Goal: Task Accomplishment & Management: Manage account settings

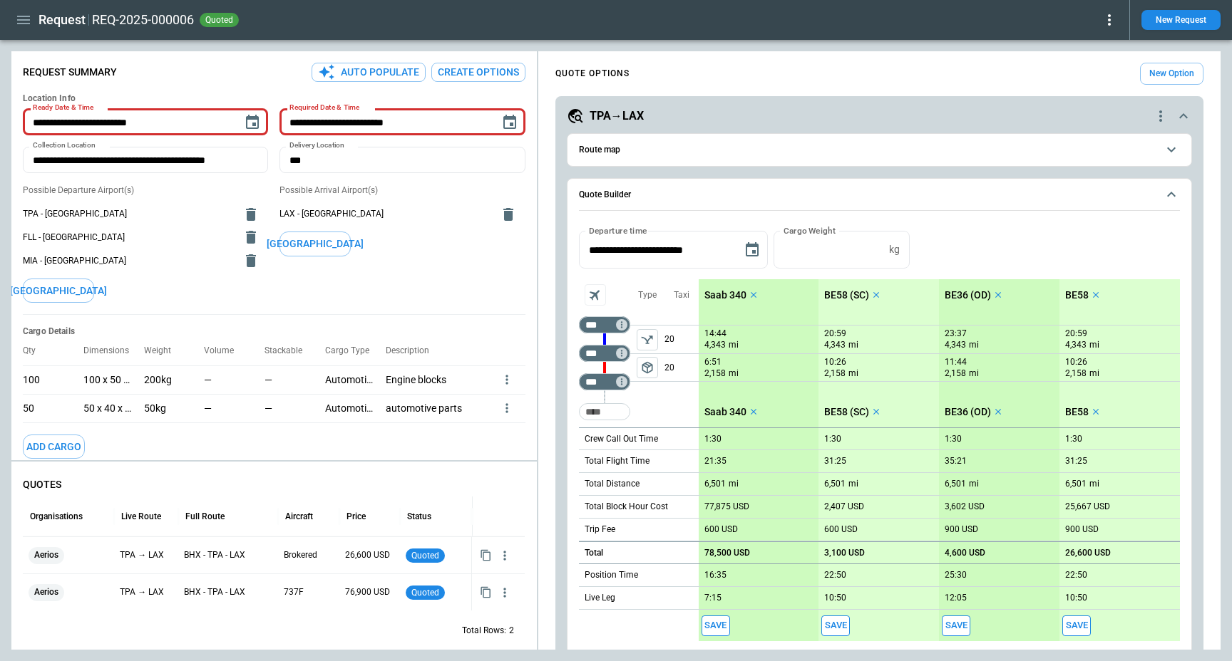
scroll to position [95, 0]
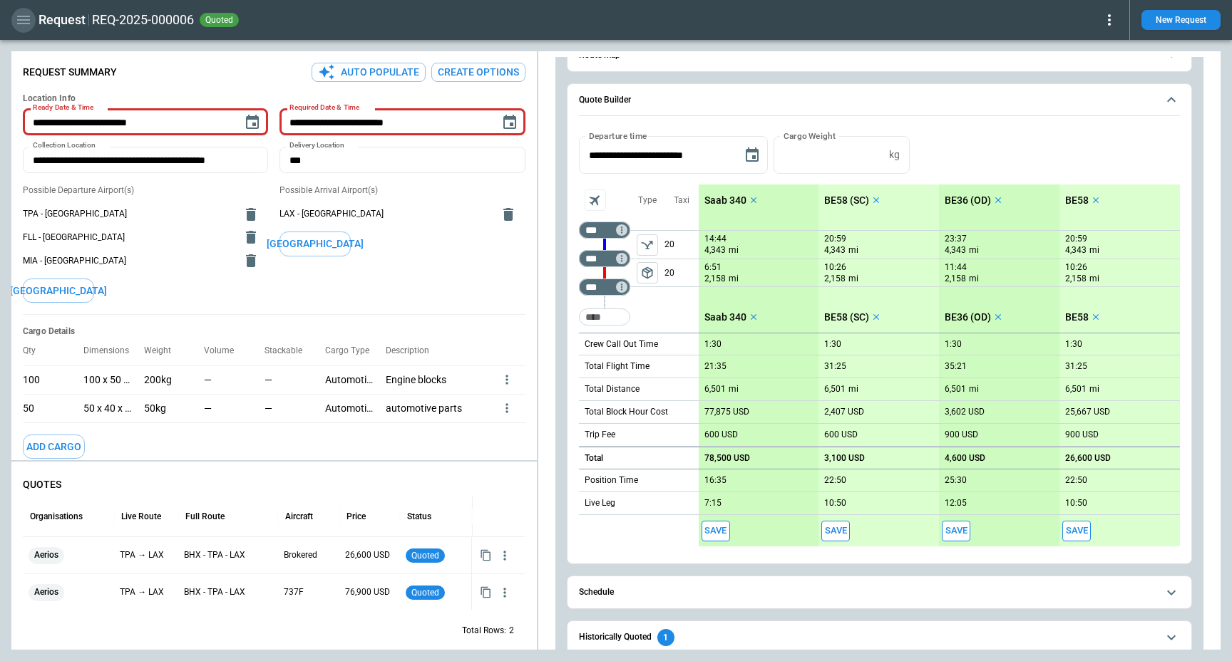
click at [22, 14] on icon "button" at bounding box center [23, 19] width 17 height 17
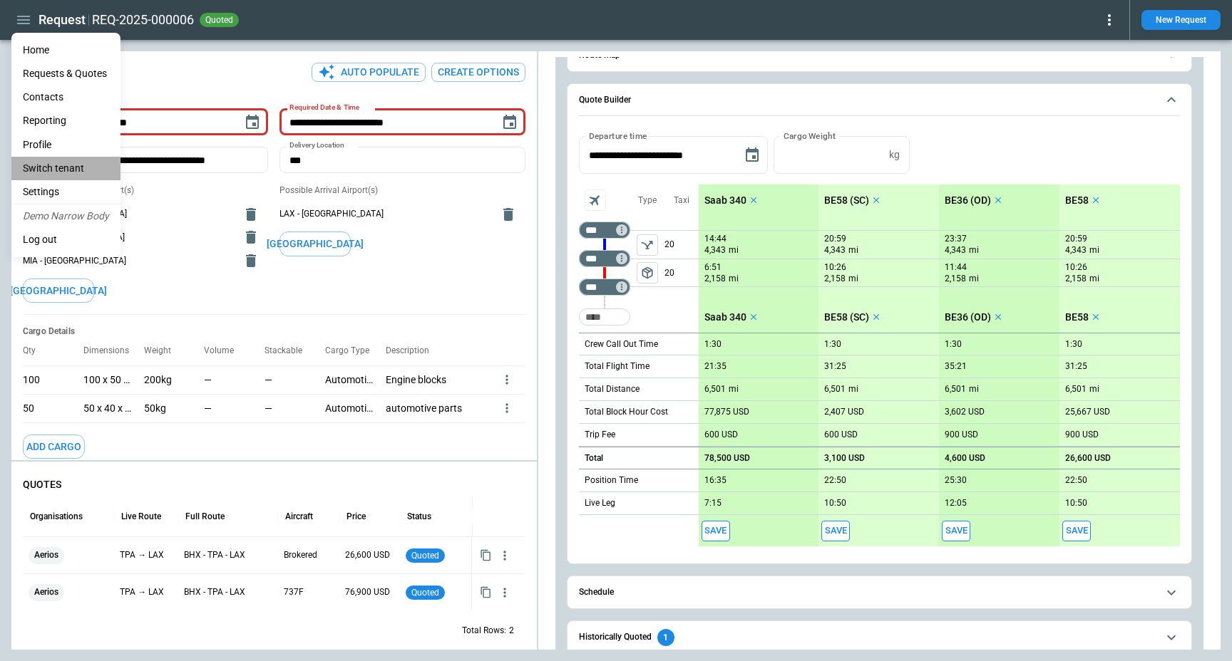
click at [70, 172] on li "Switch tenant" at bounding box center [65, 169] width 109 height 24
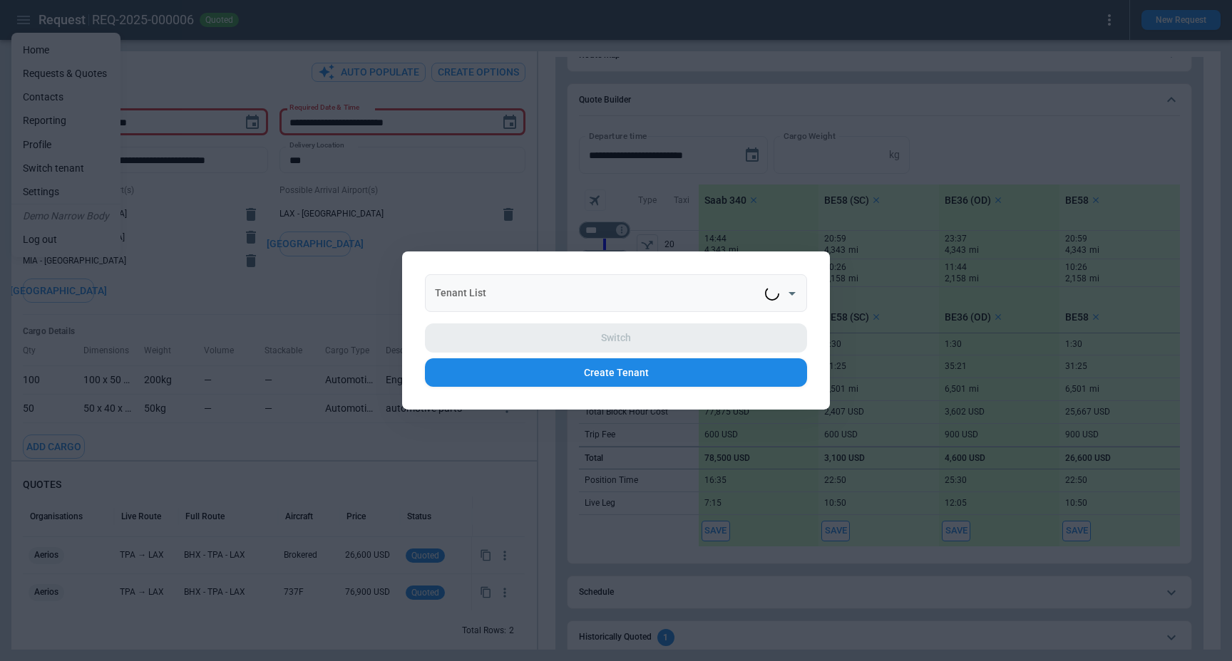
click at [481, 291] on input "Tenant List" at bounding box center [598, 293] width 334 height 25
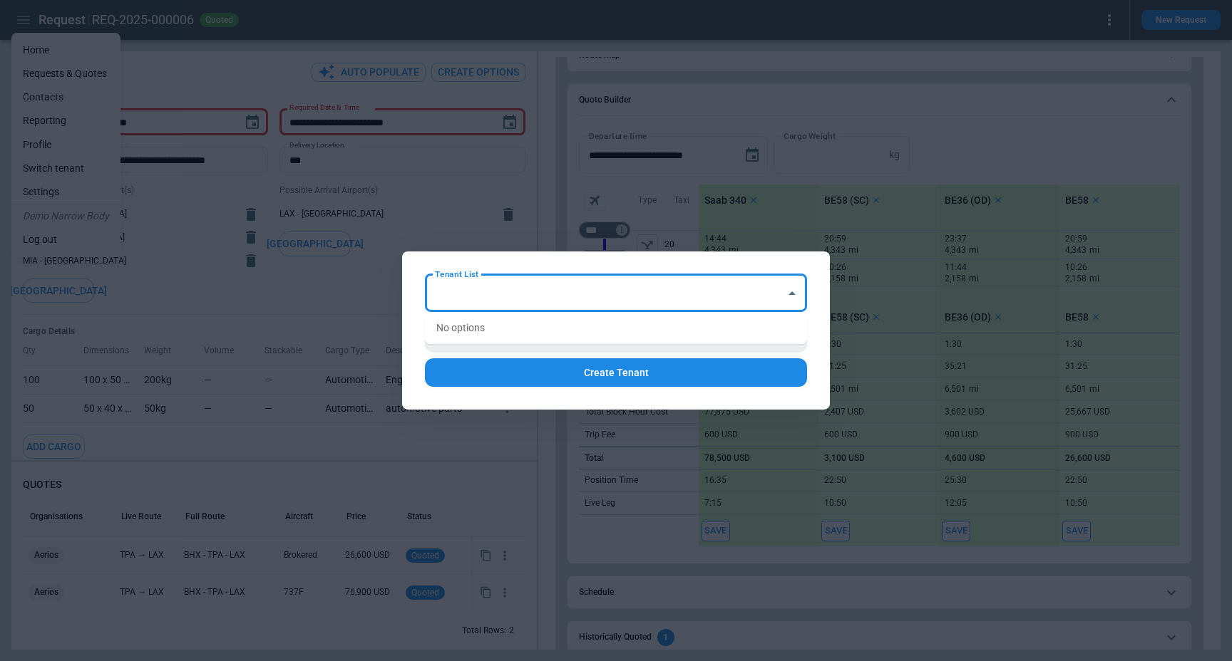
click at [481, 291] on input "Tenant List" at bounding box center [605, 293] width 348 height 25
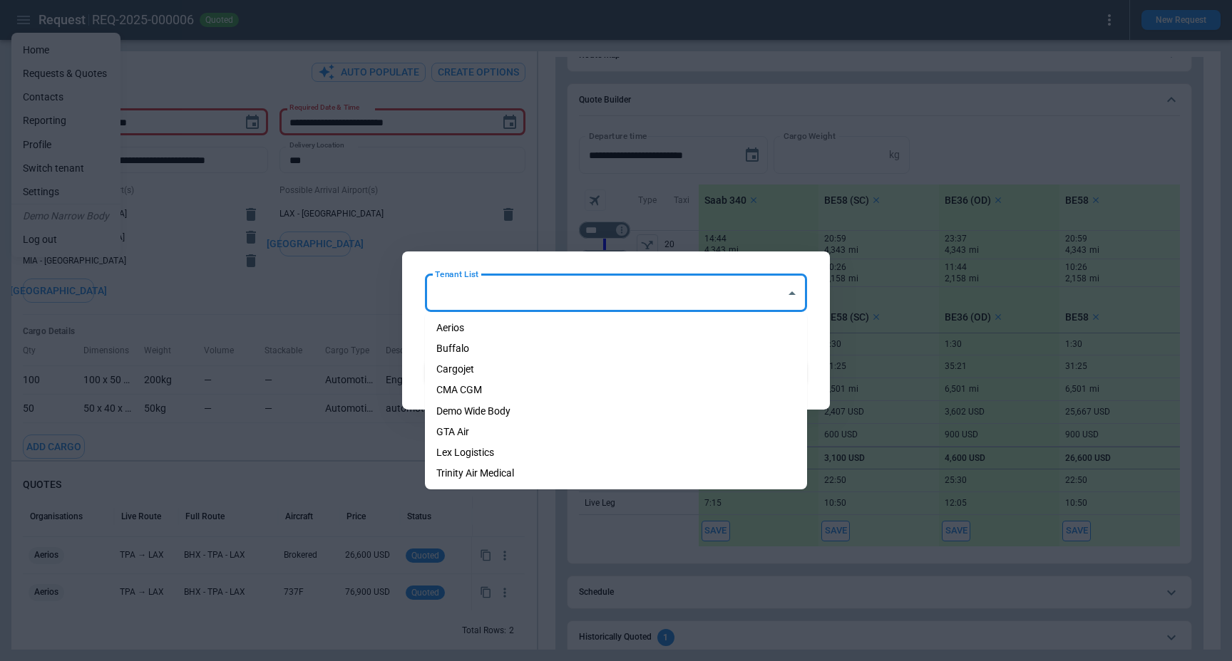
click at [481, 291] on input "Tenant List" at bounding box center [605, 293] width 348 height 25
click at [498, 411] on li "Demo Wide Body" at bounding box center [616, 411] width 382 height 21
type input "**********"
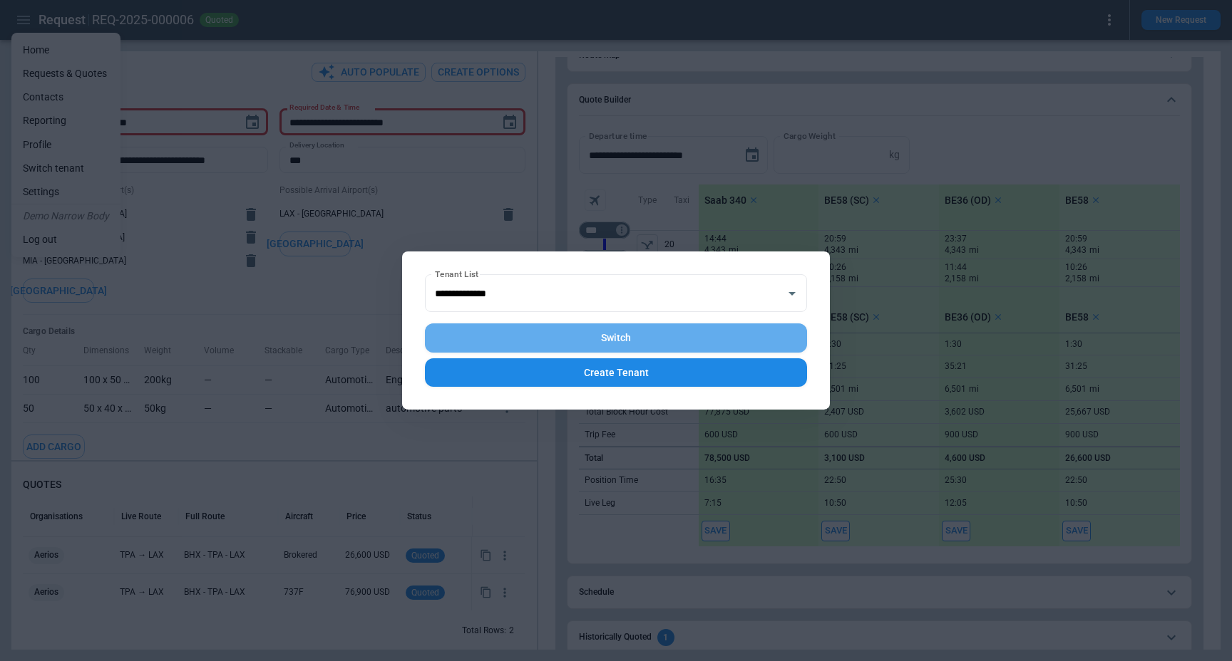
click at [612, 329] on button "Switch" at bounding box center [616, 338] width 382 height 29
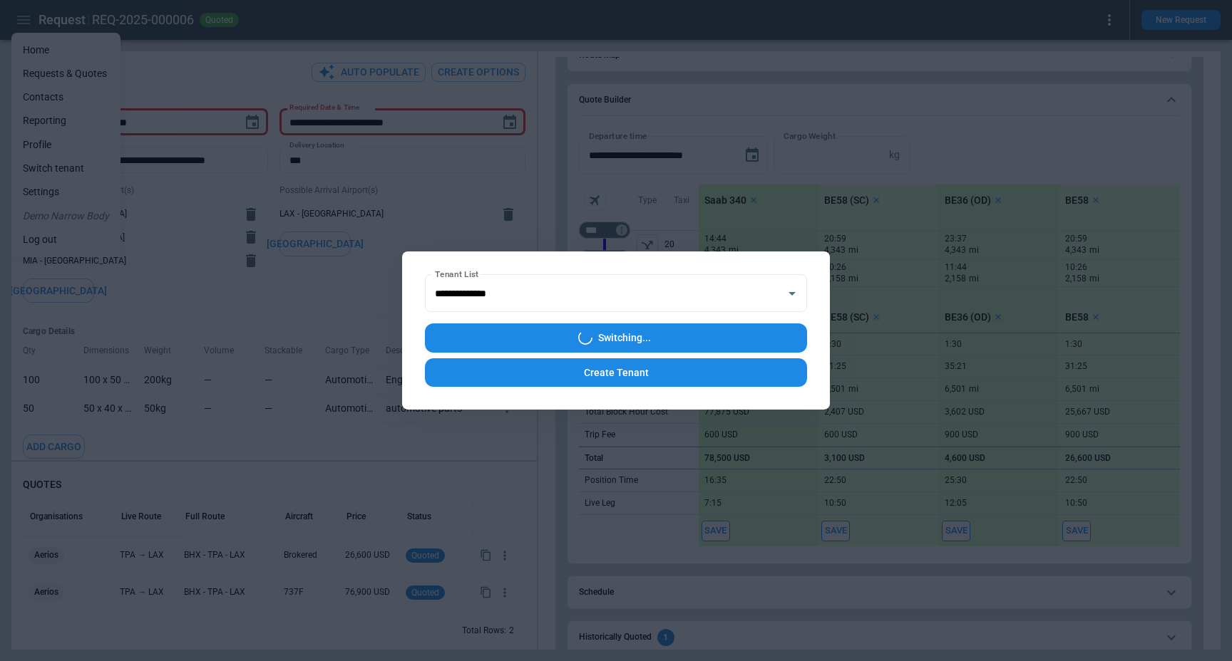
type input "**********"
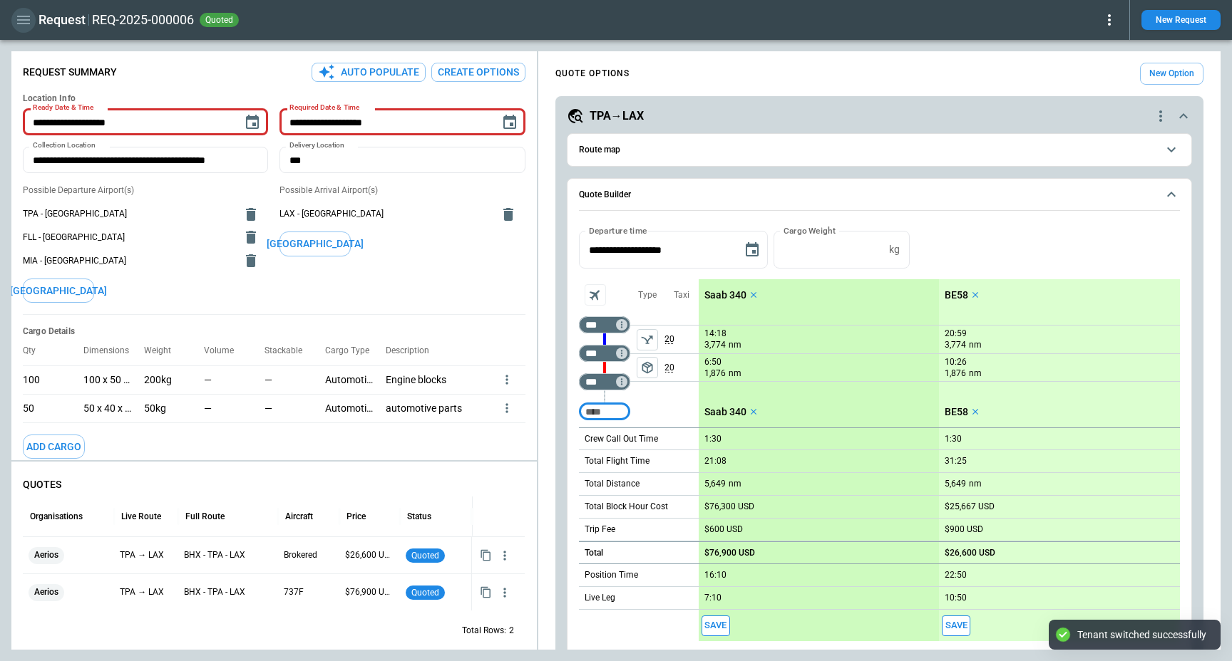
click at [26, 16] on icon "button" at bounding box center [23, 19] width 17 height 17
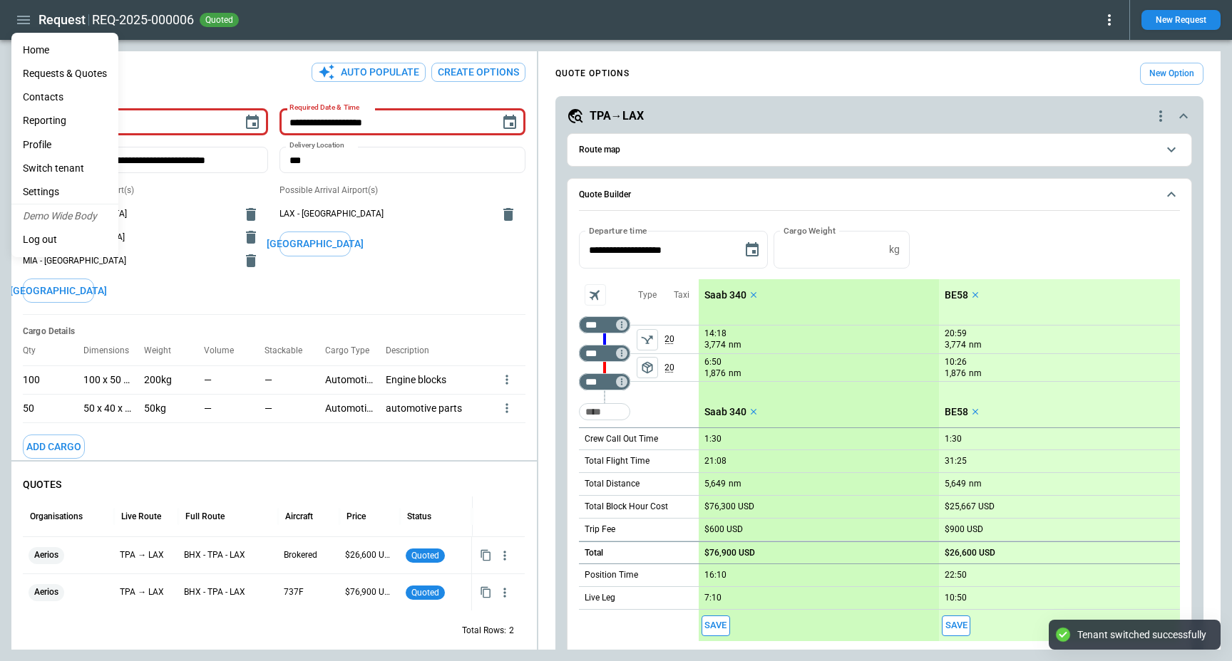
click at [48, 51] on li "Home" at bounding box center [64, 50] width 107 height 24
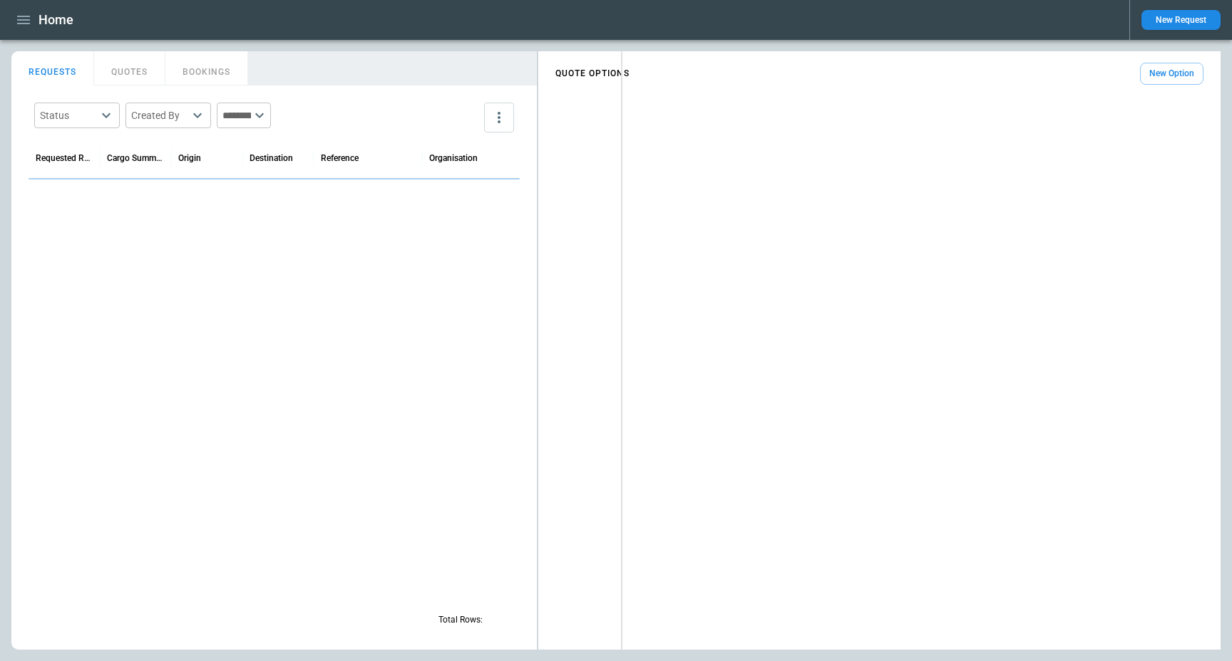
click at [623, 143] on div "FindBorderBarSize REQUESTS QUOTES BOOKINGS Status ​ Created By ​ ​ Requested Ro…" at bounding box center [615, 350] width 1209 height 599
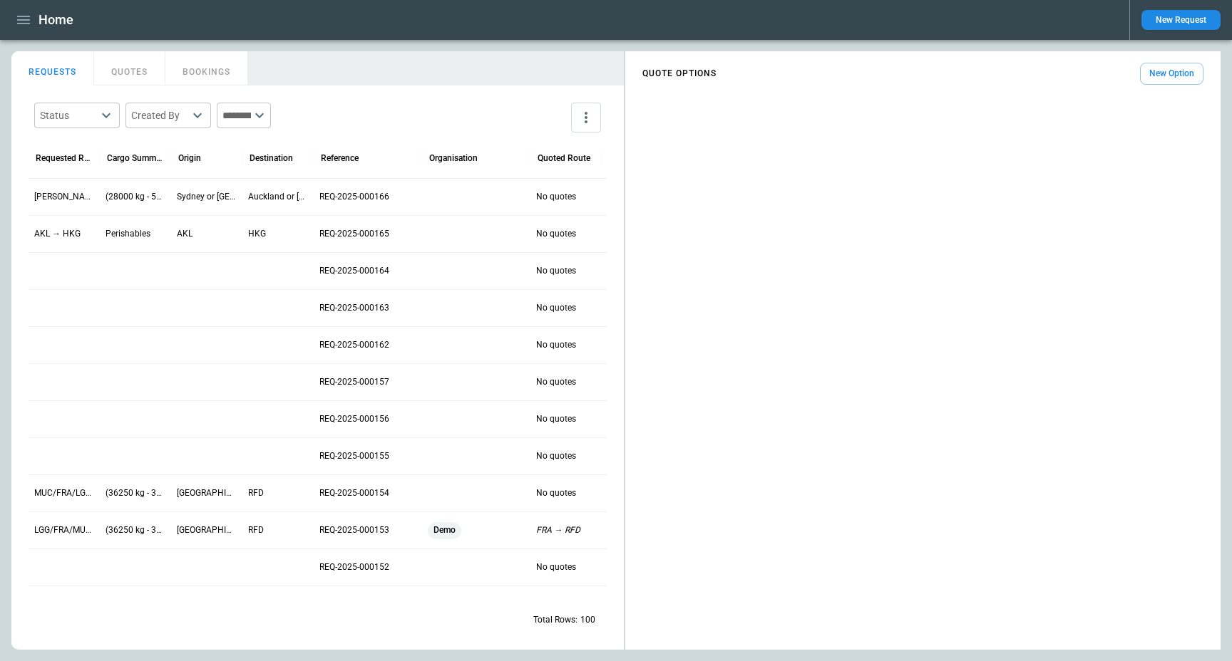
click at [468, 51] on div "REQUESTS QUOTES BOOKINGS" at bounding box center [317, 66] width 612 height 31
click at [43, 207] on div "[PERSON_NAME]/[PERSON_NAME] → AKL/HLZ" at bounding box center [64, 196] width 71 height 37
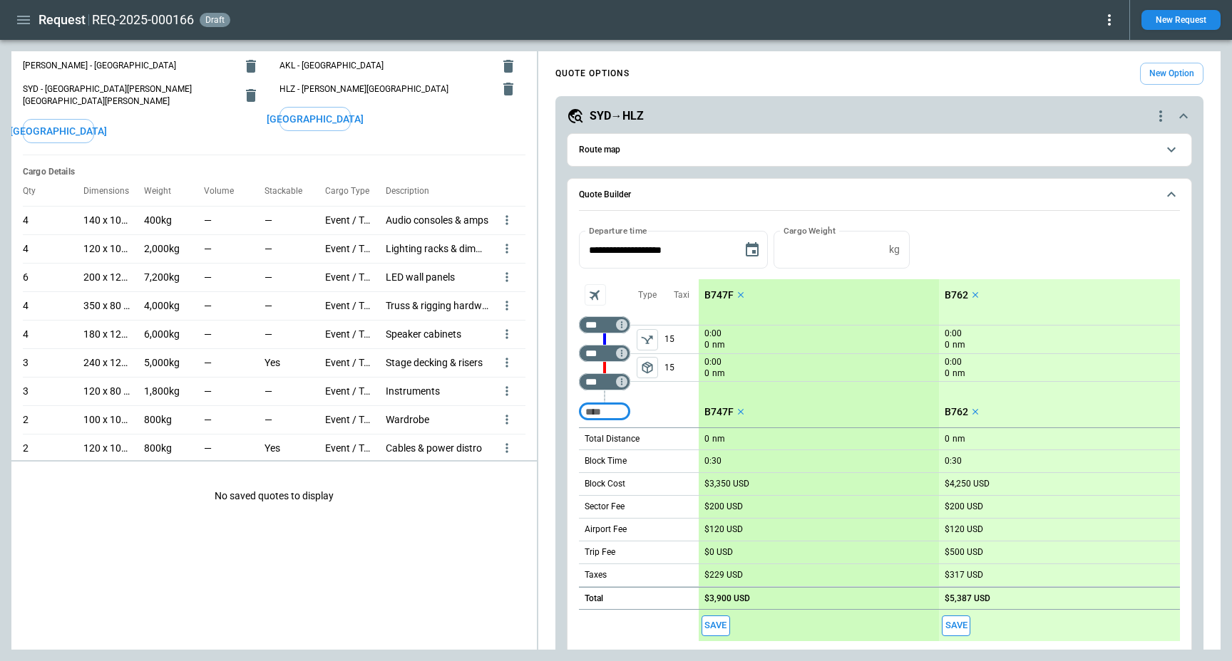
scroll to position [175, 0]
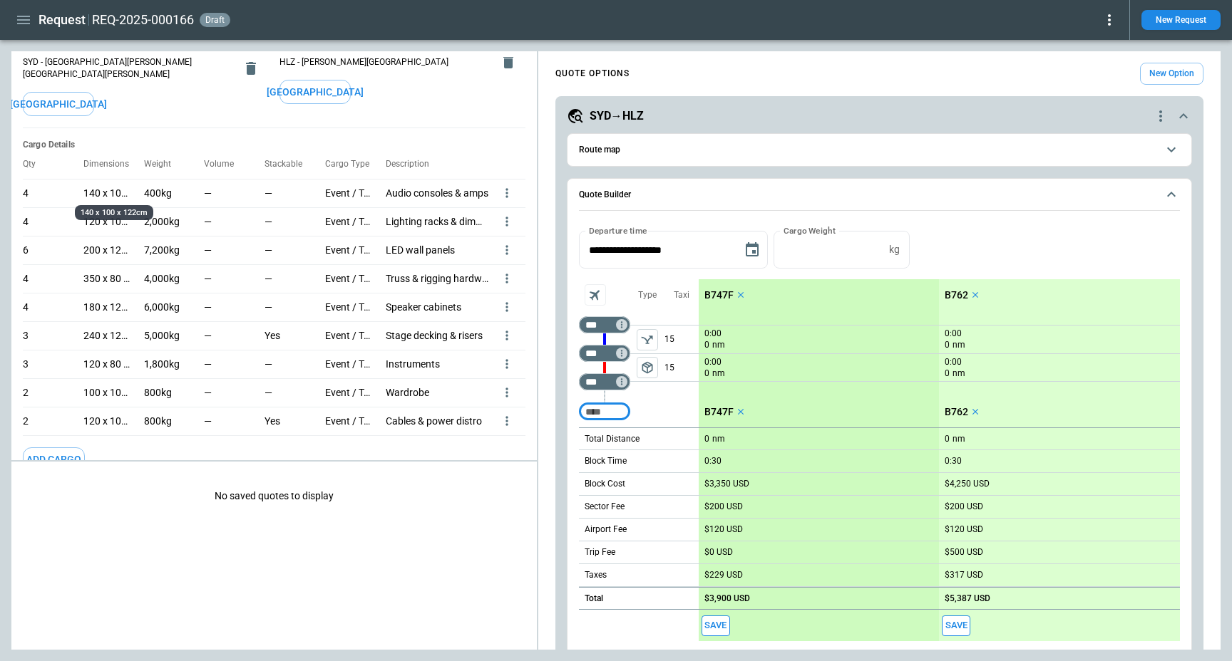
click at [113, 187] on p "140 x 100 x 122cm" at bounding box center [107, 193] width 49 height 12
click at [507, 189] on icon "more" at bounding box center [506, 193] width 2 height 9
click at [490, 208] on li "Edit" at bounding box center [488, 205] width 50 height 21
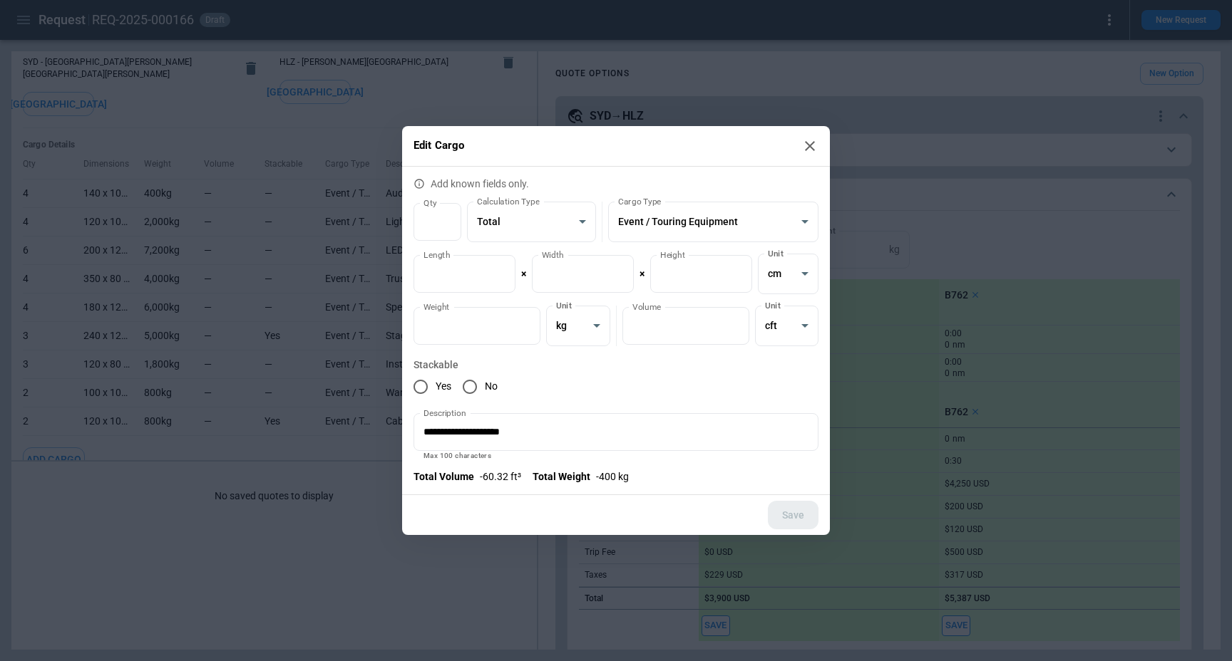
click at [806, 144] on icon at bounding box center [809, 146] width 17 height 17
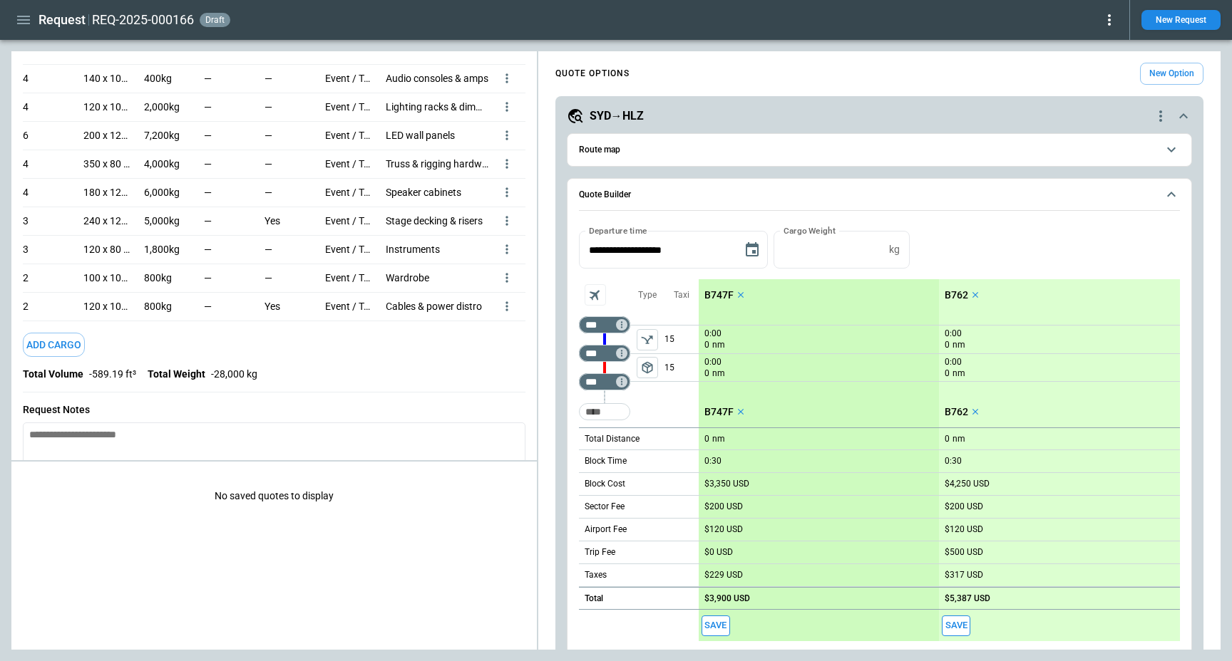
scroll to position [316, 0]
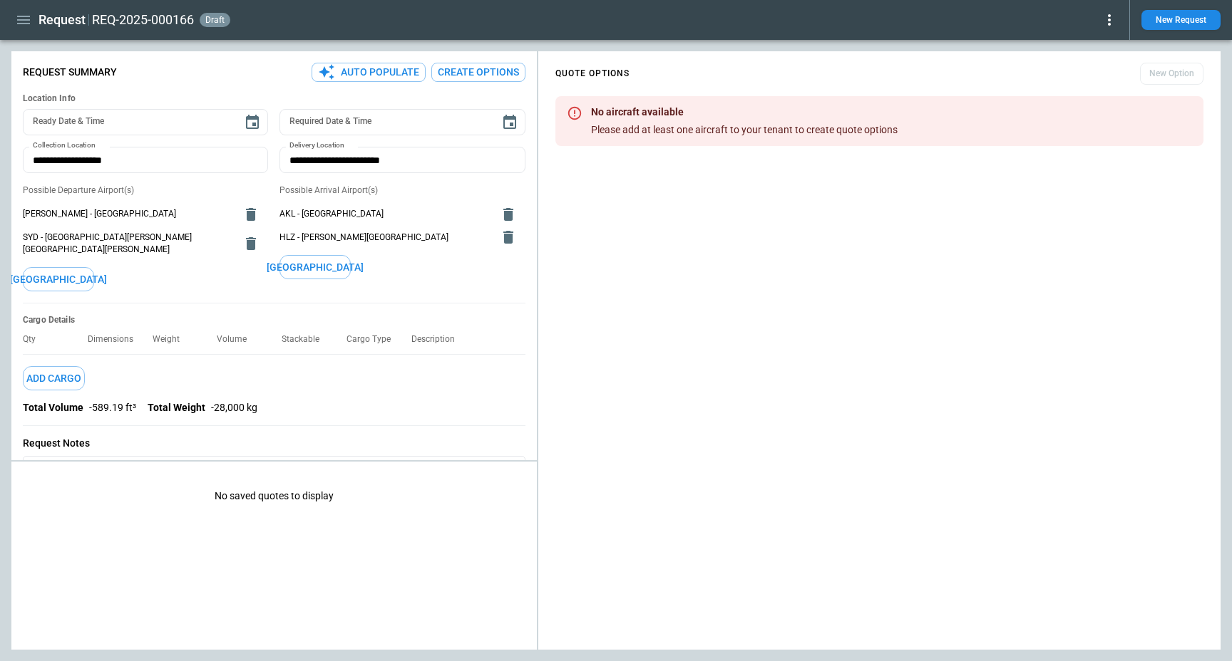
type textarea "*"
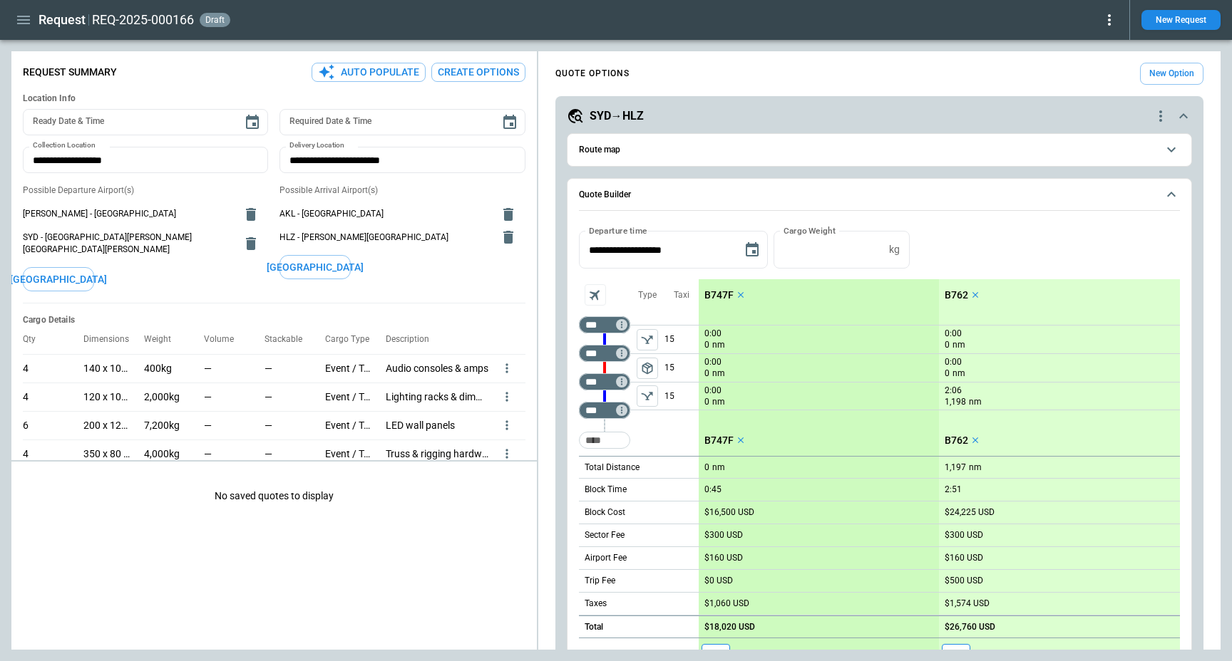
click at [716, 296] on p "B747F" at bounding box center [718, 295] width 29 height 12
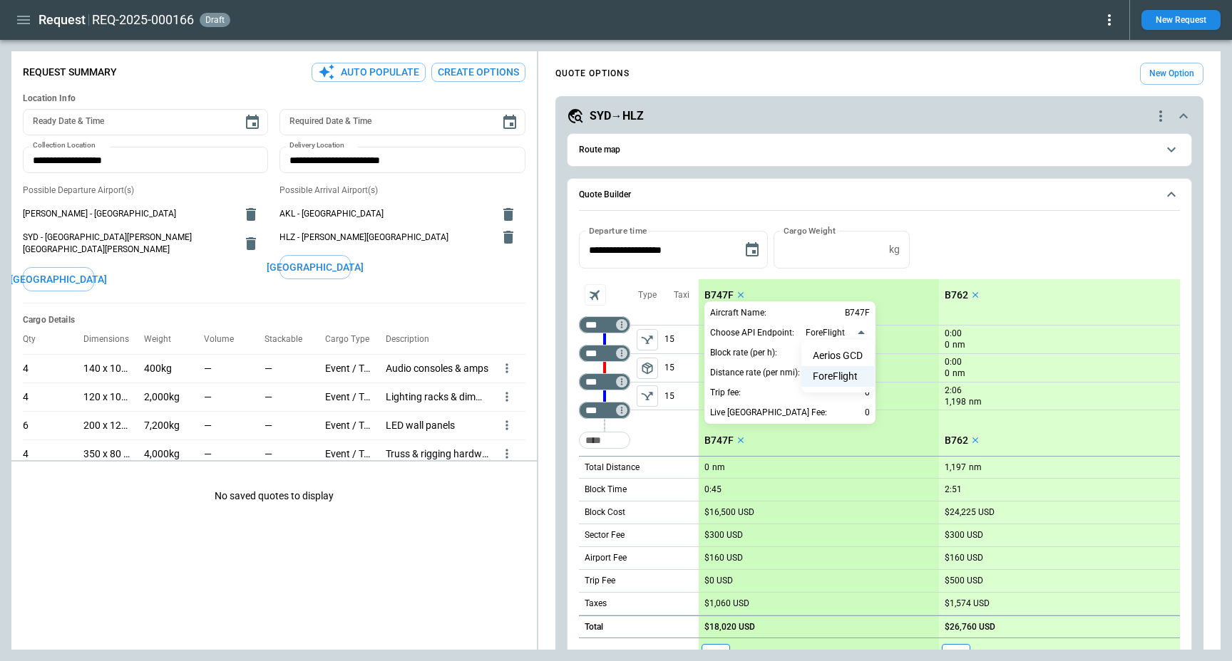
click at [832, 329] on body "Request REQ-2025-000166 draft New Request FindBorderBarSize Request Summary Aut…" at bounding box center [616, 330] width 1232 height 661
click at [850, 356] on li "Aerios GCD" at bounding box center [837, 356] width 73 height 21
type input "**********"
click at [993, 215] on div at bounding box center [616, 330] width 1232 height 661
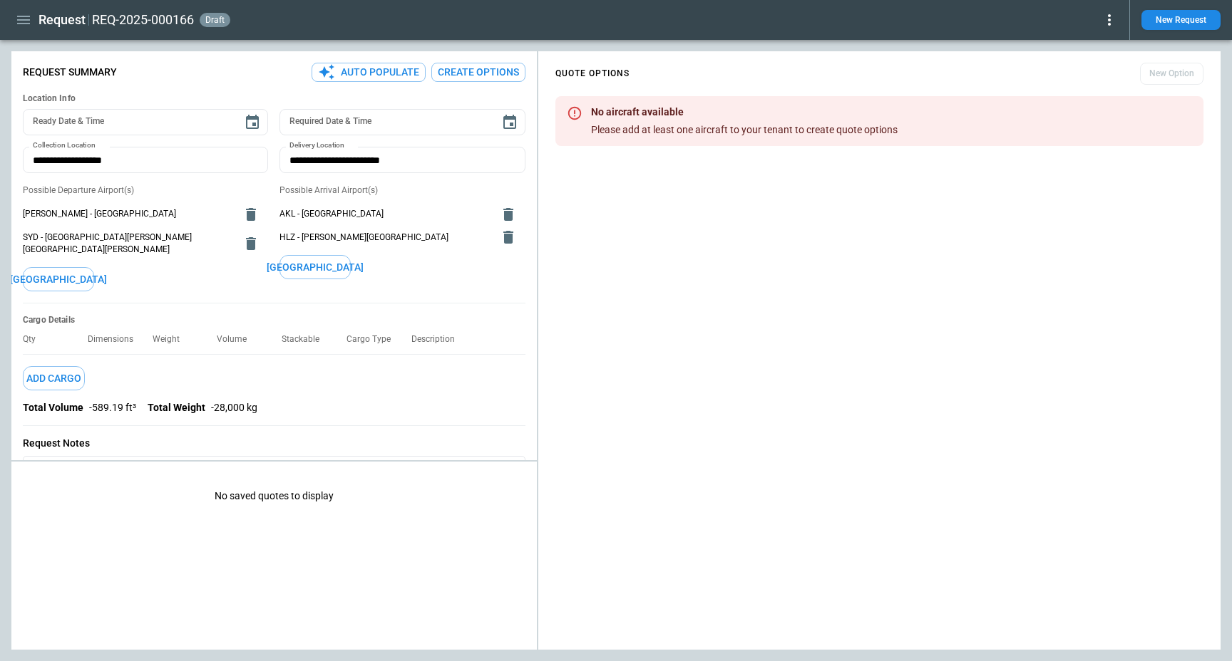
type textarea "*"
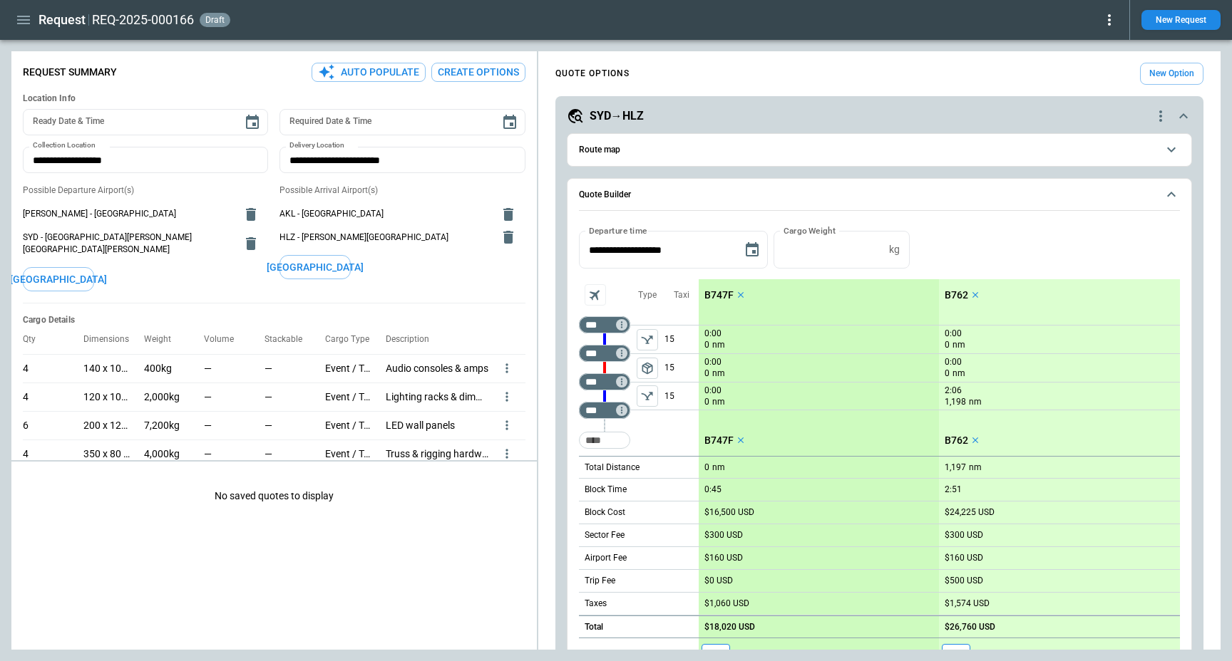
click at [722, 293] on p "B747F" at bounding box center [718, 295] width 29 height 12
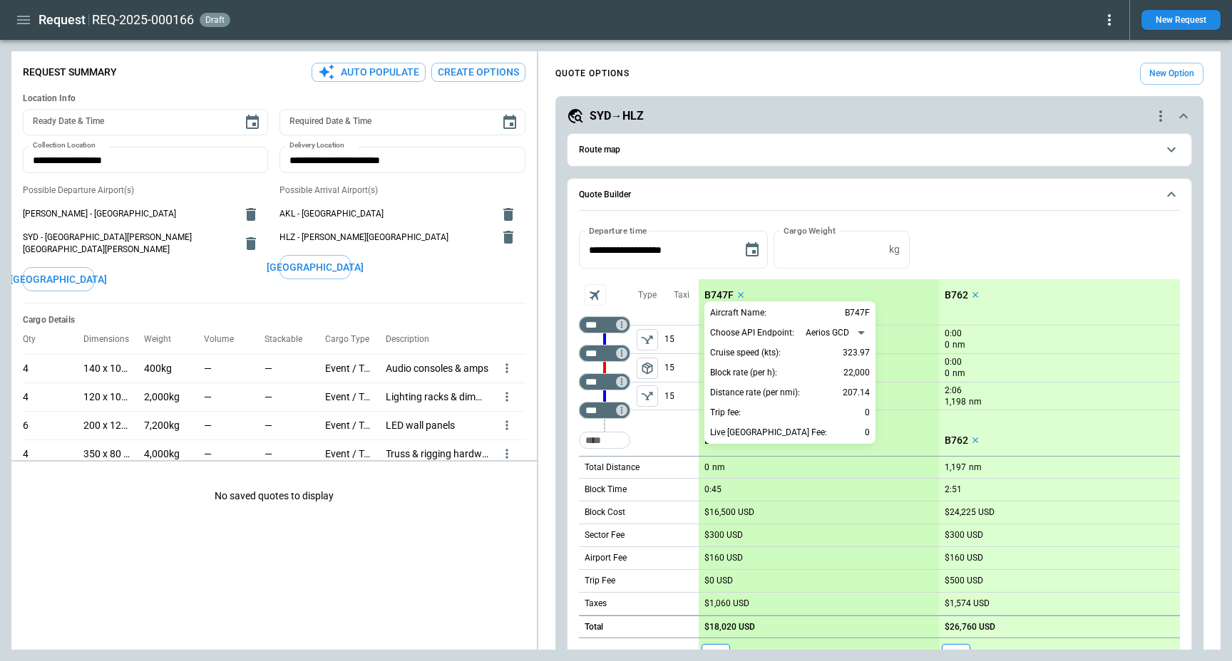
click at [839, 273] on div at bounding box center [616, 330] width 1232 height 661
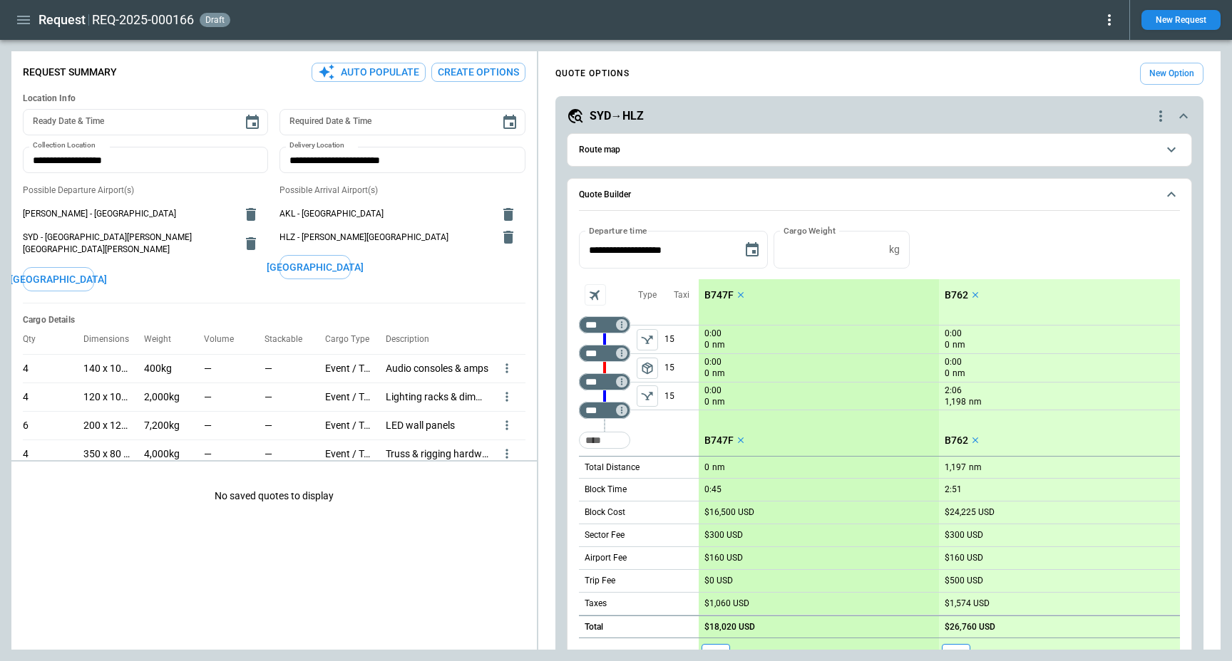
scroll to position [20, 0]
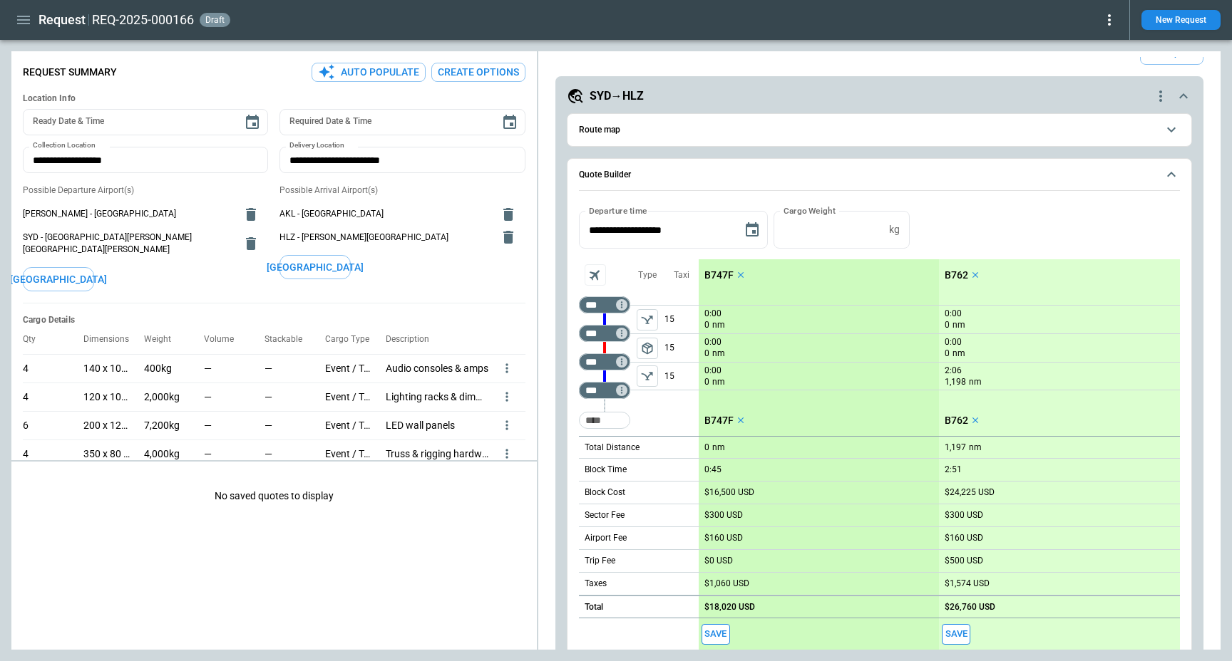
click at [706, 277] on p "B747F" at bounding box center [718, 275] width 29 height 12
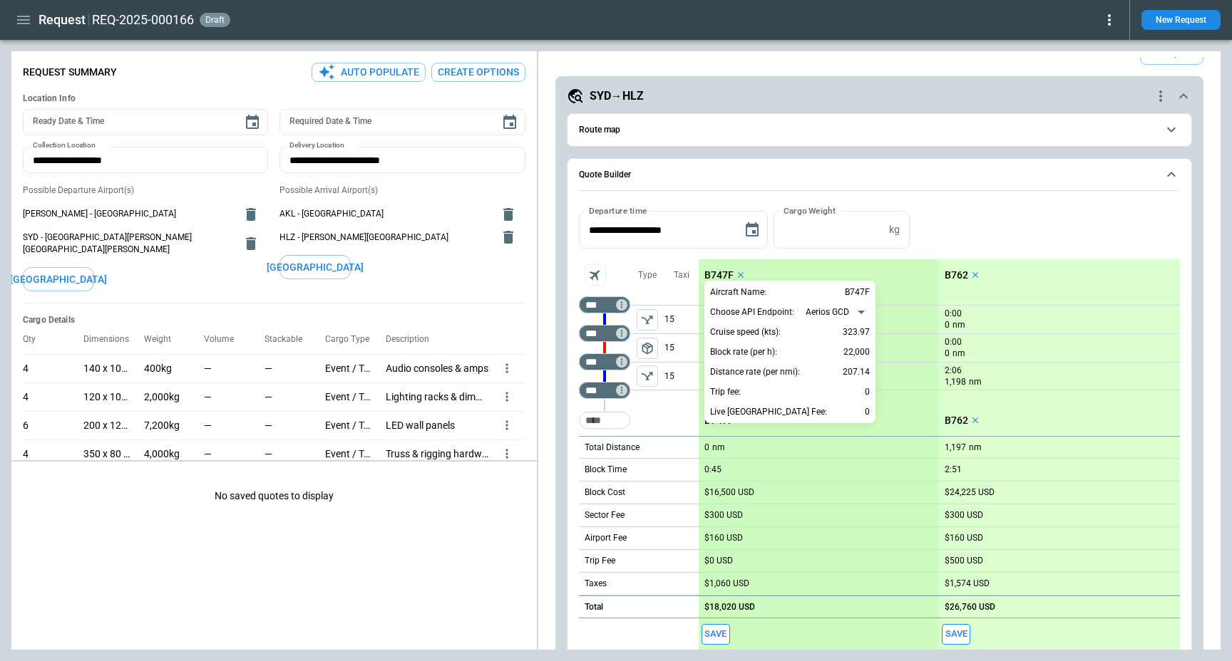
click at [20, 17] on div at bounding box center [616, 330] width 1232 height 661
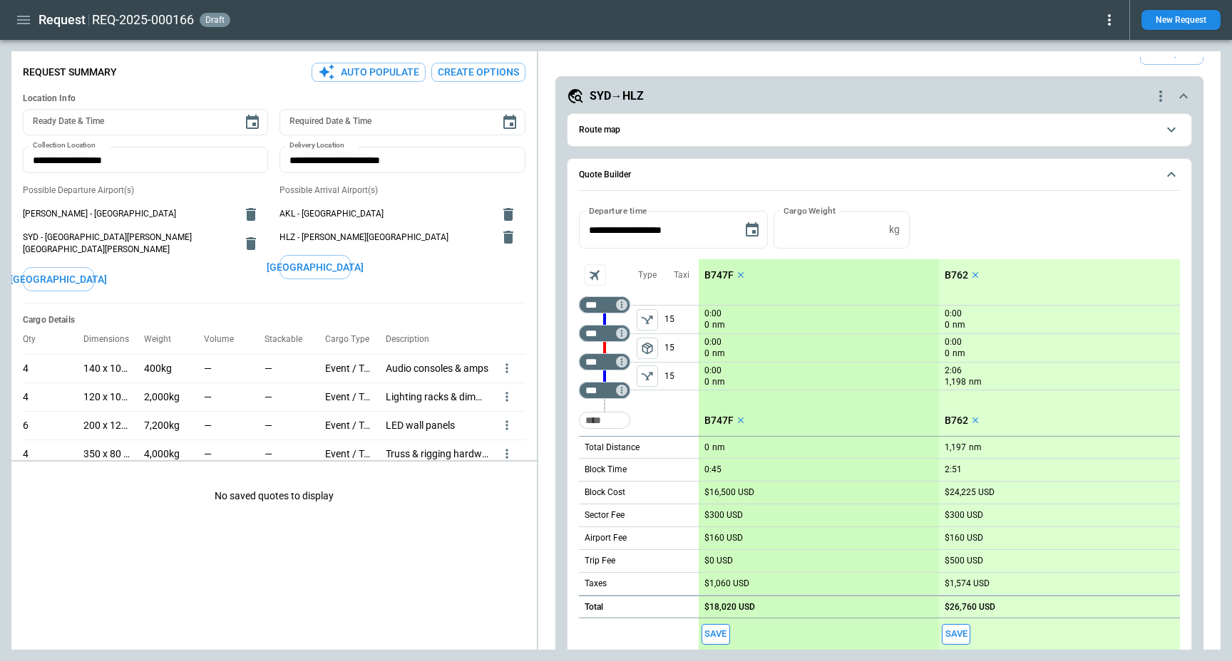
click at [26, 19] on icon "button" at bounding box center [23, 19] width 17 height 17
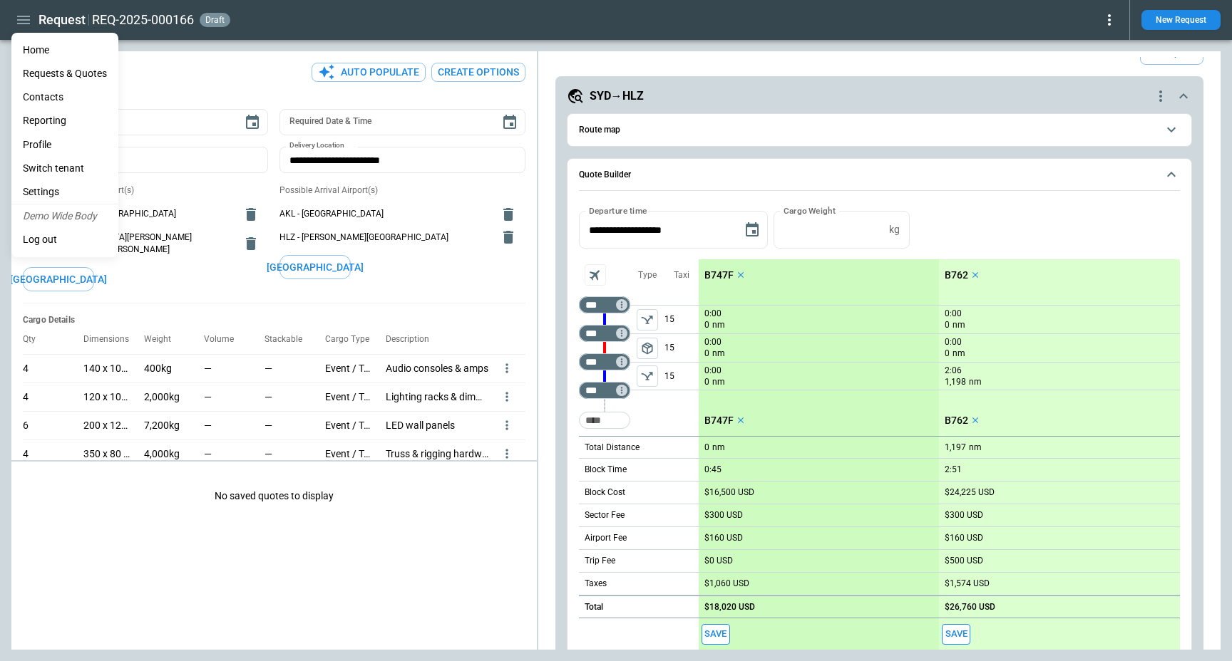
click at [63, 182] on li "Settings" at bounding box center [64, 192] width 107 height 24
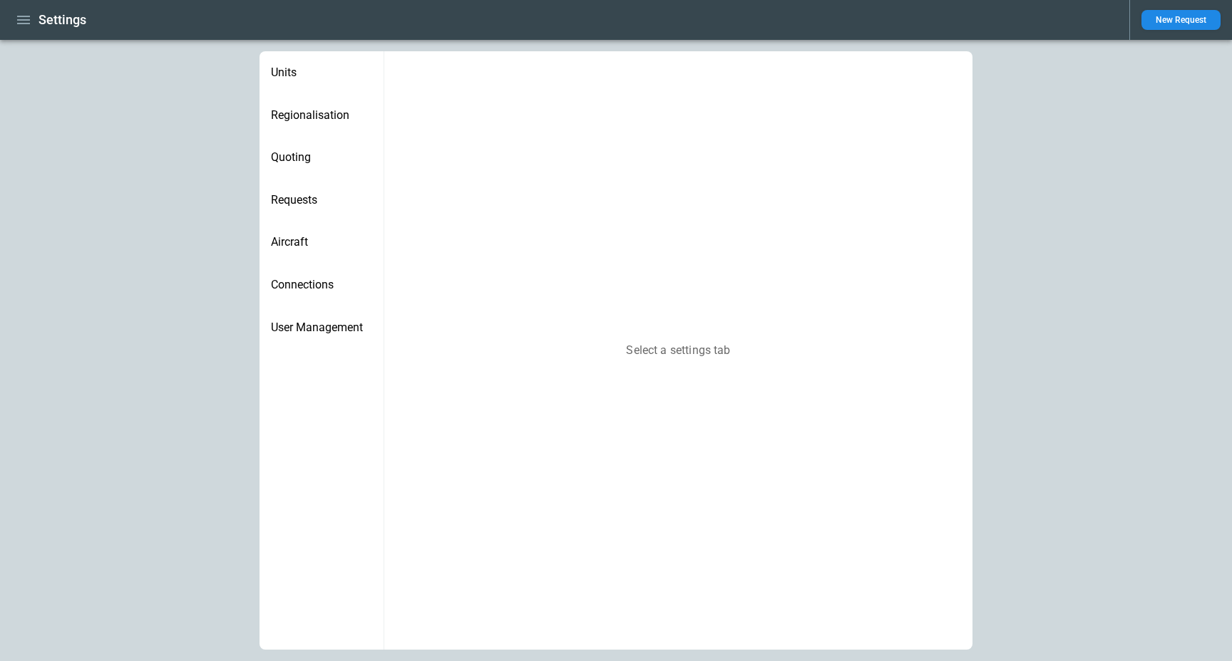
click at [324, 247] on span "Aircraft" at bounding box center [321, 242] width 101 height 14
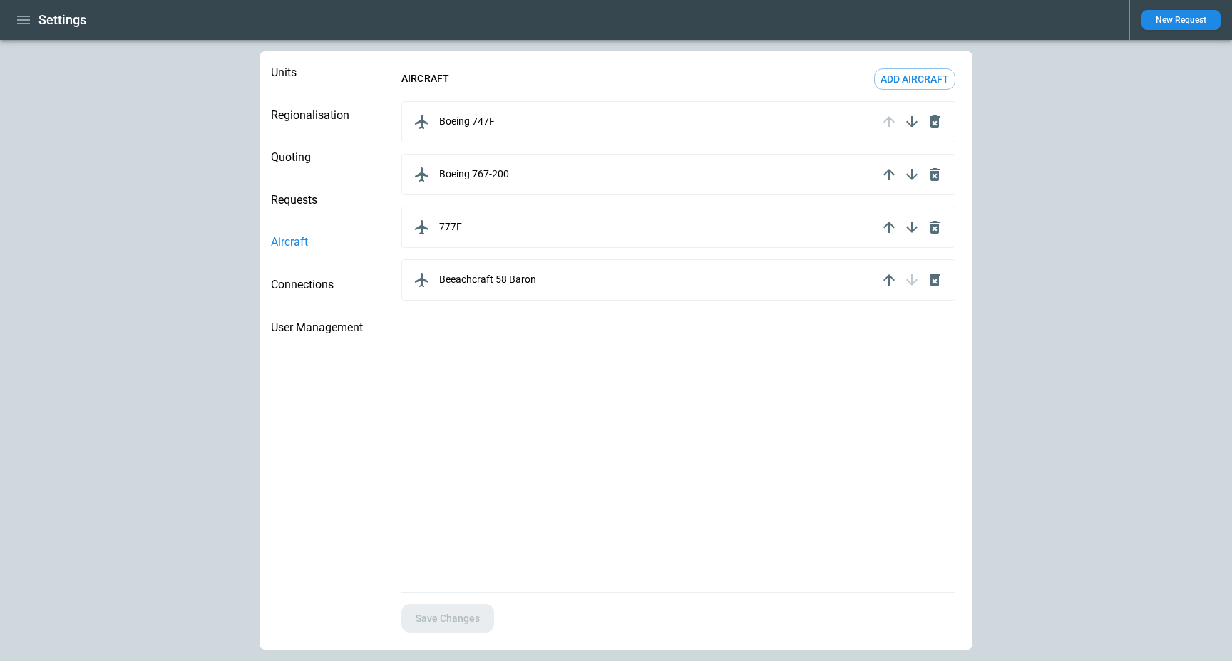
click at [566, 122] on div "Boeing 747F" at bounding box center [644, 121] width 467 height 23
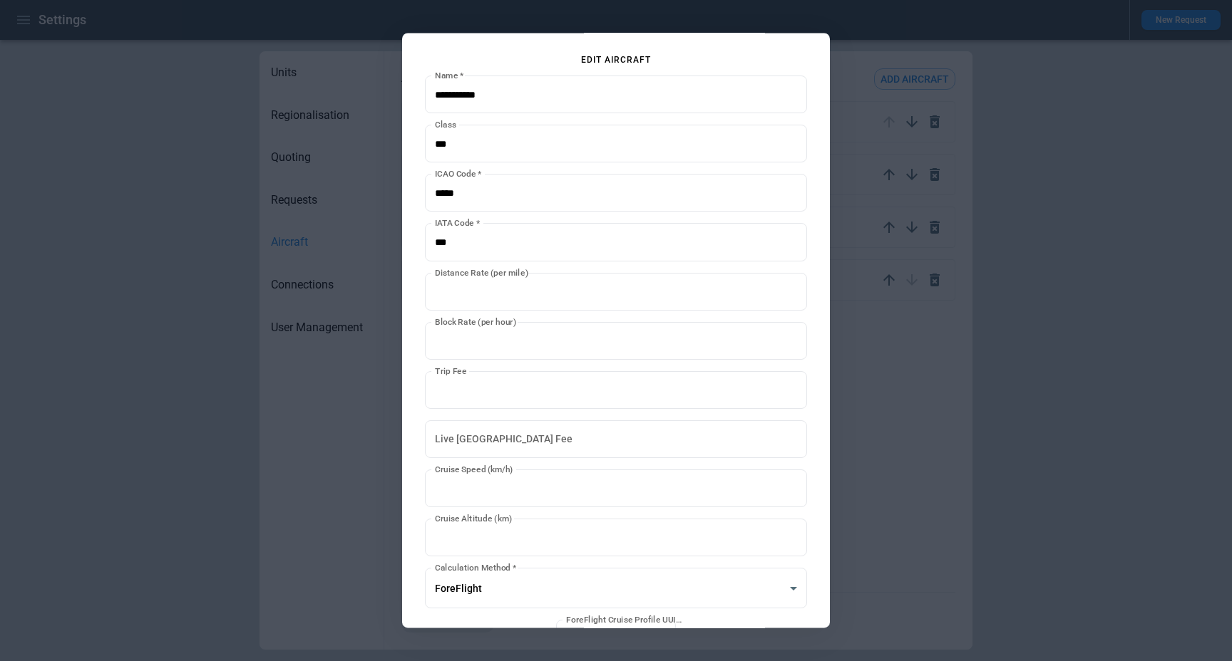
click at [984, 450] on div at bounding box center [616, 330] width 1232 height 661
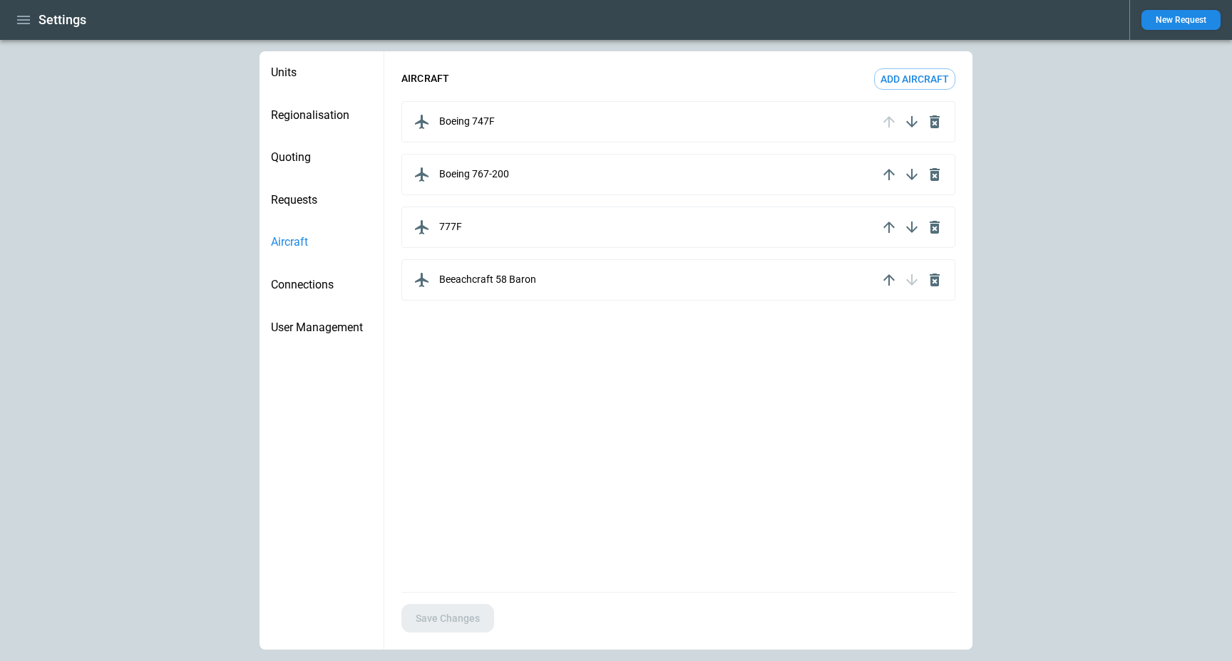
click at [21, 26] on icon "button" at bounding box center [23, 19] width 17 height 17
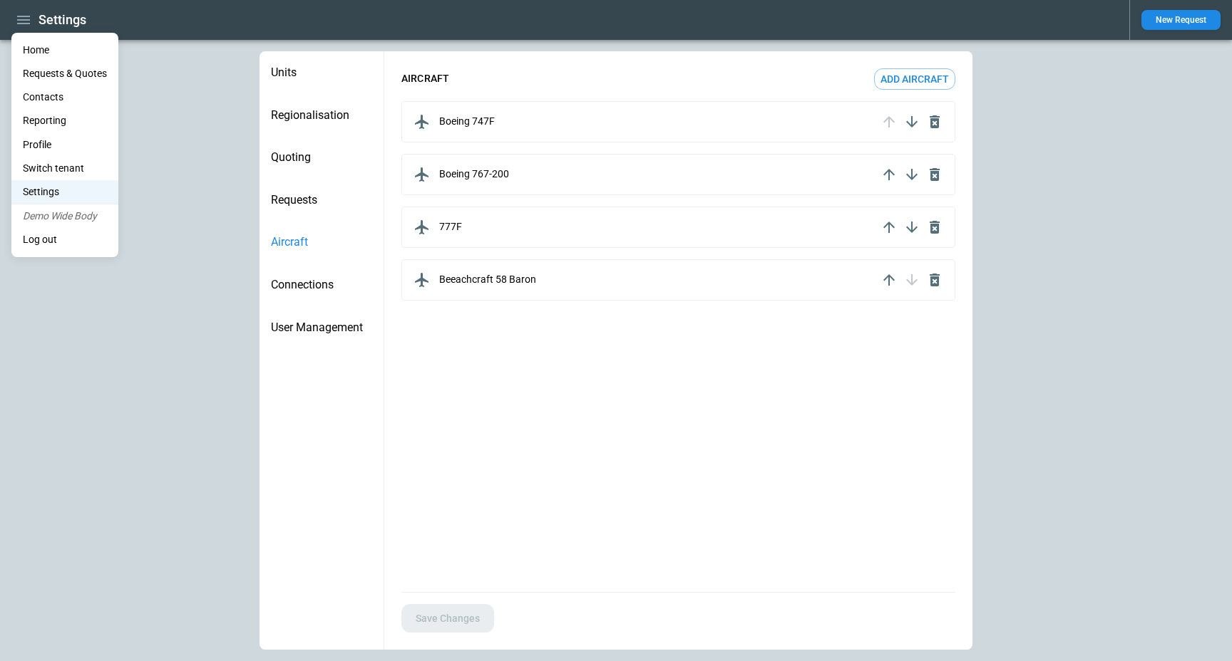
click at [36, 42] on li "Home" at bounding box center [64, 50] width 107 height 24
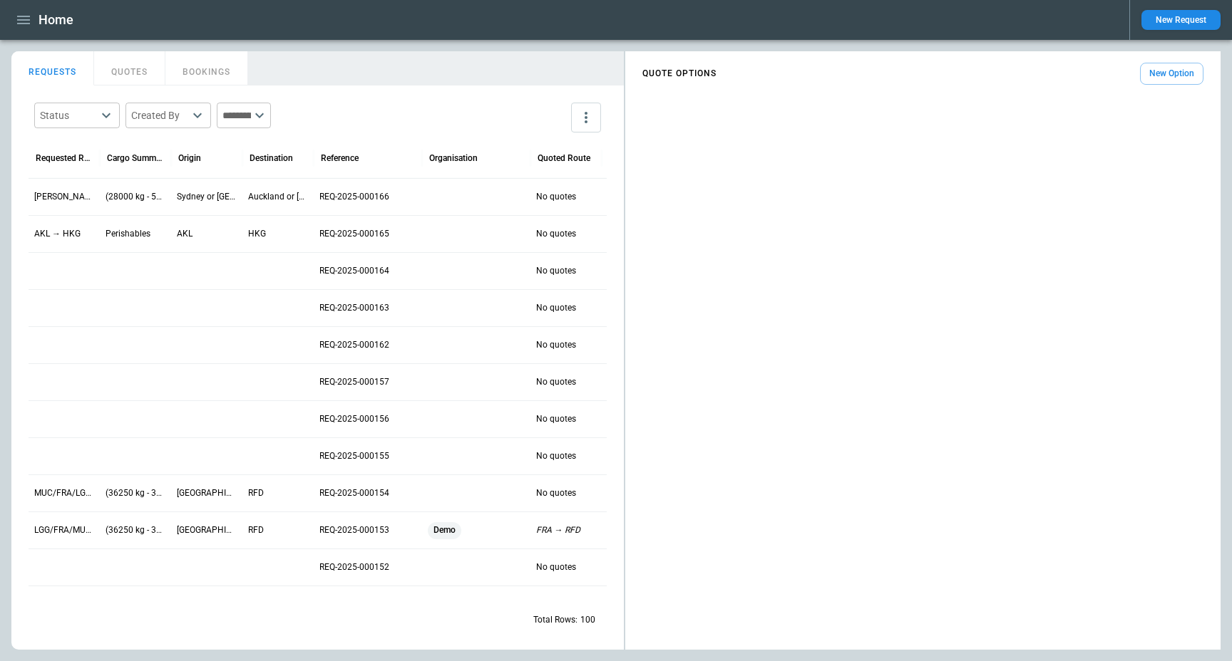
click at [49, 191] on p "[PERSON_NAME]/[PERSON_NAME] → AKL/HLZ" at bounding box center [64, 197] width 60 height 12
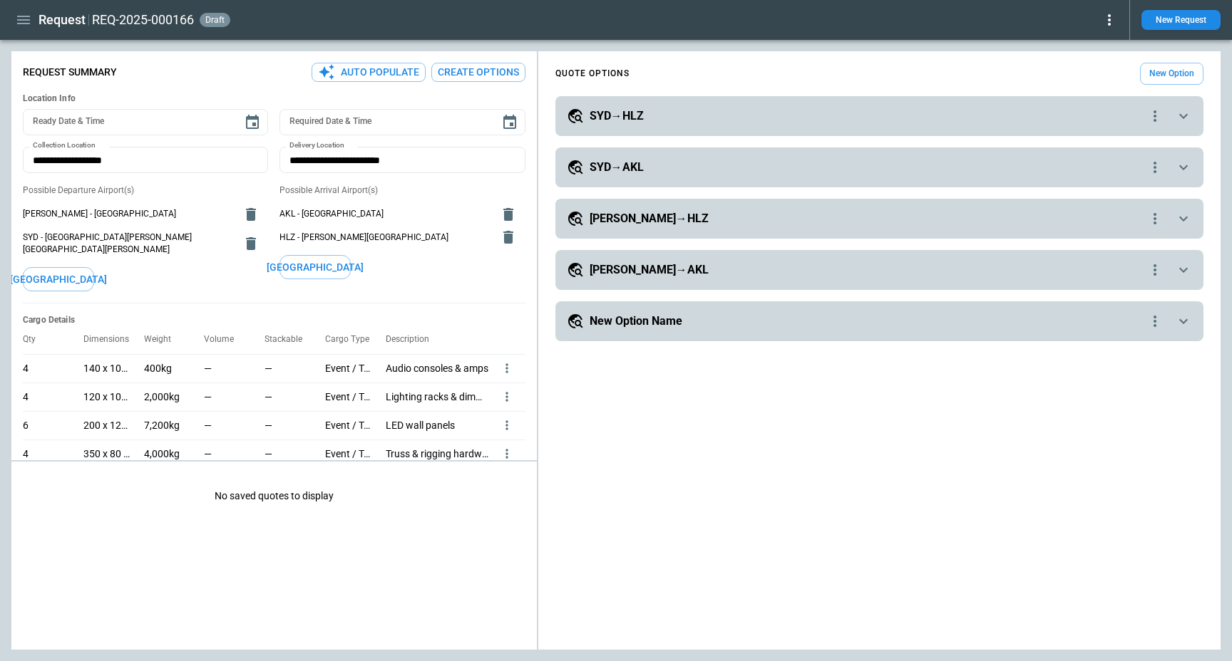
click at [623, 110] on h5 "SYD→HLZ" at bounding box center [616, 116] width 54 height 16
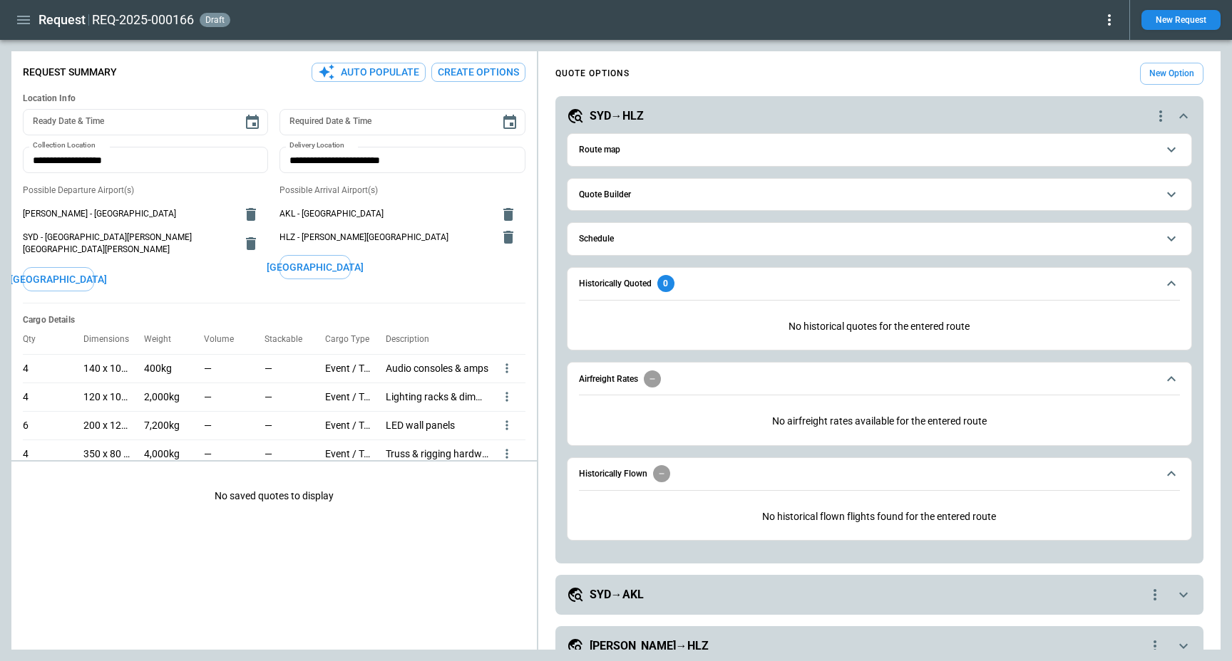
click at [608, 190] on h6 "Quote Builder" at bounding box center [605, 194] width 52 height 9
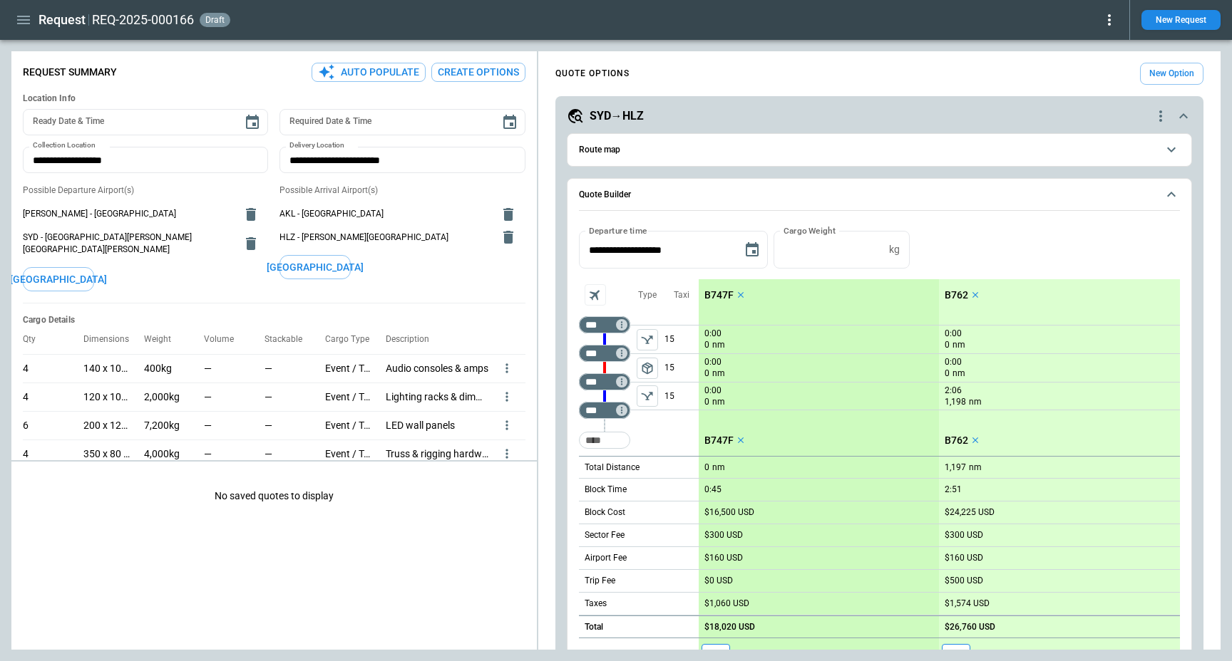
click at [604, 120] on h5 "SYD→HLZ" at bounding box center [616, 116] width 54 height 16
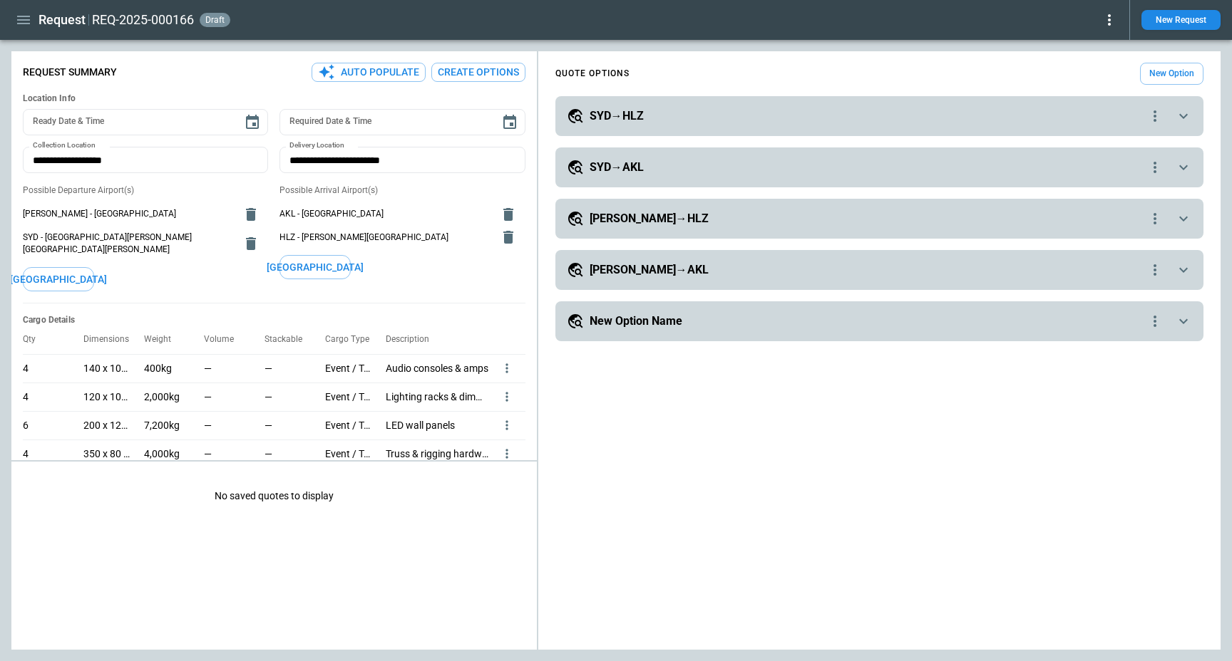
click at [604, 213] on h5 "[PERSON_NAME]→HLZ" at bounding box center [648, 219] width 119 height 16
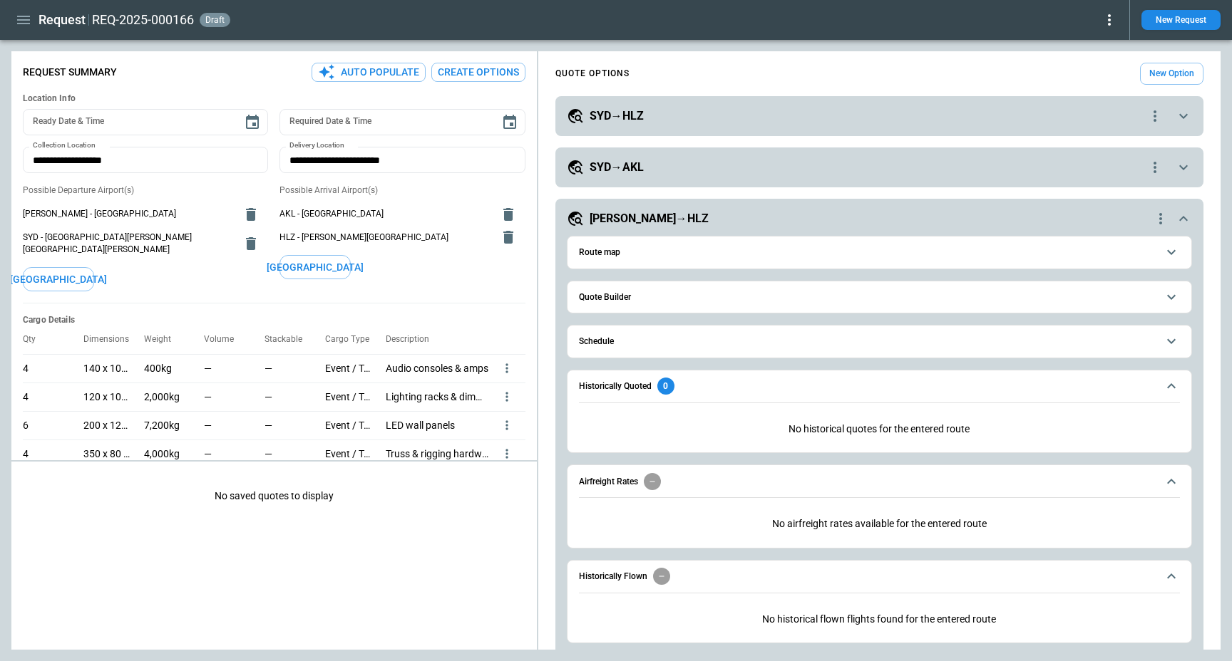
click at [606, 300] on h6 "Quote Builder" at bounding box center [605, 297] width 52 height 9
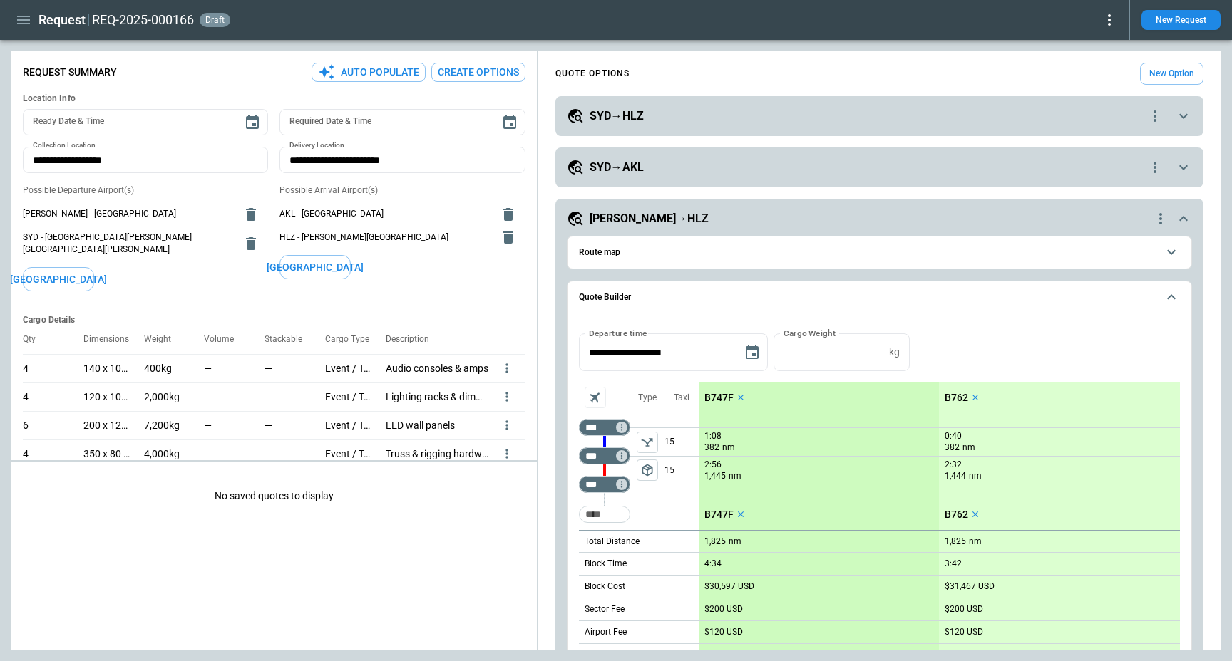
click at [597, 227] on div "**********" at bounding box center [879, 665] width 625 height 876
click at [607, 216] on h5 "[PERSON_NAME]→HLZ" at bounding box center [648, 219] width 119 height 16
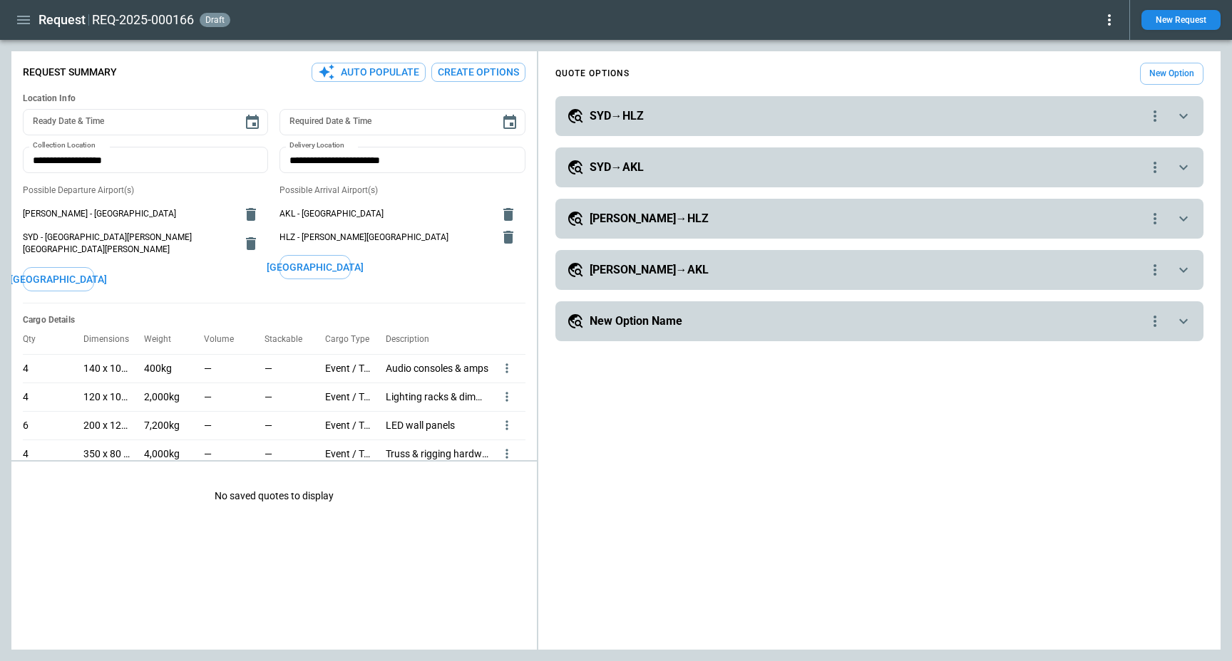
click at [608, 267] on h5 "[PERSON_NAME]→AKL" at bounding box center [648, 270] width 119 height 16
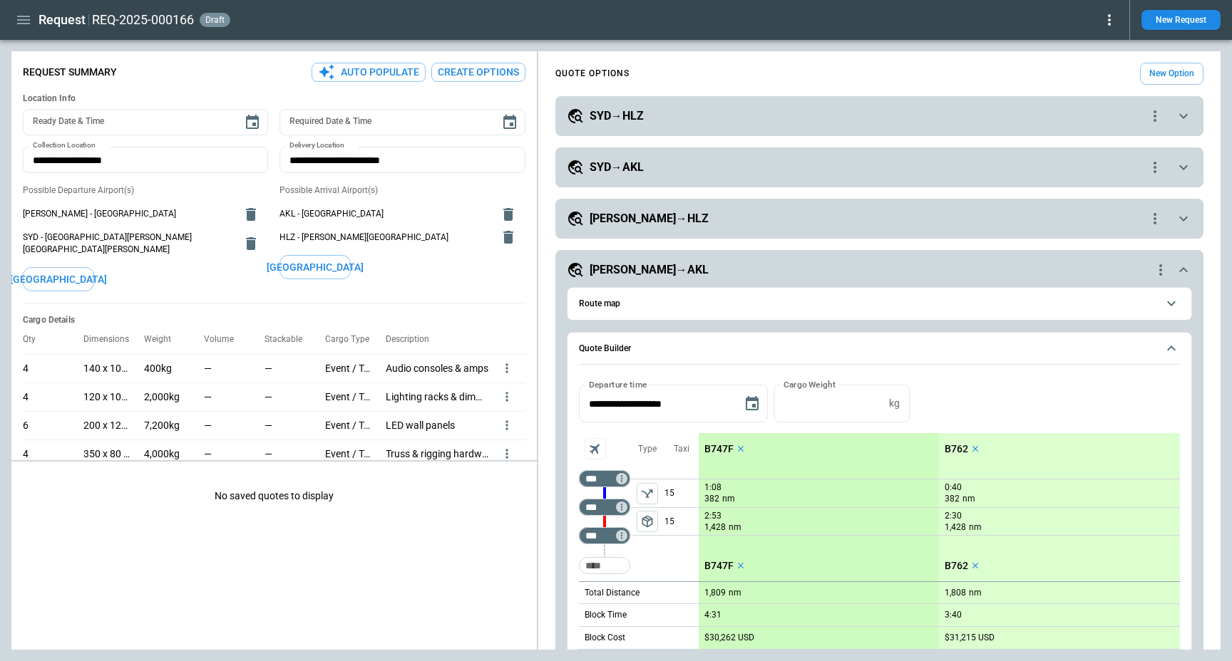
click at [599, 162] on h5 "SYD→AKL" at bounding box center [616, 168] width 54 height 16
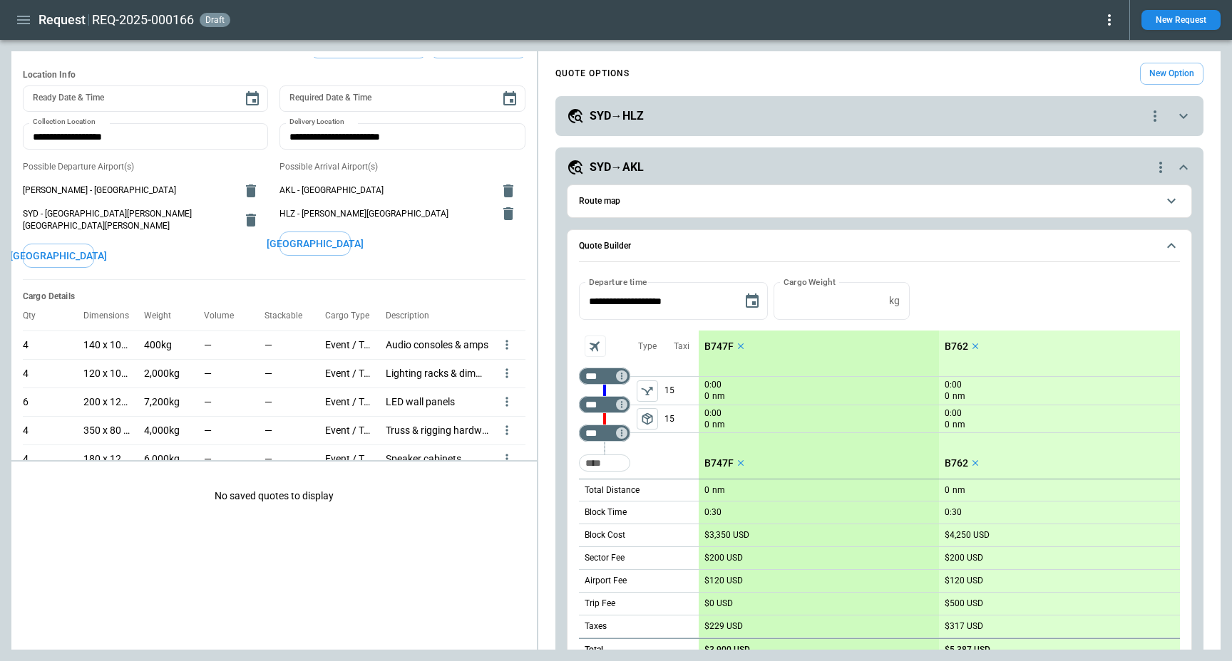
scroll to position [25, 0]
click at [648, 197] on span "Route map" at bounding box center [868, 201] width 578 height 9
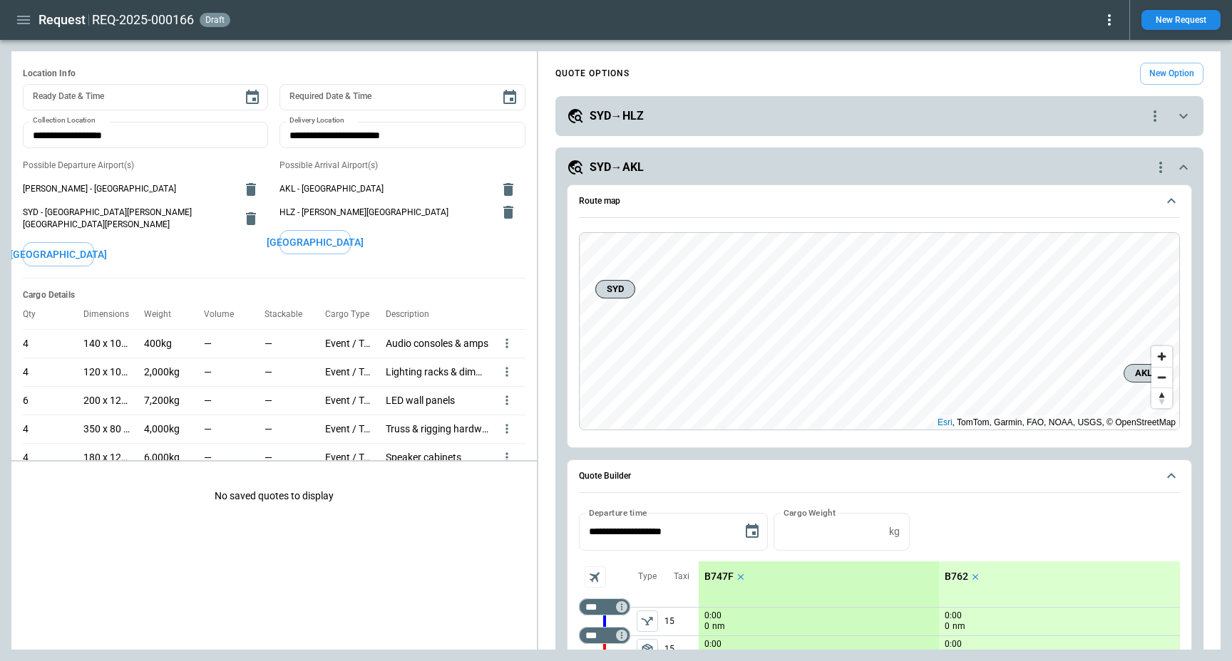
click at [642, 172] on h5 "SYD→AKL" at bounding box center [616, 168] width 54 height 16
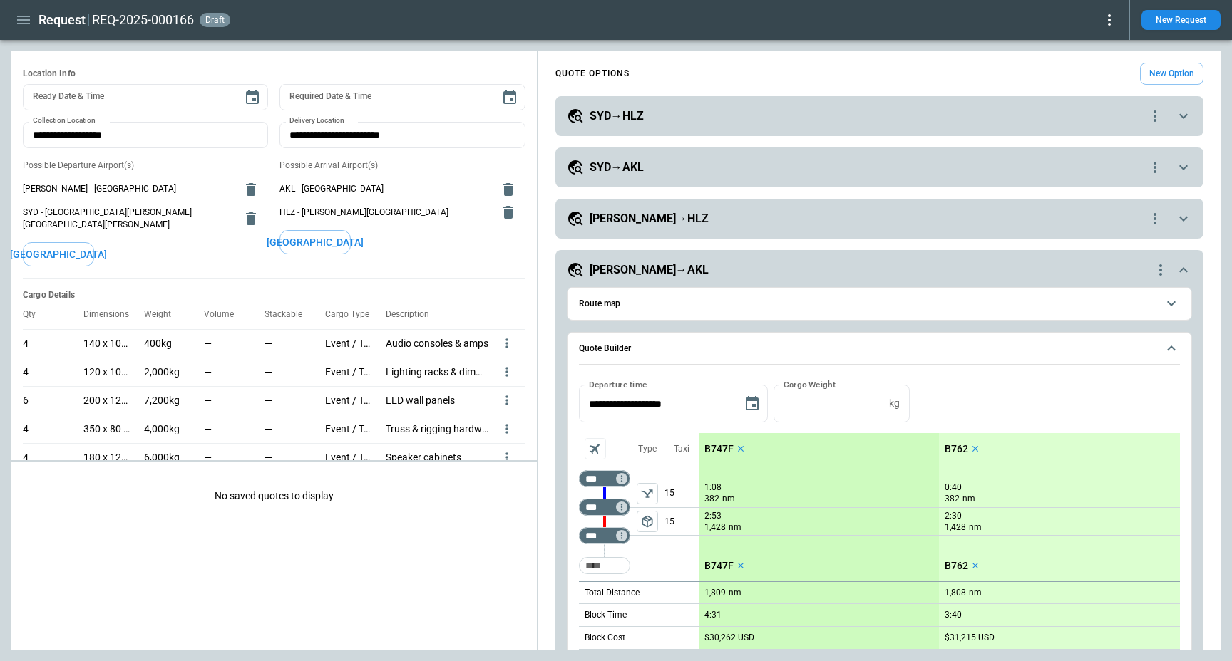
click at [614, 164] on h5 "SYD→AKL" at bounding box center [616, 168] width 54 height 16
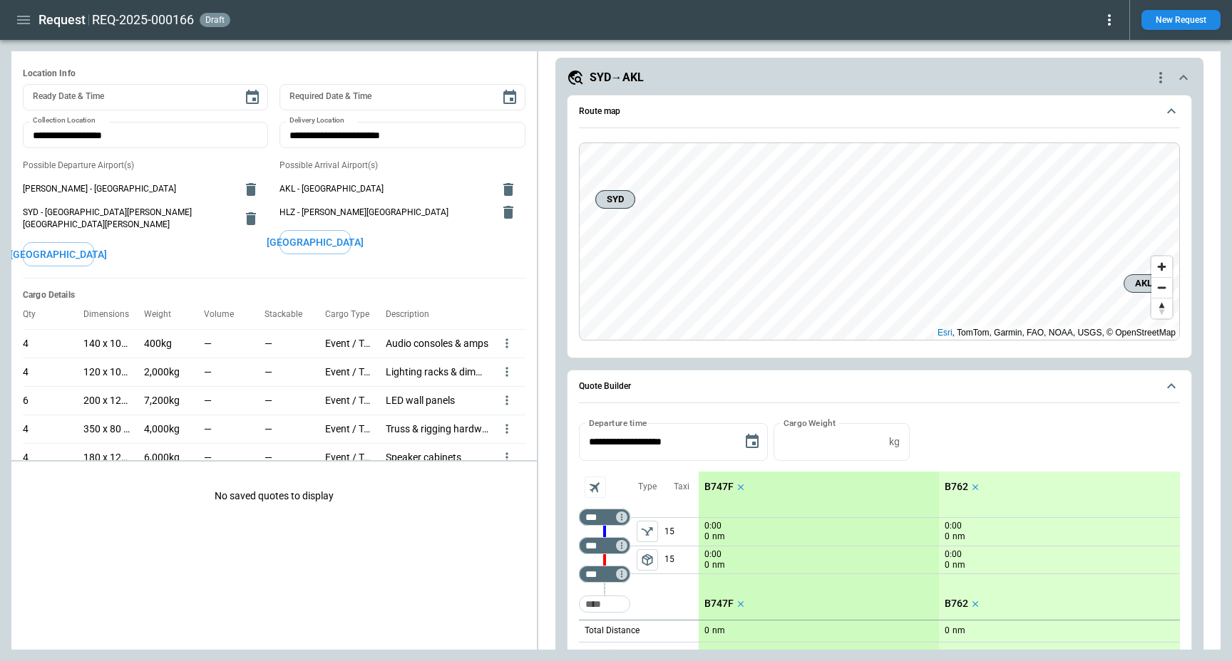
scroll to position [0, 0]
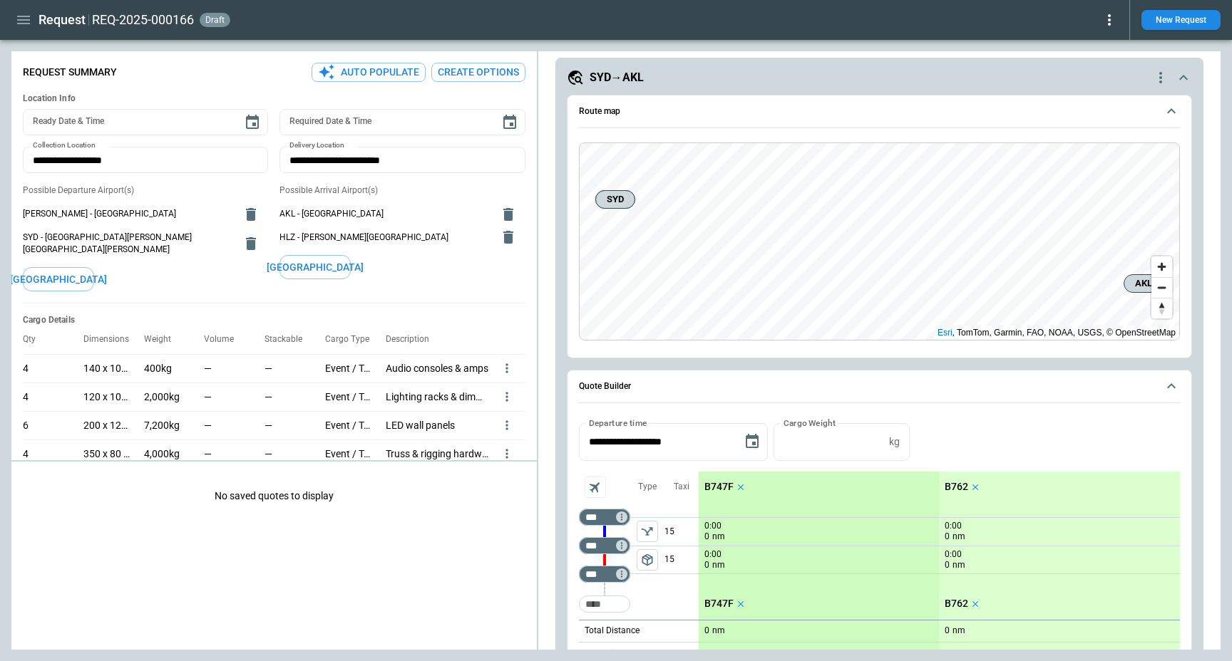
click at [468, 76] on button "Create Options" at bounding box center [478, 72] width 94 height 19
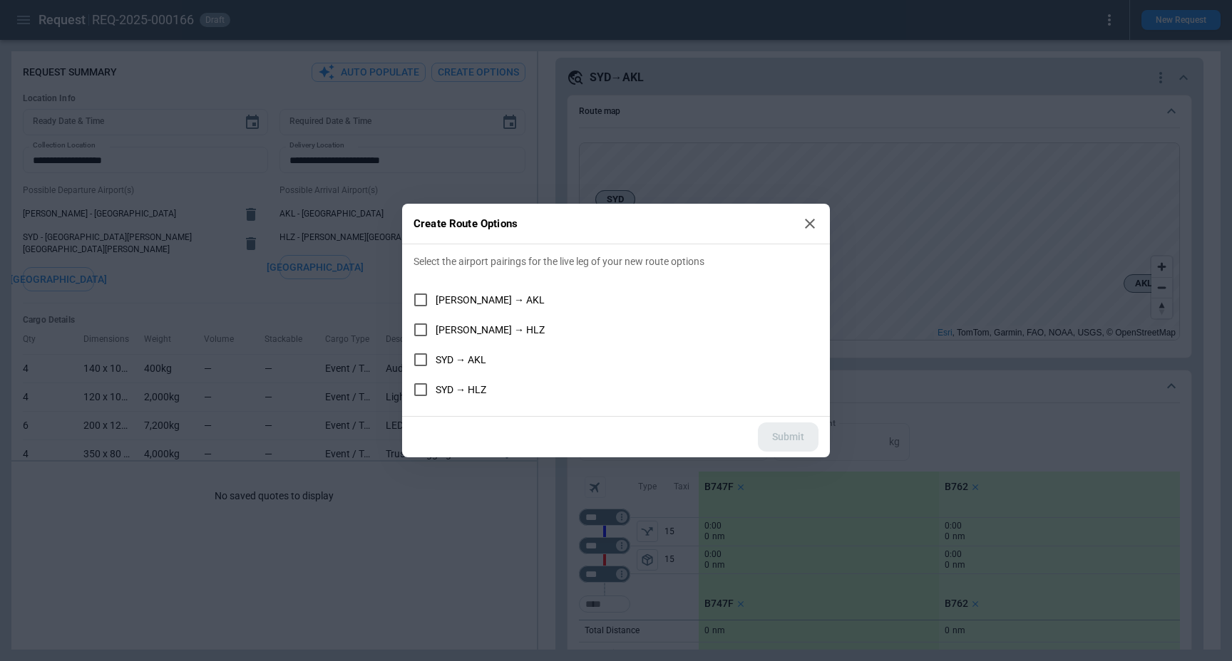
click at [808, 220] on icon at bounding box center [809, 223] width 17 height 17
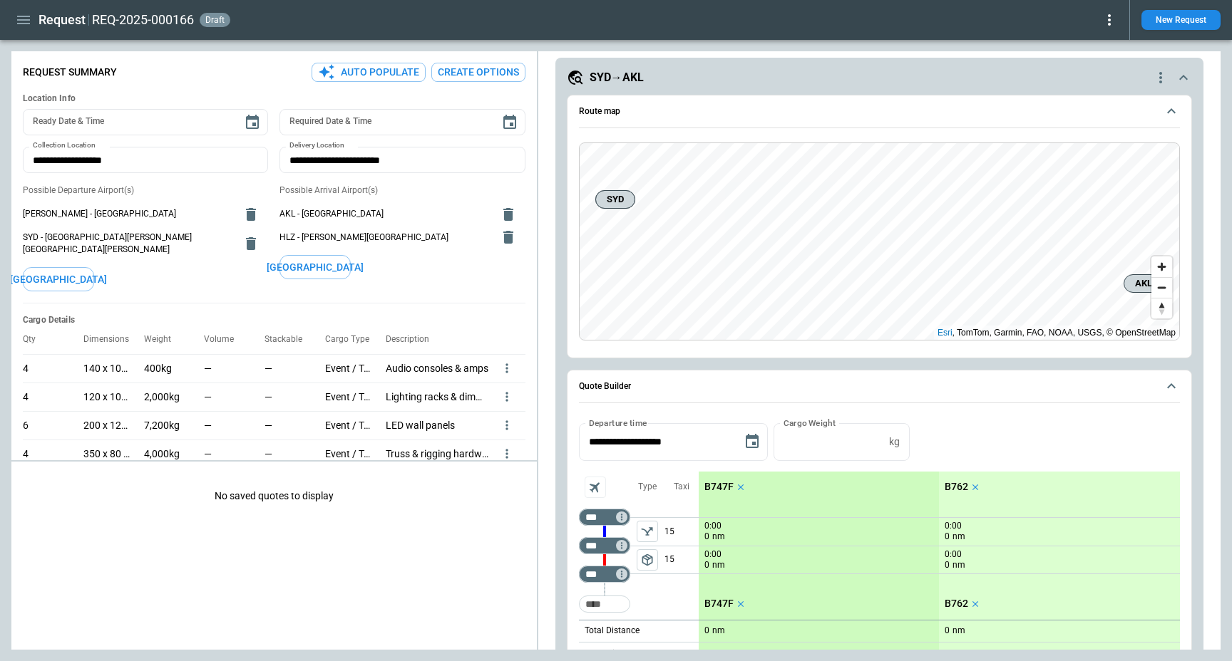
click at [713, 552] on p "0:00" at bounding box center [712, 554] width 17 height 11
click at [669, 580] on div "15 15" at bounding box center [681, 546] width 34 height 86
click at [621, 542] on icon "Too short" at bounding box center [621, 546] width 10 height 10
click at [633, 587] on p "Delete" at bounding box center [633, 583] width 24 height 12
click at [636, 518] on div "scrollable content" at bounding box center [647, 531] width 34 height 29
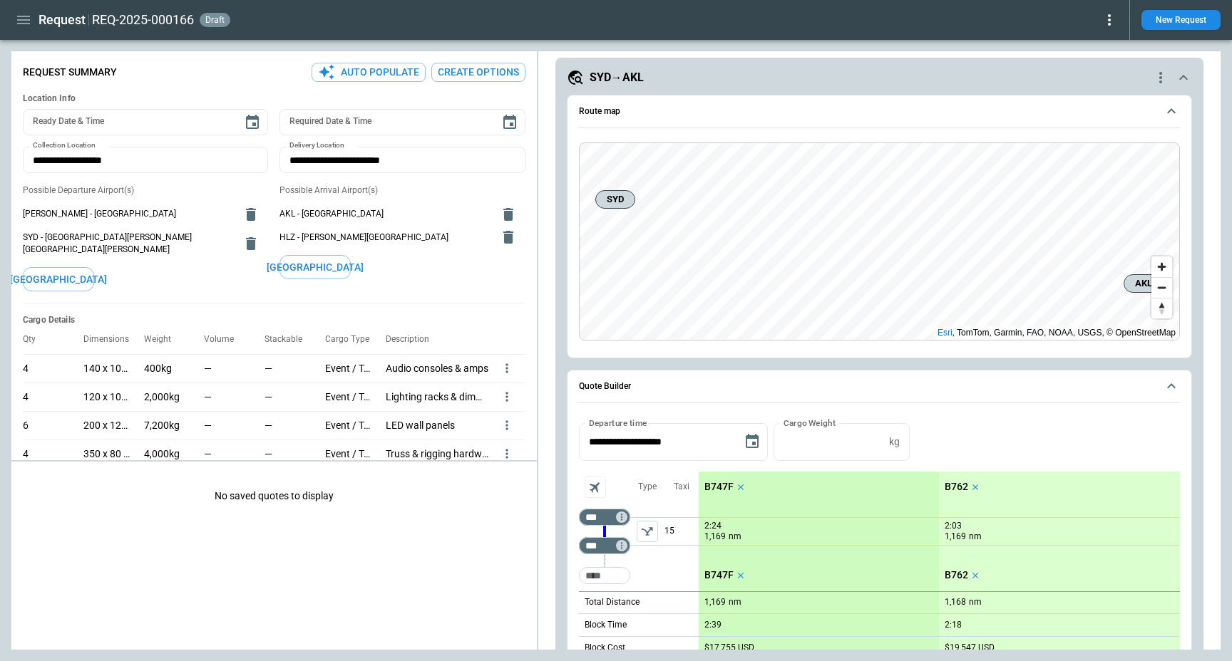
click at [642, 527] on icon "left aligned" at bounding box center [647, 532] width 14 height 14
click at [621, 73] on h5 "SYD→AKL" at bounding box center [616, 78] width 54 height 16
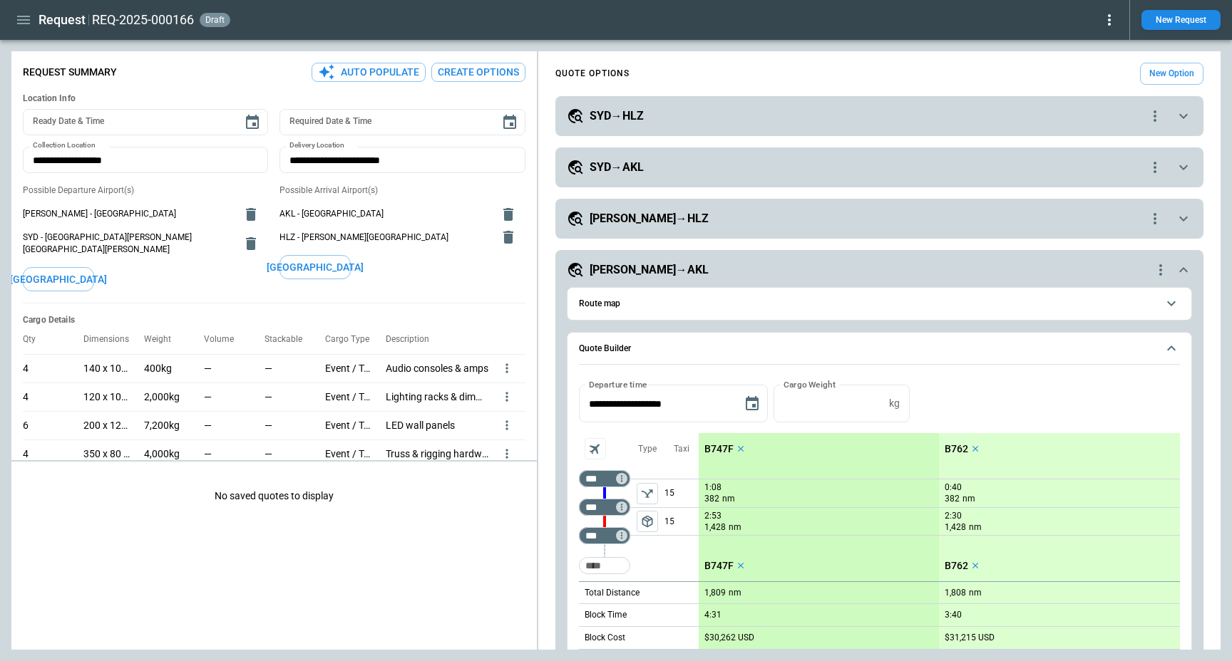
click at [825, 304] on span "Route map" at bounding box center [868, 303] width 578 height 9
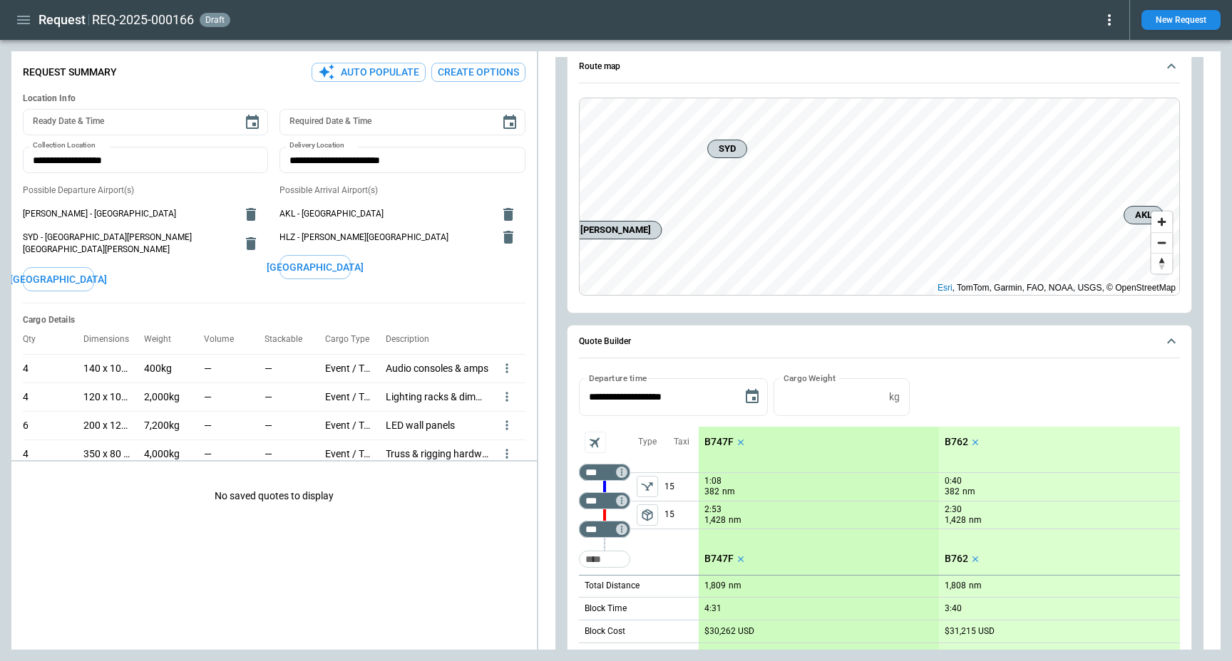
scroll to position [131, 0]
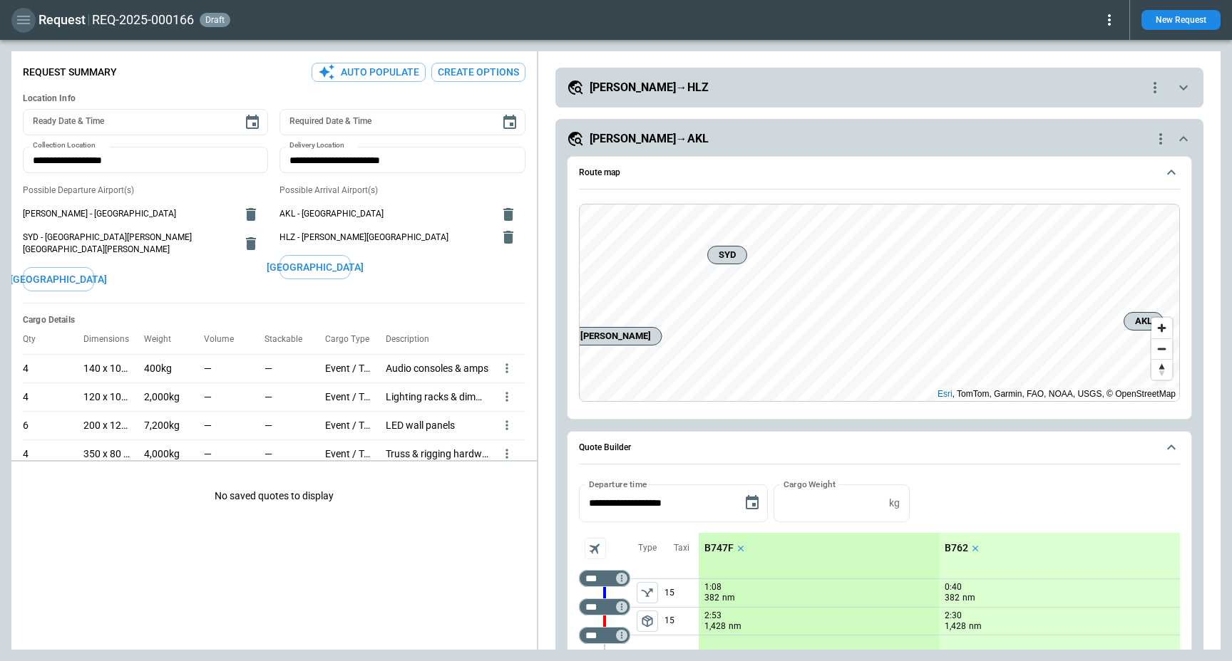
click at [16, 16] on icon "button" at bounding box center [23, 19] width 17 height 17
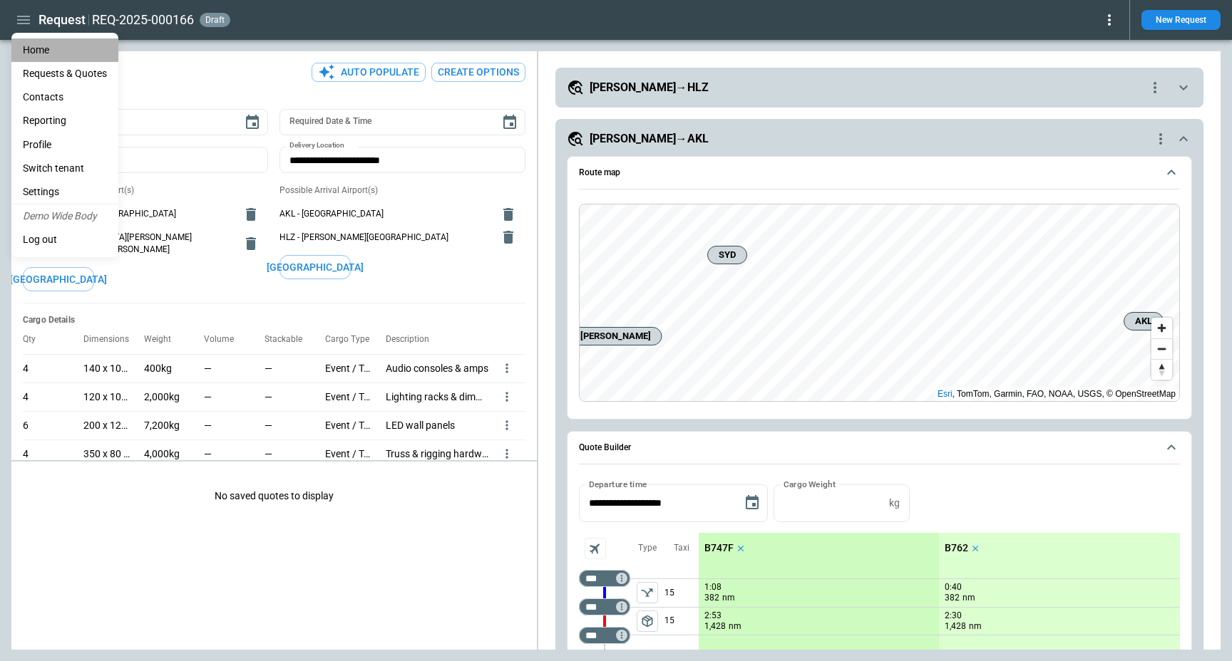
click at [43, 54] on li "Home" at bounding box center [64, 50] width 107 height 24
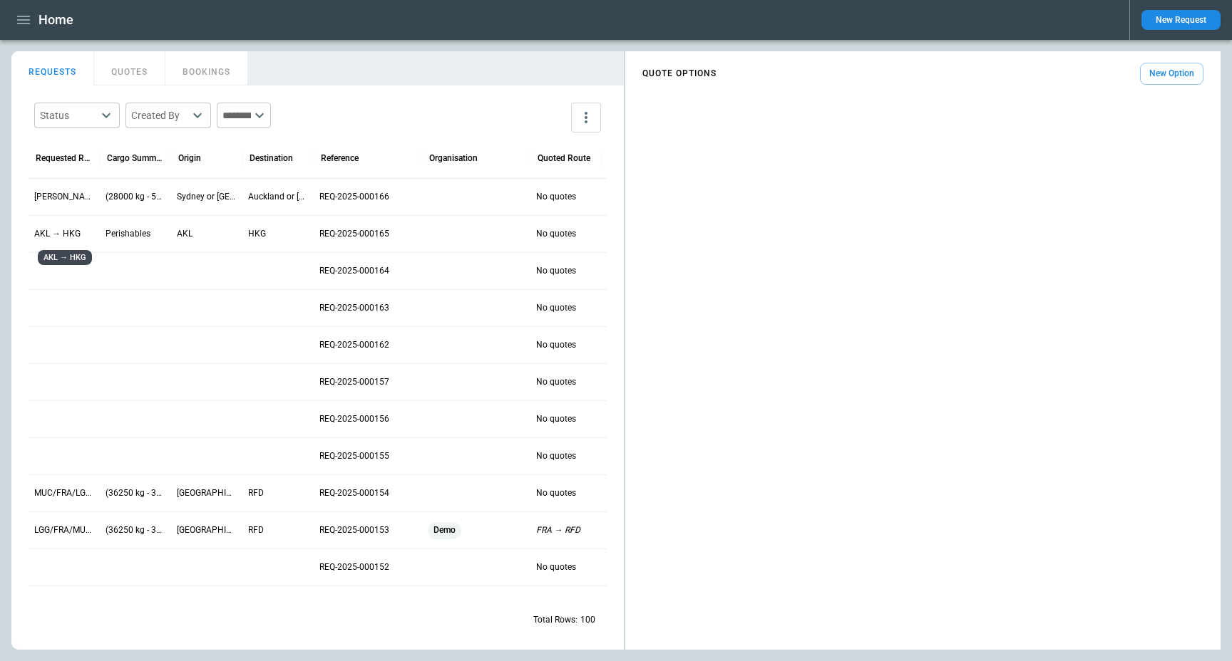
click at [65, 232] on p "AKL → HKG" at bounding box center [64, 234] width 60 height 12
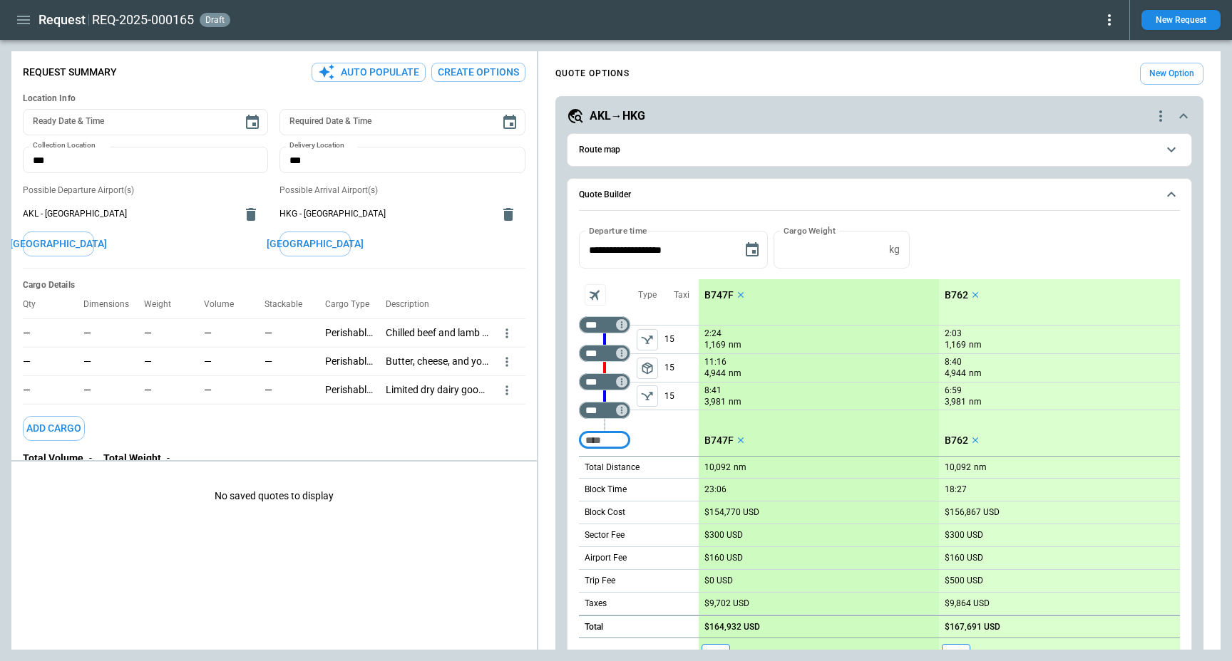
click at [342, 423] on div "Cargo Details Qty Dimensions Weight Volume Stackable Cargo Type Description — —…" at bounding box center [274, 373] width 502 height 208
click at [22, 24] on icon "button" at bounding box center [23, 20] width 13 height 9
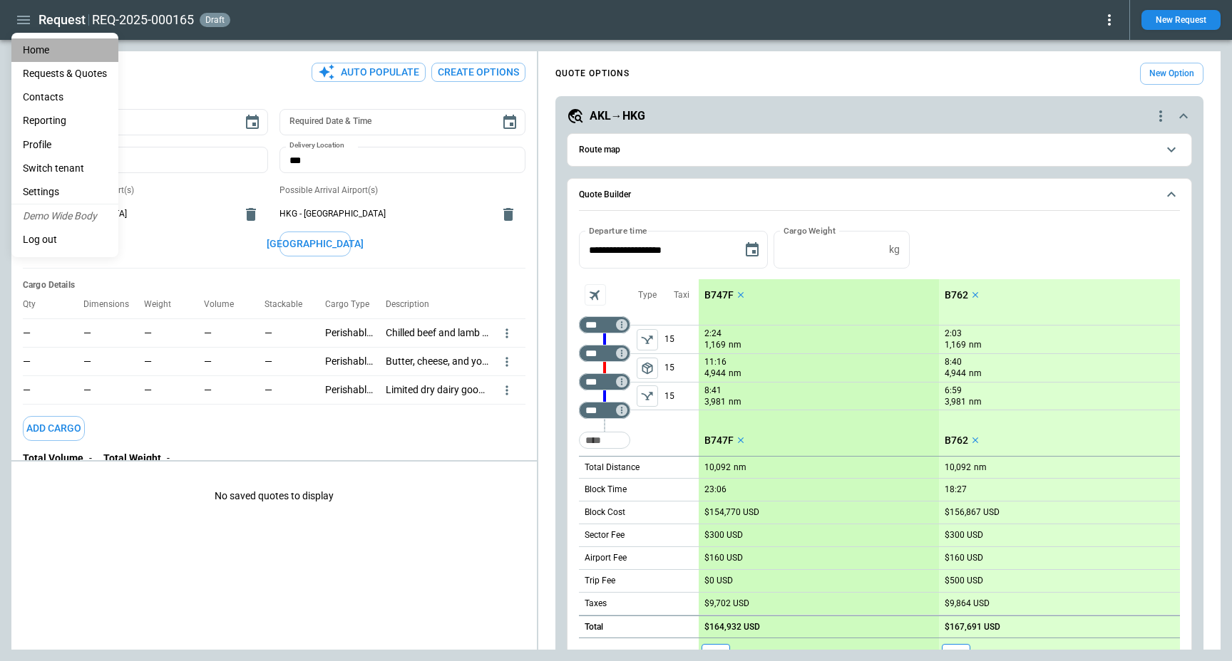
click at [49, 44] on li "Home" at bounding box center [64, 50] width 107 height 24
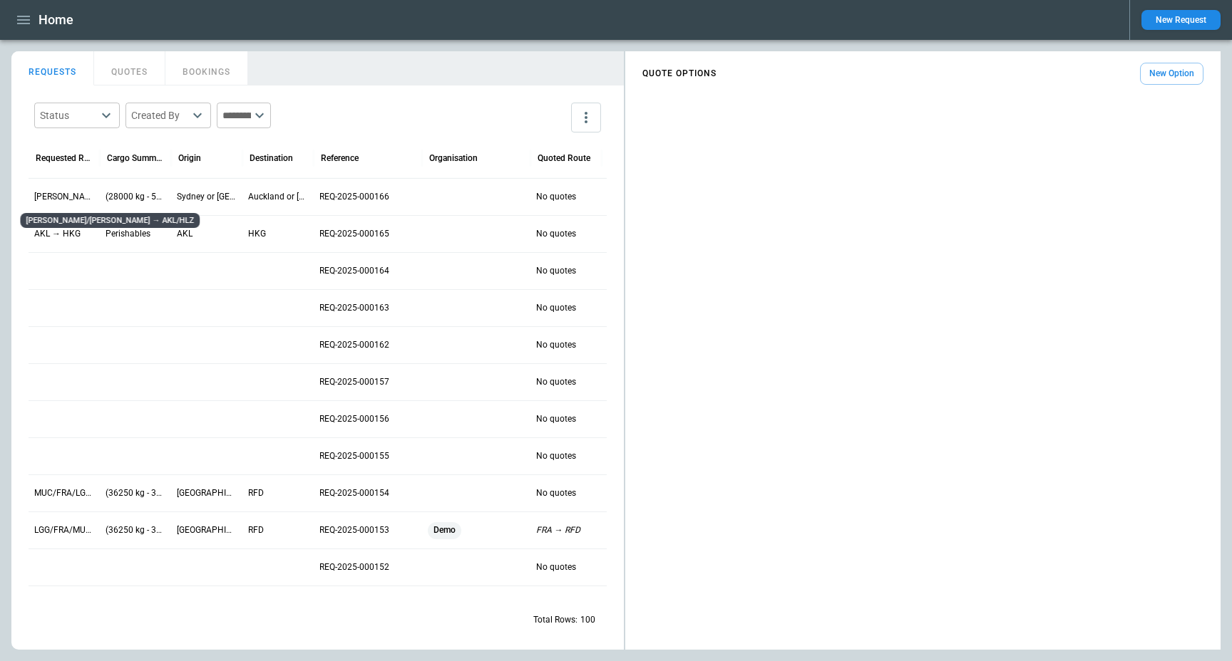
click at [49, 197] on p "[PERSON_NAME]/[PERSON_NAME] → AKL/HLZ" at bounding box center [64, 197] width 60 height 12
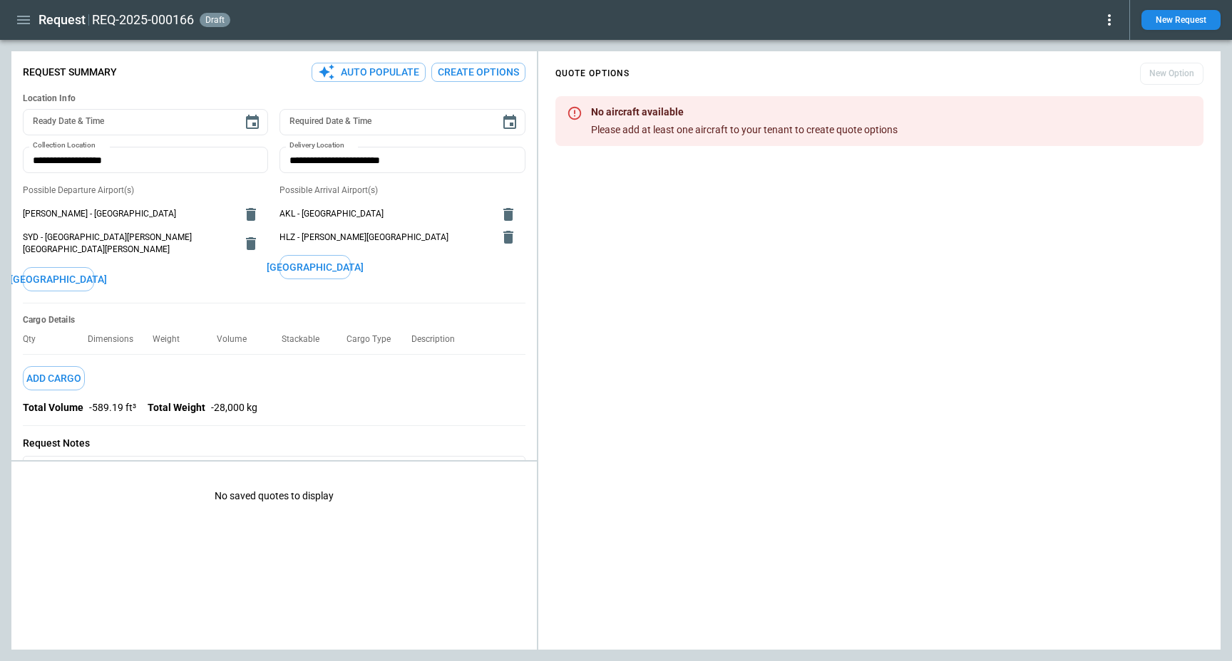
type textarea "*"
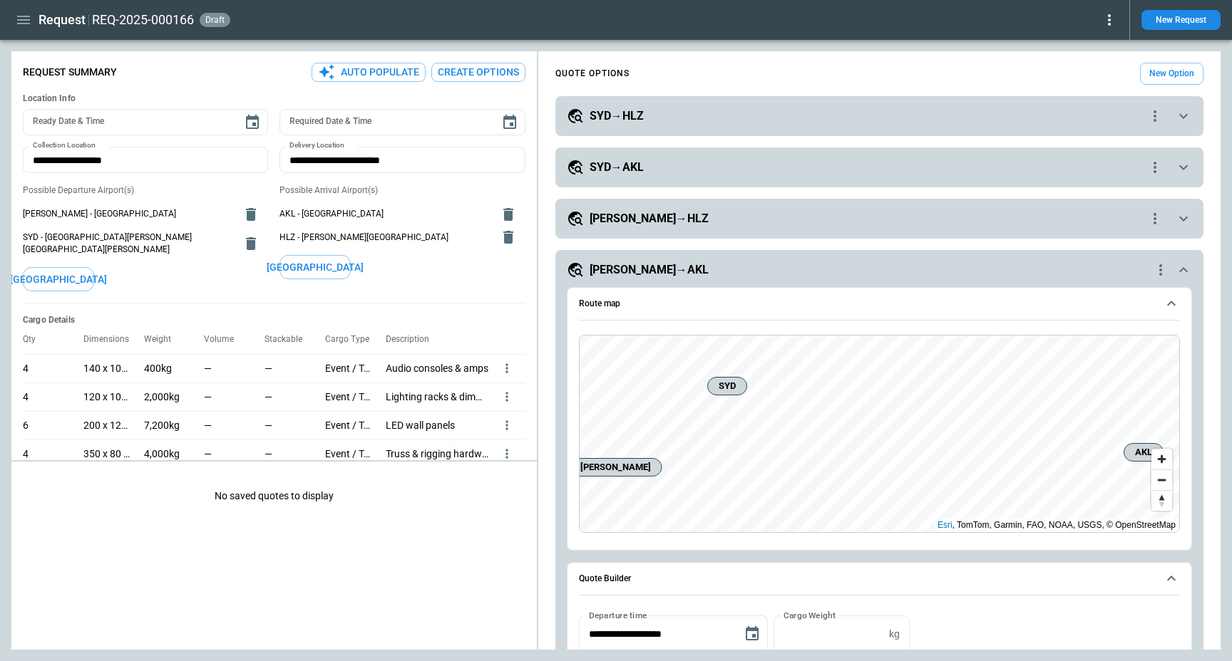
click at [621, 263] on h5 "[PERSON_NAME]→AKL" at bounding box center [648, 270] width 119 height 16
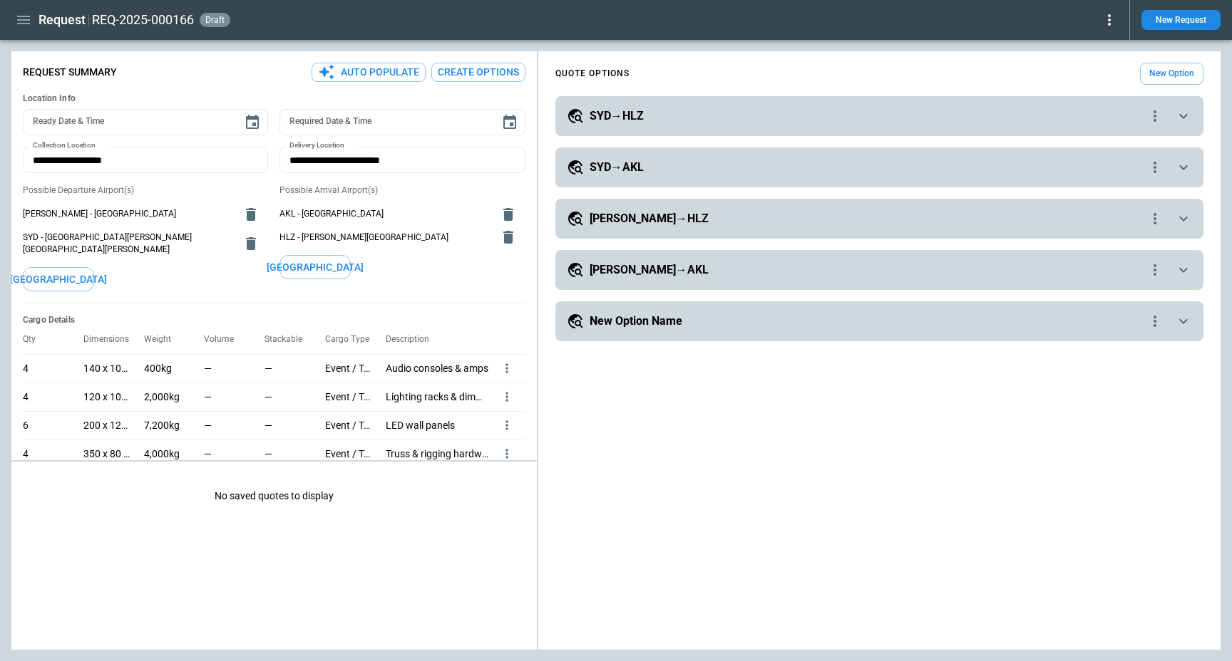
click at [626, 213] on h5 "[PERSON_NAME]→HLZ" at bounding box center [648, 219] width 119 height 16
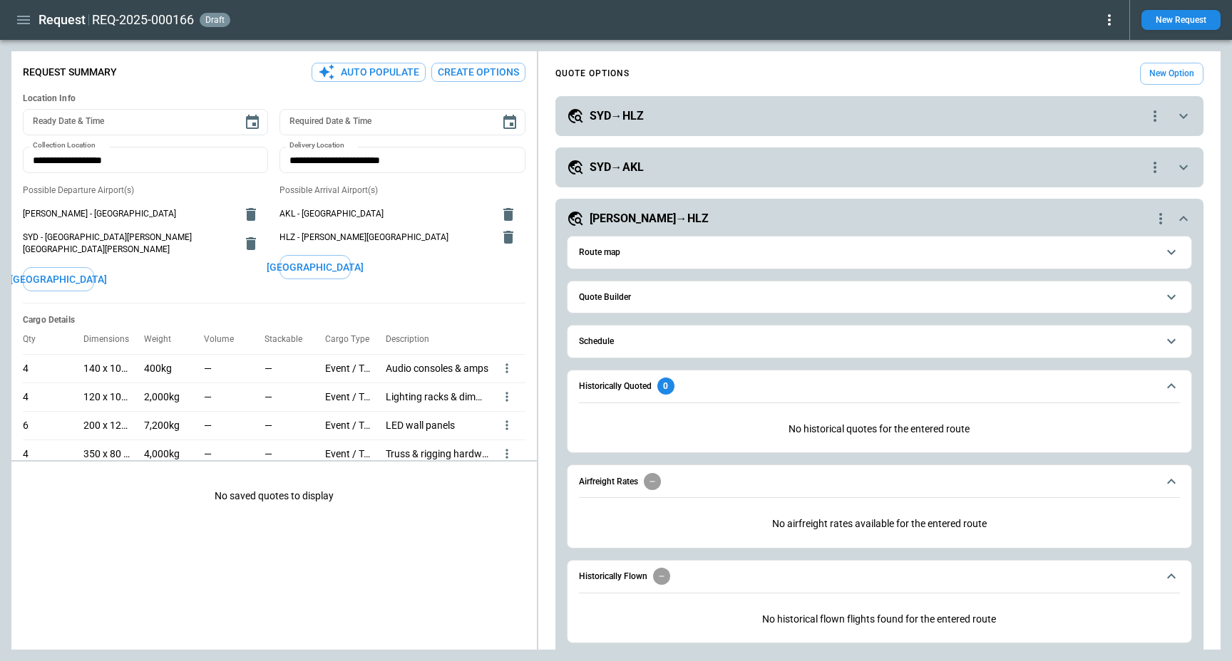
click at [614, 293] on h6 "Quote Builder" at bounding box center [605, 297] width 52 height 9
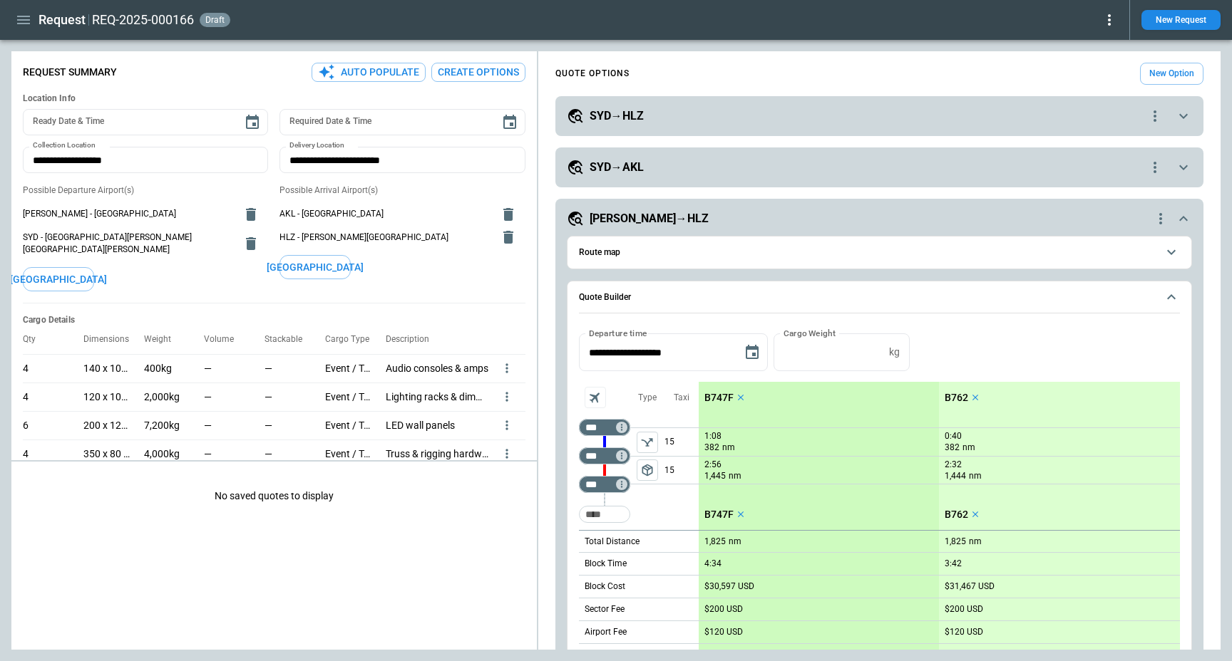
click at [621, 166] on h5 "SYD→AKL" at bounding box center [616, 168] width 54 height 16
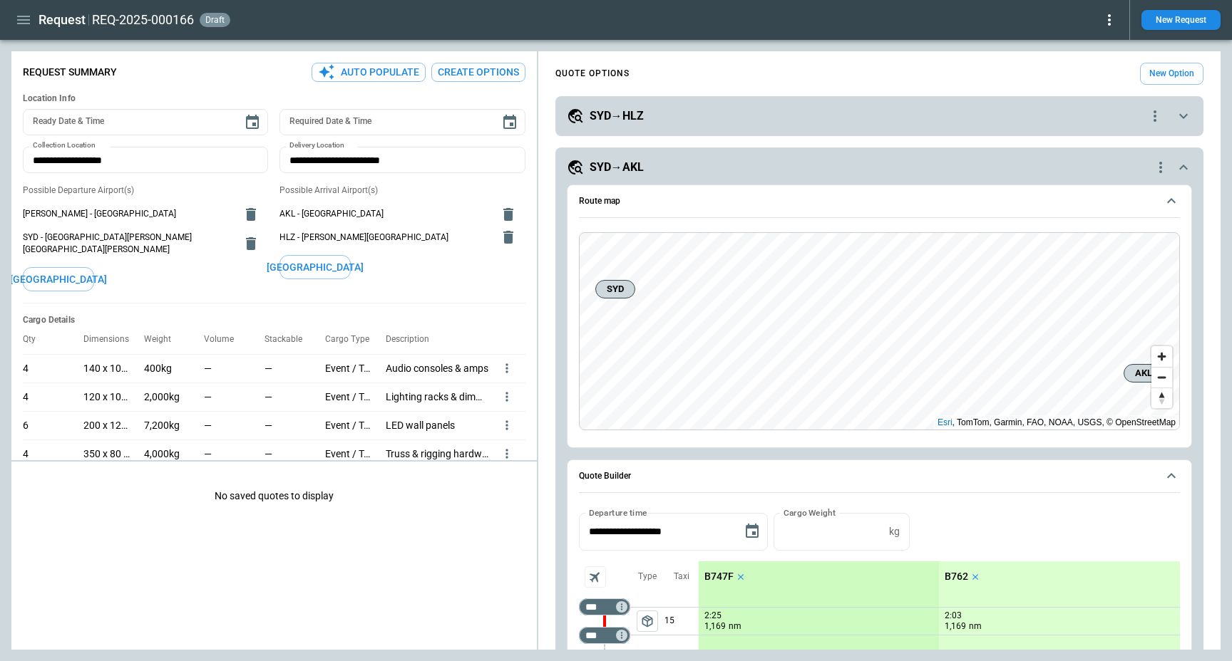
click at [617, 114] on h5 "SYD→HLZ" at bounding box center [616, 116] width 54 height 16
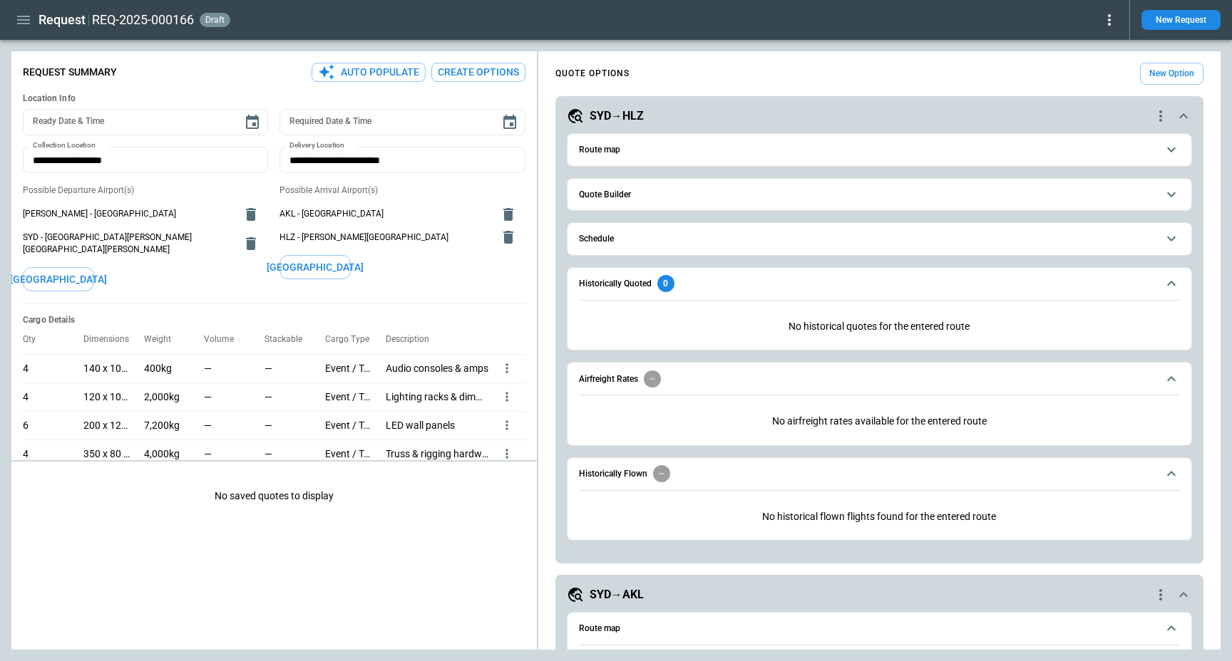
click at [15, 16] on icon "button" at bounding box center [23, 19] width 17 height 17
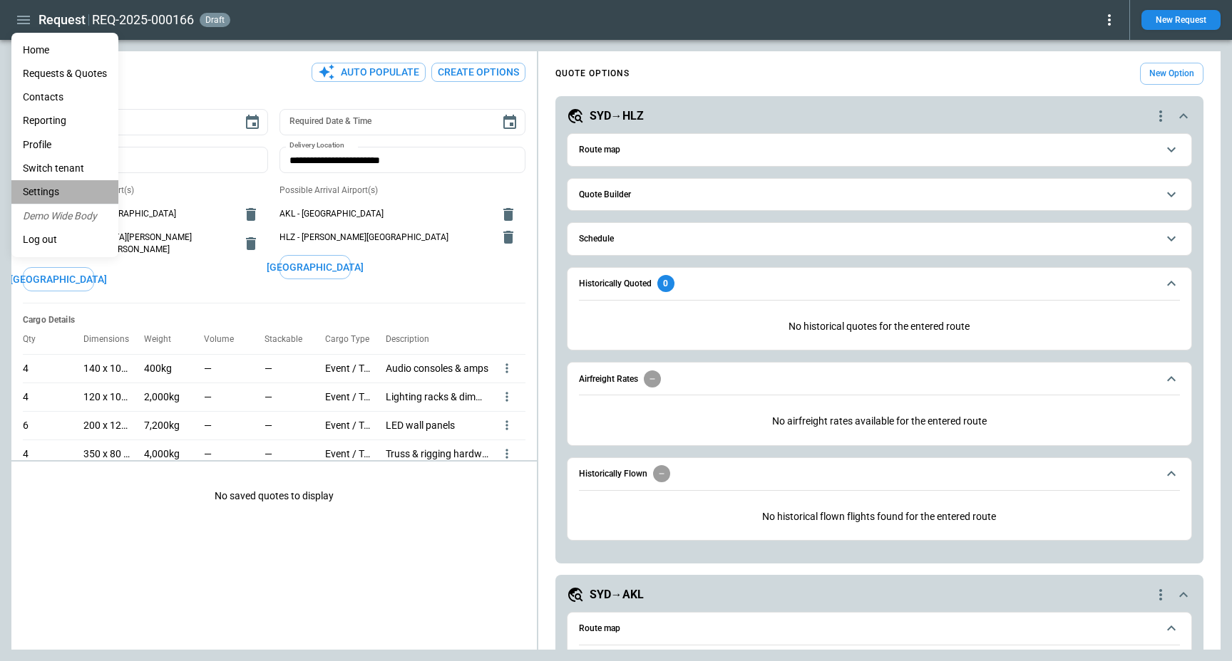
click at [65, 185] on li "Settings" at bounding box center [64, 192] width 107 height 24
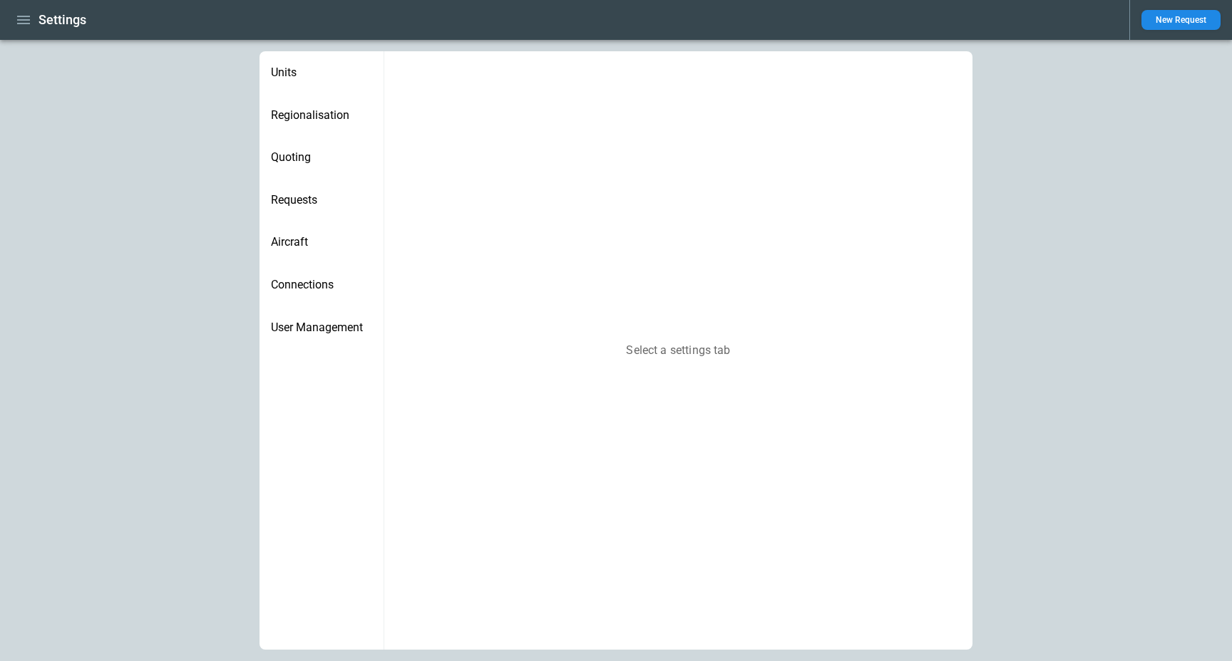
click at [316, 174] on div "Quoting" at bounding box center [321, 157] width 124 height 43
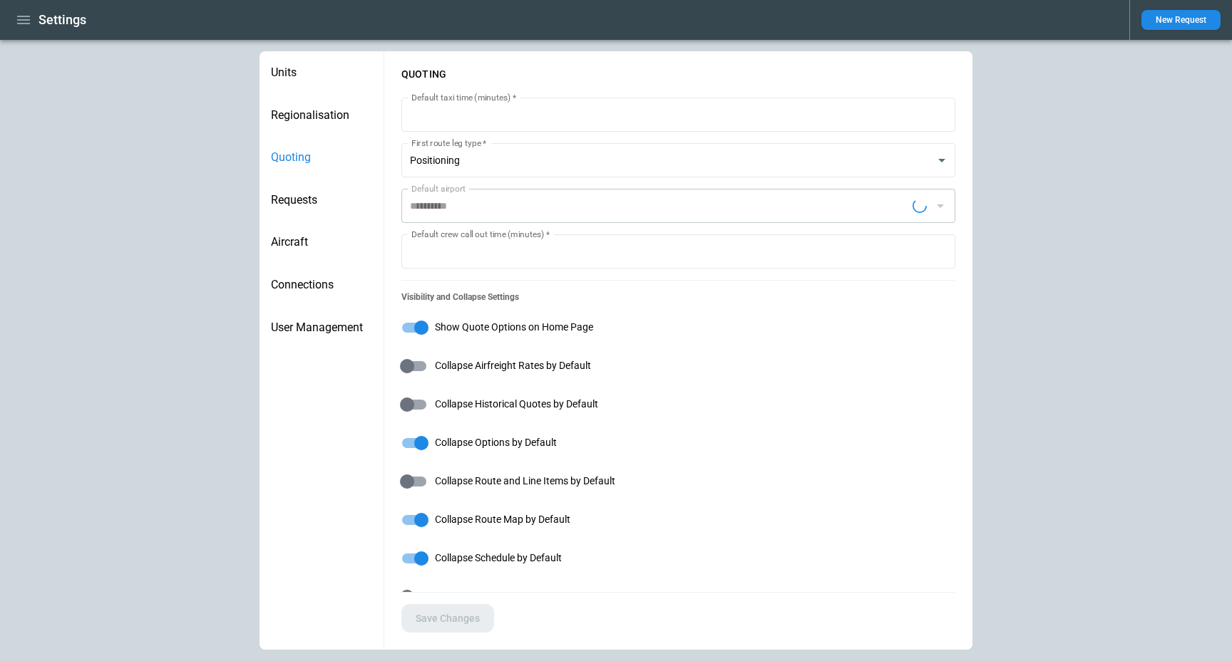
type input "**********"
click at [501, 327] on span "Show Quote Options on Home Page" at bounding box center [514, 327] width 158 height 12
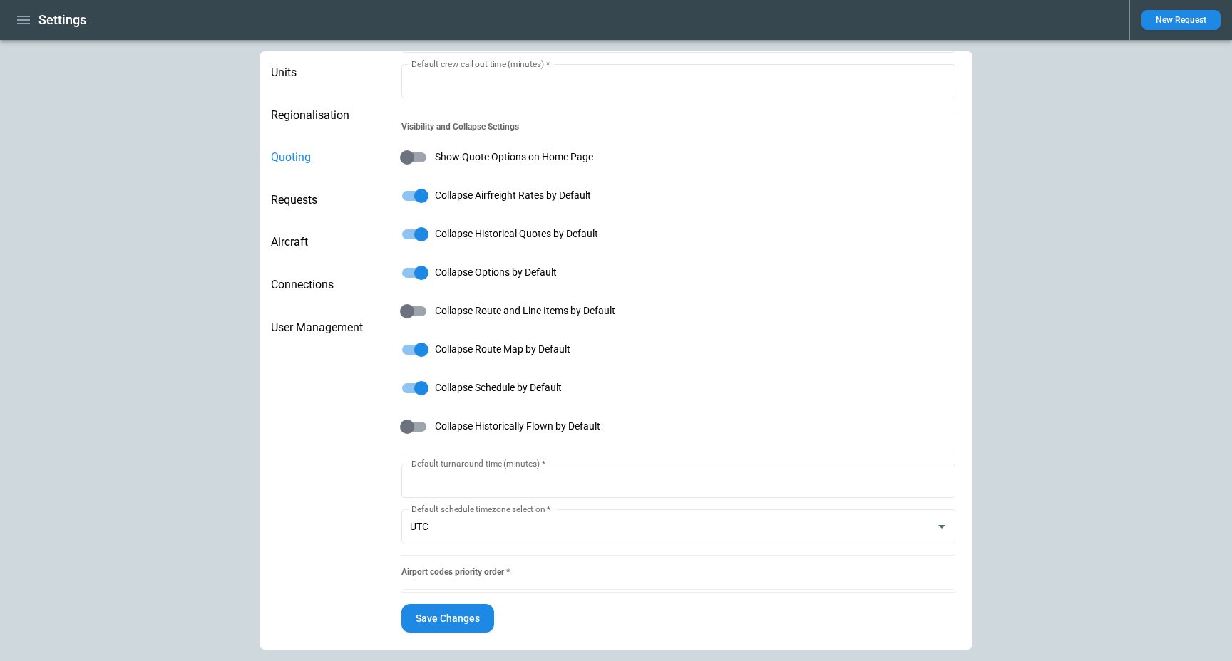
scroll to position [171, 0]
click at [443, 428] on span "Collapse Historically Flown by Default" at bounding box center [517, 426] width 165 height 12
click at [435, 630] on button "Save Changes" at bounding box center [447, 618] width 93 height 29
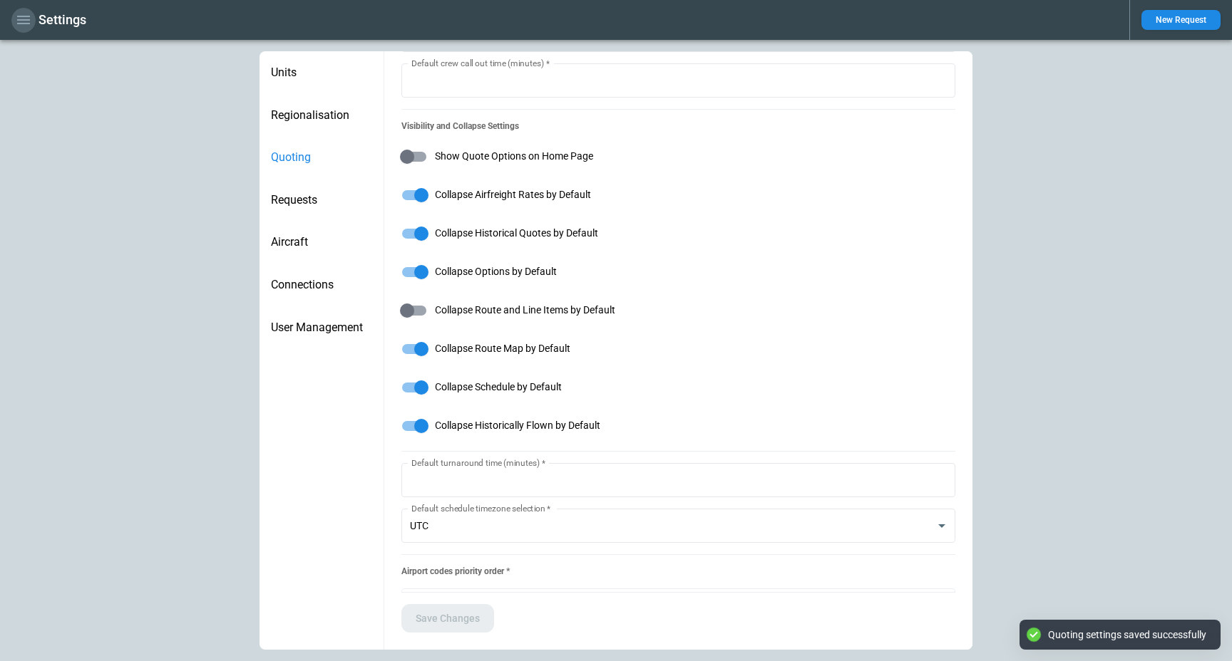
click at [16, 24] on icon "button" at bounding box center [23, 19] width 17 height 17
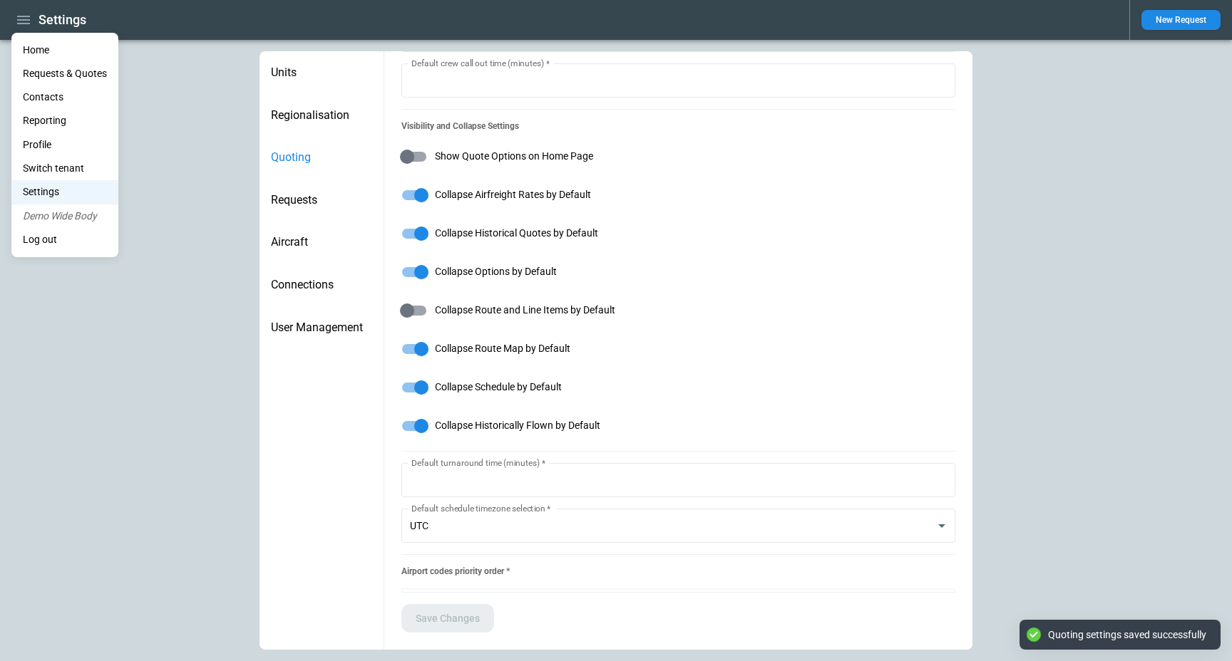
click at [35, 50] on li "Home" at bounding box center [64, 50] width 107 height 24
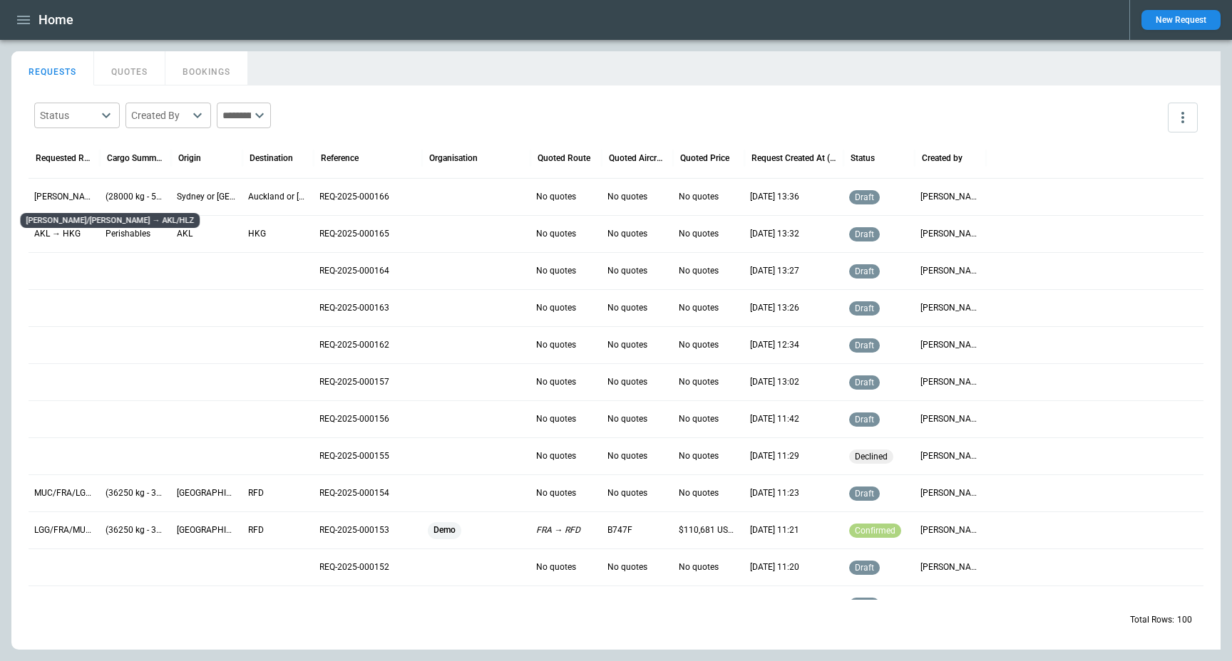
click at [54, 202] on p "[PERSON_NAME]/[PERSON_NAME] → AKL/HLZ" at bounding box center [64, 197] width 60 height 12
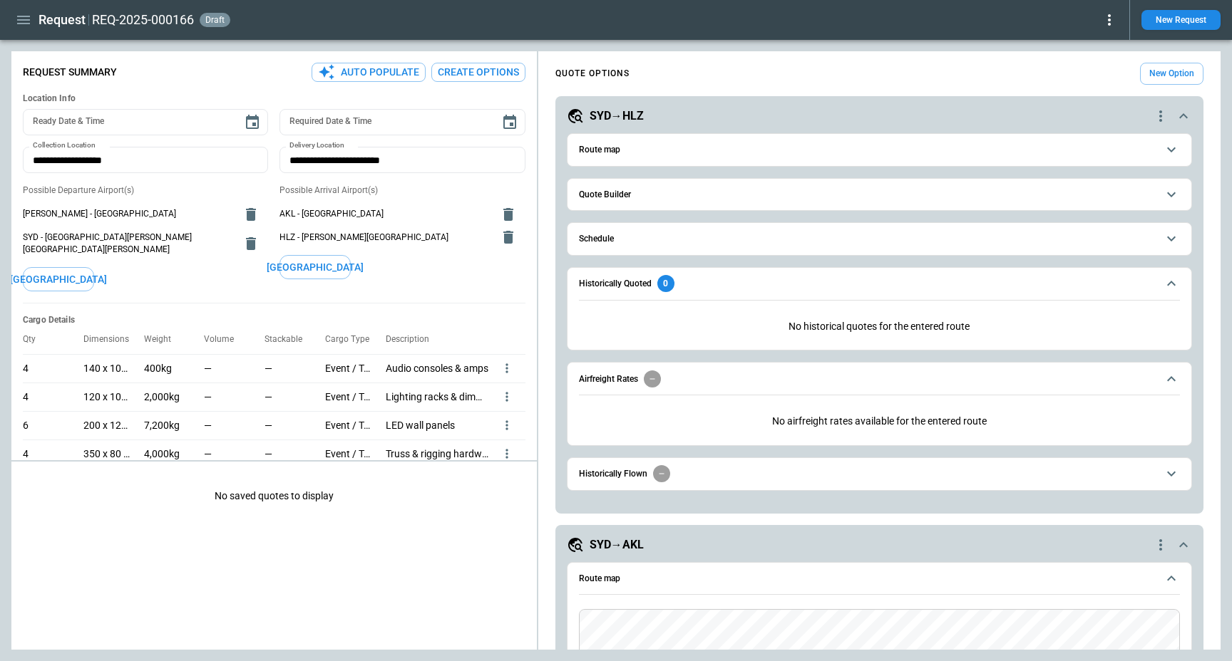
click at [682, 541] on div "SYD→AKL" at bounding box center [859, 545] width 585 height 17
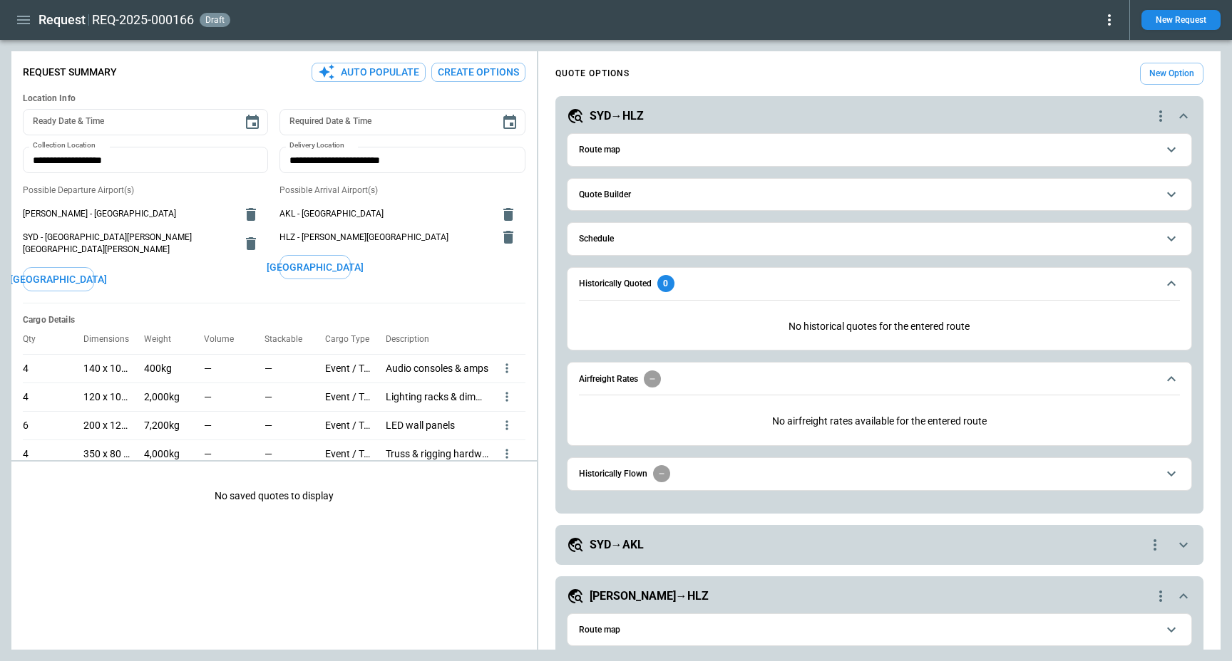
click at [641, 110] on h5 "SYD→HLZ" at bounding box center [616, 116] width 54 height 16
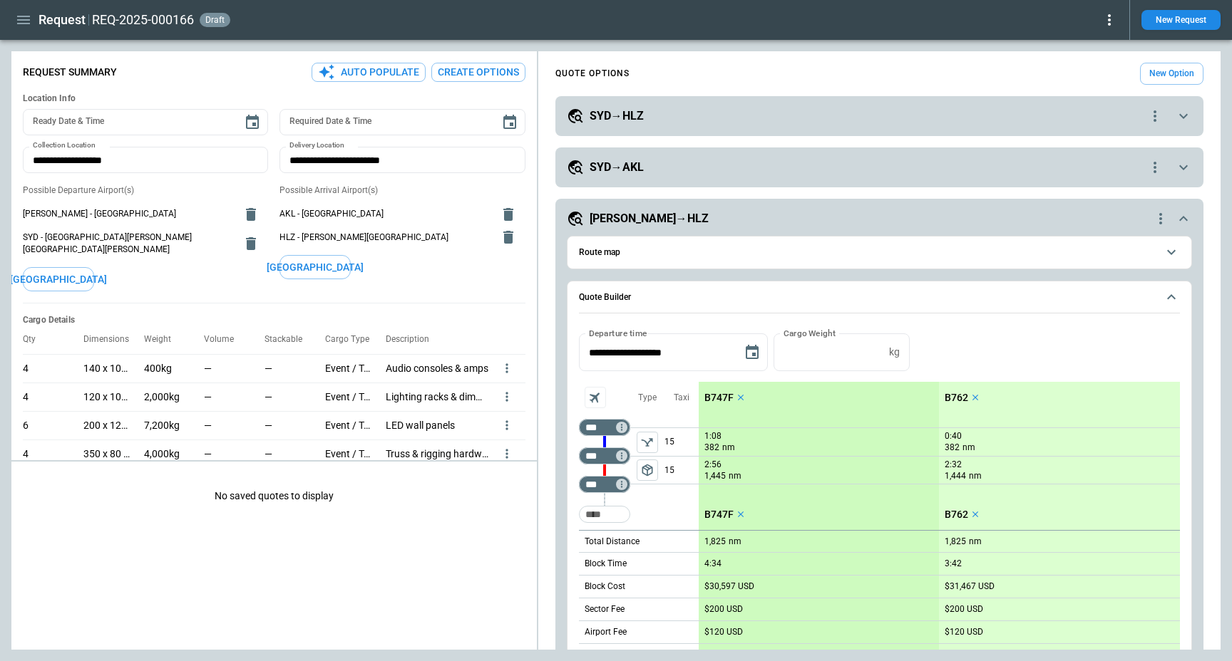
click at [645, 214] on div "[PERSON_NAME]→HLZ" at bounding box center [859, 218] width 585 height 17
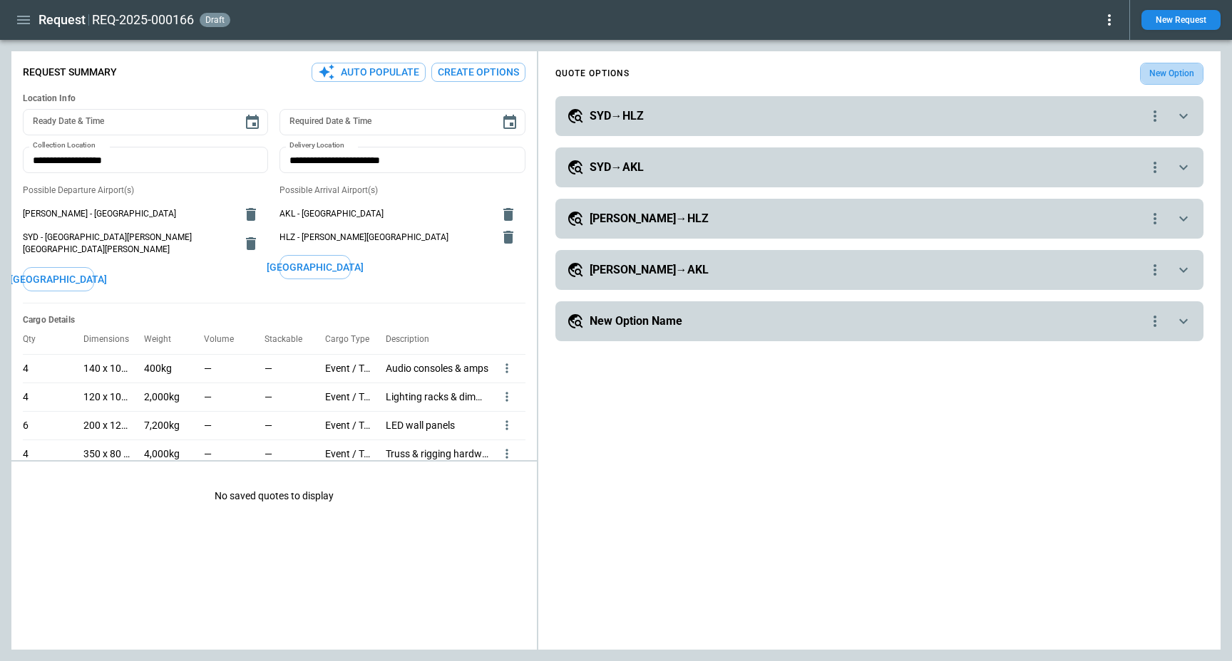
click at [1177, 67] on button "New Option" at bounding box center [1171, 74] width 63 height 22
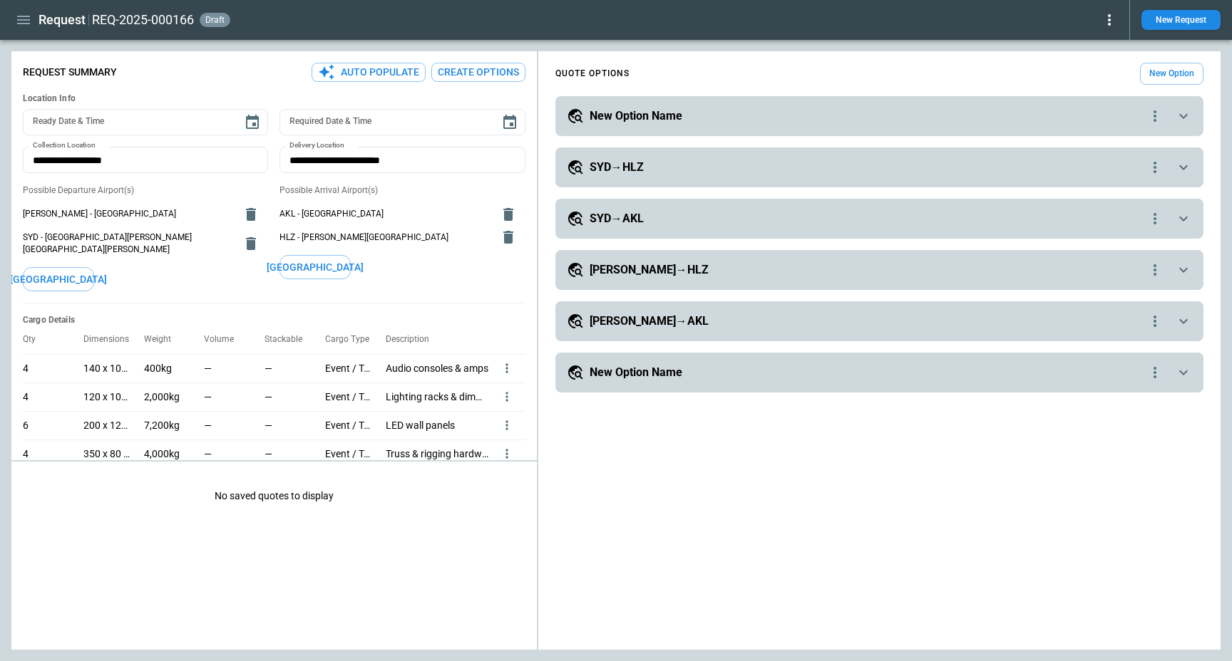
click at [652, 108] on div "New Option Name" at bounding box center [856, 116] width 579 height 17
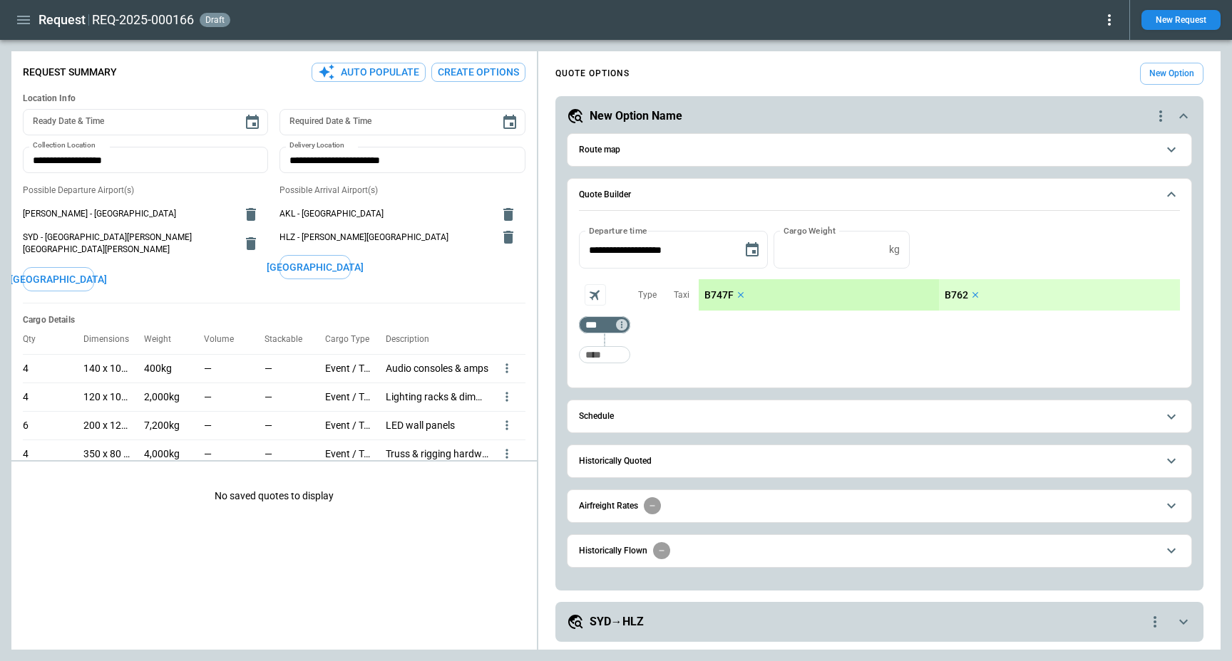
click at [637, 155] on button "Route map" at bounding box center [879, 150] width 601 height 32
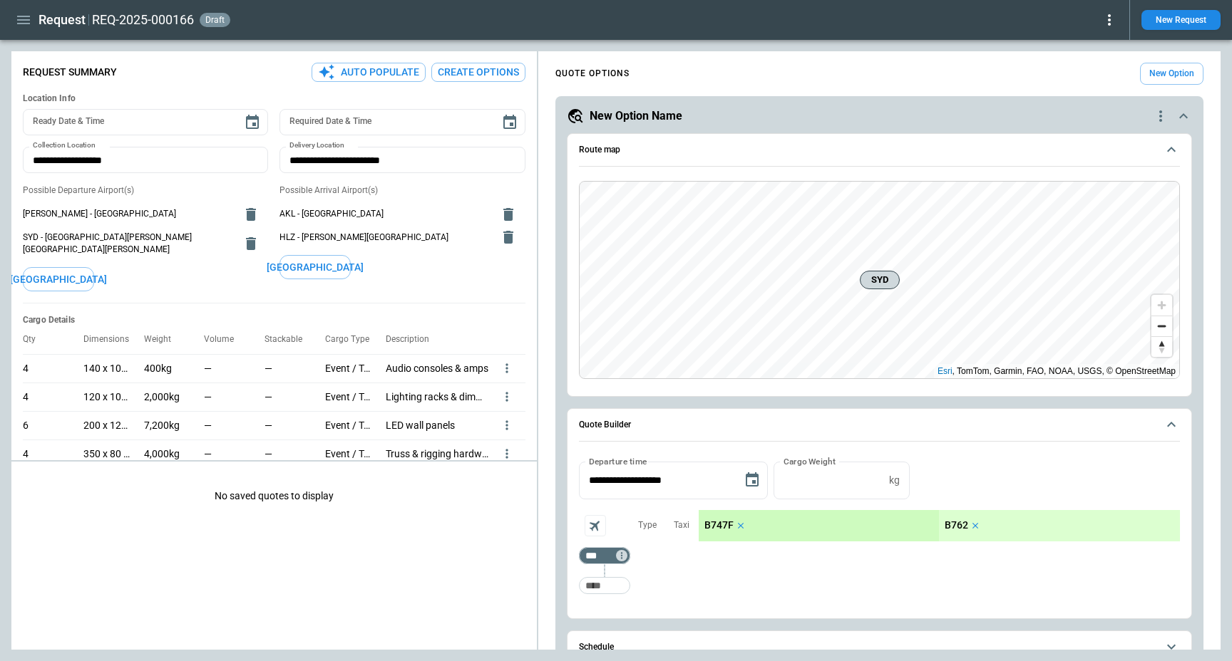
click at [1157, 110] on icon "quote-option-actions" at bounding box center [1160, 116] width 17 height 17
click at [1125, 210] on li "Delete Quote Option" at bounding box center [1105, 202] width 125 height 21
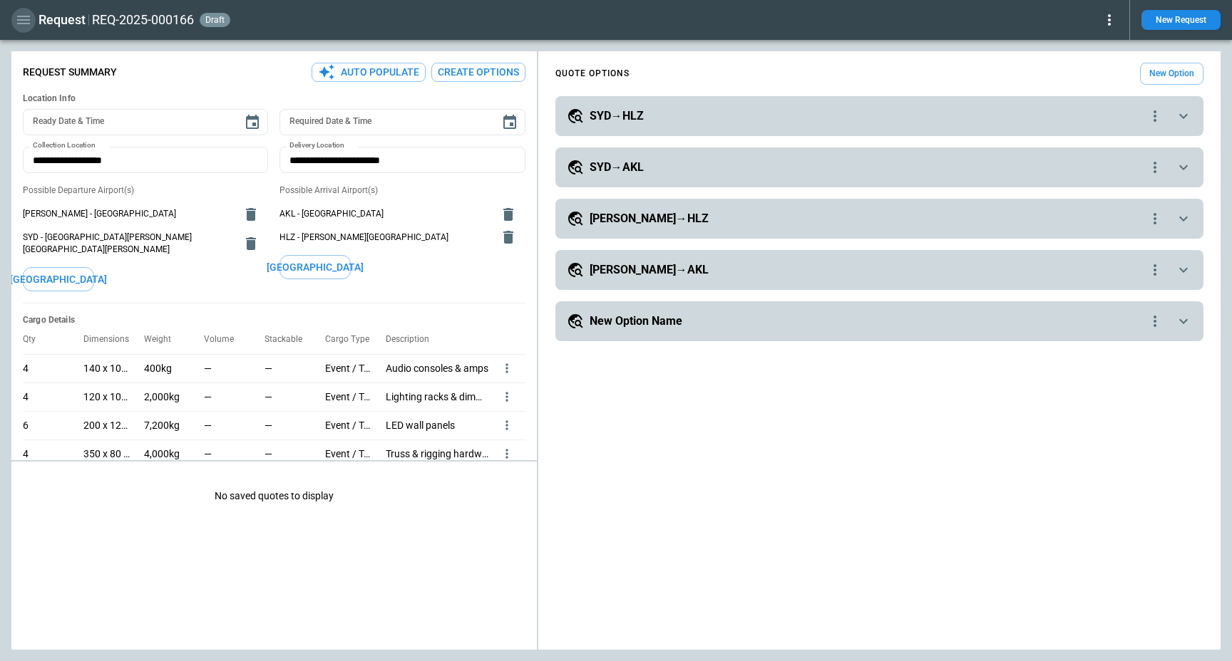
click at [18, 14] on icon "button" at bounding box center [23, 19] width 17 height 17
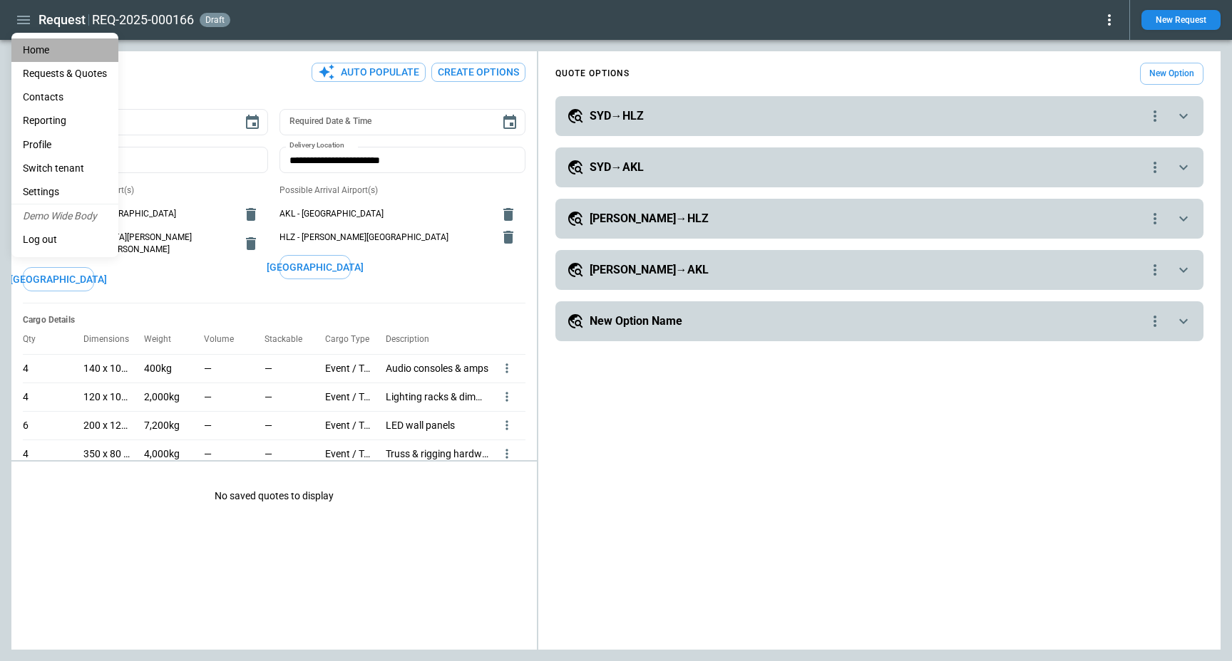
click at [48, 51] on li "Home" at bounding box center [64, 50] width 107 height 24
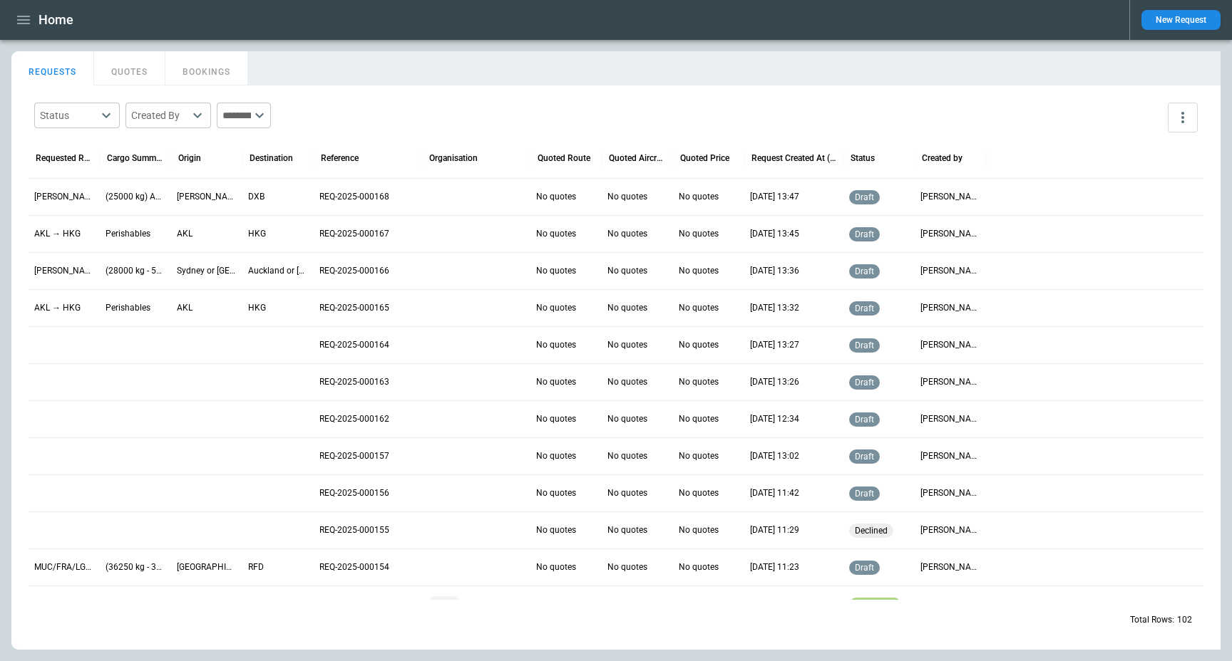
click at [653, 46] on main "FindBorderBarSize REQUESTS QUOTES BOOKINGS Status ​ Created By ​ ​ Requested Ro…" at bounding box center [616, 350] width 1232 height 621
click at [646, 28] on div "Home" at bounding box center [564, 20] width 1106 height 25
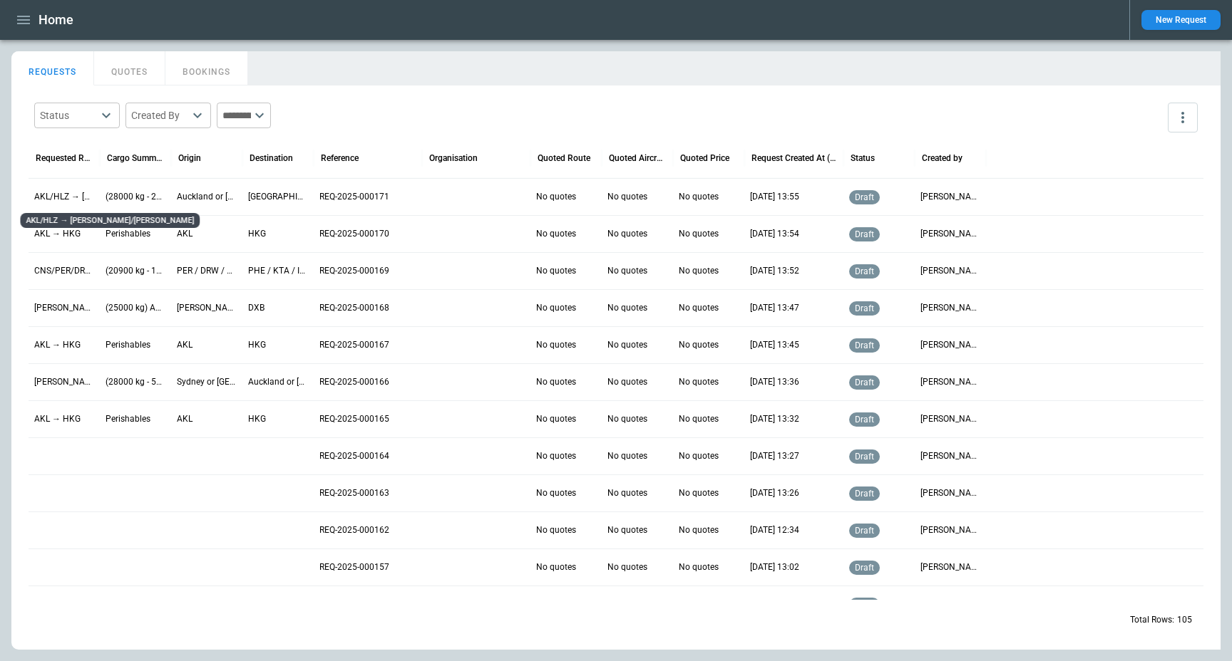
click at [43, 191] on p "AKL/HLZ → [PERSON_NAME]/[PERSON_NAME]" at bounding box center [64, 197] width 60 height 12
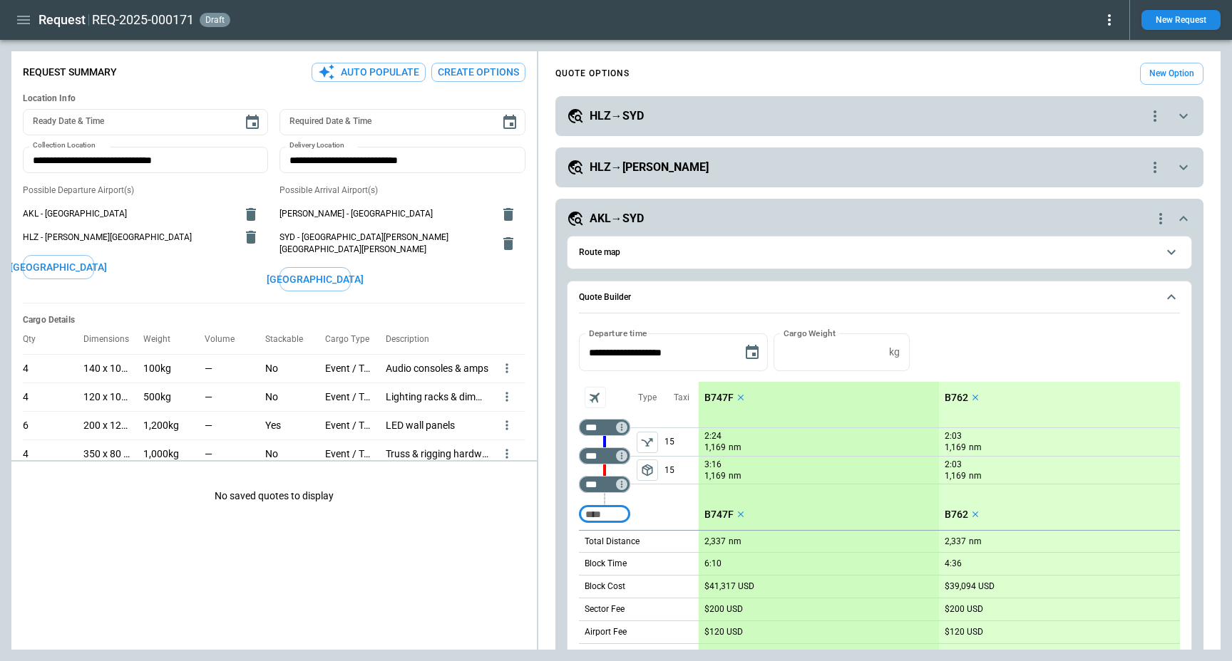
click at [1179, 67] on button "New Option" at bounding box center [1171, 74] width 63 height 22
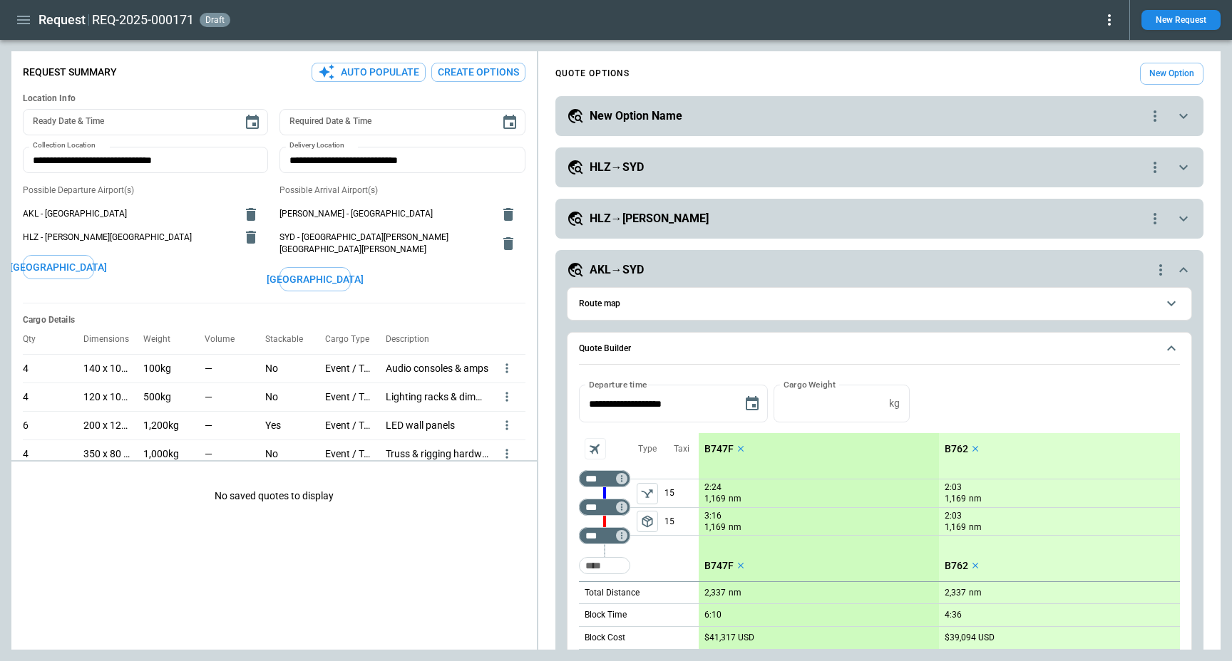
click at [713, 114] on div "New Option Name" at bounding box center [856, 116] width 579 height 17
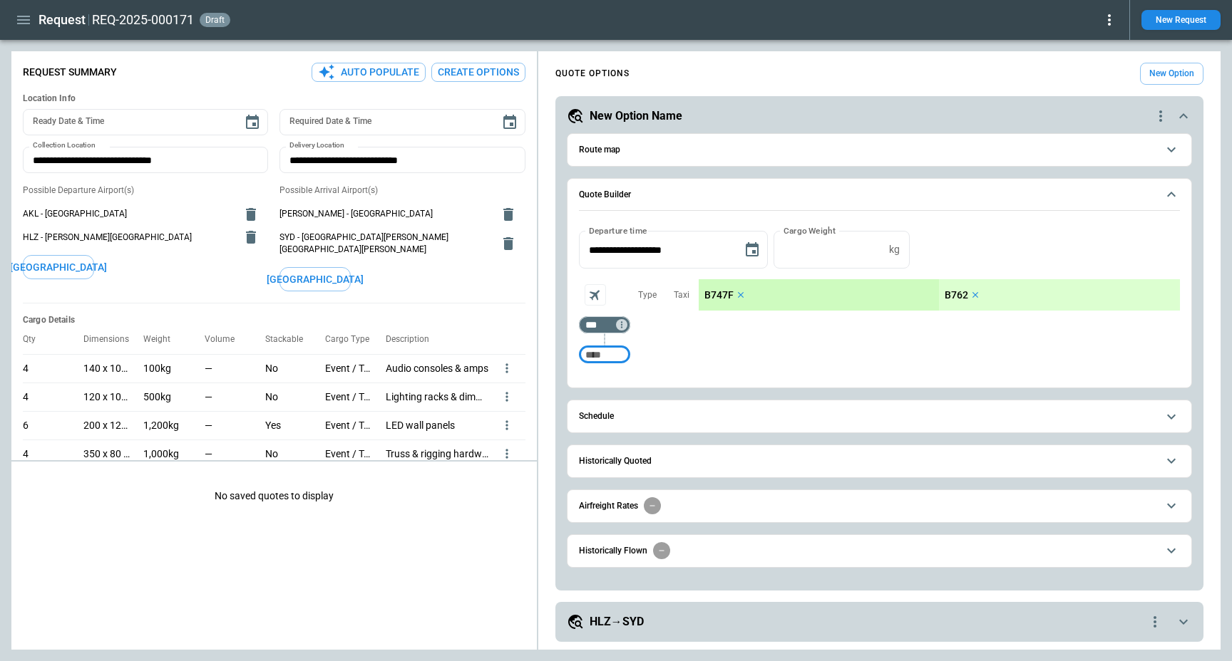
click at [610, 353] on input "Too short" at bounding box center [605, 355] width 46 height 26
type input "***"
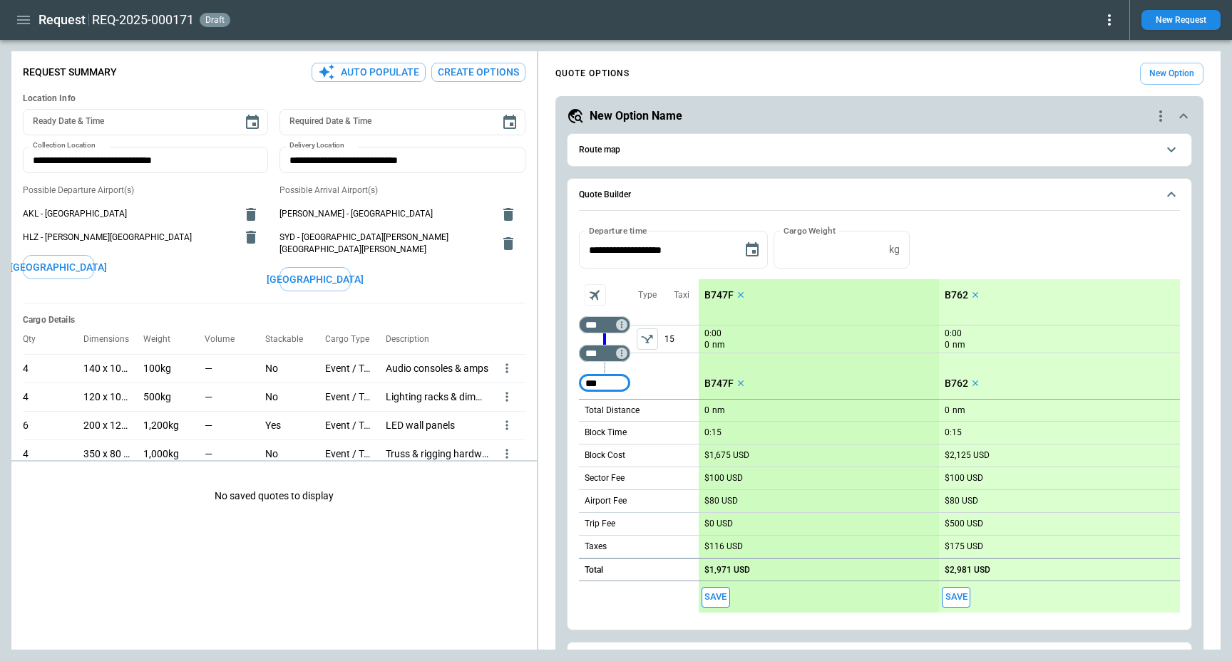
type input "***"
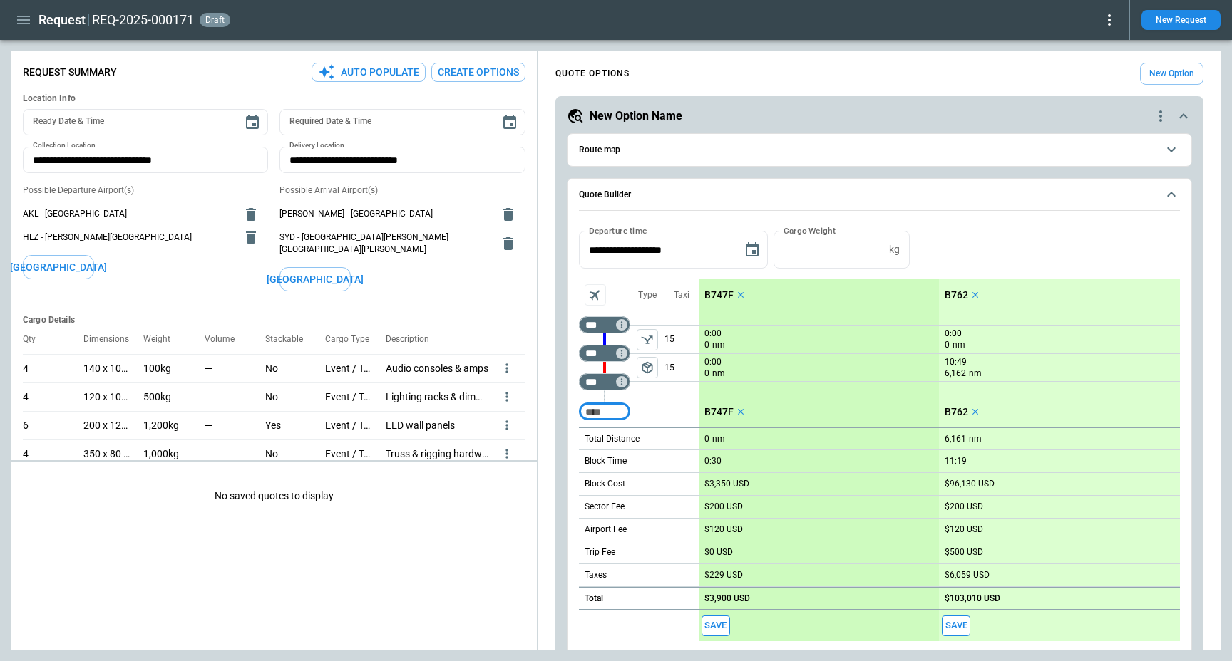
click at [677, 393] on div "15 15" at bounding box center [681, 354] width 34 height 86
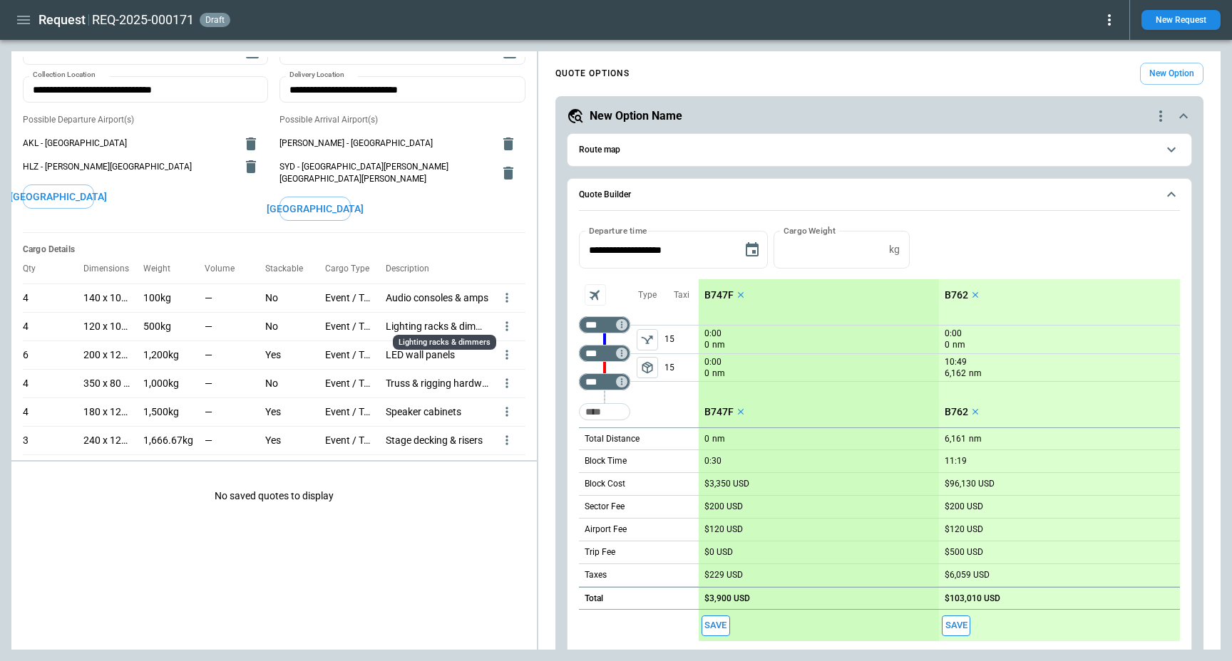
scroll to position [74, 0]
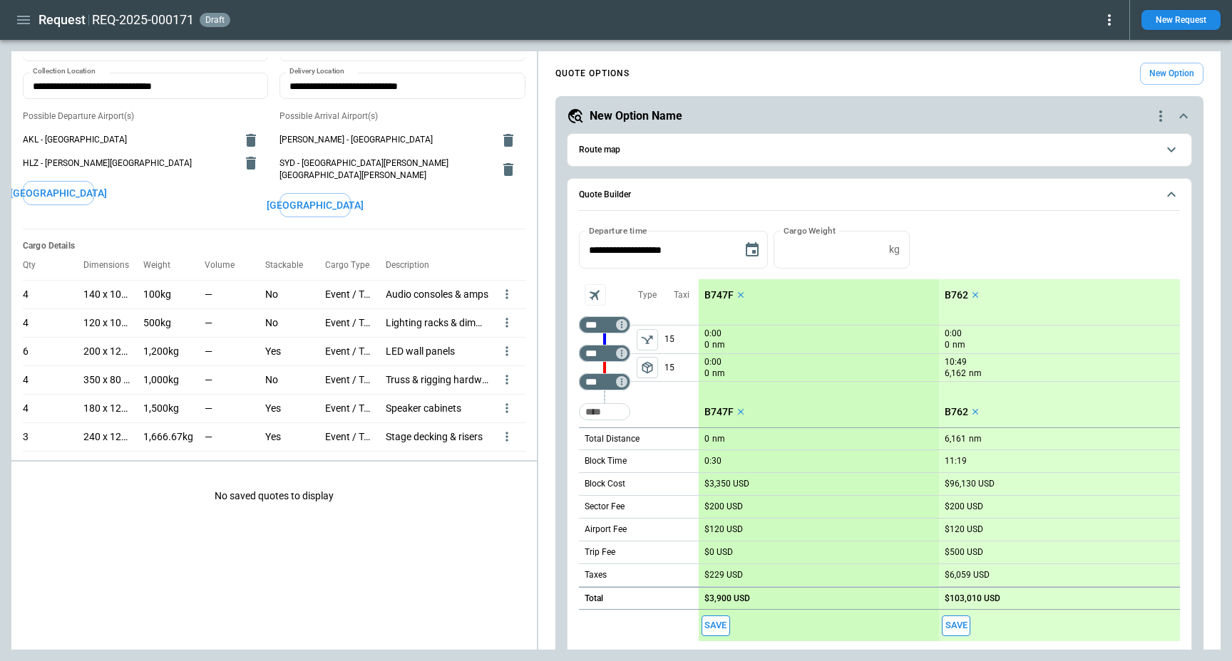
click at [668, 403] on div "Taxi 15 15" at bounding box center [681, 353] width 34 height 148
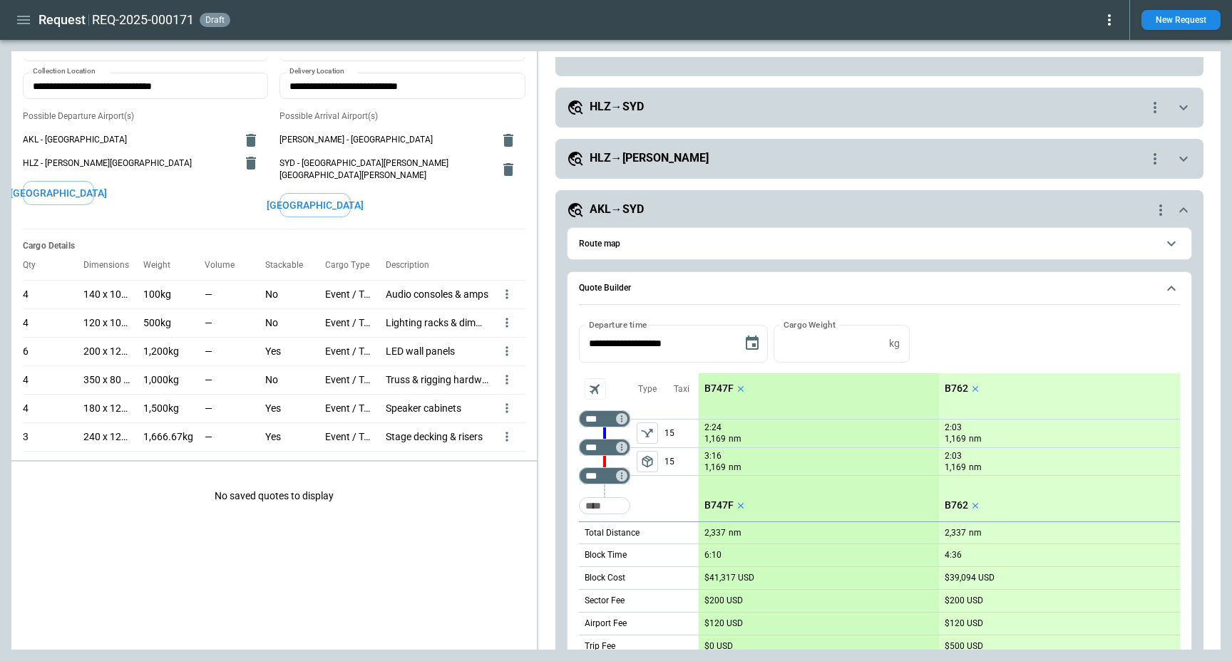
scroll to position [0, 0]
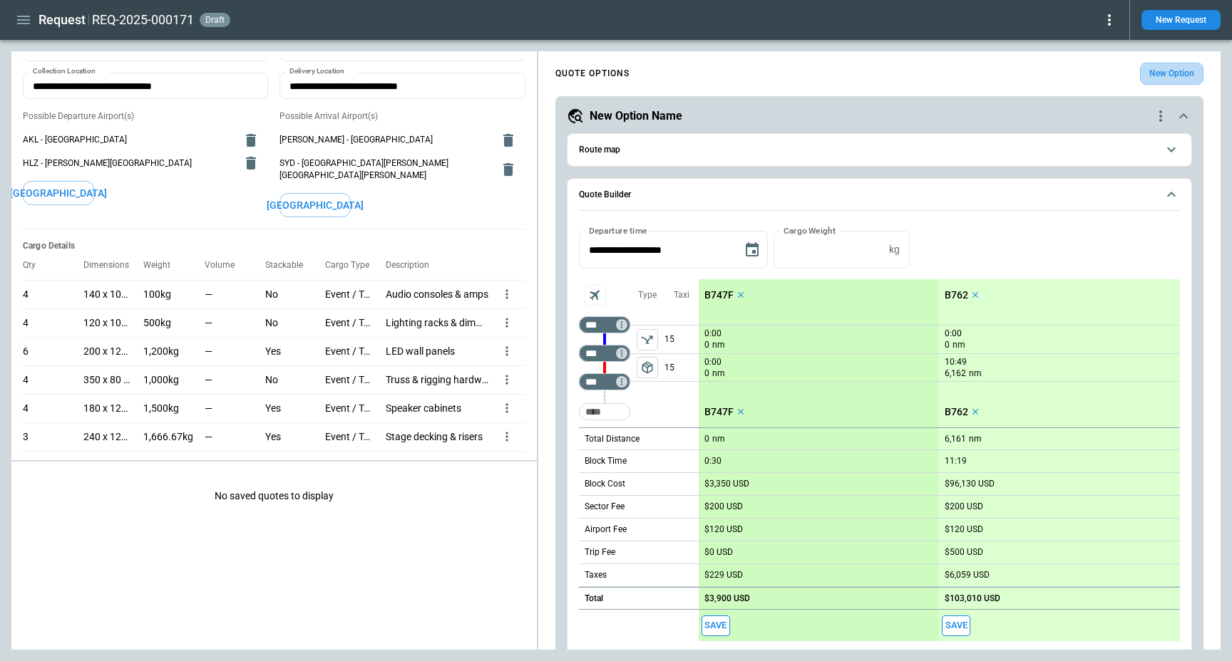
click at [1175, 78] on button "New Option" at bounding box center [1171, 74] width 63 height 22
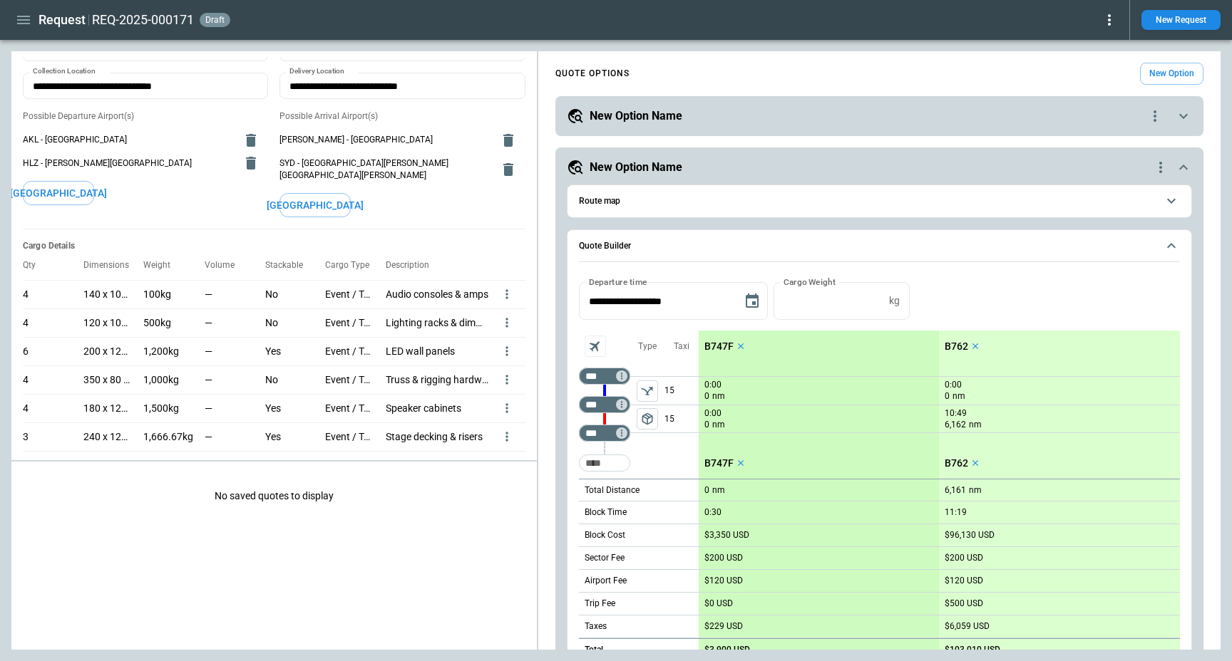
click at [16, 26] on icon "button" at bounding box center [23, 19] width 17 height 17
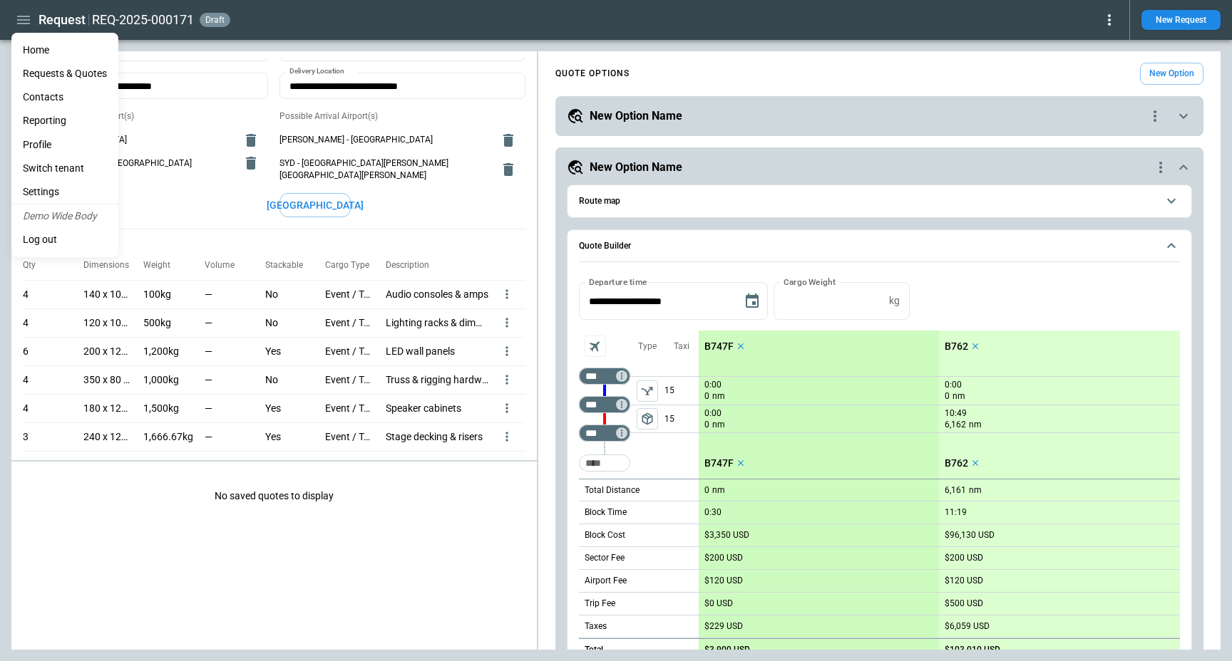
click at [34, 47] on li "Home" at bounding box center [64, 50] width 107 height 24
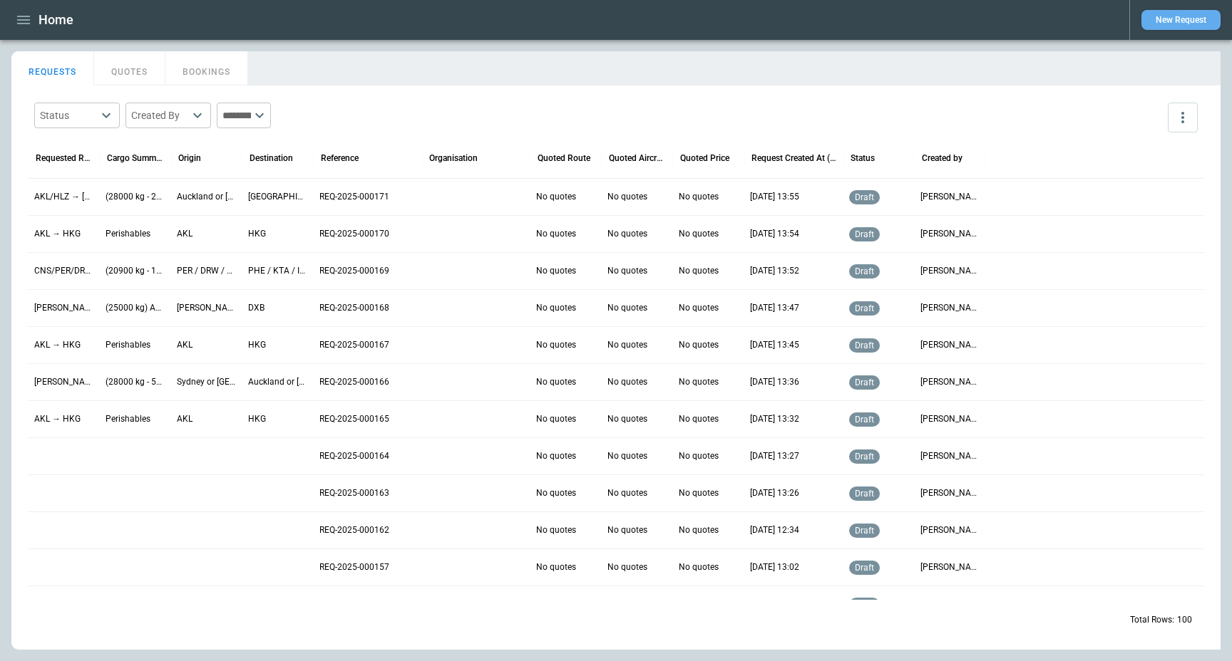
click at [1179, 24] on button "New Request" at bounding box center [1180, 20] width 79 height 20
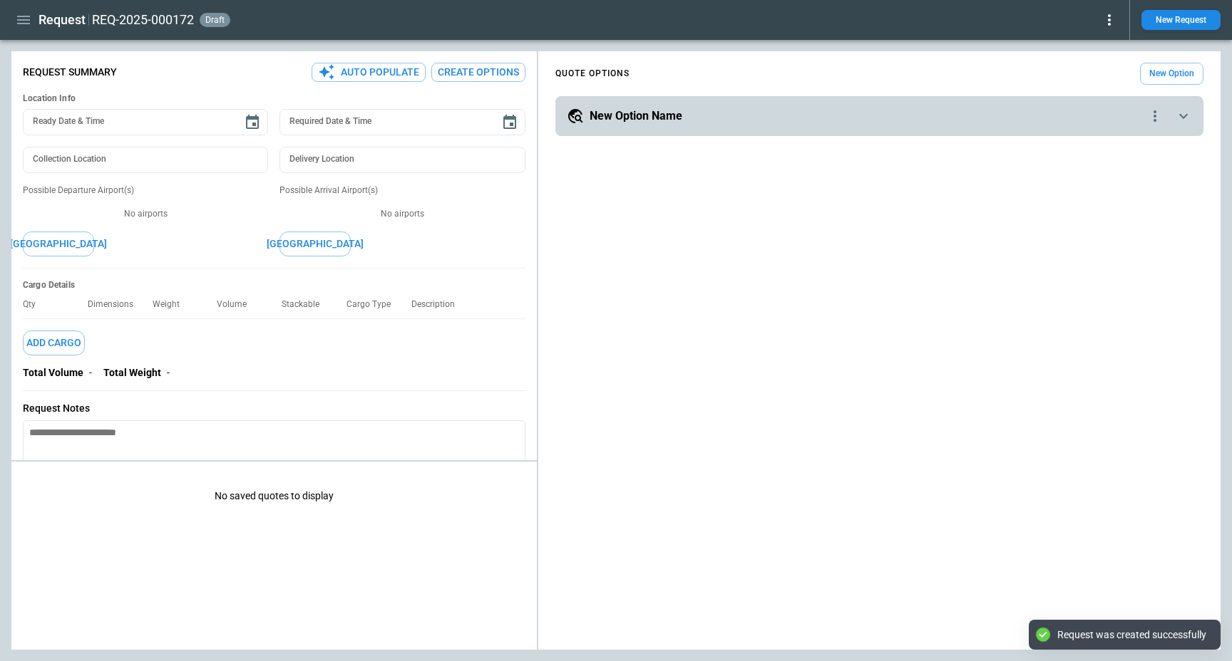
click at [711, 129] on div "**********" at bounding box center [879, 116] width 648 height 40
click at [667, 124] on h5 "New Option Name" at bounding box center [635, 116] width 93 height 16
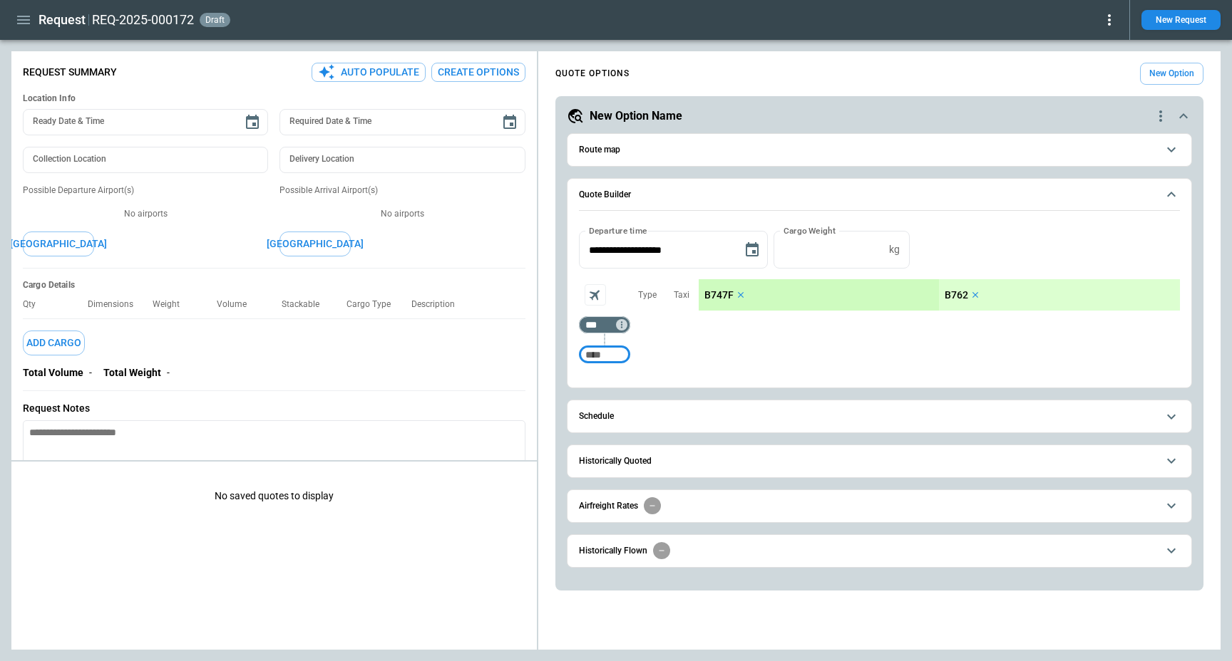
click at [594, 359] on input "Too short" at bounding box center [605, 355] width 46 height 26
type input "***"
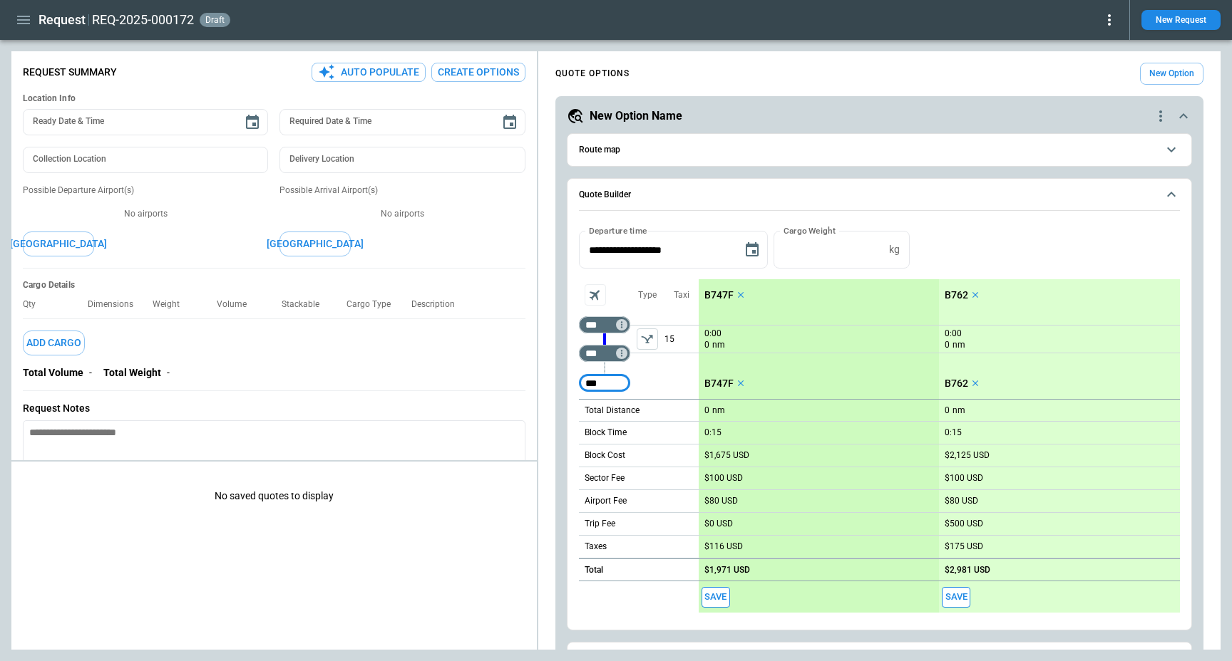
type input "***"
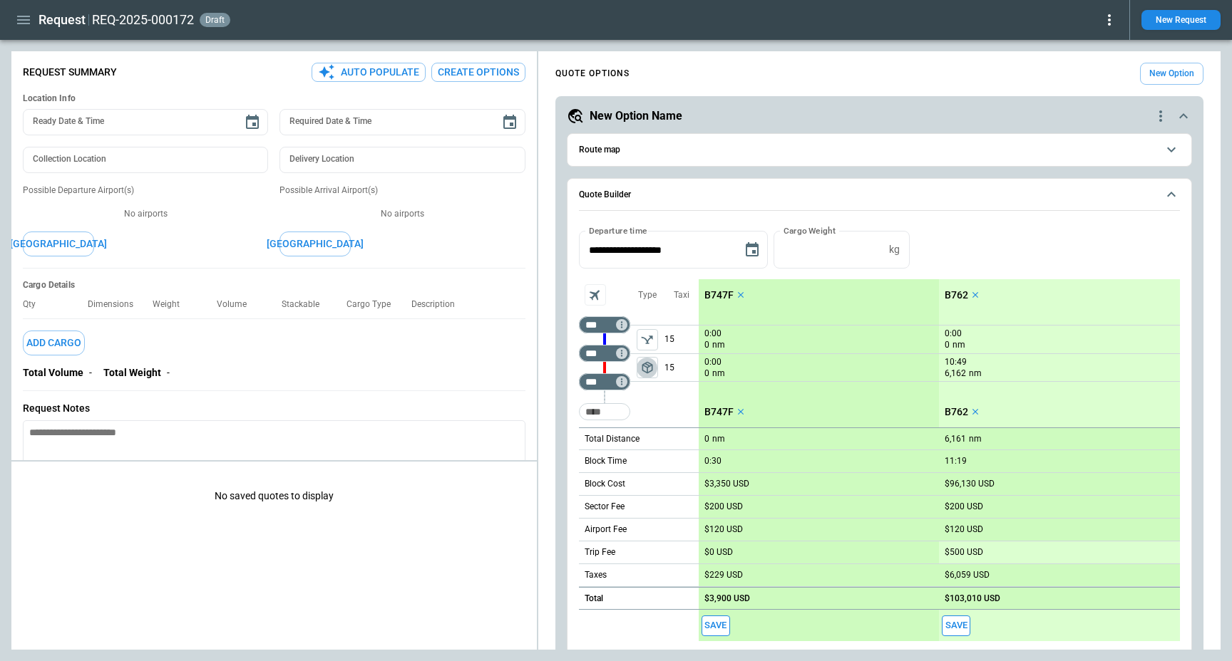
click at [644, 368] on span "package_2" at bounding box center [647, 368] width 14 height 14
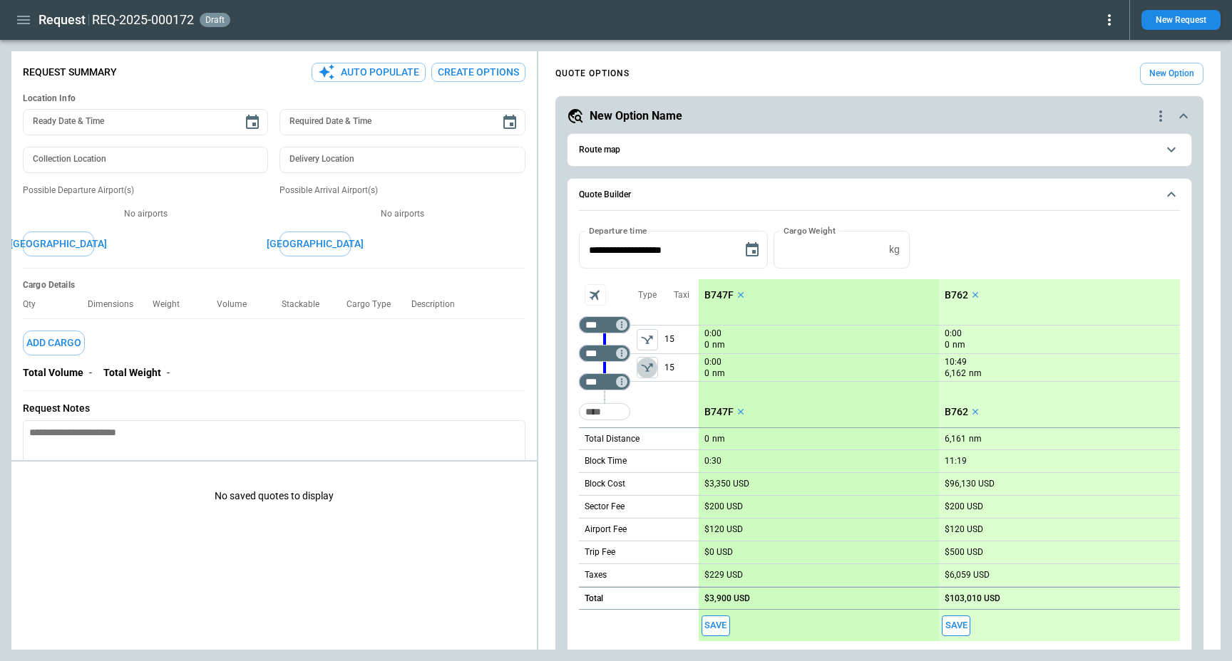
click at [644, 368] on icon "left aligned" at bounding box center [647, 368] width 14 height 14
click at [657, 414] on div "Type package_2" at bounding box center [647, 353] width 34 height 148
click at [1159, 65] on button "New Option" at bounding box center [1171, 74] width 63 height 22
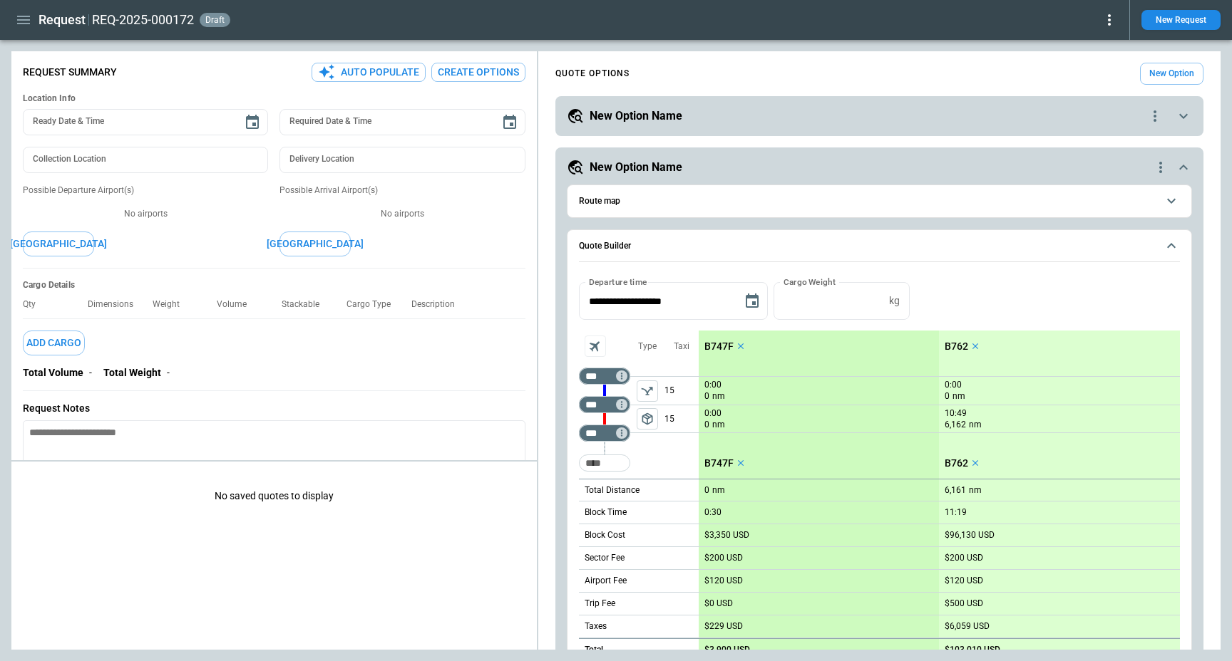
click at [661, 132] on div "**********" at bounding box center [879, 116] width 648 height 40
click at [668, 113] on h5 "New Option Name" at bounding box center [635, 116] width 93 height 16
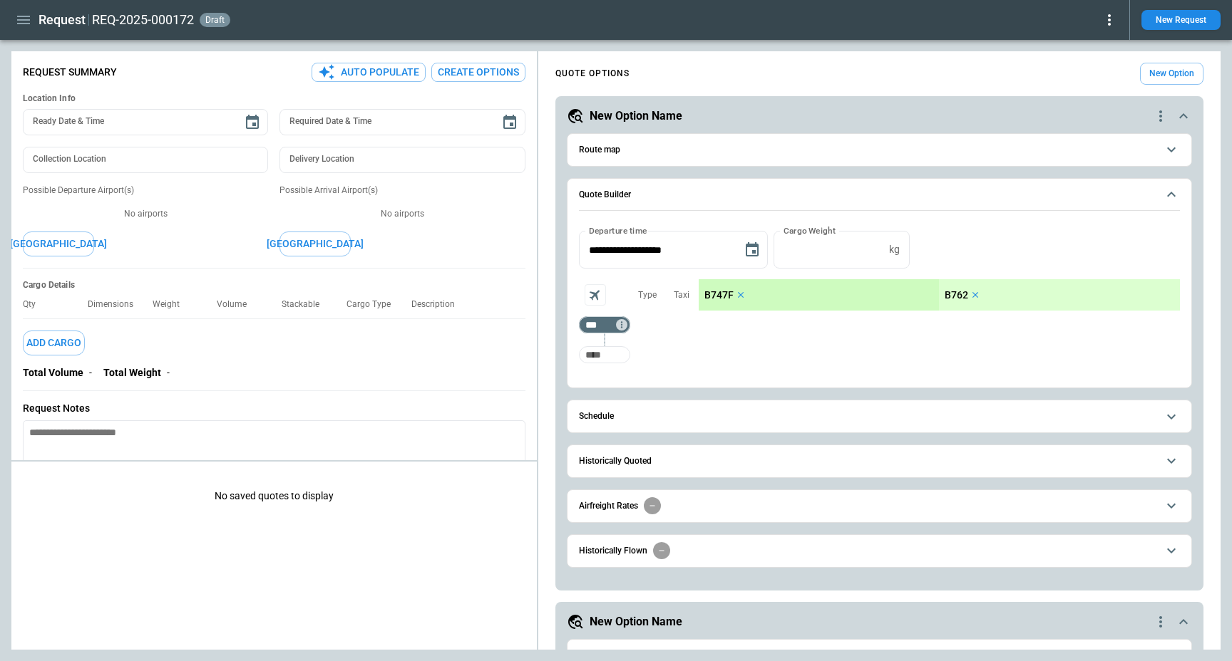
click at [594, 356] on input "Too short" at bounding box center [605, 355] width 46 height 26
click at [602, 317] on div "*** ​" at bounding box center [604, 324] width 51 height 17
type input "***"
click at [595, 353] on input "Too short" at bounding box center [605, 355] width 46 height 26
type input "***"
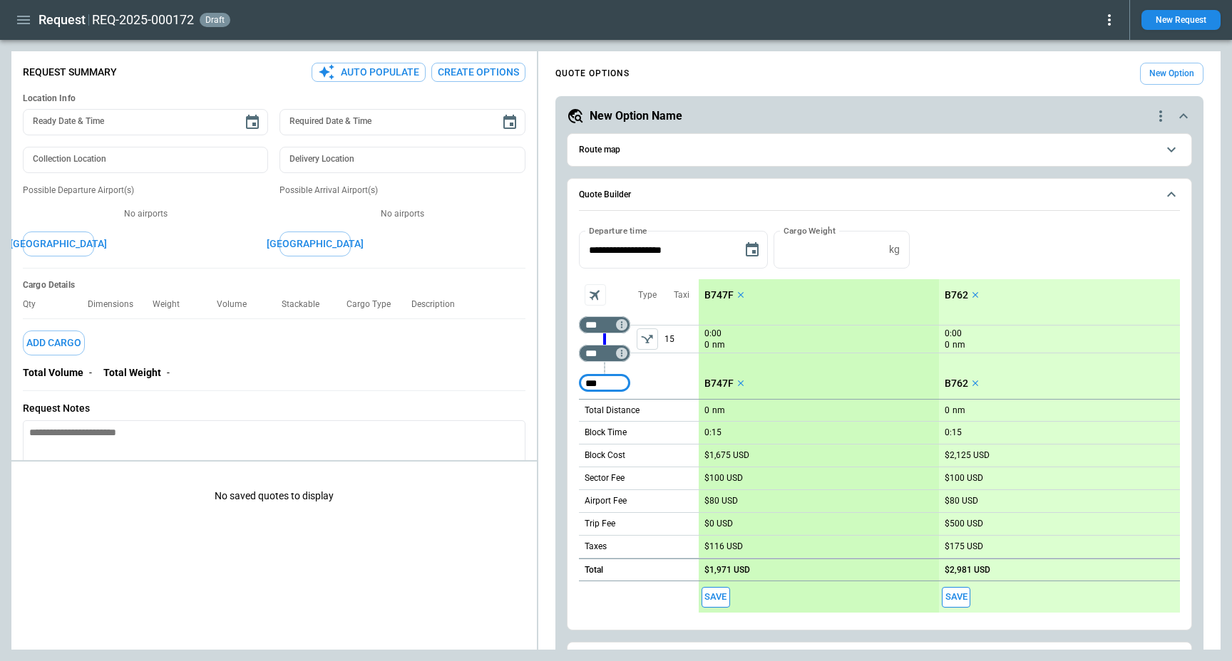
type input "***"
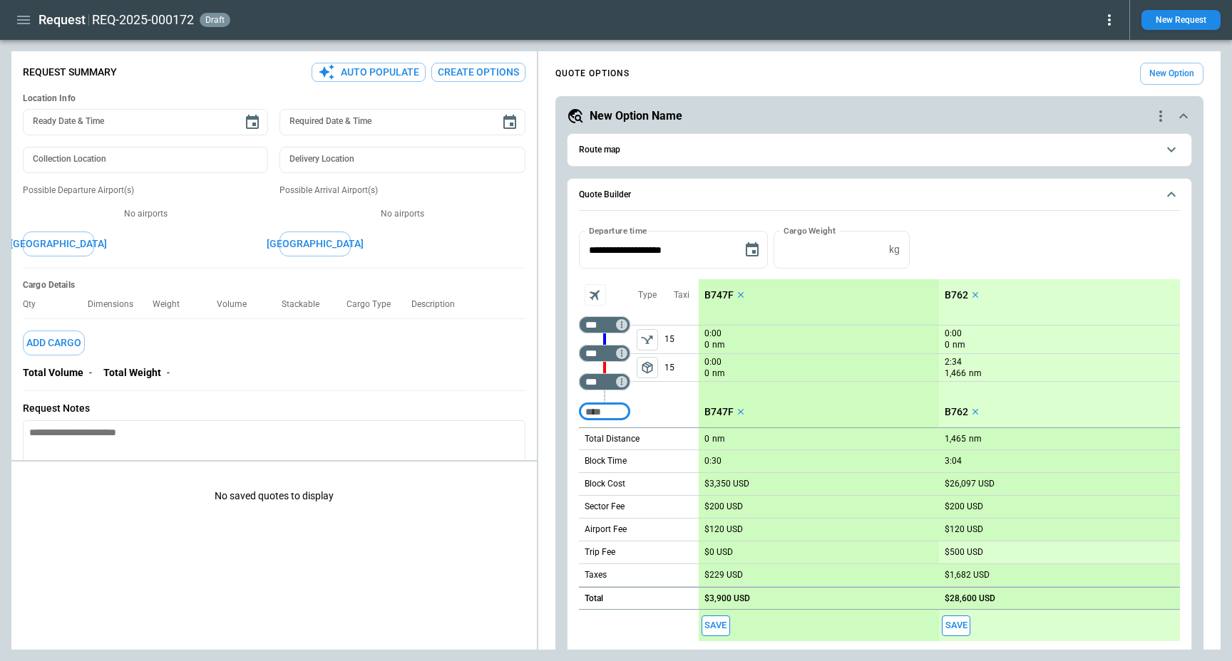
click at [650, 371] on span "package_2" at bounding box center [647, 368] width 14 height 14
click at [650, 371] on icon "left aligned" at bounding box center [647, 368] width 14 height 14
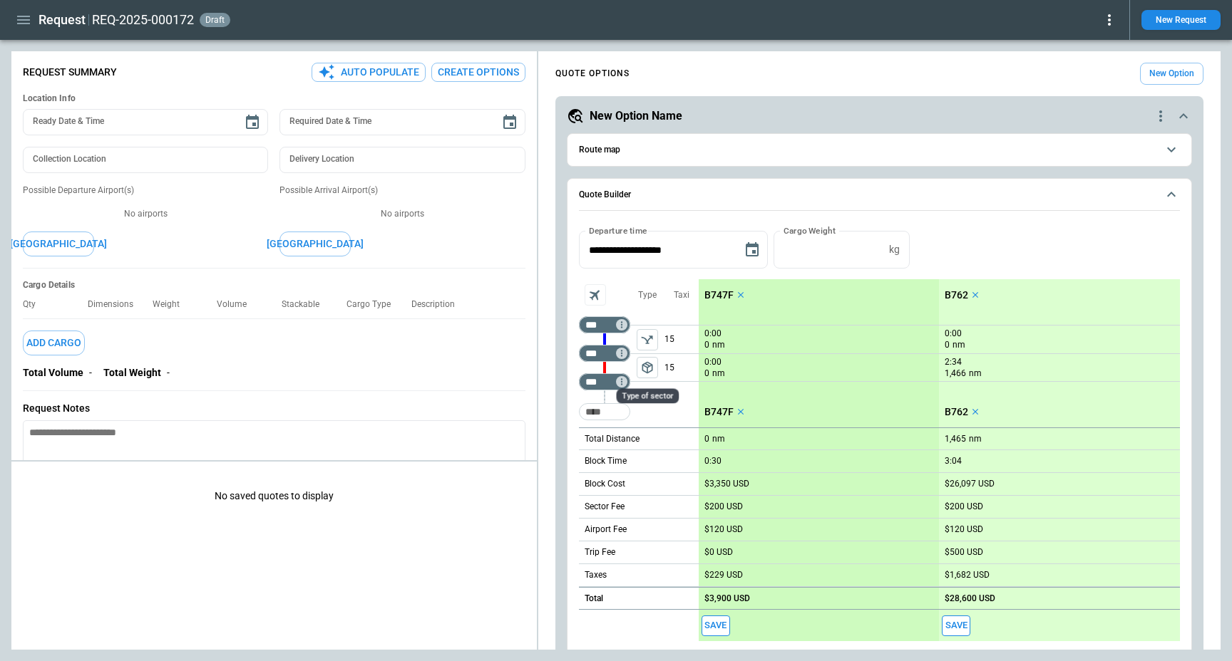
click at [649, 370] on span "package_2" at bounding box center [647, 368] width 14 height 14
click at [649, 370] on icon "left aligned" at bounding box center [647, 368] width 14 height 14
click at [713, 41] on main "**********" at bounding box center [616, 350] width 1232 height 621
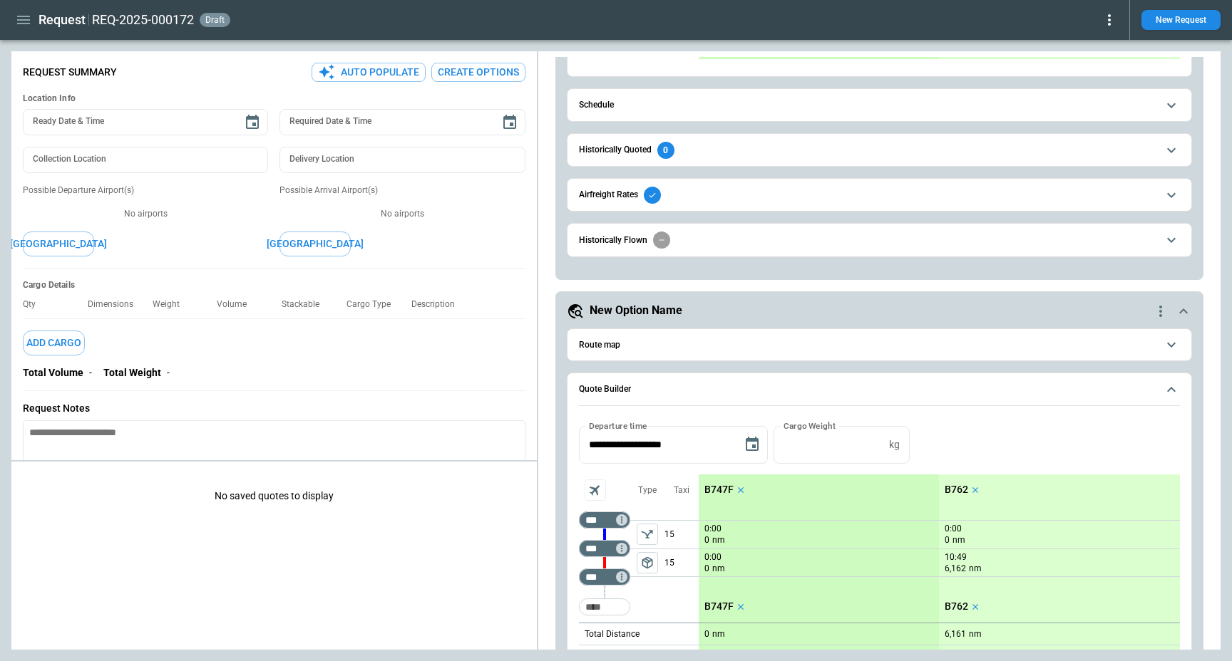
scroll to position [393, 0]
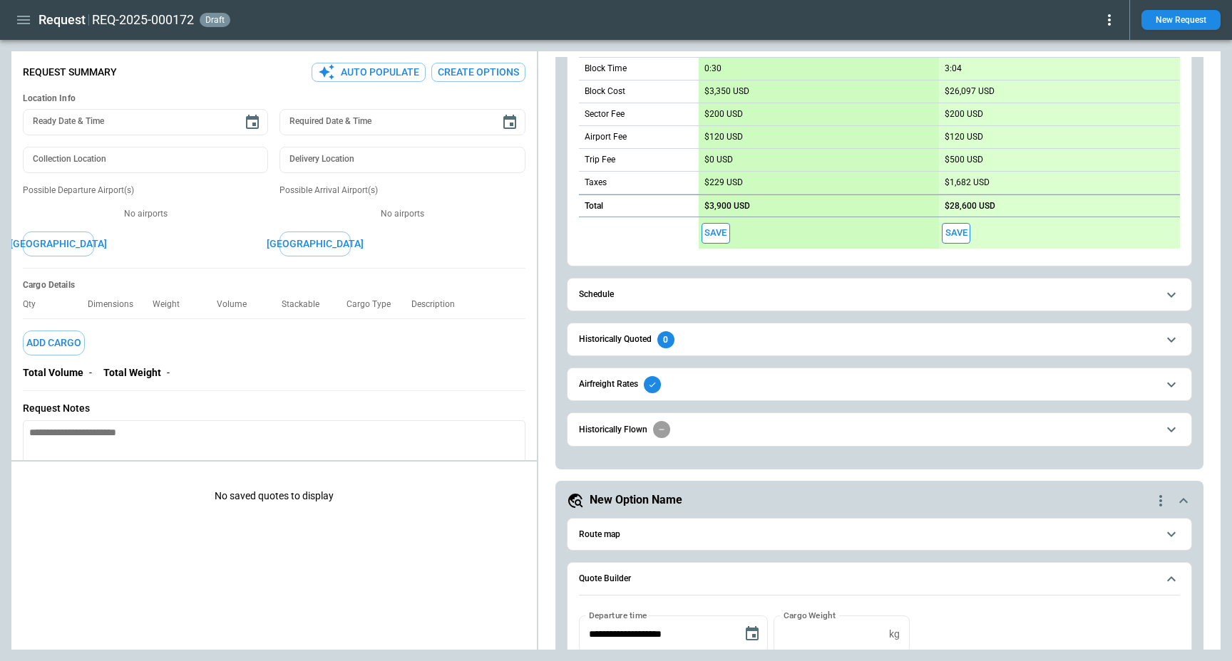
click at [720, 220] on div "Save" at bounding box center [818, 232] width 241 height 31
click at [718, 235] on button "Save" at bounding box center [715, 233] width 29 height 21
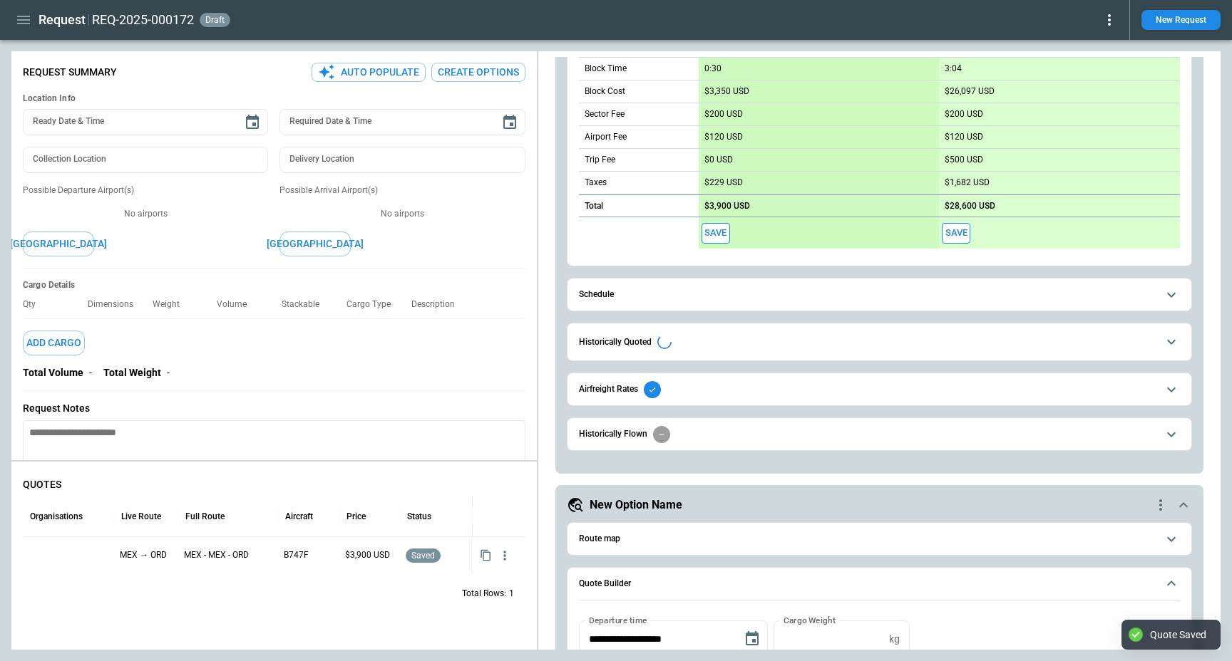
type textarea "*"
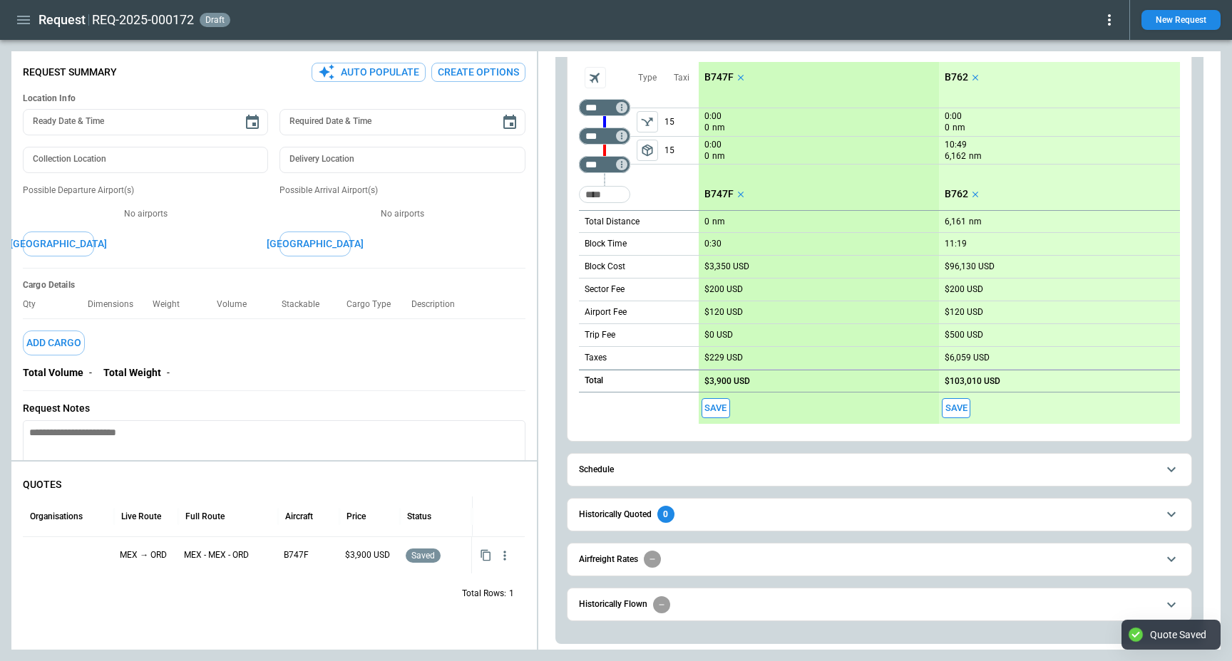
scroll to position [995, 0]
click at [825, 21] on div "REQ-2025-000172 draft" at bounding box center [605, 19] width 1026 height 17
click at [1110, 20] on icon at bounding box center [1109, 19] width 3 height 11
click at [649, 32] on div at bounding box center [616, 330] width 1232 height 661
click at [16, 16] on icon "button" at bounding box center [23, 19] width 17 height 17
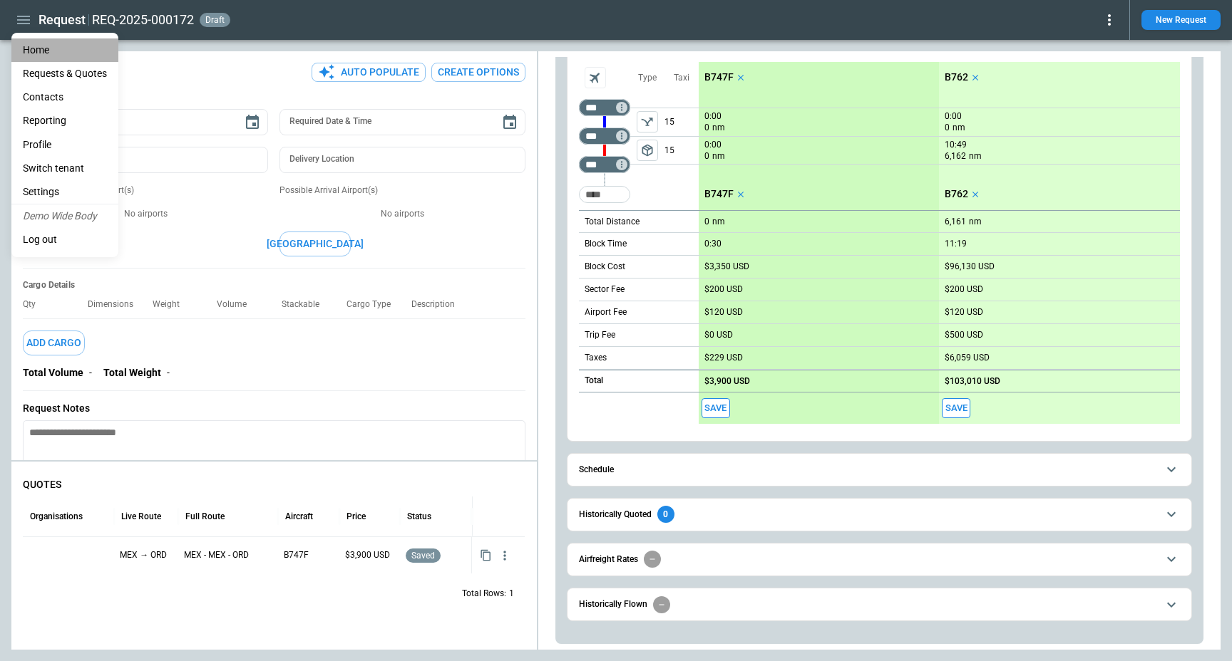
click at [31, 40] on li "Home" at bounding box center [64, 50] width 107 height 24
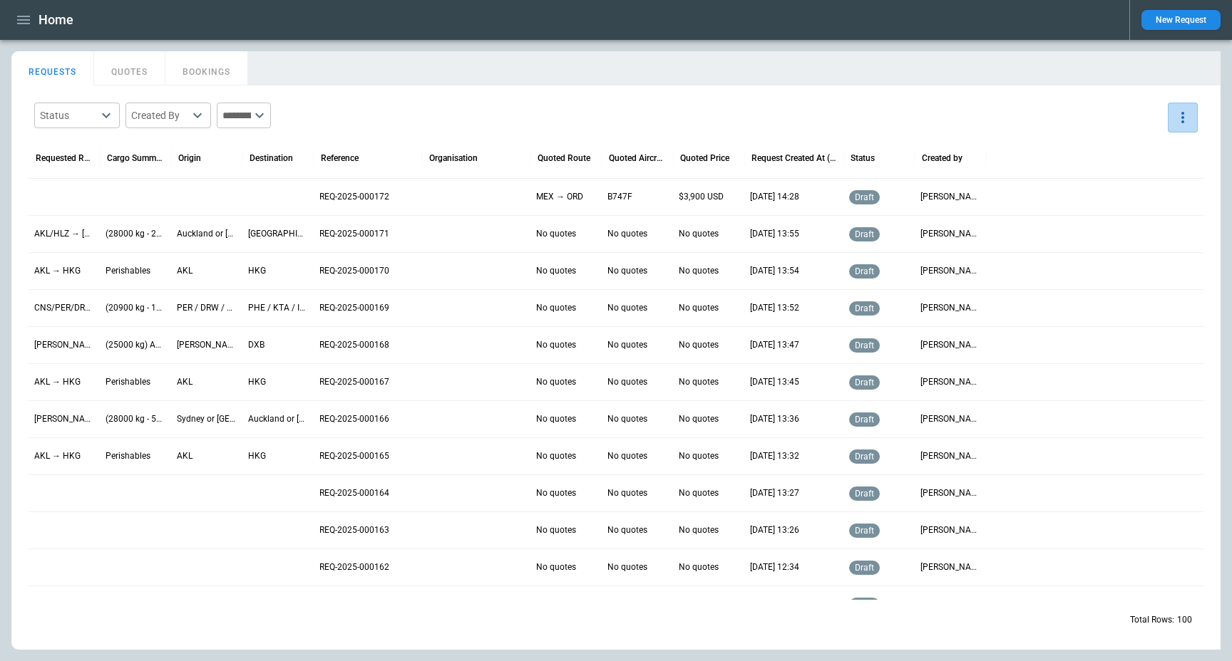
click at [1171, 115] on button "more" at bounding box center [1182, 118] width 30 height 30
click at [1092, 100] on div at bounding box center [616, 330] width 1232 height 661
click at [1177, 120] on icon "more" at bounding box center [1182, 117] width 17 height 17
click at [654, 117] on div at bounding box center [616, 330] width 1232 height 661
click at [36, 232] on p "AKL/HLZ → [PERSON_NAME]/[PERSON_NAME]" at bounding box center [64, 234] width 60 height 12
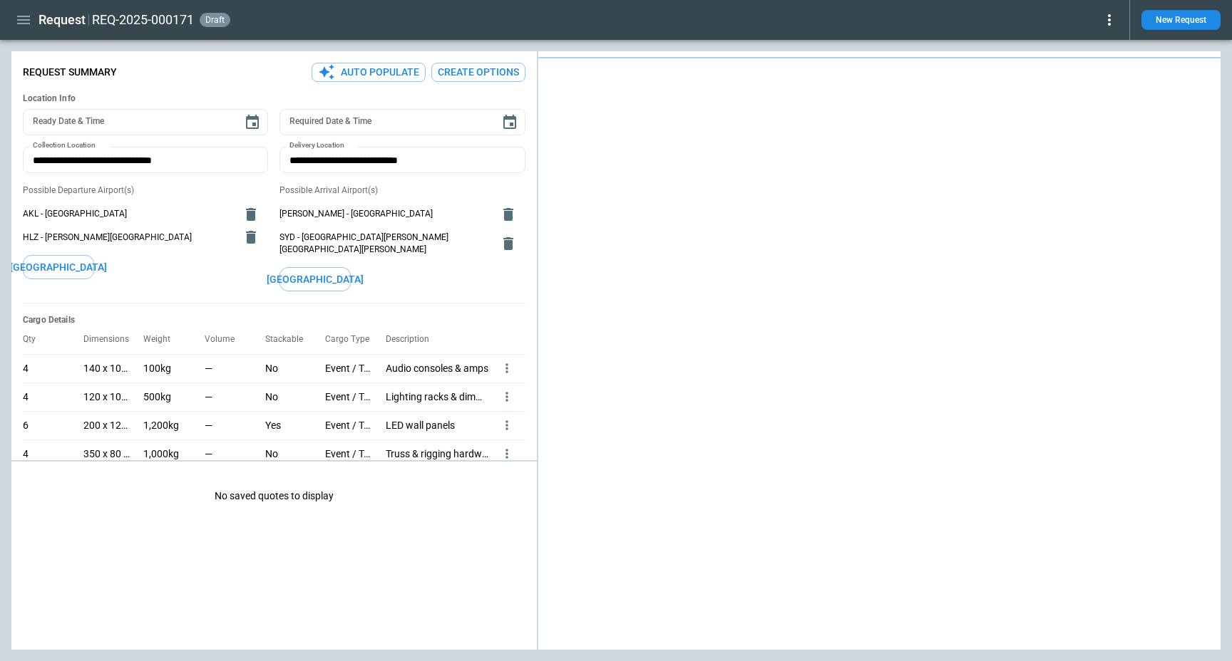
click at [1100, 21] on div "REQ-2025-000171 draft" at bounding box center [605, 19] width 1026 height 17
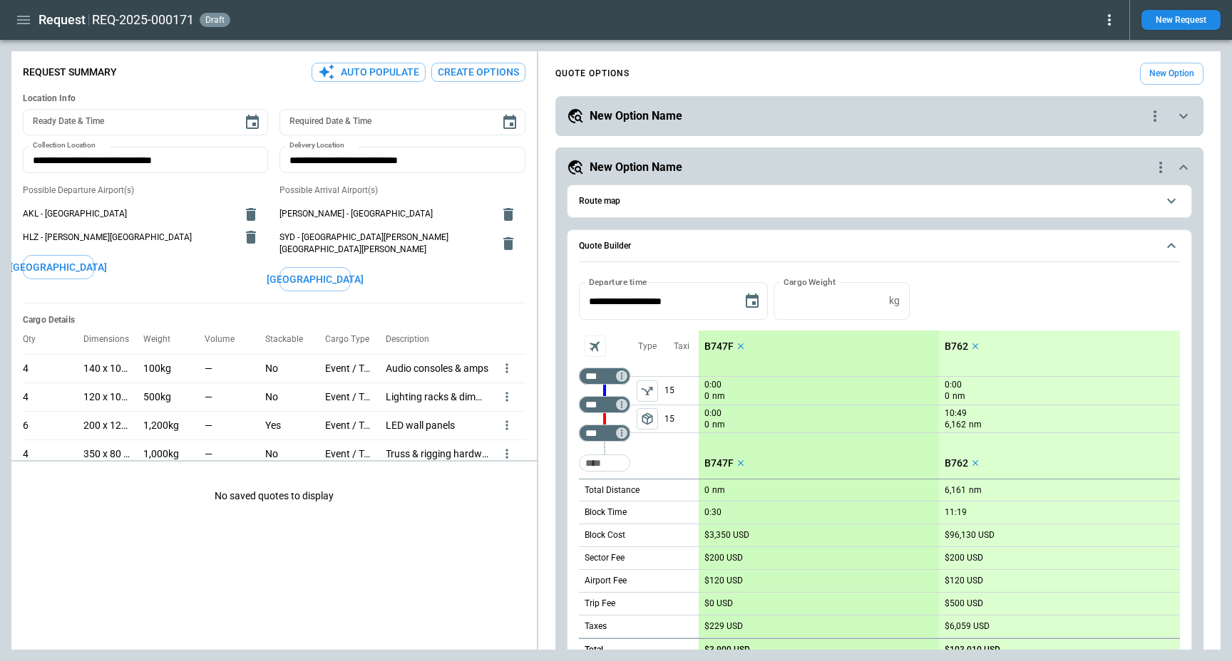
scroll to position [990, 0]
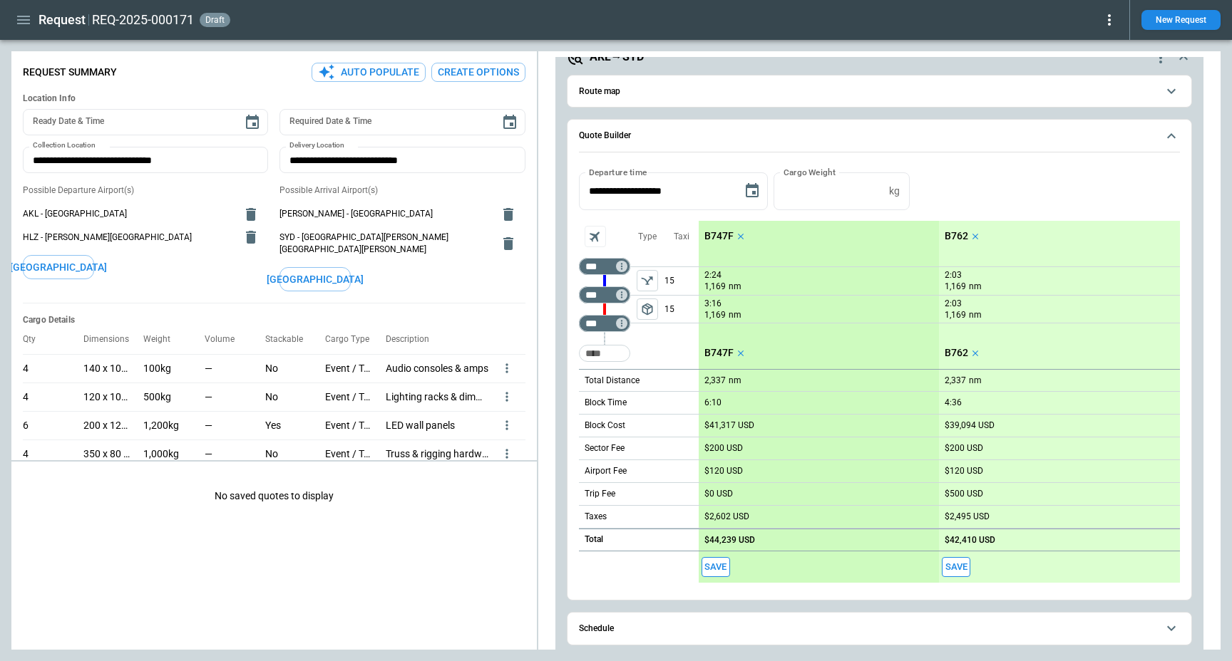
click at [1114, 40] on main "FindBorderBarSize Request Summary Auto Populate Create Options Location Info Re…" at bounding box center [616, 350] width 1232 height 621
click at [1107, 25] on icon at bounding box center [1108, 19] width 17 height 17
click at [1092, 46] on button "Confirm" at bounding box center [1092, 44] width 47 height 21
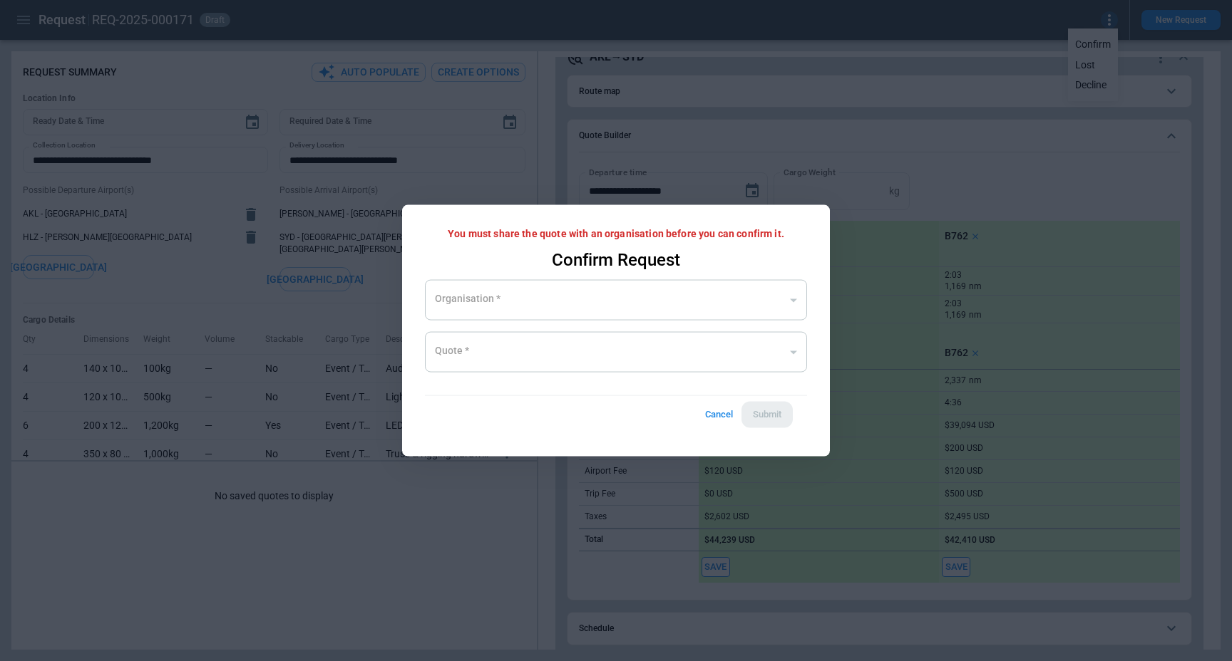
click at [960, 150] on div at bounding box center [616, 330] width 1232 height 661
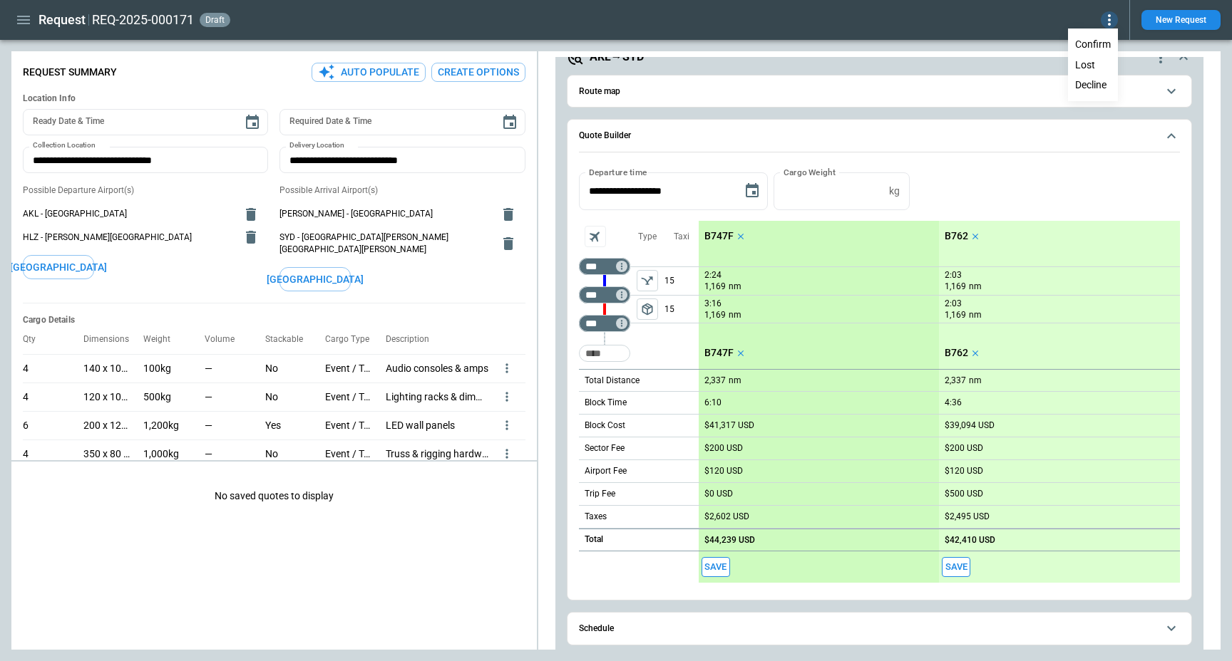
click at [1104, 63] on button "Lost" at bounding box center [1092, 65] width 47 height 21
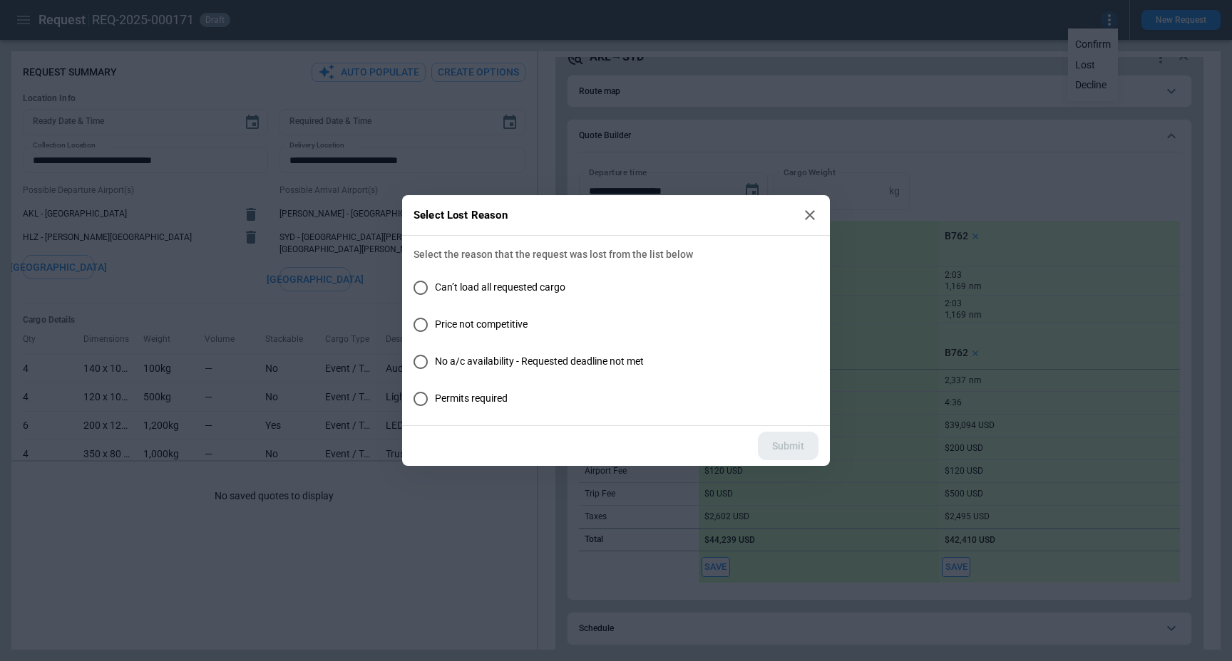
click at [1015, 224] on div "Select Lost Reason Select the reason that the request was lost from the list be…" at bounding box center [616, 330] width 1232 height 661
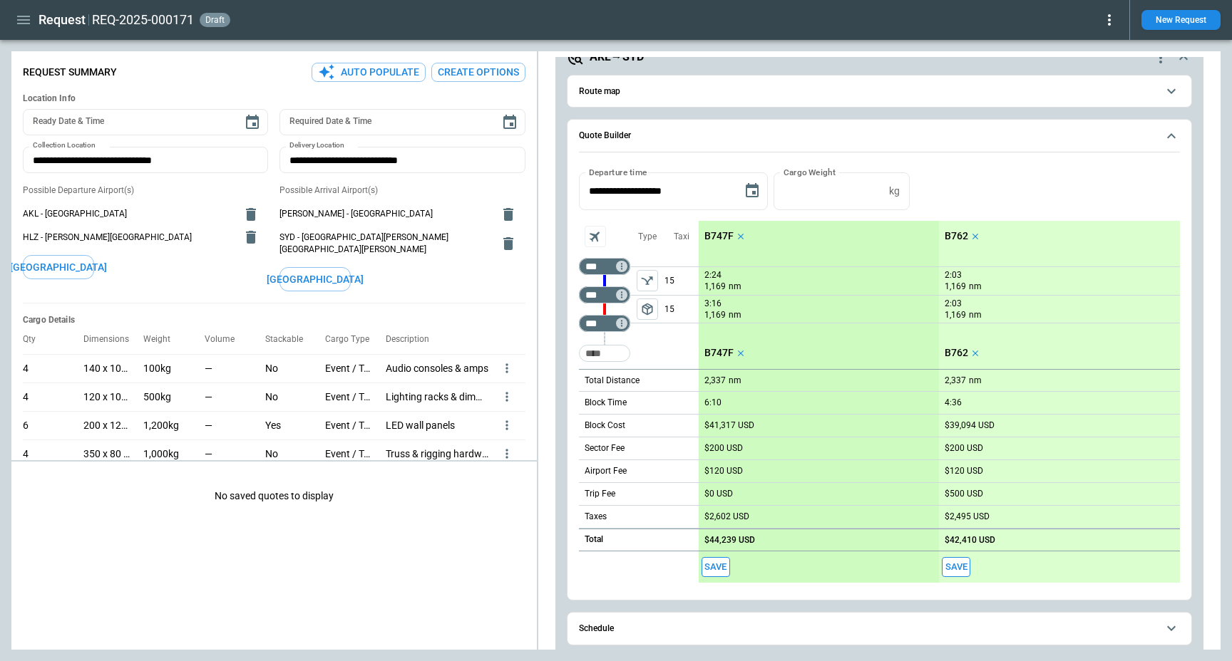
click at [1110, 14] on icon at bounding box center [1108, 19] width 17 height 17
click at [1098, 83] on button "Decline" at bounding box center [1092, 85] width 47 height 21
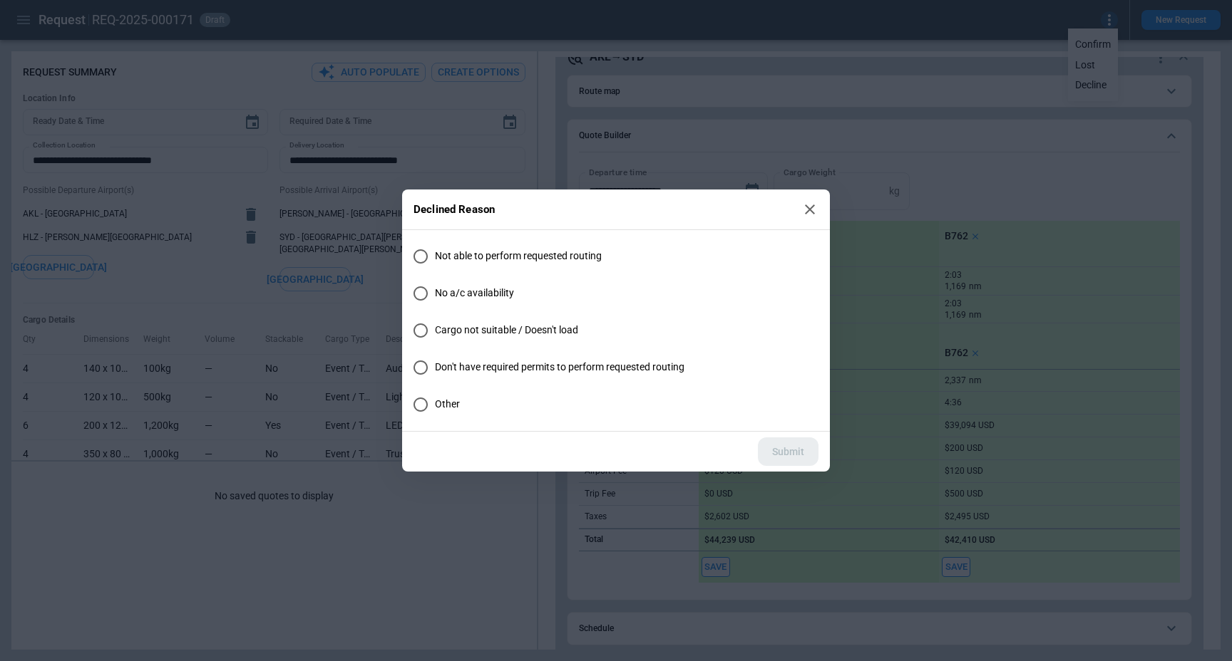
click at [851, 158] on div "Declined Reason Not able to perform requested routing No a/c availability Cargo…" at bounding box center [616, 330] width 1232 height 661
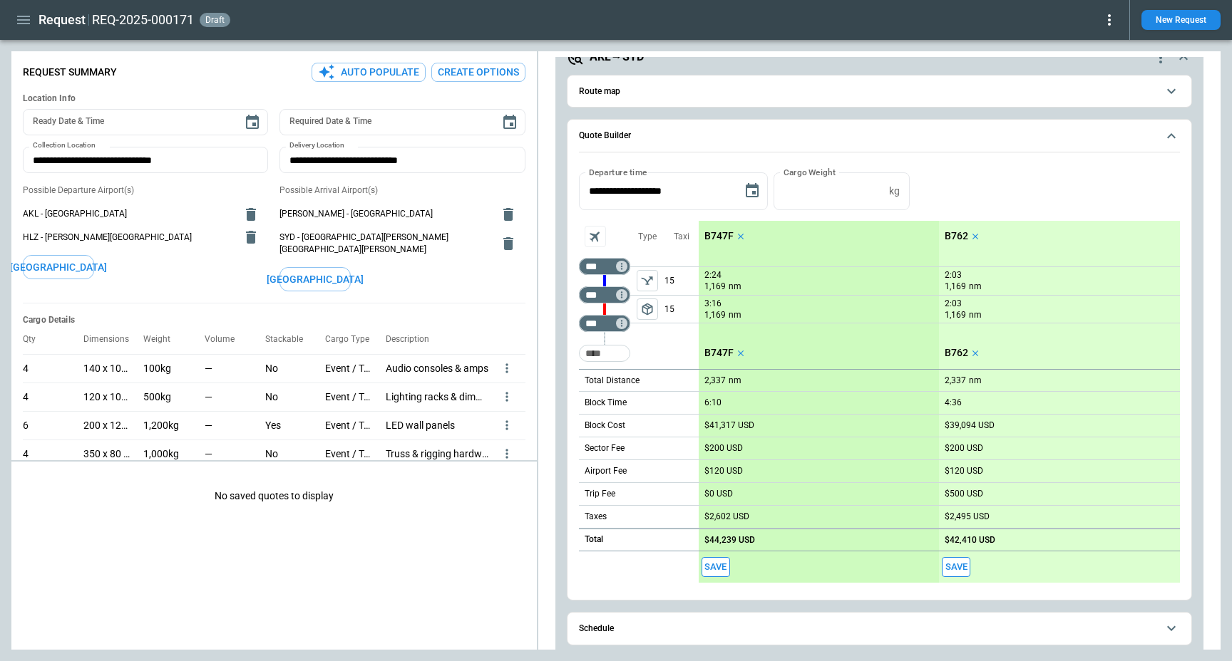
click at [1103, 28] on icon at bounding box center [1108, 19] width 17 height 17
click at [1096, 18] on div at bounding box center [616, 330] width 1232 height 661
click at [1117, 21] on icon at bounding box center [1108, 19] width 17 height 17
click at [1059, 20] on div at bounding box center [616, 330] width 1232 height 661
click at [1110, 17] on icon at bounding box center [1108, 19] width 17 height 17
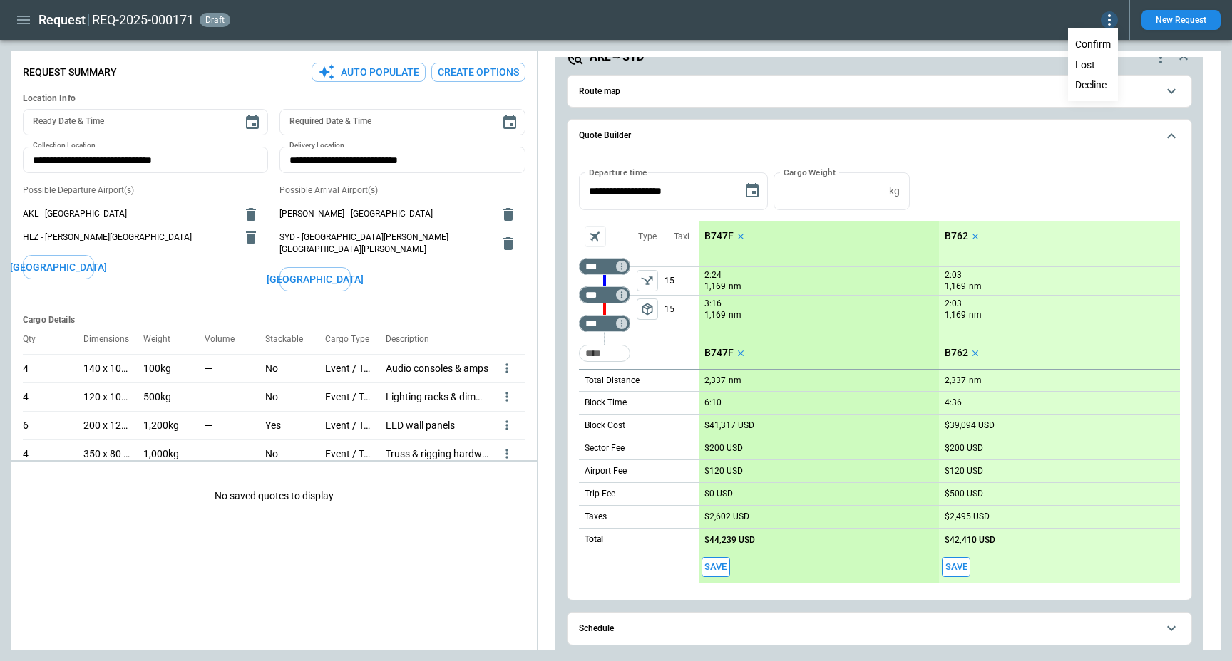
click at [1060, 26] on div at bounding box center [616, 330] width 1232 height 661
click at [507, 361] on icon "more" at bounding box center [507, 368] width 14 height 14
click at [494, 389] on li "Edit" at bounding box center [488, 380] width 50 height 21
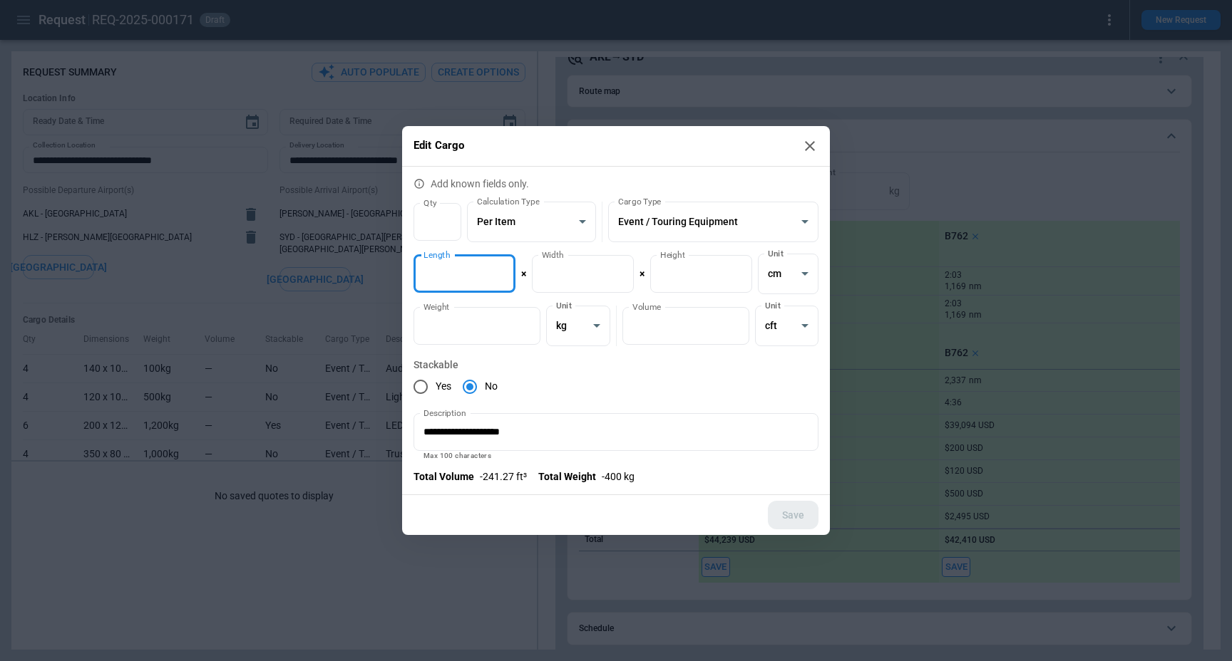
click at [453, 279] on input "***" at bounding box center [464, 274] width 102 height 38
type input "**********"
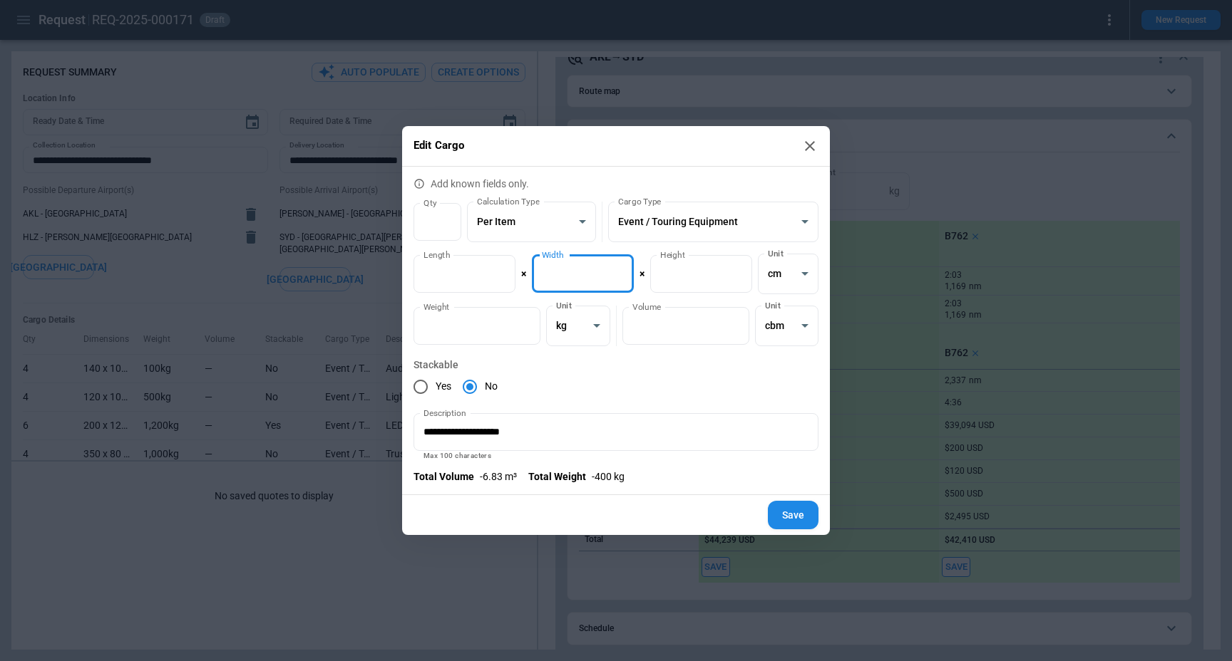
click at [577, 282] on input "***" at bounding box center [583, 274] width 102 height 38
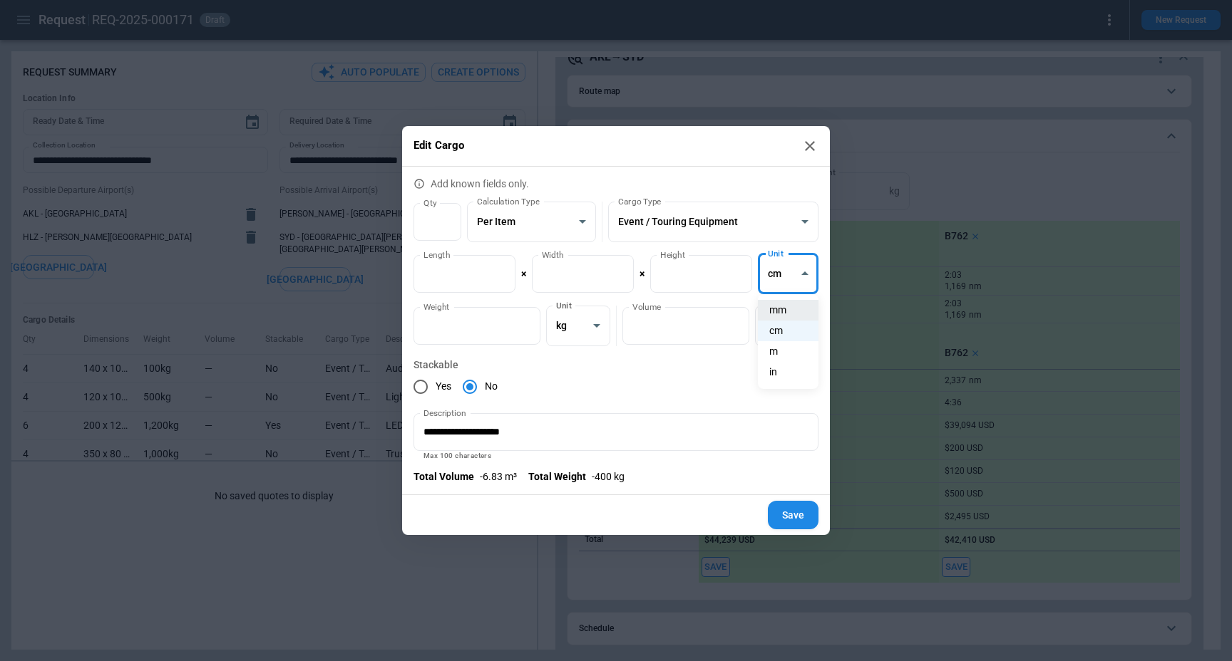
click at [443, 268] on div at bounding box center [616, 330] width 1232 height 661
click at [444, 267] on input "***" at bounding box center [464, 274] width 102 height 38
click at [471, 326] on input "***" at bounding box center [476, 326] width 127 height 38
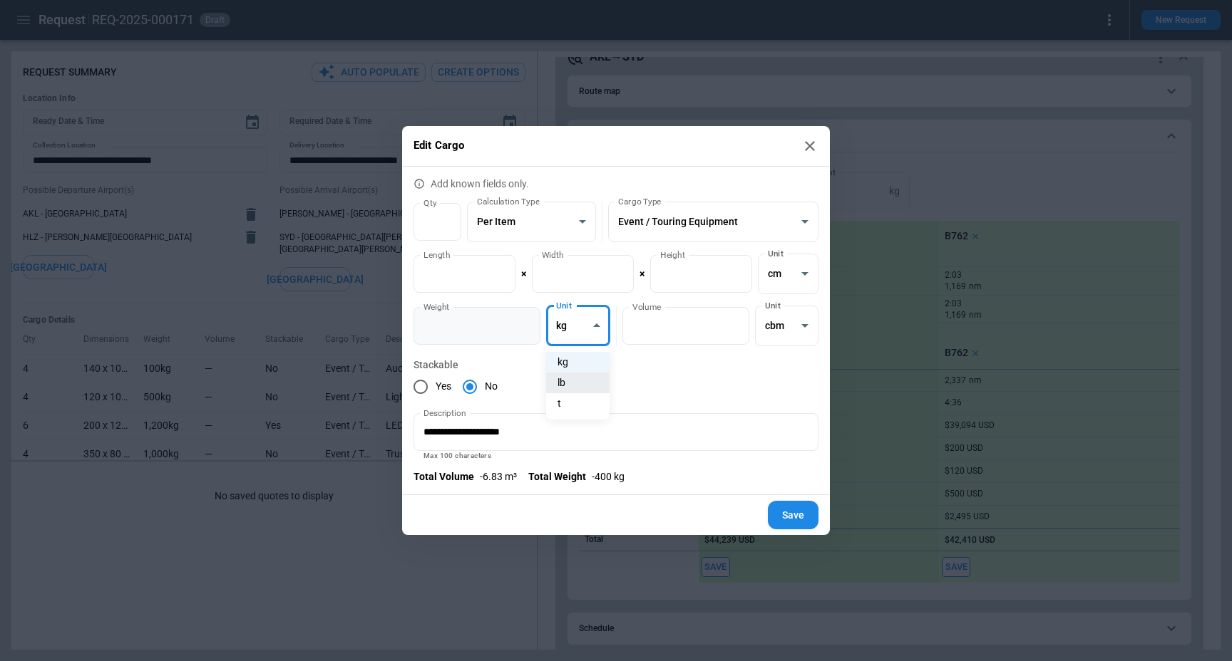
type input "******"
click at [461, 273] on input "***" at bounding box center [464, 274] width 102 height 38
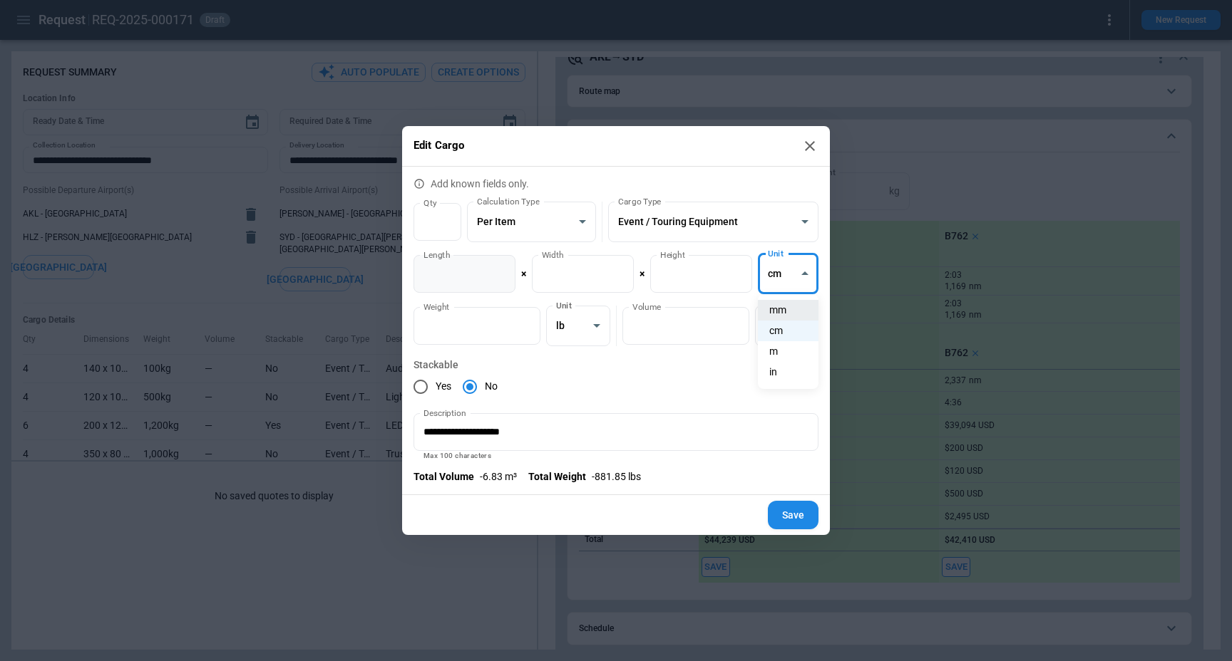
type input "****"
type input "**********"
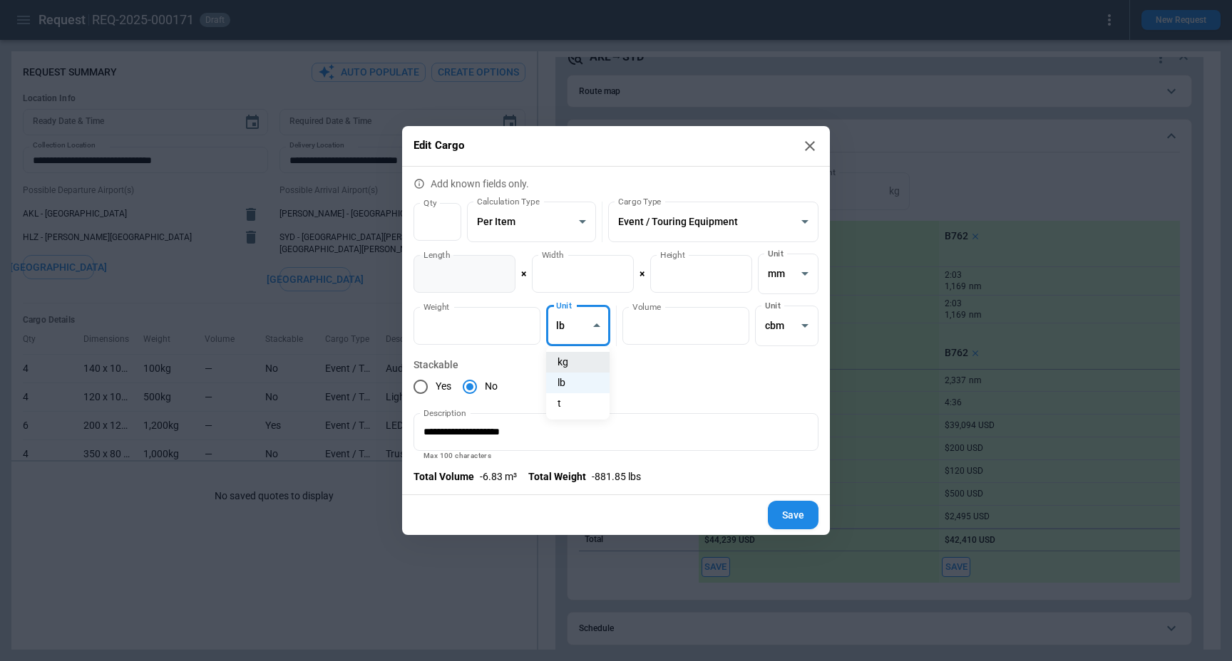
type input "***"
type input "*********"
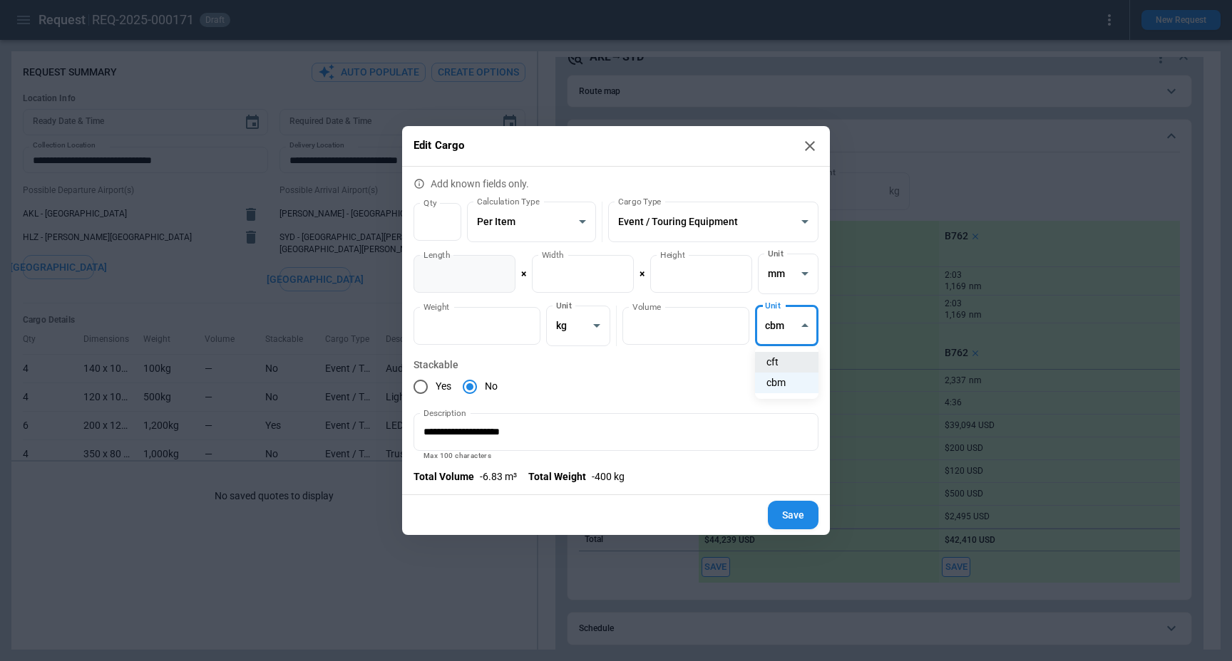
type input "**********"
click at [623, 398] on div "Yes No" at bounding box center [615, 387] width 405 height 30
click at [808, 148] on icon at bounding box center [810, 146] width 10 height 10
type input "***"
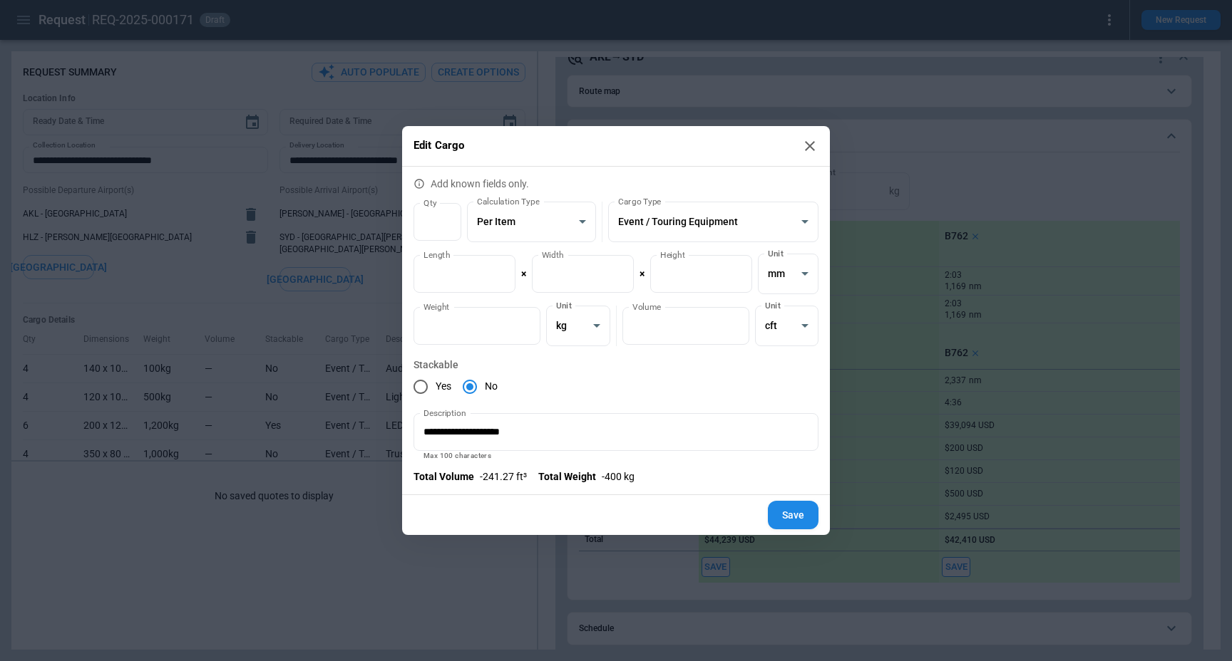
type input "***"
type input "**********"
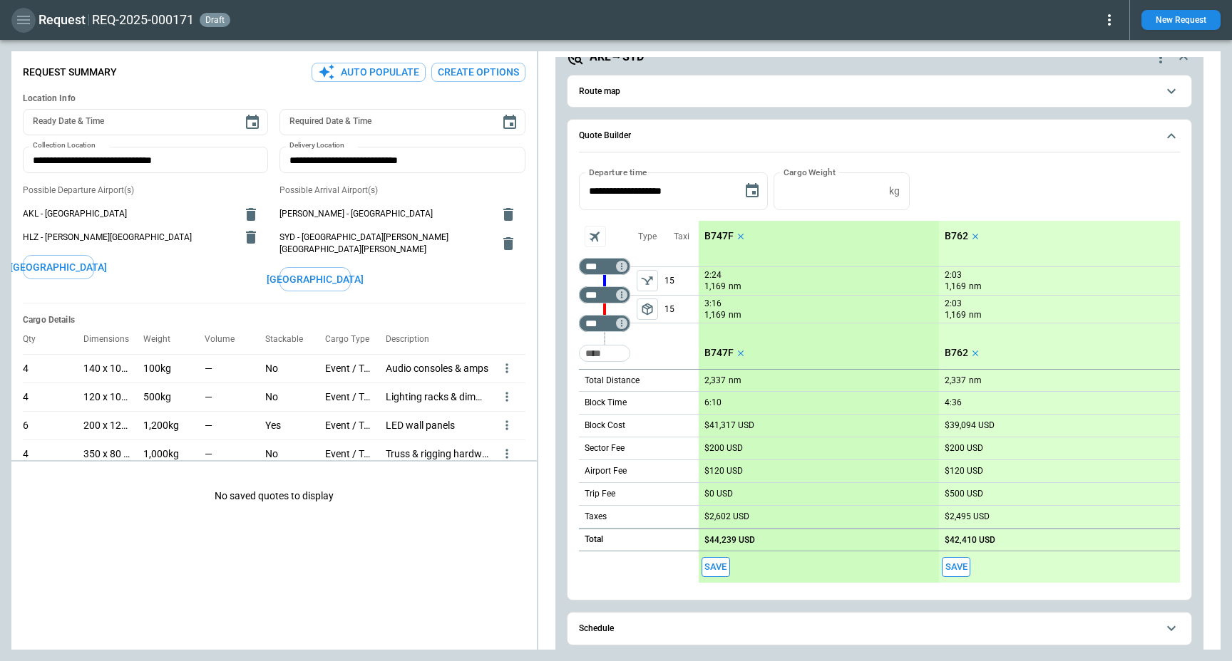
click at [24, 19] on icon "button" at bounding box center [23, 20] width 13 height 9
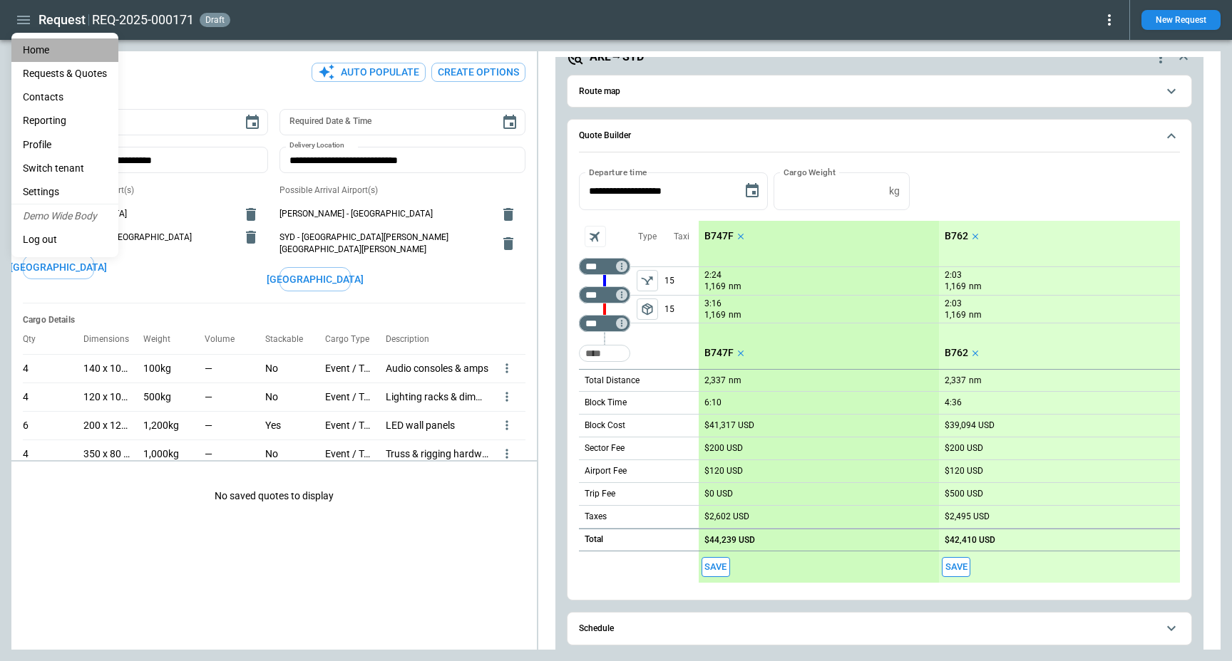
click at [38, 53] on li "Home" at bounding box center [64, 50] width 107 height 24
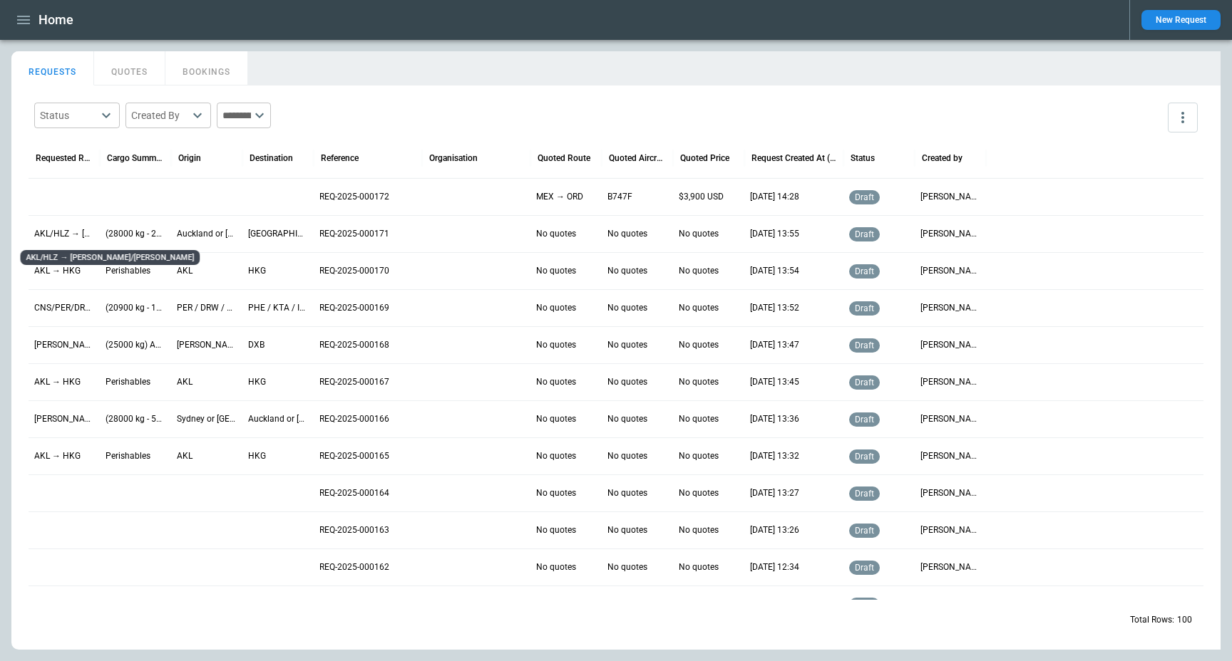
click at [62, 234] on p "AKL/HLZ → [PERSON_NAME]/[PERSON_NAME]" at bounding box center [64, 234] width 60 height 12
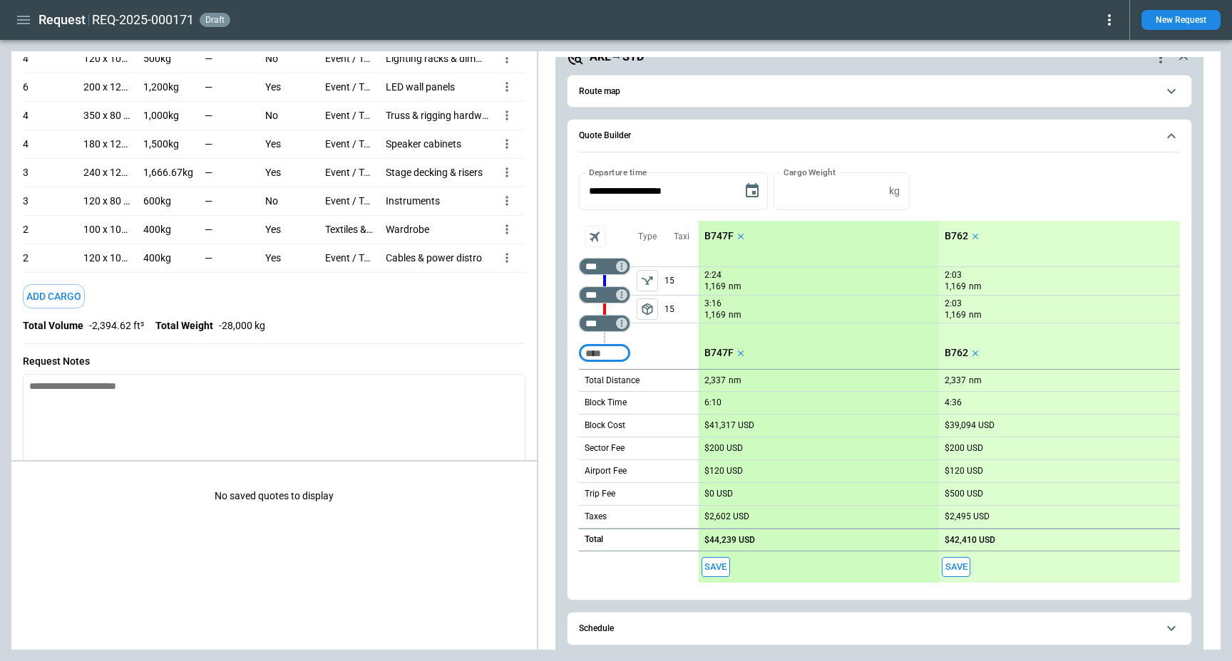
scroll to position [389, 0]
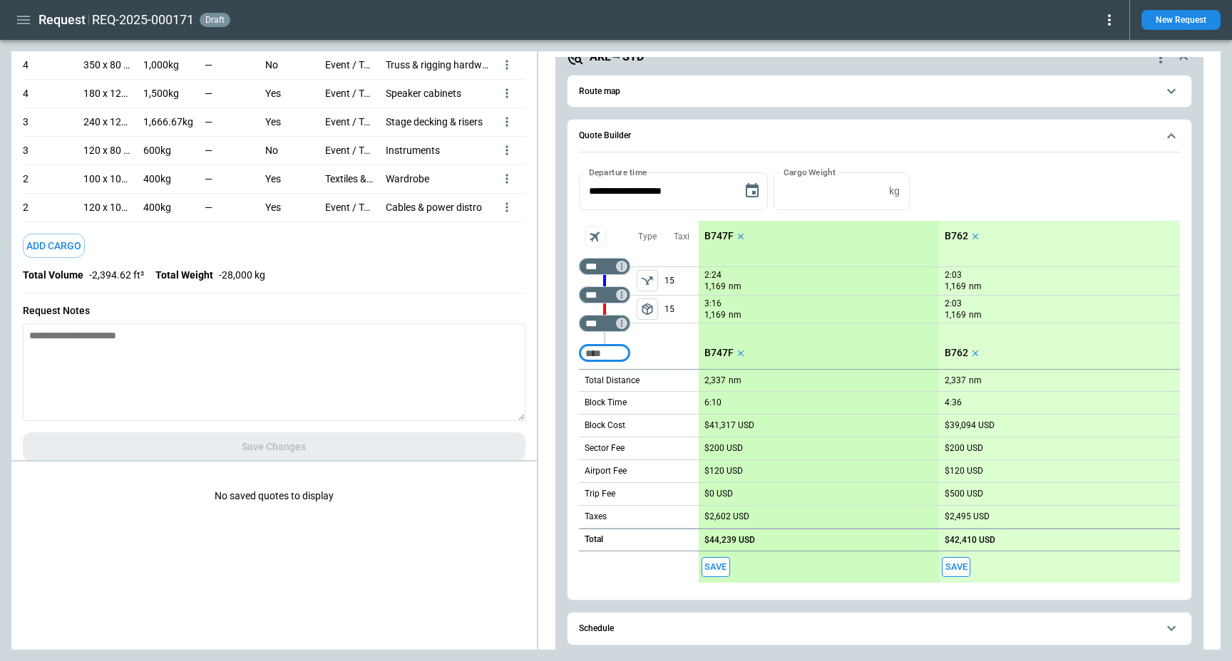
click at [61, 237] on button "Add Cargo" at bounding box center [54, 246] width 62 height 25
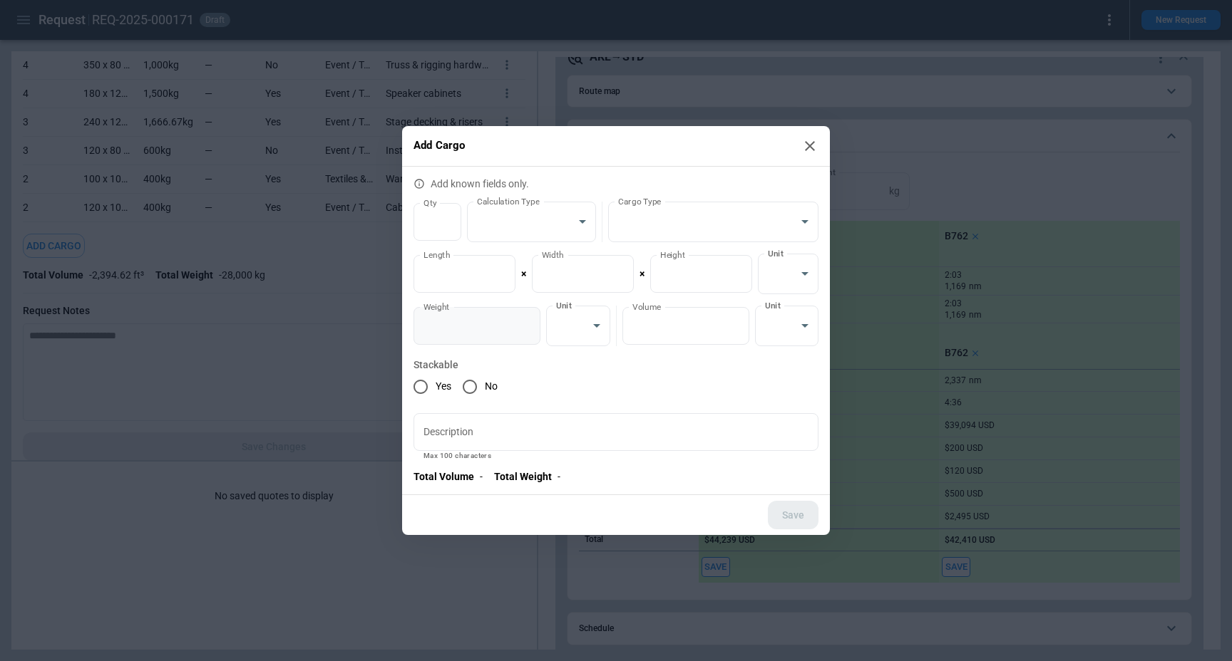
click at [498, 331] on input "*" at bounding box center [476, 326] width 127 height 38
click at [486, 442] on input "Description" at bounding box center [615, 432] width 405 height 38
click at [566, 372] on div "Yes No" at bounding box center [615, 387] width 405 height 30
click at [440, 224] on input "*" at bounding box center [437, 222] width 48 height 38
type input "*"
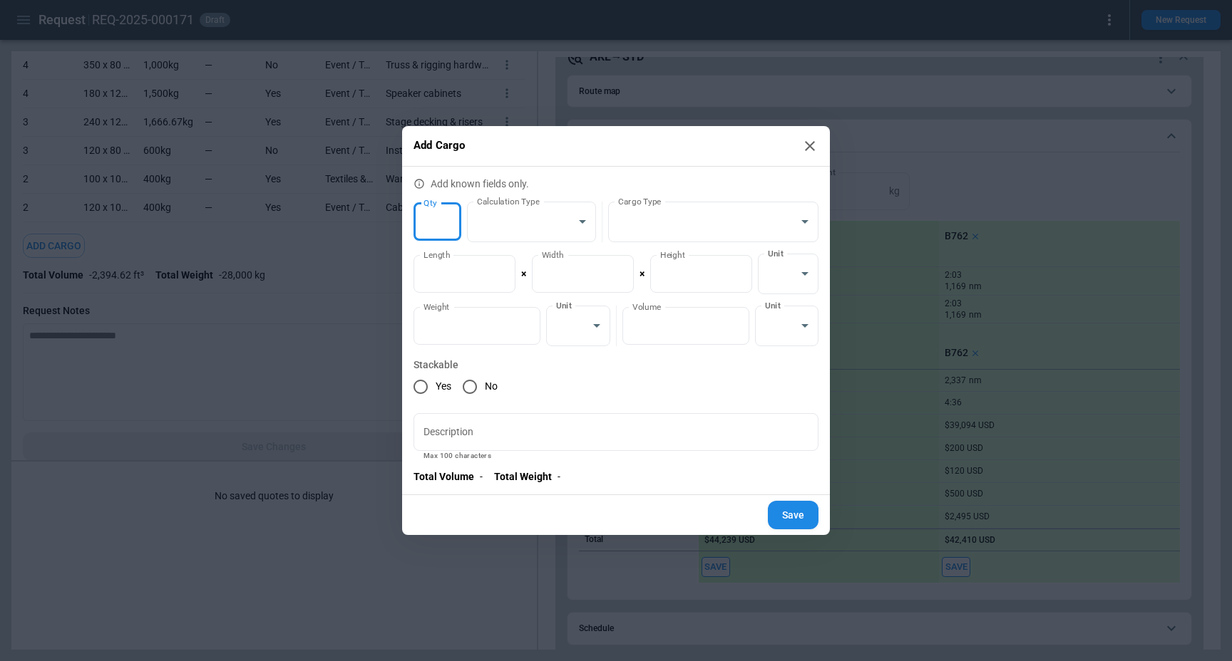
click at [446, 217] on input "*" at bounding box center [437, 222] width 48 height 38
click at [480, 329] on input "*" at bounding box center [476, 326] width 127 height 38
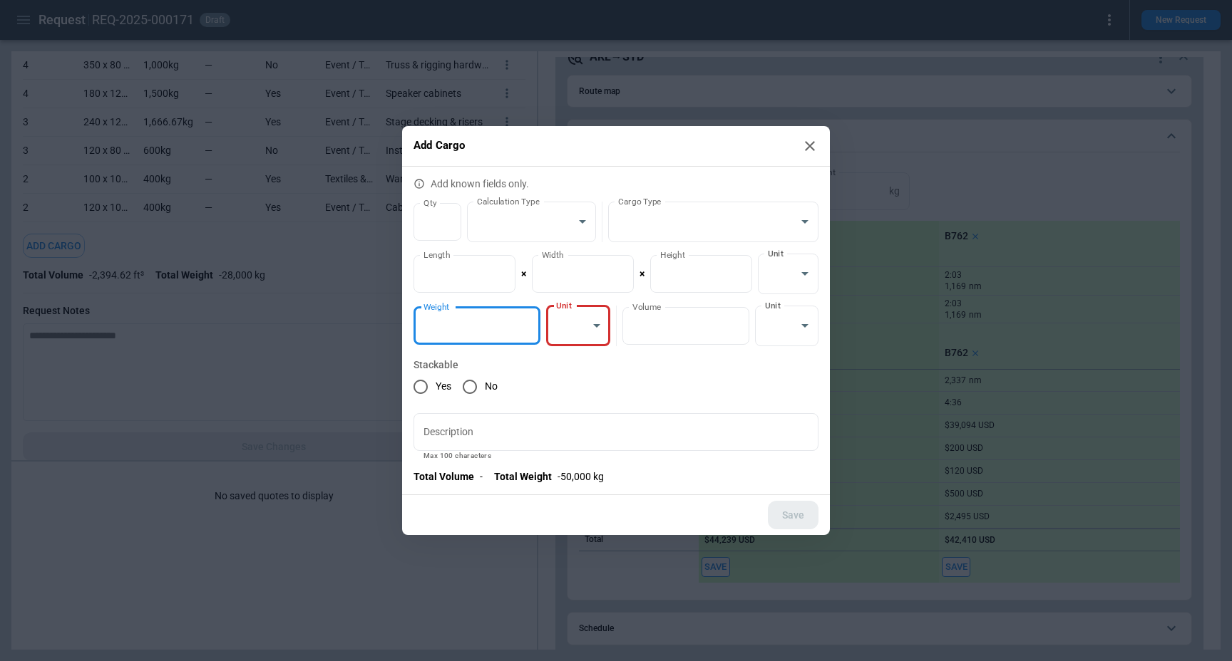
drag, startPoint x: 438, startPoint y: 325, endPoint x: 464, endPoint y: 325, distance: 25.7
click at [464, 325] on input "*****" at bounding box center [476, 326] width 127 height 38
drag, startPoint x: 468, startPoint y: 325, endPoint x: 433, endPoint y: 324, distance: 35.6
click at [433, 324] on input "*****" at bounding box center [476, 326] width 127 height 38
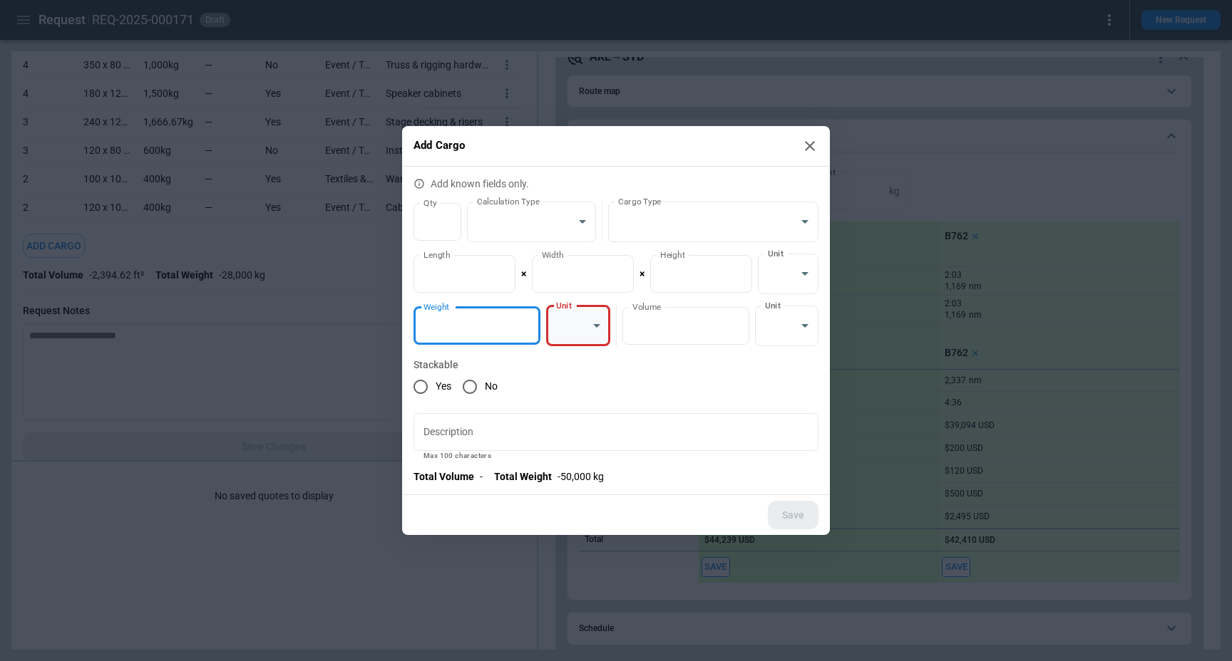
type input "*****"
click at [599, 330] on body "Request REQ-2025-000171 draft New Request FindBorderBarSize Request Summary Aut…" at bounding box center [616, 330] width 1232 height 661
click at [585, 356] on li "kg" at bounding box center [577, 362] width 63 height 21
type input "*********"
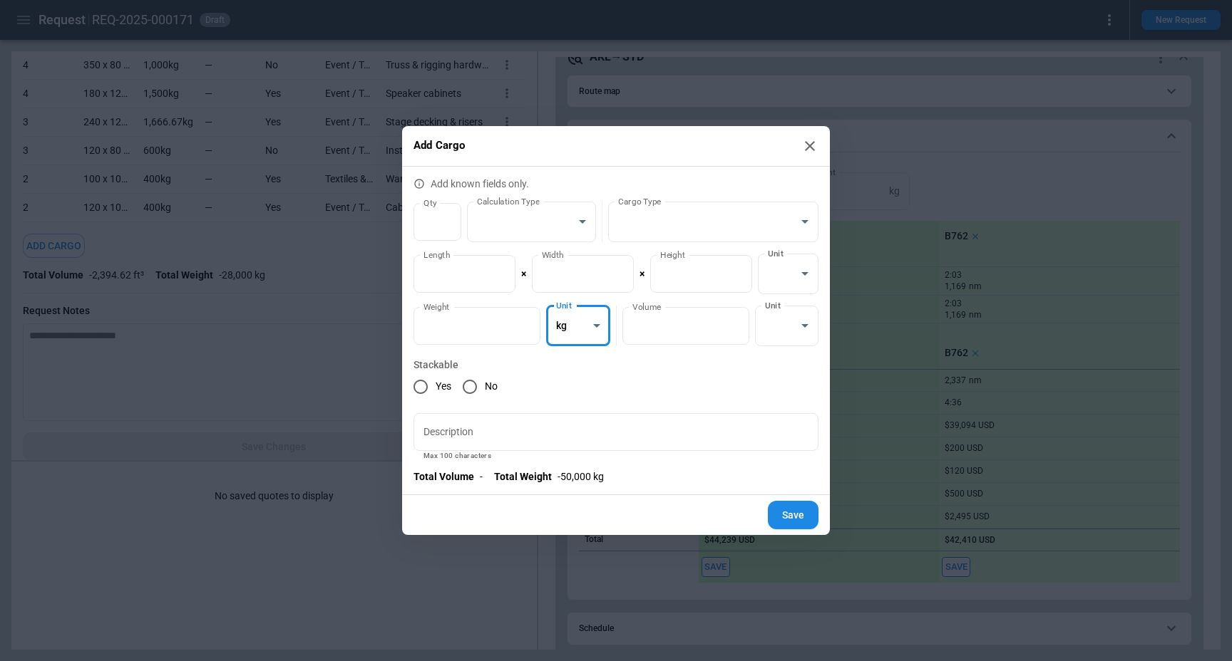
click at [605, 372] on div "Yes No" at bounding box center [615, 387] width 405 height 30
click at [800, 507] on button "Save" at bounding box center [793, 515] width 51 height 29
type textarea "*"
type input "*"
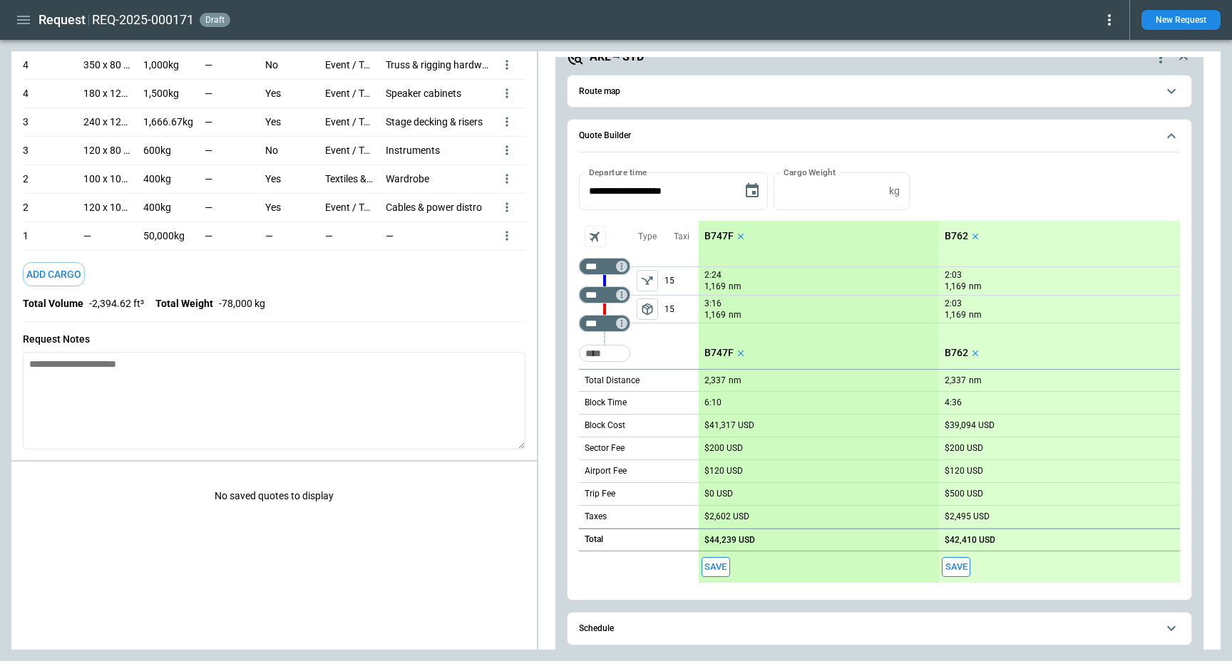
click at [509, 229] on icon "more" at bounding box center [507, 236] width 14 height 14
click at [493, 243] on li "Edit" at bounding box center [488, 247] width 50 height 21
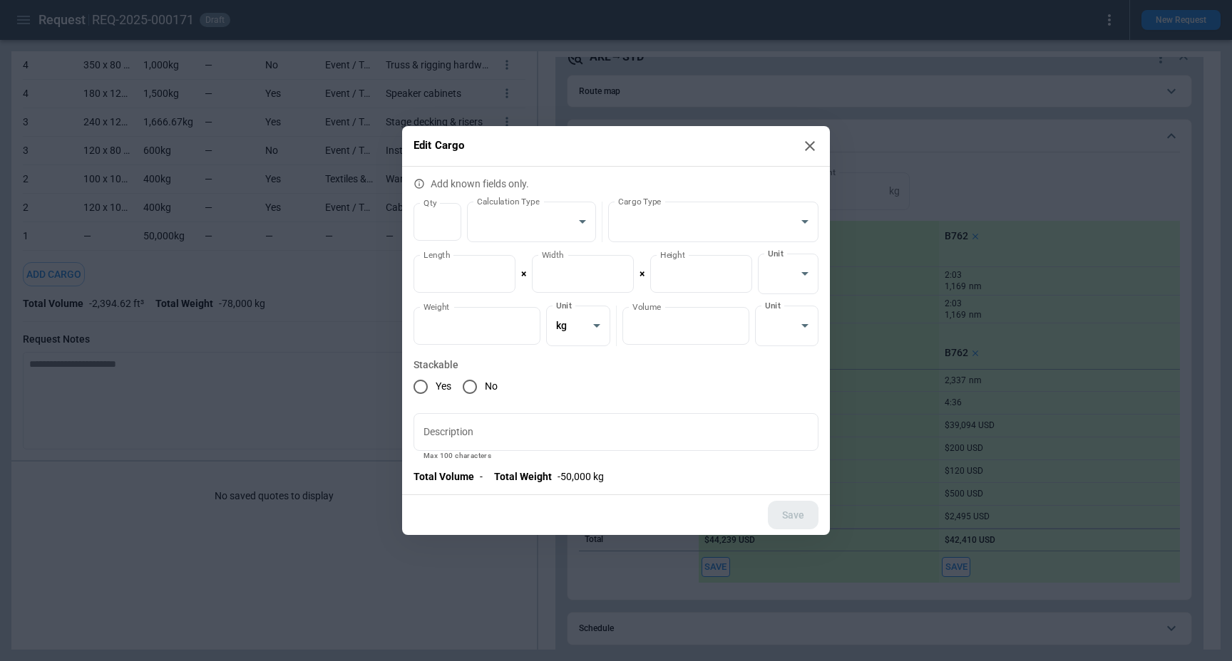
click at [810, 144] on icon at bounding box center [810, 146] width 10 height 10
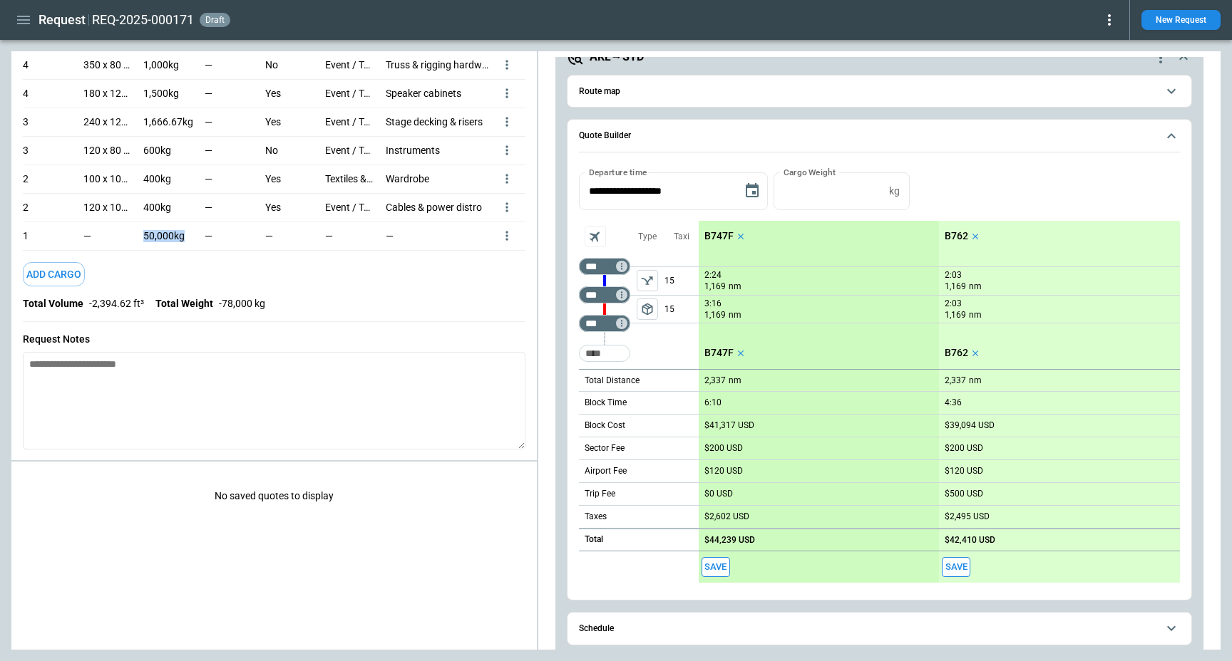
drag, startPoint x: 142, startPoint y: 224, endPoint x: 184, endPoint y: 225, distance: 42.1
click at [184, 225] on div "Qty Dimensions Weight Volume Stackable Cargo Type Description 4 140 x 100 x 122…" at bounding box center [274, 94] width 502 height 314
click at [507, 229] on icon "more" at bounding box center [507, 236] width 14 height 14
click at [494, 253] on li "Edit" at bounding box center [488, 247] width 50 height 21
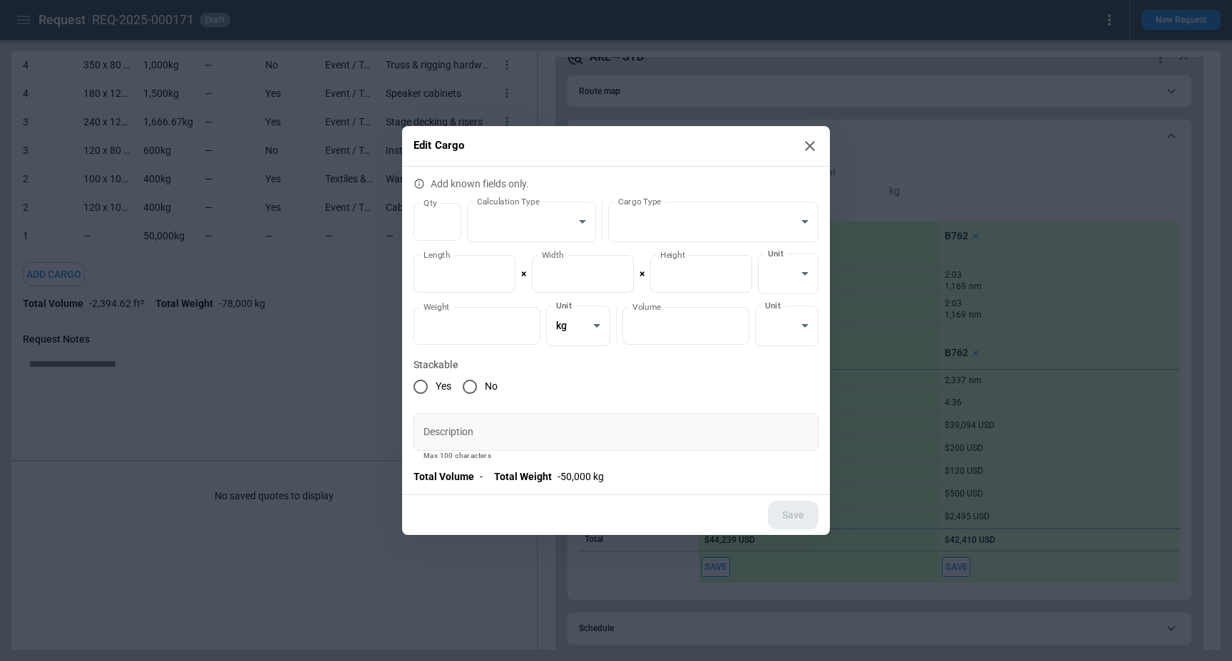
click at [537, 445] on input "Description" at bounding box center [615, 432] width 405 height 38
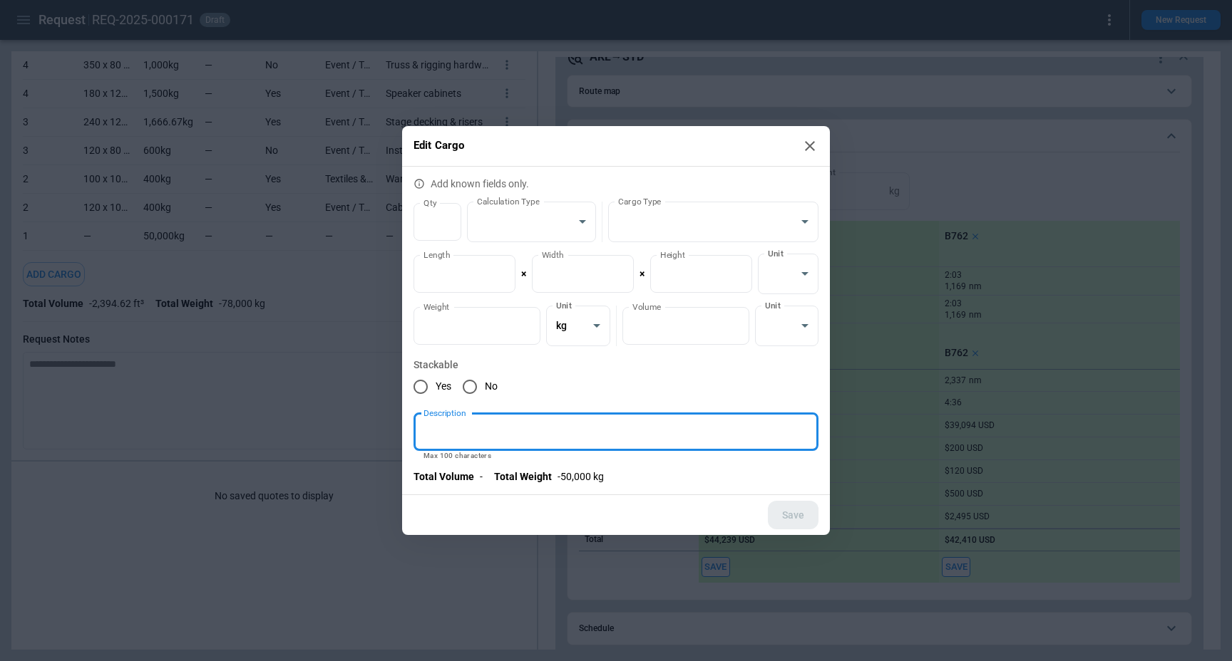
click at [549, 391] on div "Yes No" at bounding box center [615, 387] width 405 height 30
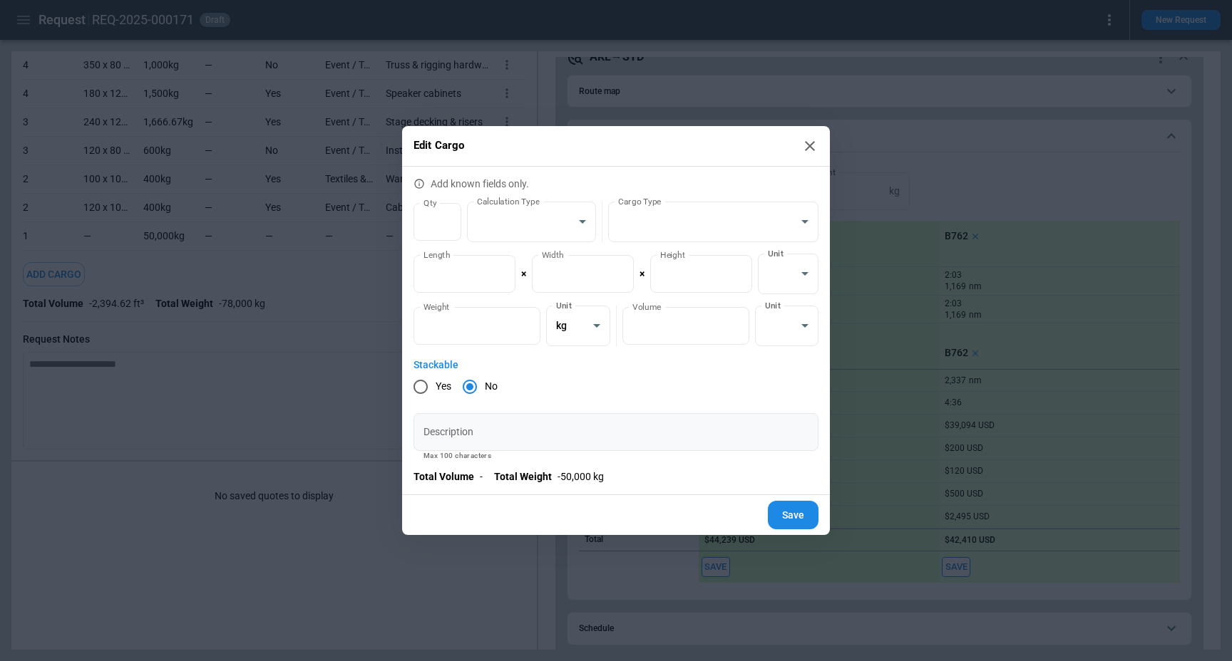
click at [473, 418] on input "Description" at bounding box center [615, 432] width 405 height 38
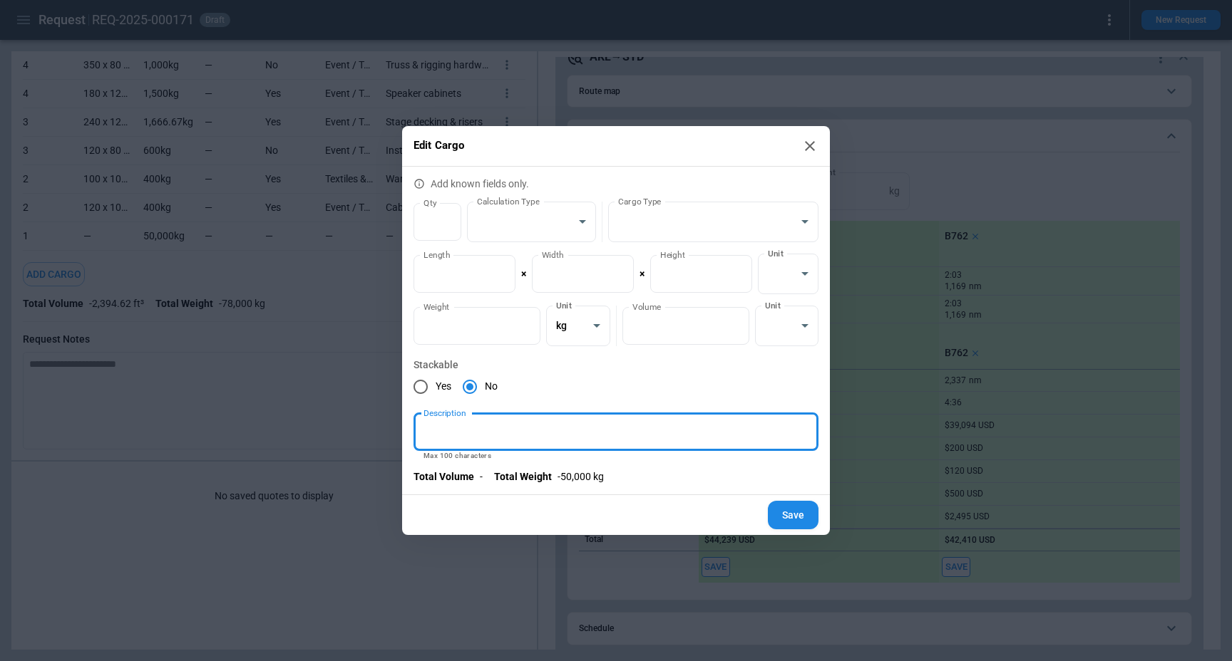
click at [809, 142] on icon at bounding box center [809, 146] width 17 height 17
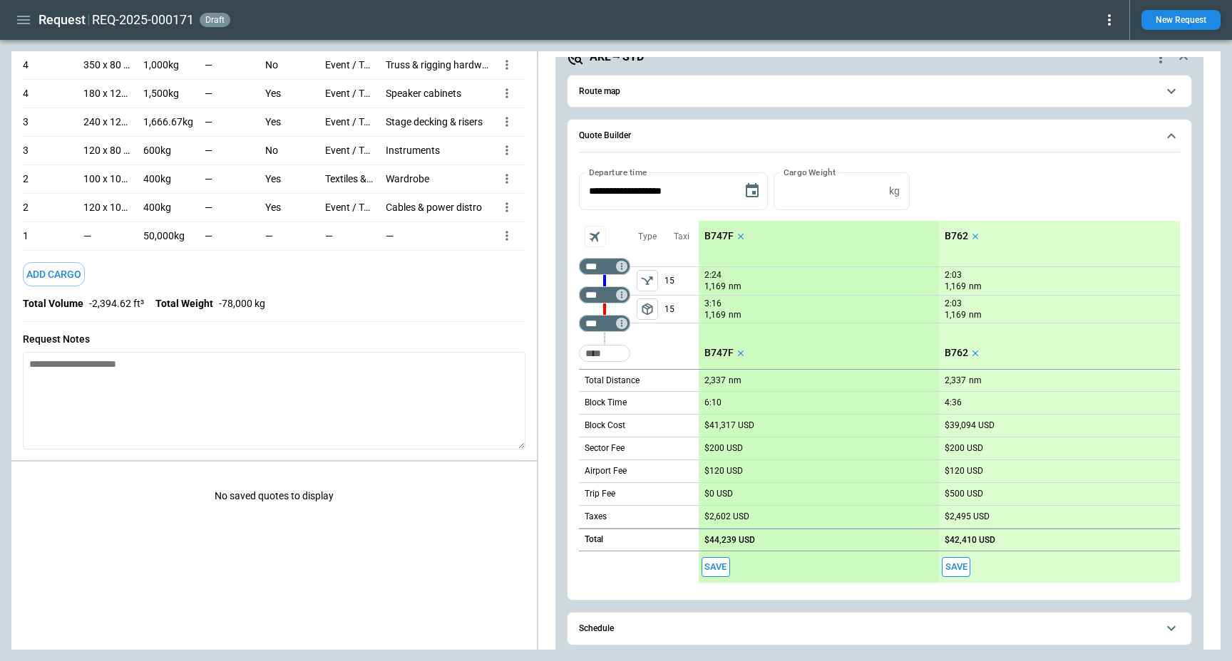
scroll to position [0, 0]
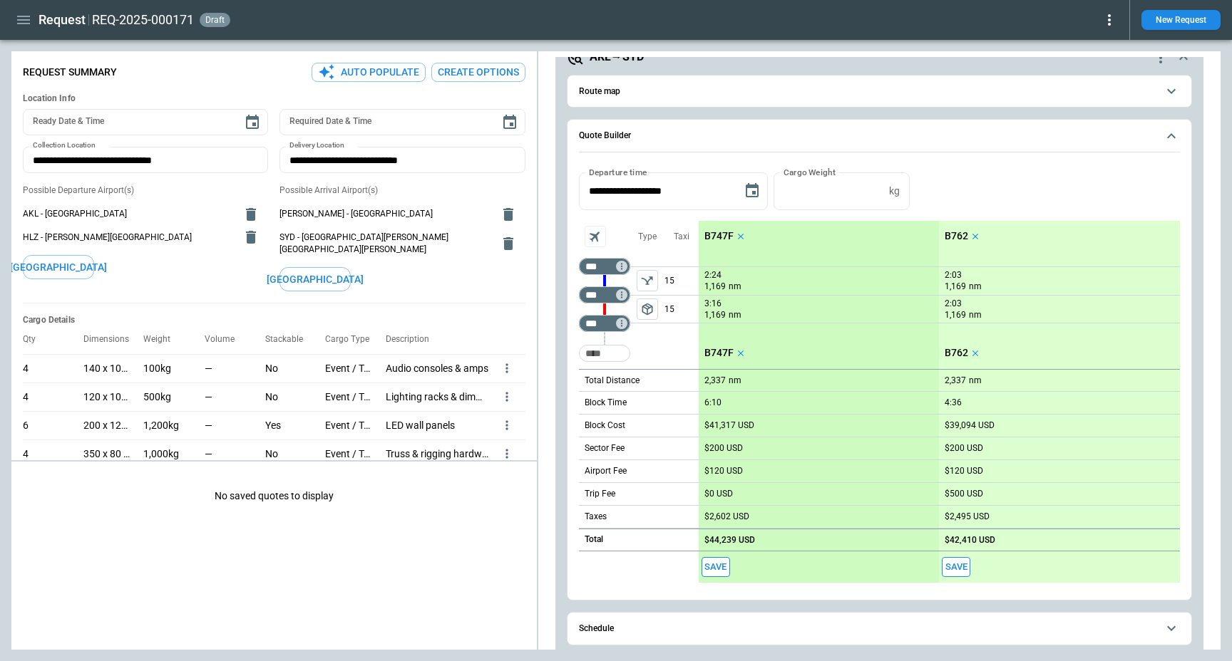
click at [19, 21] on icon "button" at bounding box center [23, 19] width 17 height 17
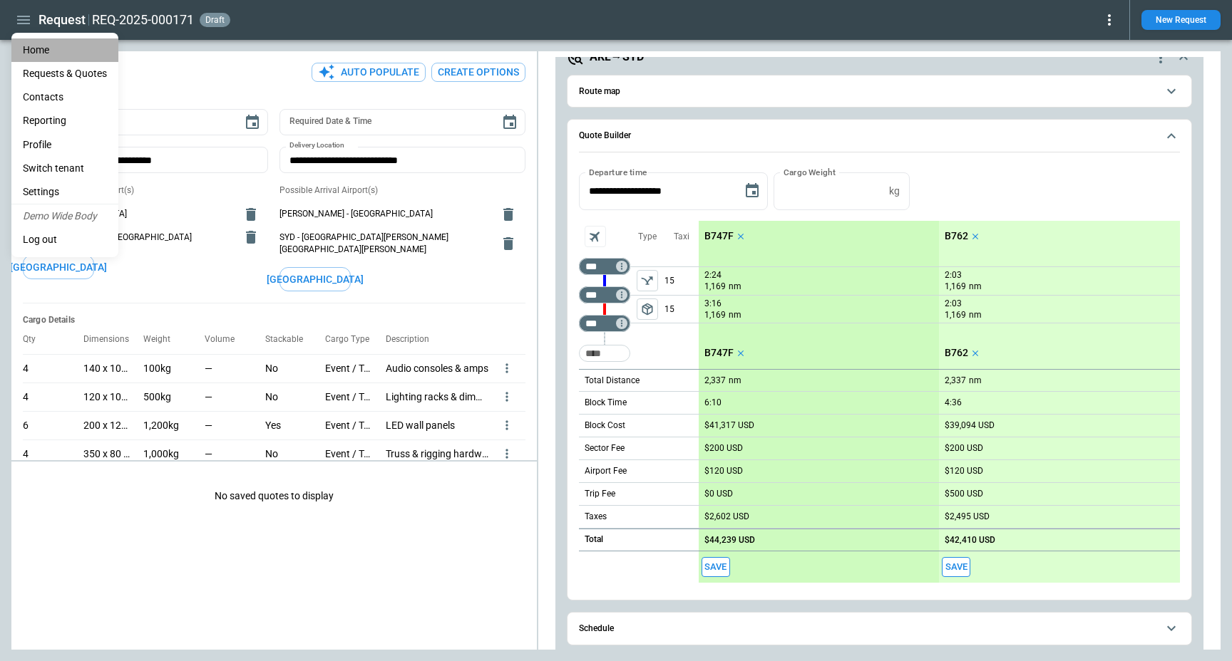
click at [58, 46] on li "Home" at bounding box center [64, 50] width 107 height 24
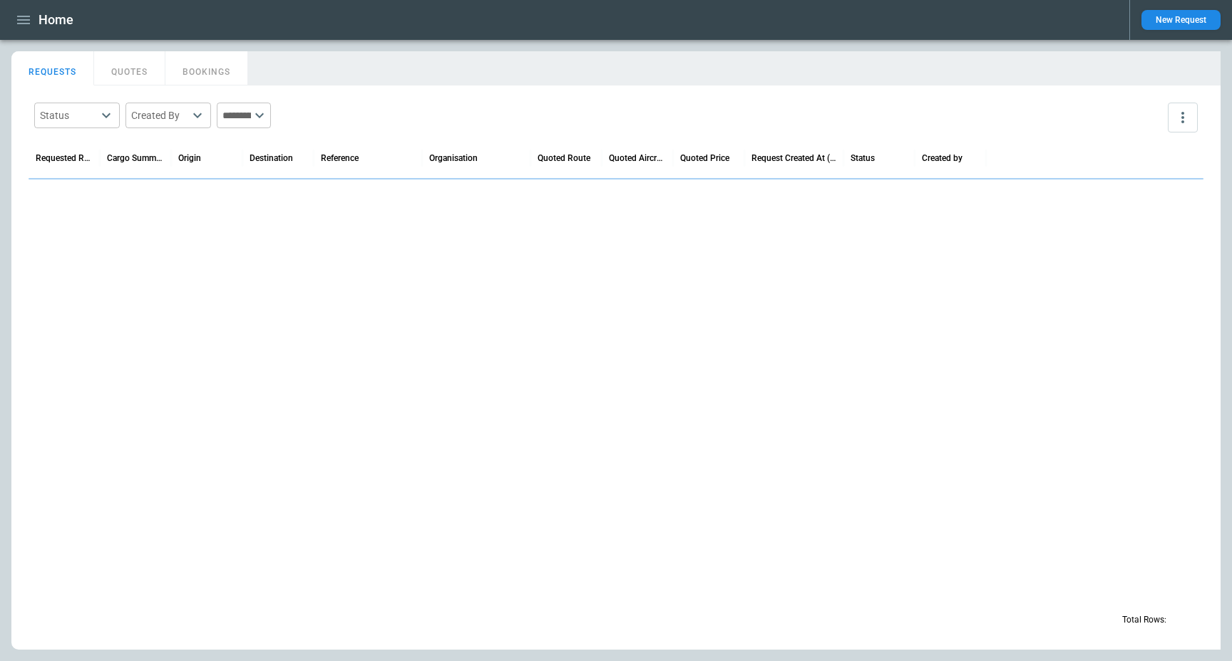
click at [1186, 24] on button "New Request" at bounding box center [1180, 20] width 79 height 20
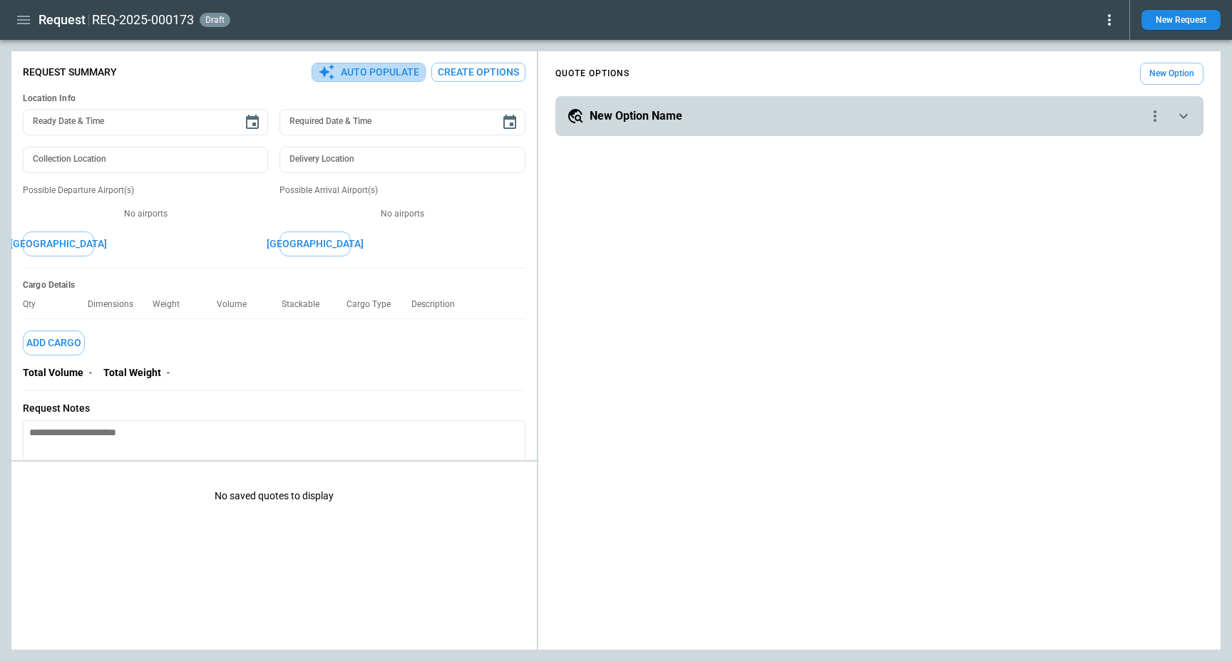
click at [393, 75] on button "Auto Populate" at bounding box center [368, 72] width 114 height 19
type textarea "*"
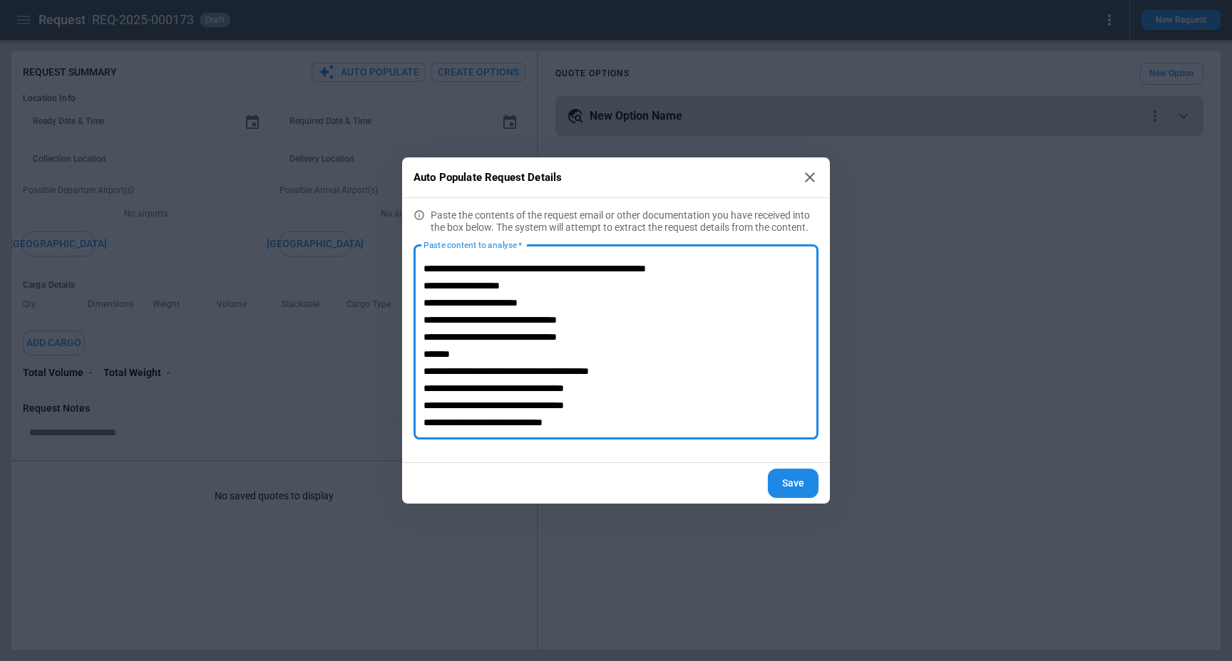
scroll to position [51, 0]
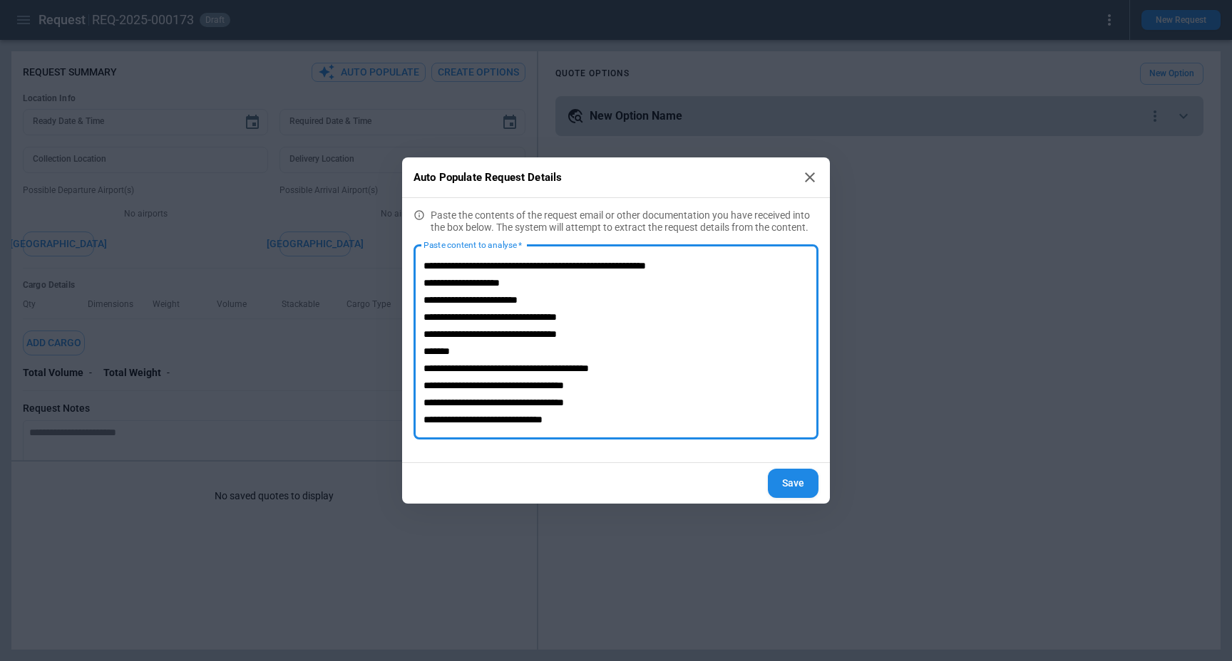
click at [426, 370] on textarea "**********" at bounding box center [615, 342] width 385 height 171
click at [540, 366] on textarea "**********" at bounding box center [615, 342] width 385 height 171
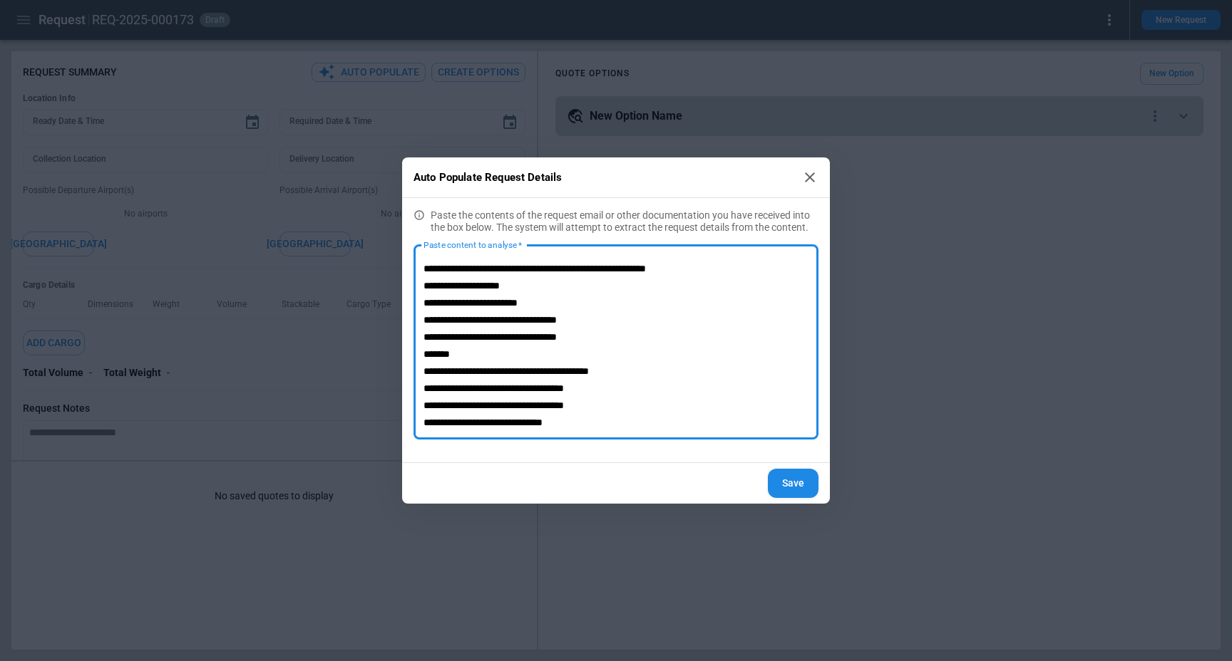
drag, startPoint x: 584, startPoint y: 427, endPoint x: 401, endPoint y: 264, distance: 244.8
click at [402, 264] on div "**********" at bounding box center [616, 330] width 428 height 265
click at [485, 322] on textarea "**********" at bounding box center [615, 342] width 385 height 171
click at [488, 300] on textarea "**********" at bounding box center [615, 342] width 385 height 171
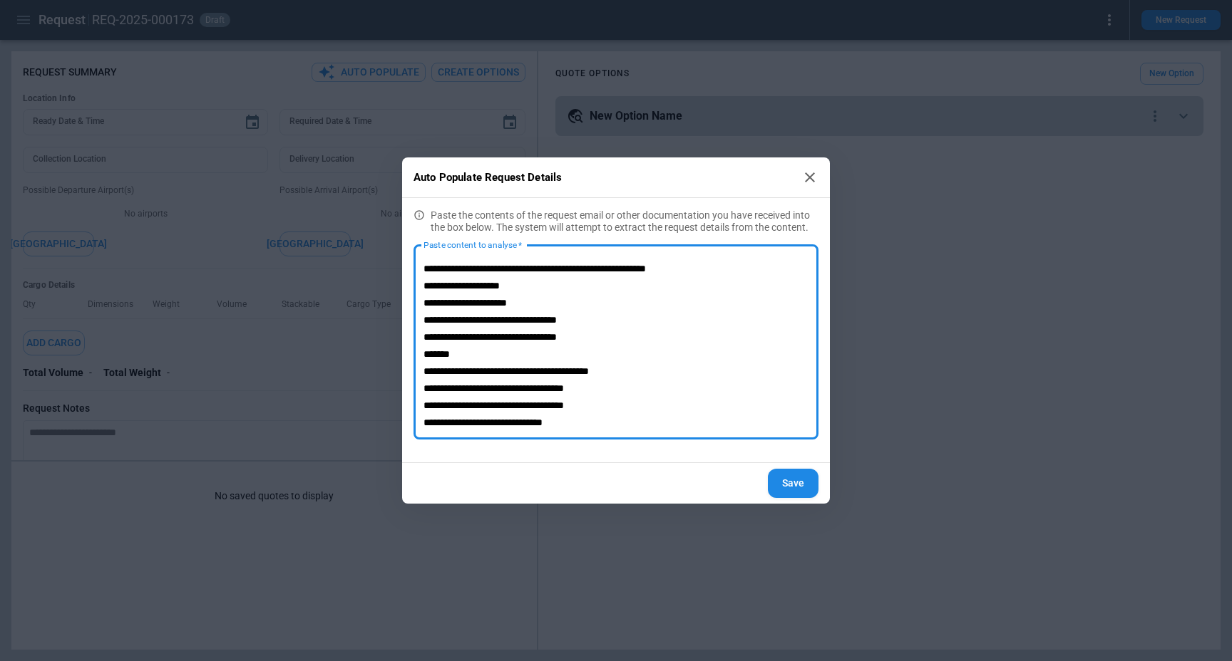
click at [423, 322] on textarea "**********" at bounding box center [615, 342] width 385 height 171
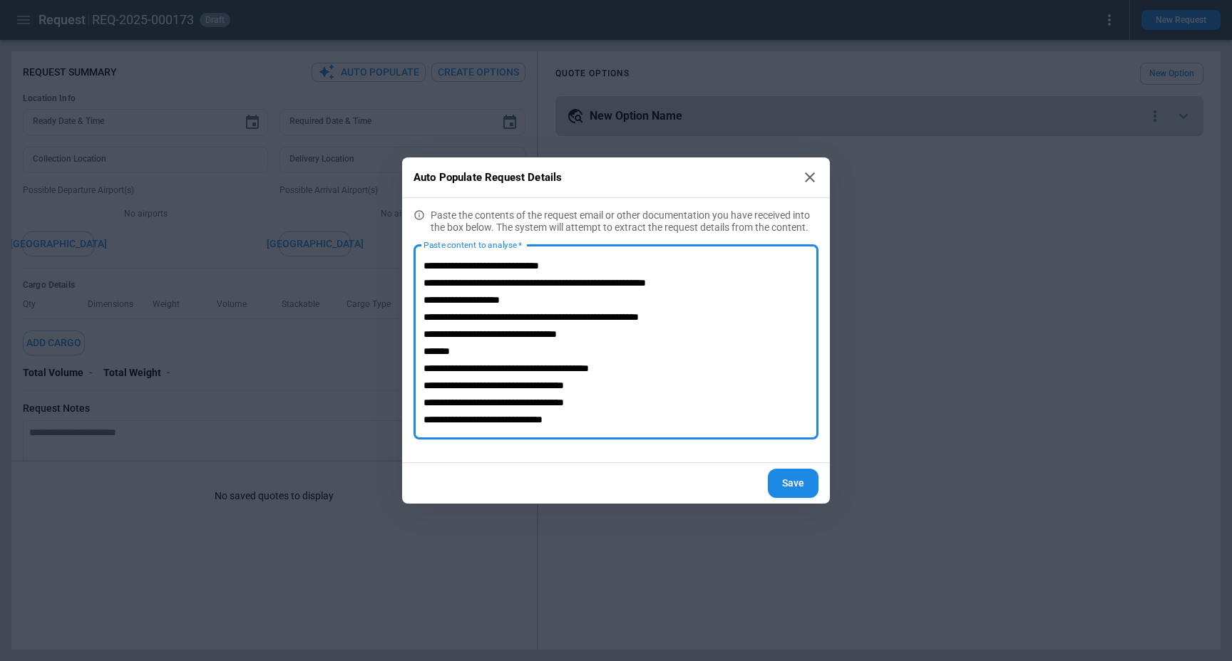
scroll to position [34, 0]
click at [423, 331] on textarea "**********" at bounding box center [615, 342] width 385 height 171
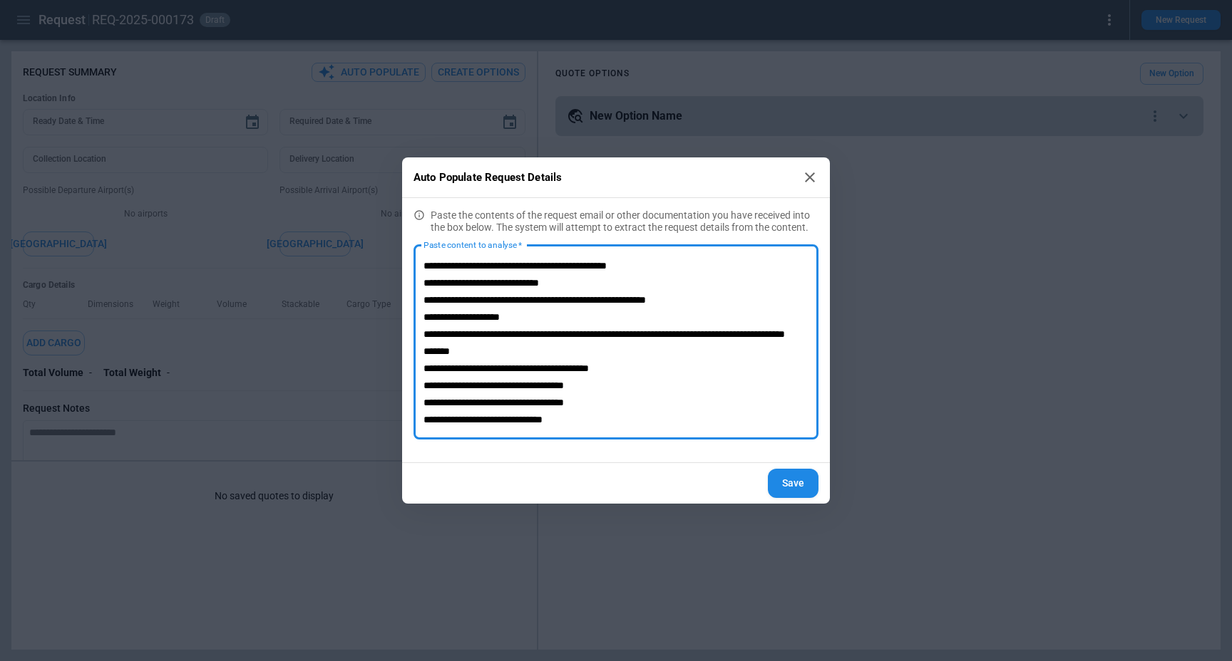
click at [424, 332] on textarea "**********" at bounding box center [615, 342] width 385 height 171
click at [426, 352] on textarea "**********" at bounding box center [615, 342] width 385 height 171
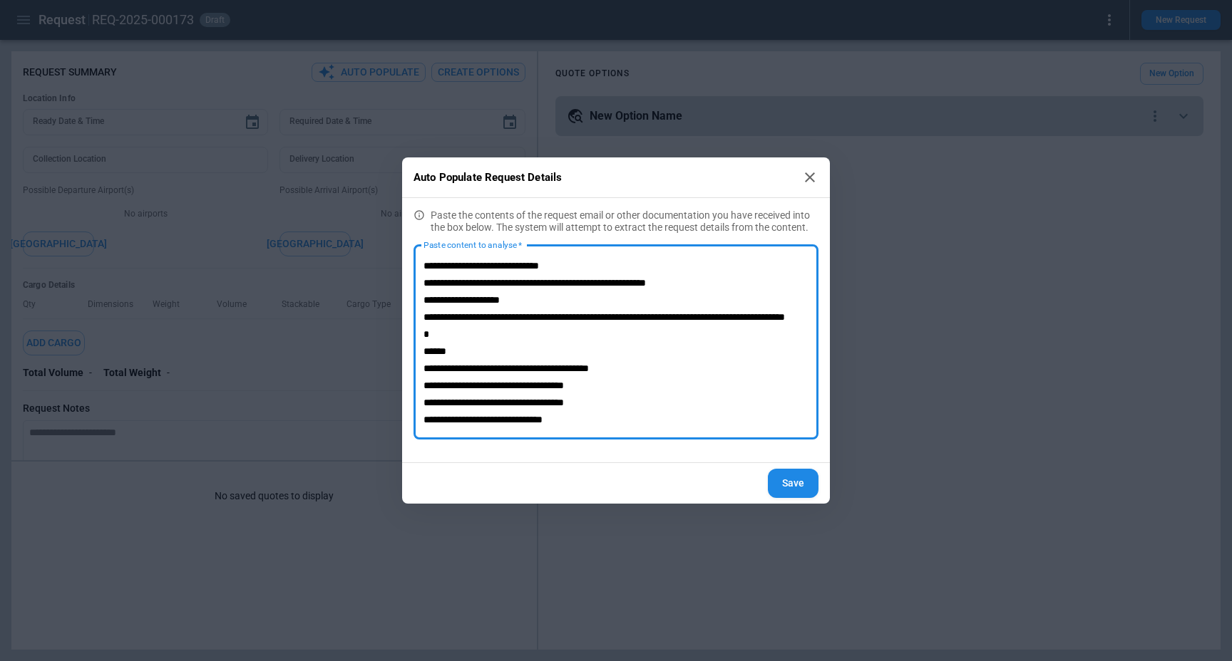
scroll to position [51, 0]
type textarea "**********"
click at [788, 480] on button "Save" at bounding box center [793, 483] width 51 height 29
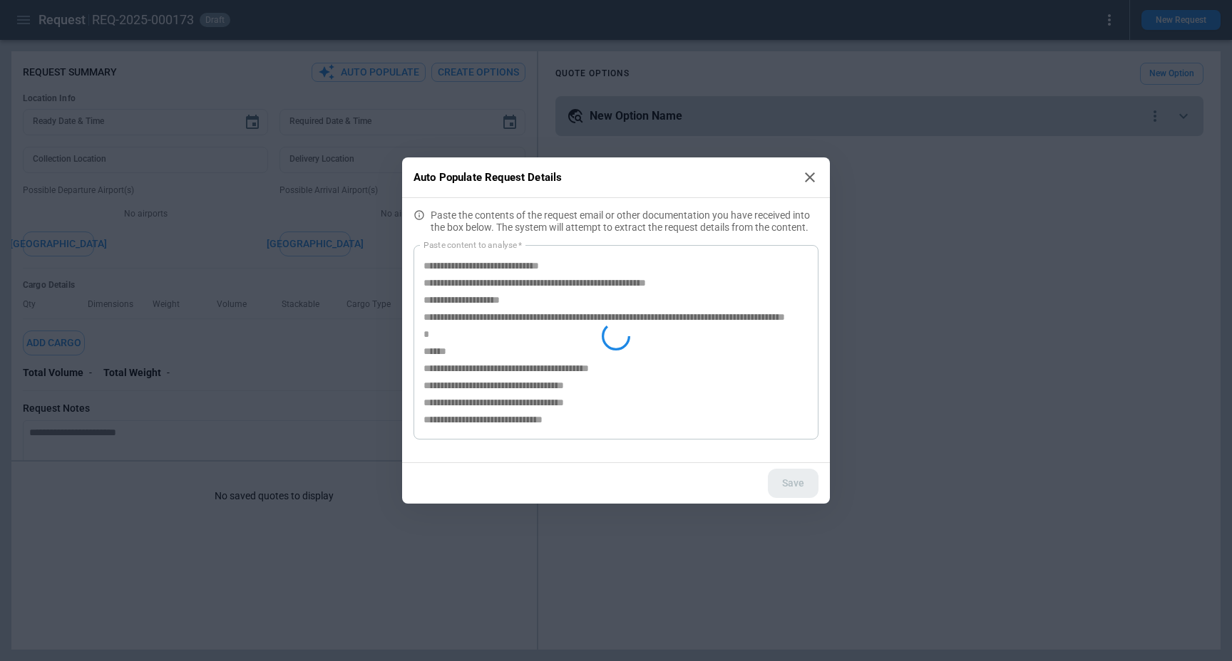
type textarea "*"
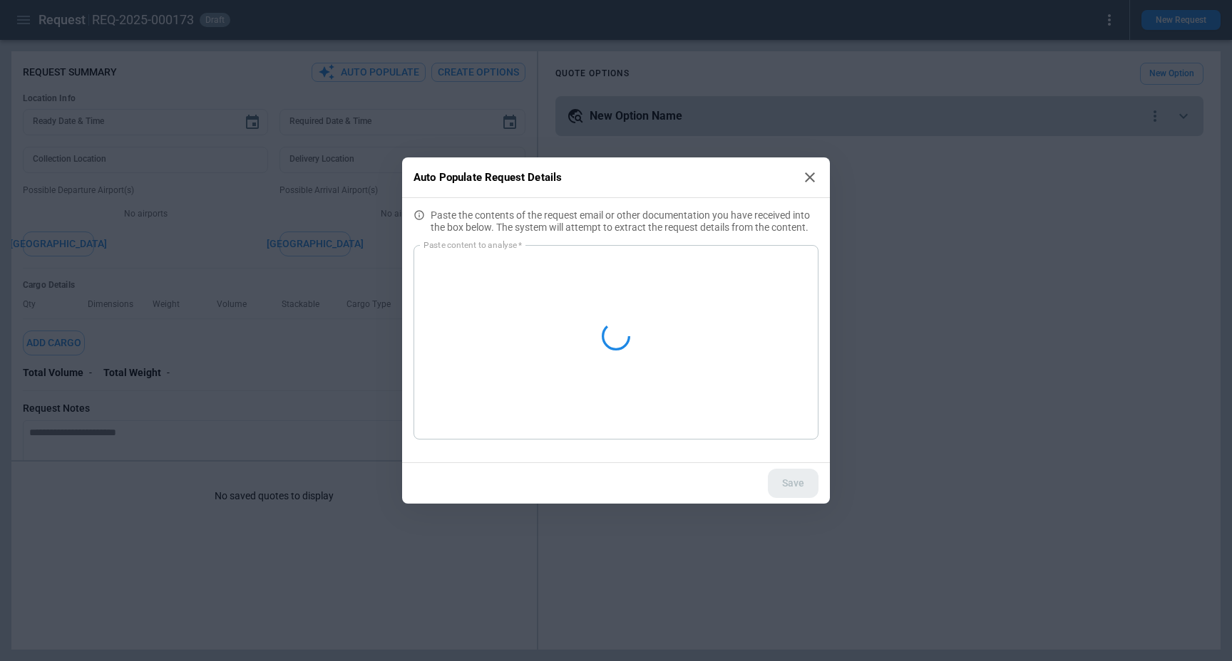
scroll to position [0, 0]
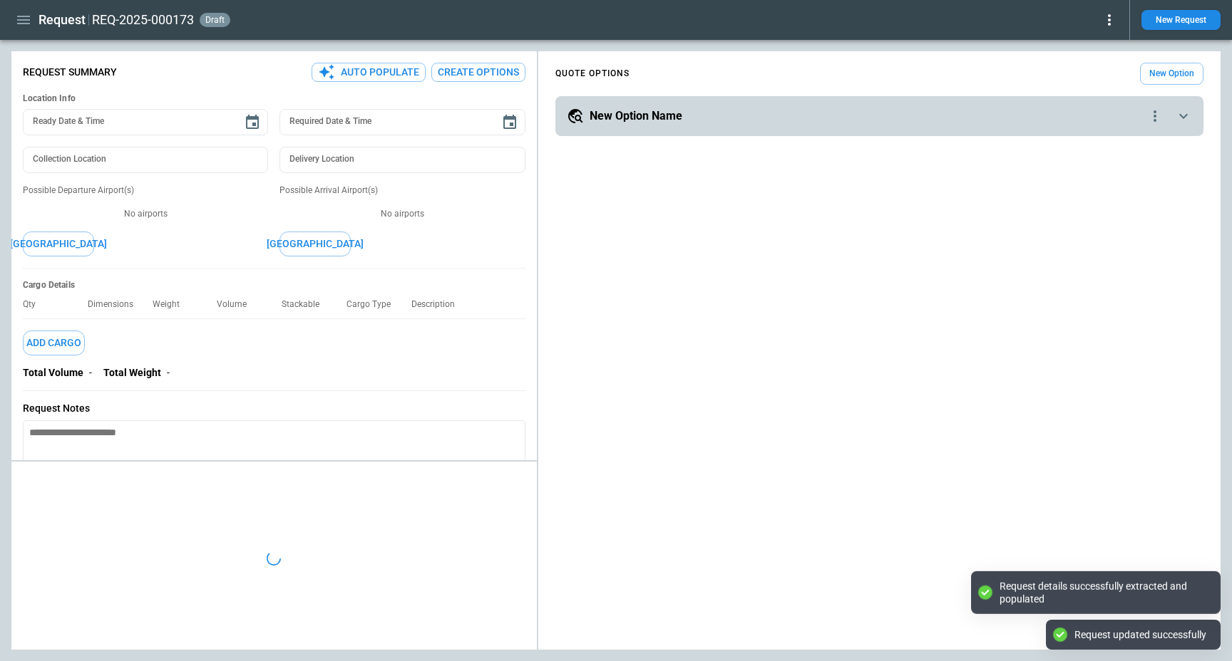
type textarea "*"
type input "***"
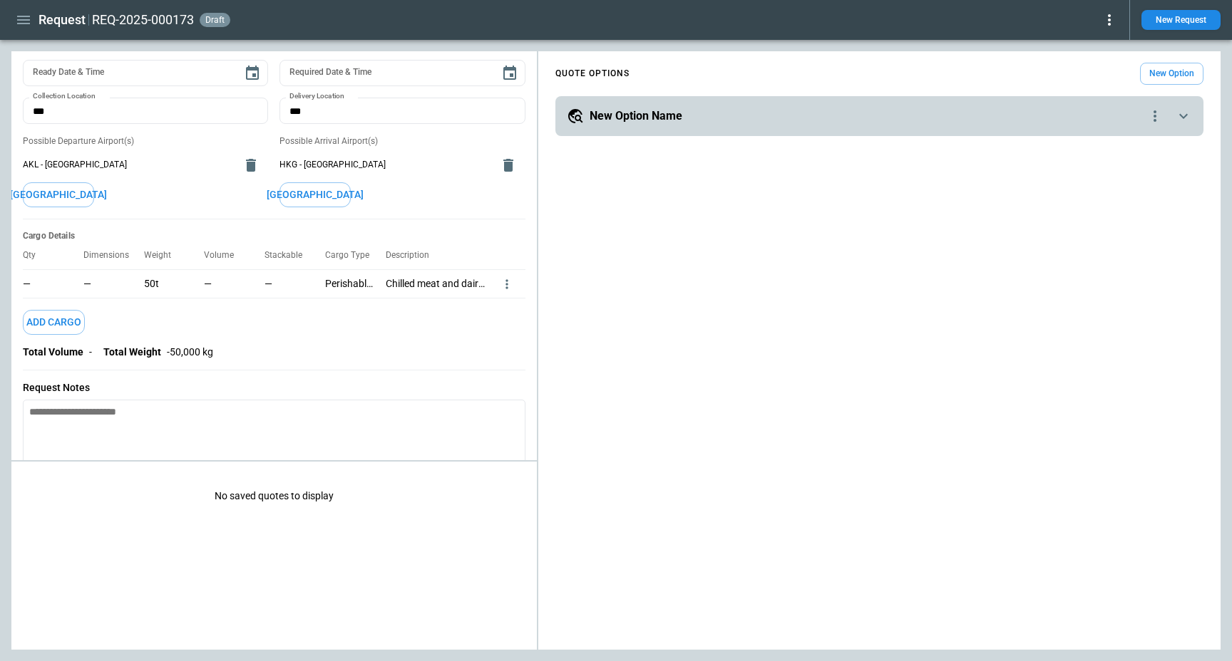
scroll to position [56, 0]
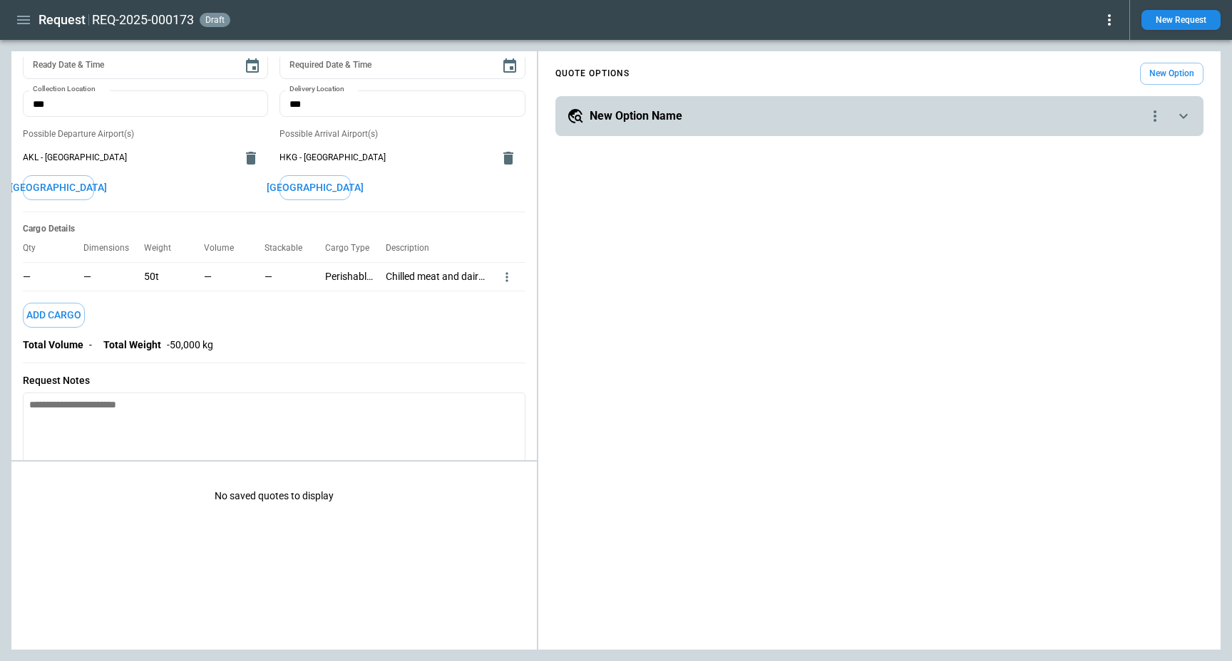
click at [155, 269] on div "50t" at bounding box center [174, 276] width 61 height 29
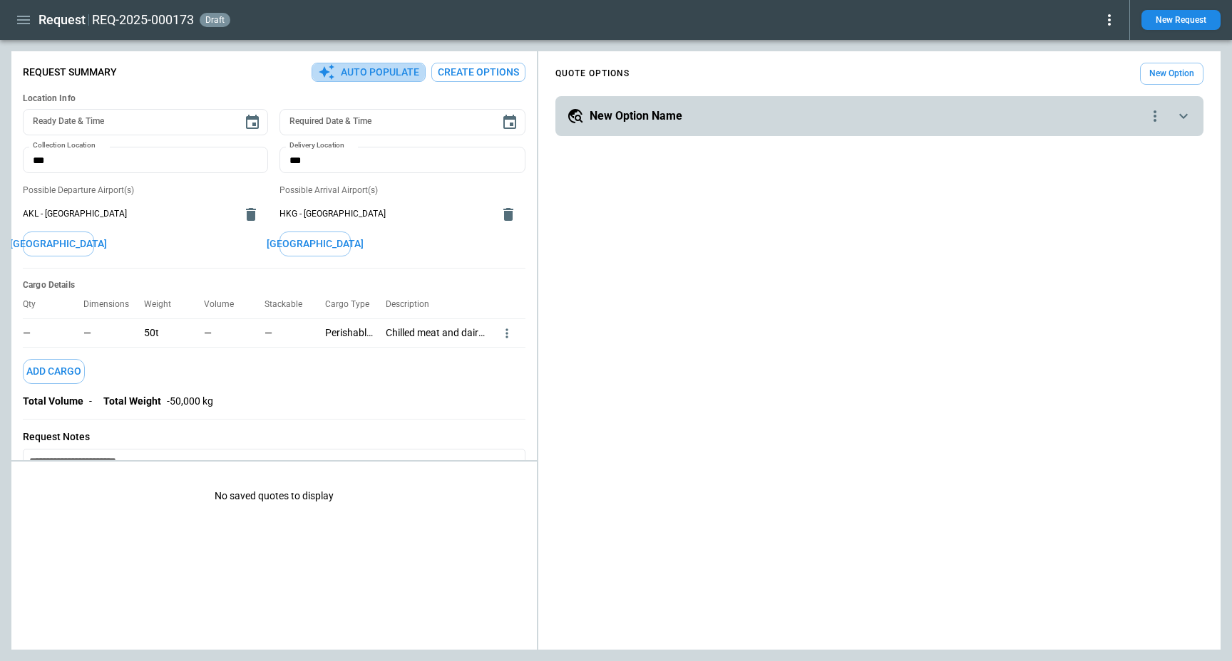
click at [388, 67] on button "Auto Populate" at bounding box center [368, 72] width 114 height 19
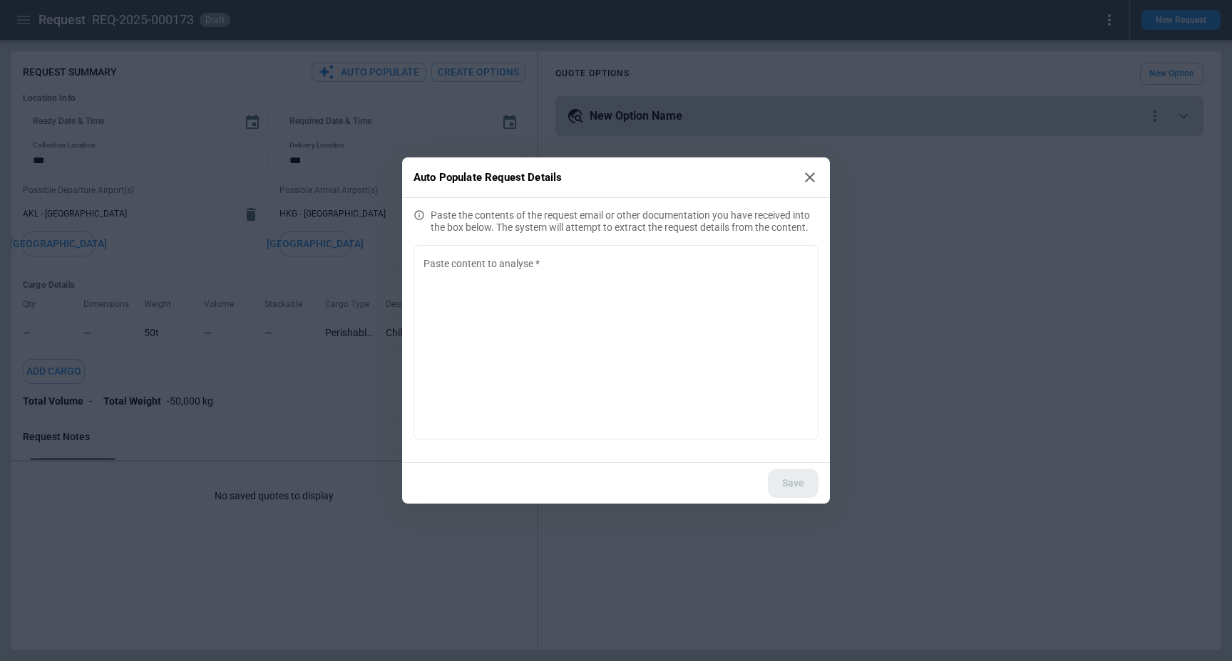
click at [903, 215] on div "Auto Populate Request Details Paste the contents of the request email or other …" at bounding box center [616, 330] width 1232 height 661
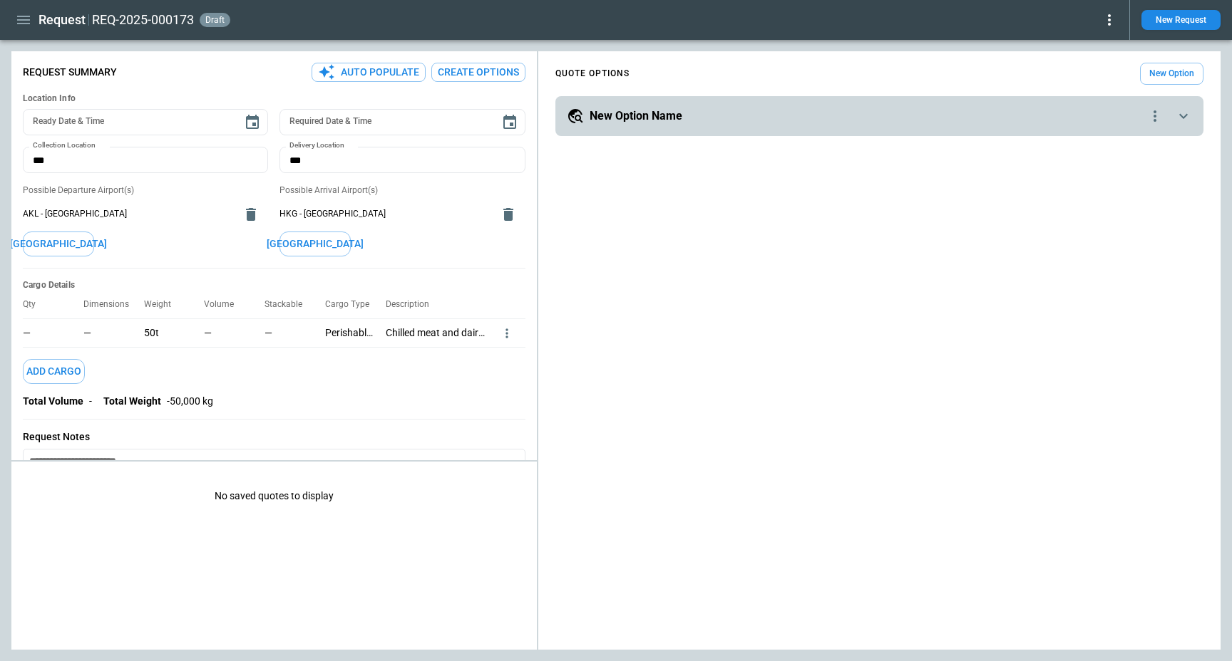
click at [505, 334] on icon "more" at bounding box center [507, 333] width 14 height 14
click at [495, 360] on li "Edit" at bounding box center [488, 356] width 50 height 21
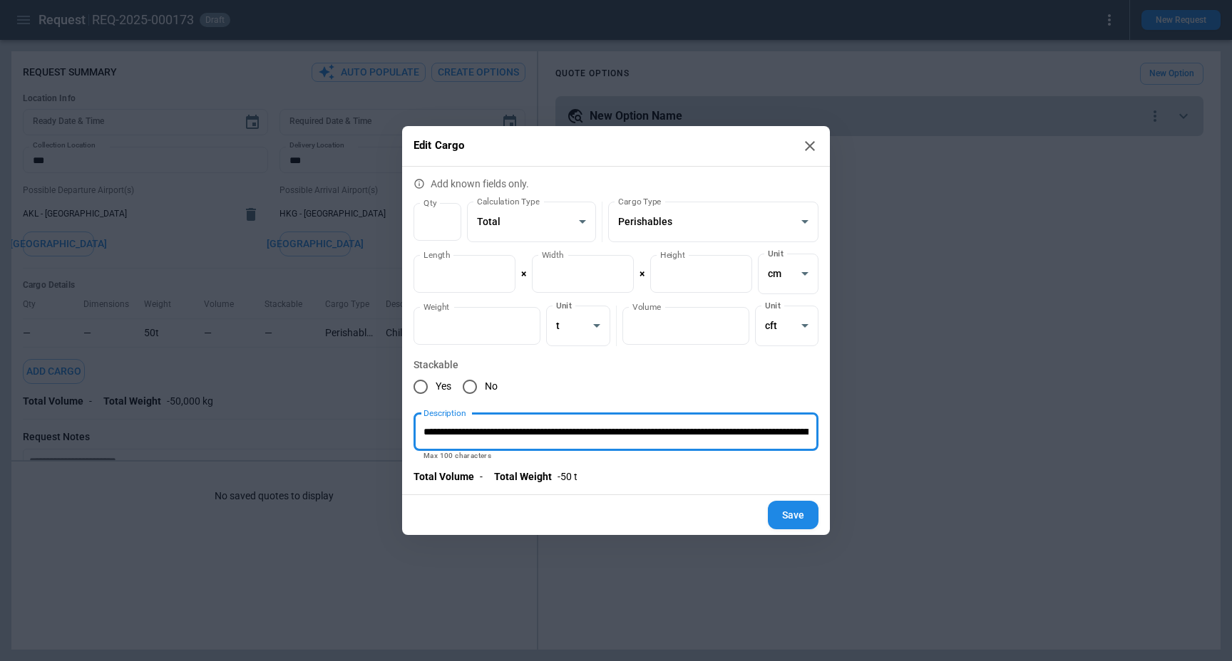
scroll to position [0, 193]
drag, startPoint x: 512, startPoint y: 436, endPoint x: 1002, endPoint y: 439, distance: 490.3
click at [1002, 440] on div "**********" at bounding box center [616, 330] width 1232 height 661
click at [812, 434] on input "**********" at bounding box center [615, 432] width 405 height 38
click at [820, 148] on h2 "Edit Cargo" at bounding box center [616, 146] width 428 height 41
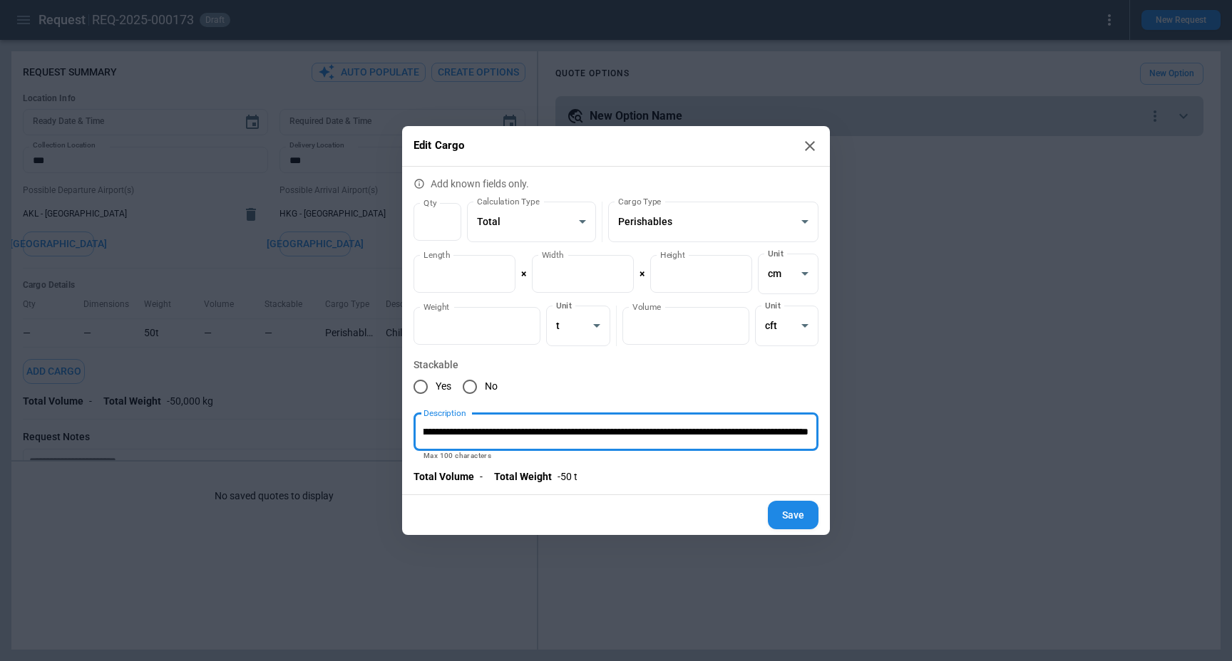
scroll to position [0, 0]
click at [810, 148] on icon at bounding box center [809, 146] width 17 height 17
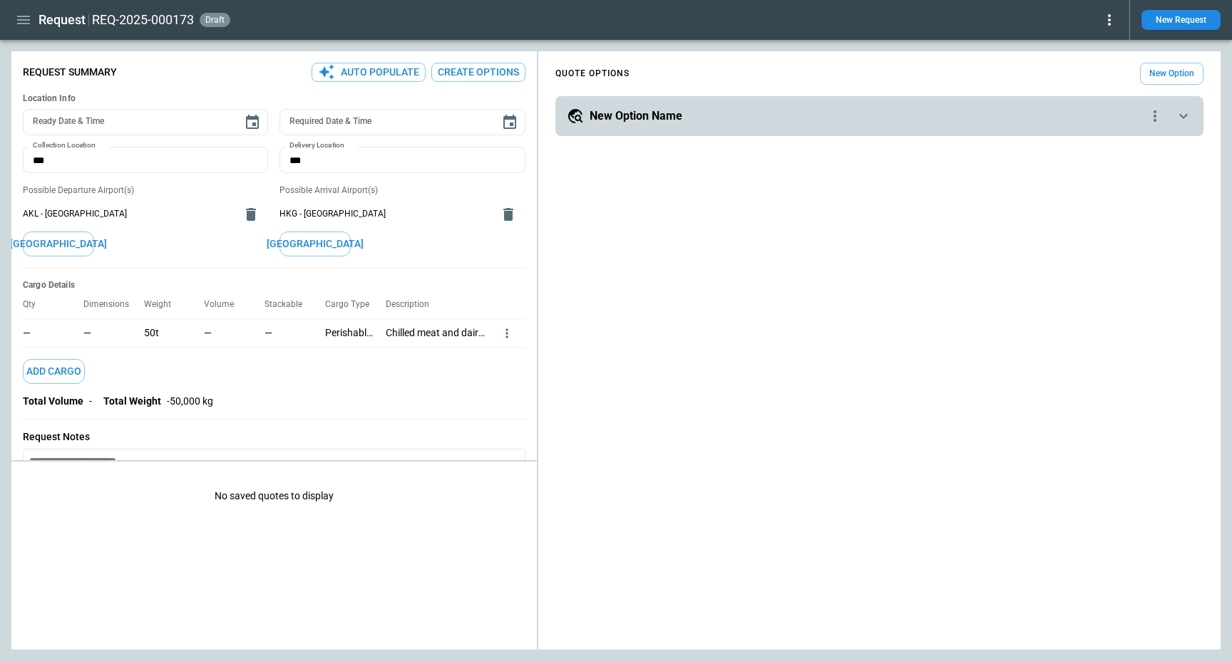
click at [388, 66] on button "Auto Populate" at bounding box center [368, 72] width 114 height 19
type textarea "*"
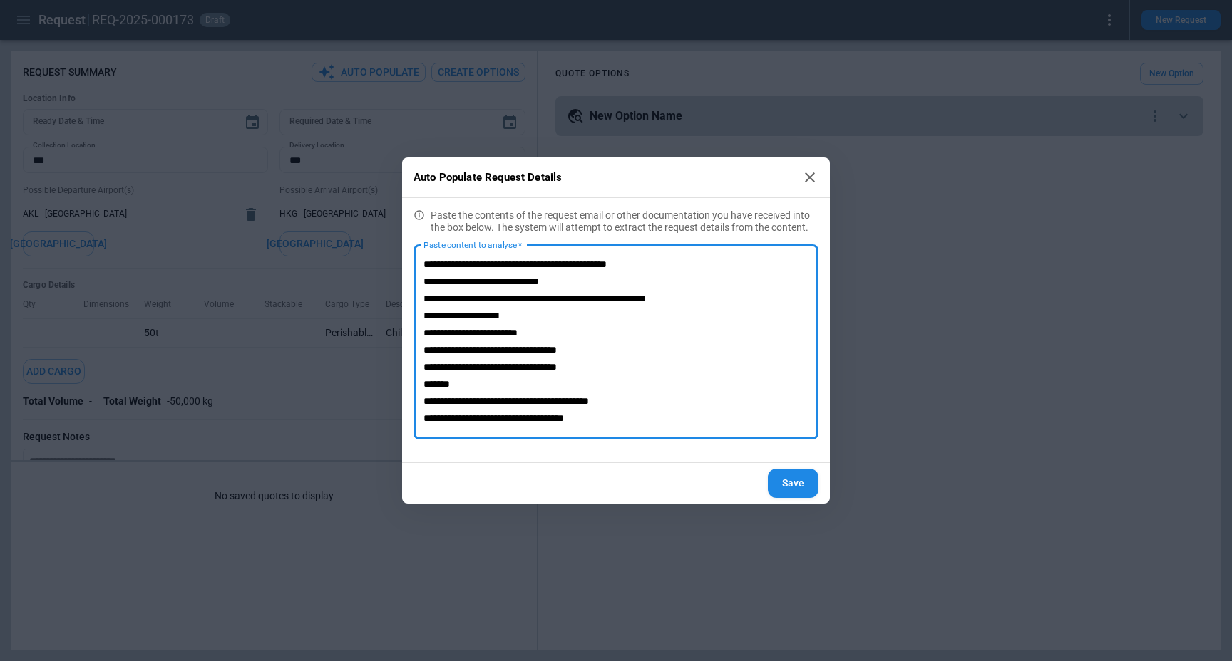
scroll to position [17, 0]
drag, startPoint x: 601, startPoint y: 367, endPoint x: 408, endPoint y: 320, distance: 198.1
click at [408, 320] on div "**********" at bounding box center [616, 330] width 428 height 265
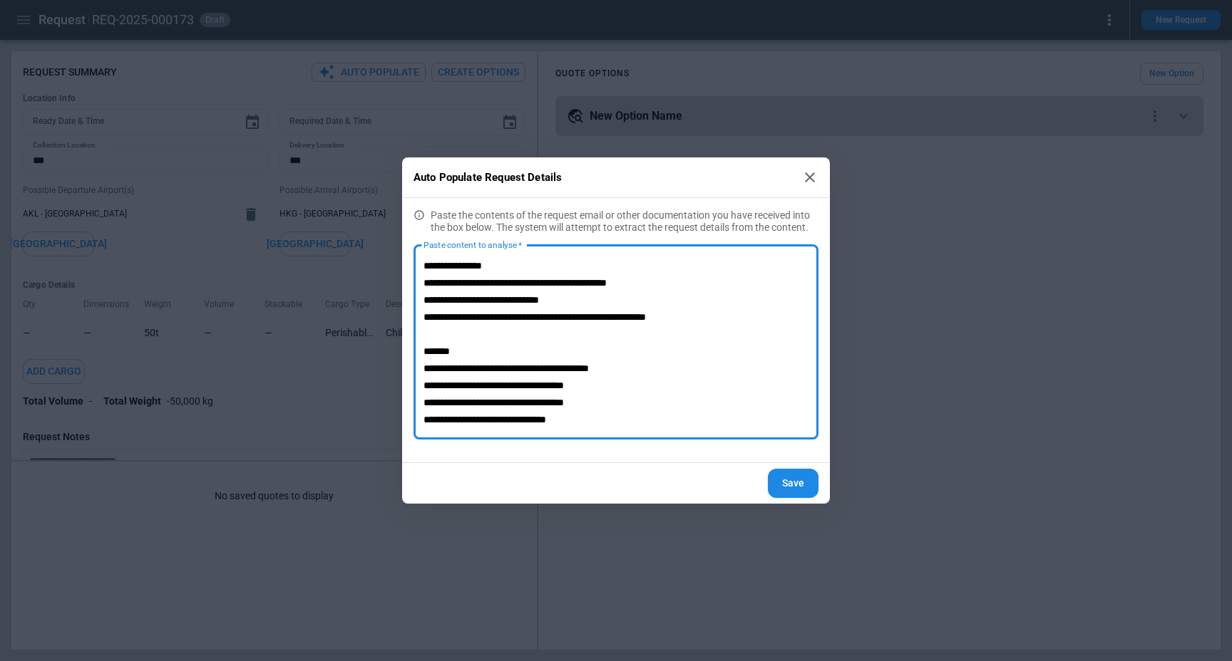
scroll to position [0, 0]
type textarea "**********"
click at [777, 484] on button "Save" at bounding box center [793, 483] width 51 height 29
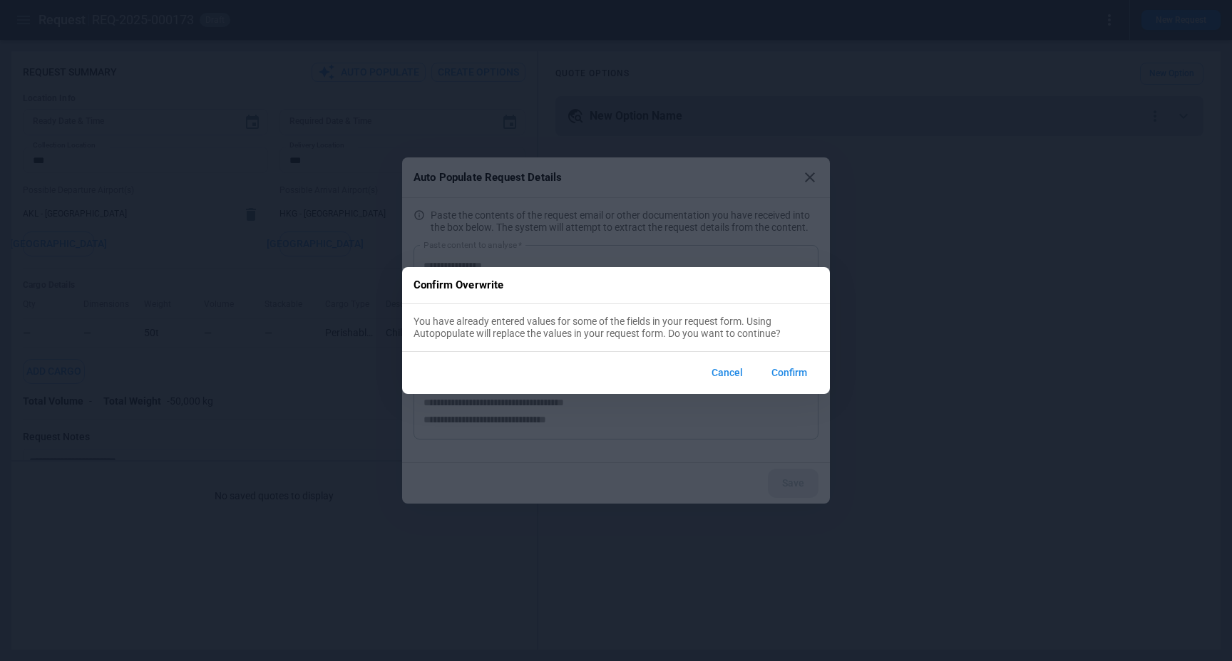
click at [798, 367] on button "Confirm" at bounding box center [789, 373] width 58 height 31
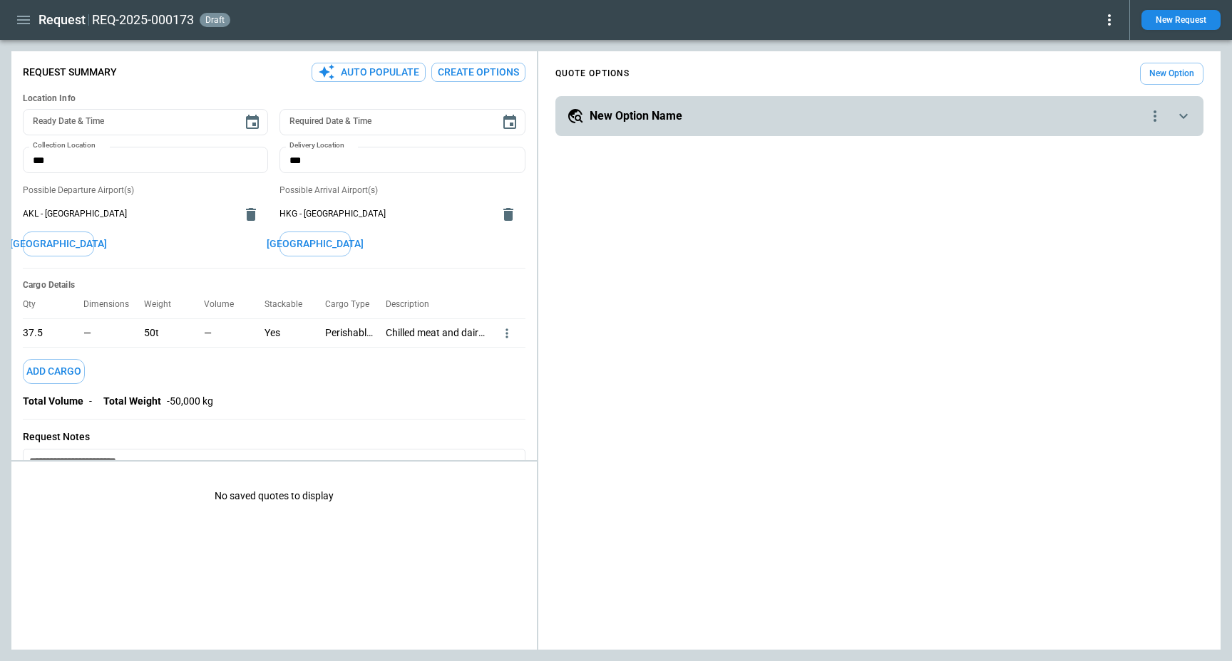
click at [502, 329] on icon "more" at bounding box center [507, 333] width 14 height 14
click at [487, 351] on li "Edit" at bounding box center [488, 356] width 50 height 21
